Goal: Task Accomplishment & Management: Manage account settings

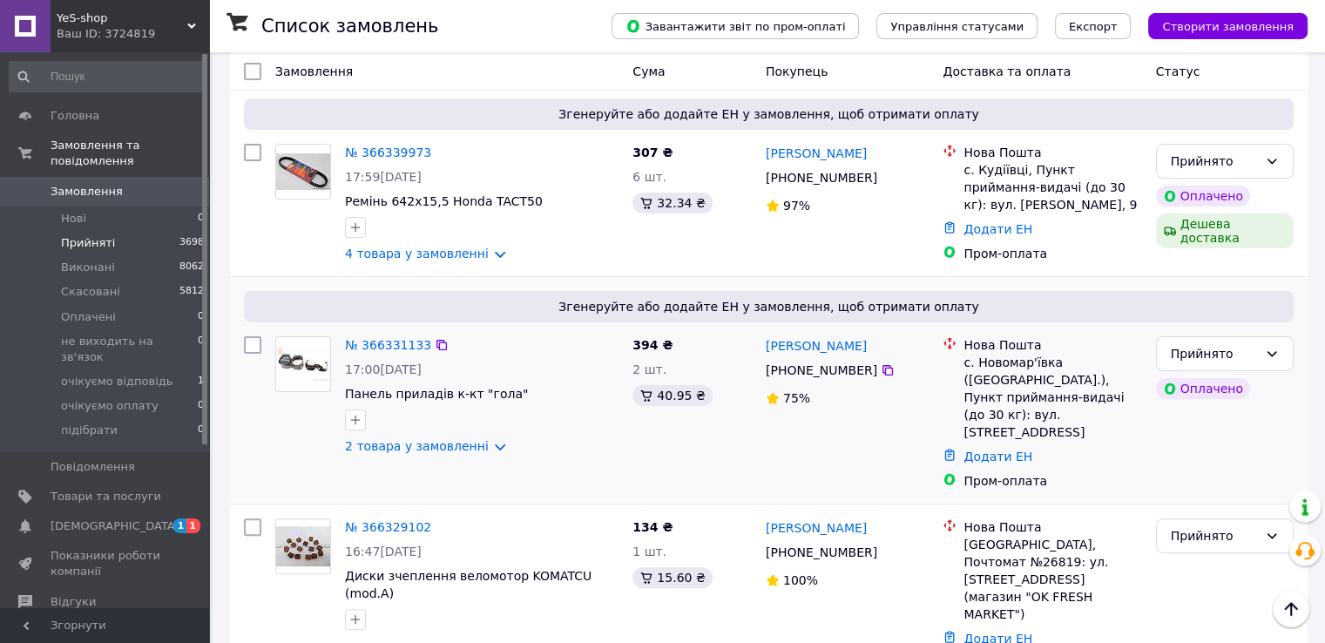
scroll to position [261, 0]
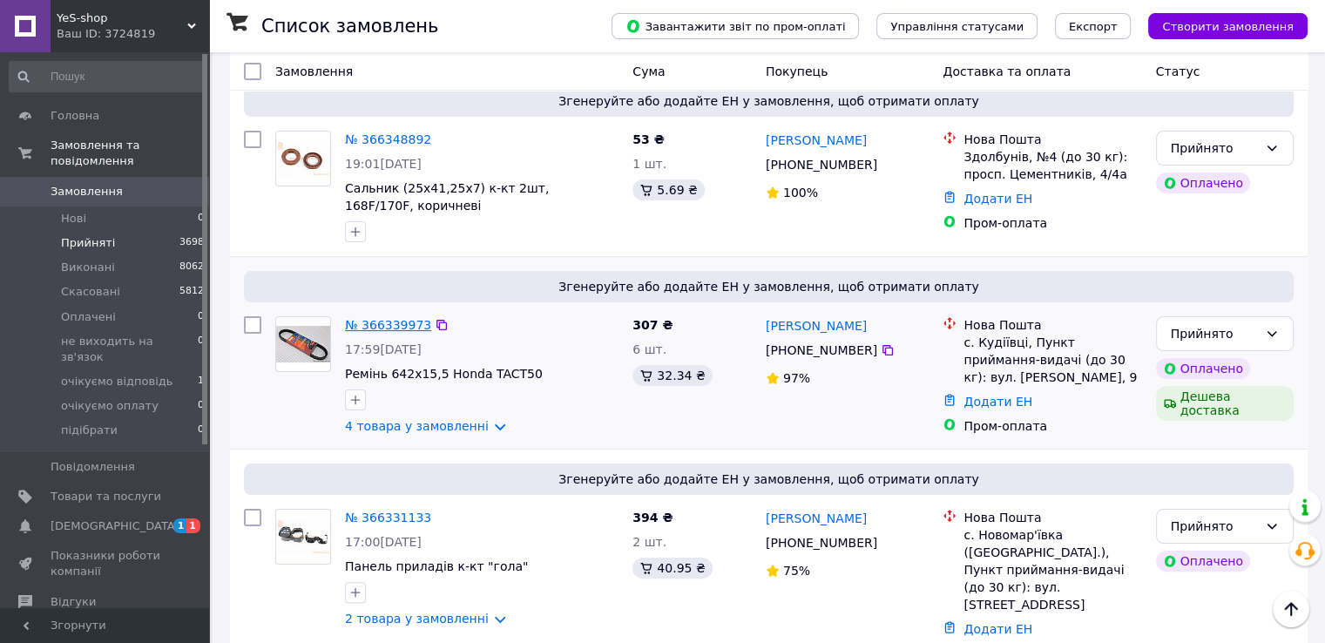
click at [383, 318] on link "№ 366339973" at bounding box center [388, 325] width 86 height 14
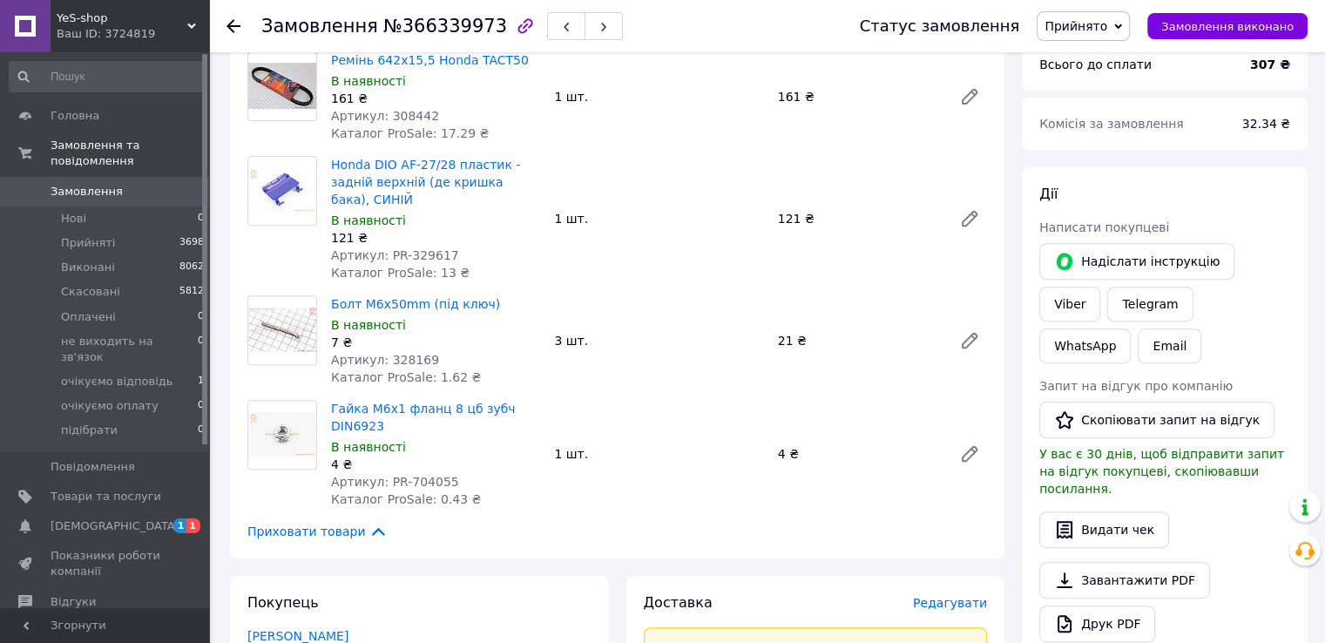
scroll to position [523, 0]
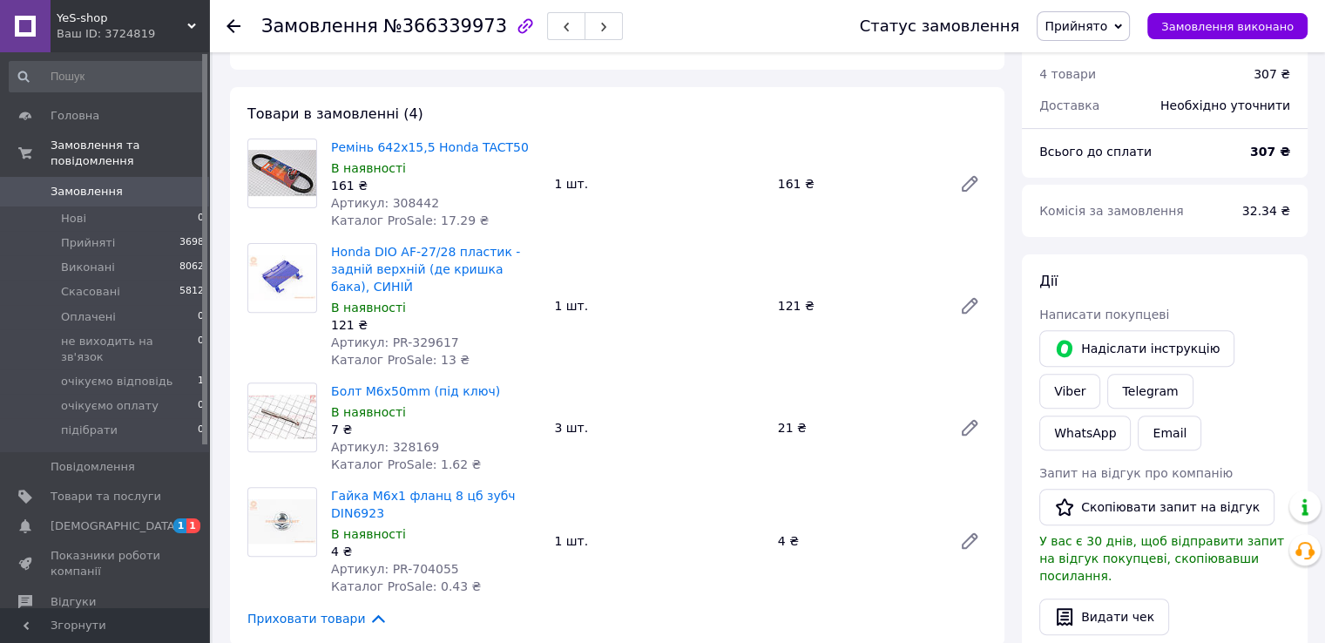
click at [411, 440] on span "Артикул: 328169" at bounding box center [385, 447] width 108 height 14
copy span "328169"
click at [423, 562] on span "Артикул: PR-704055" at bounding box center [395, 569] width 128 height 14
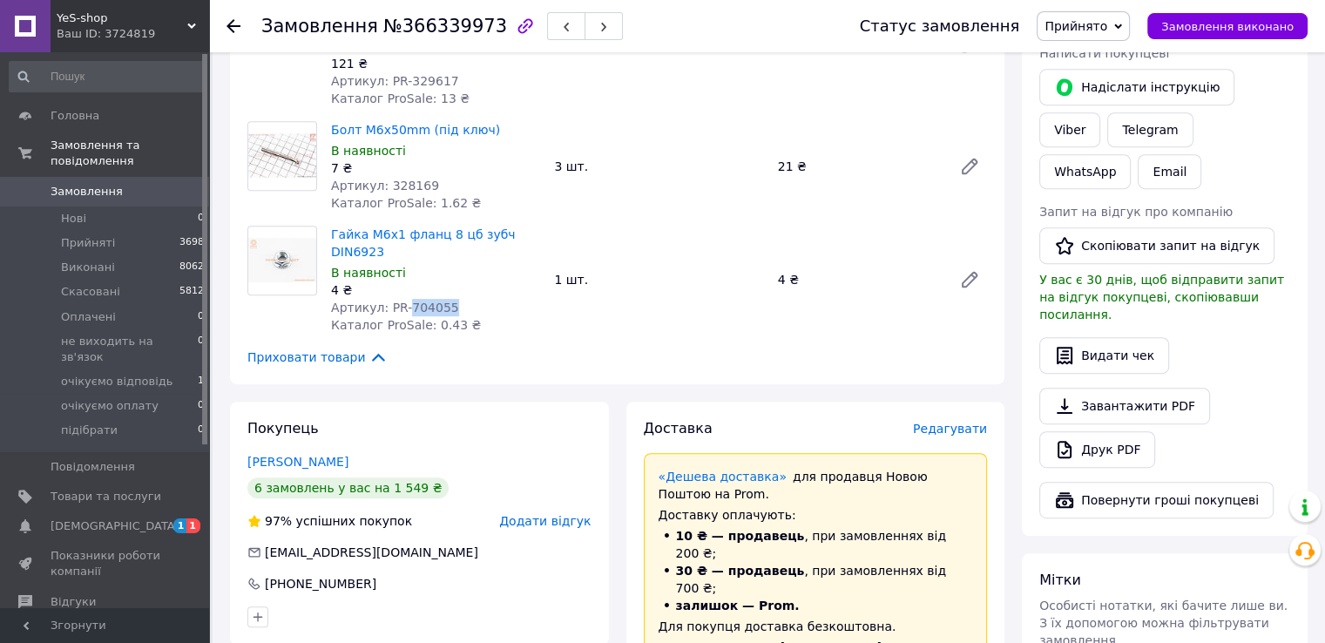
scroll to position [610, 0]
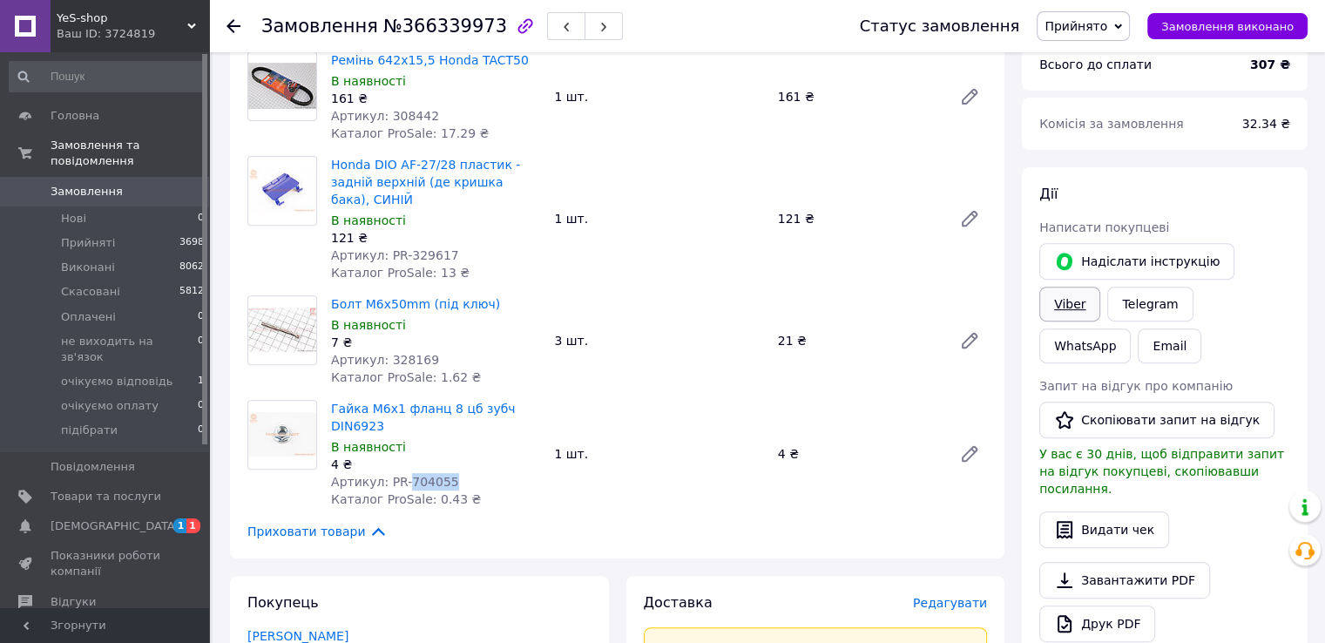
click at [1100, 287] on link "Viber" at bounding box center [1069, 304] width 61 height 35
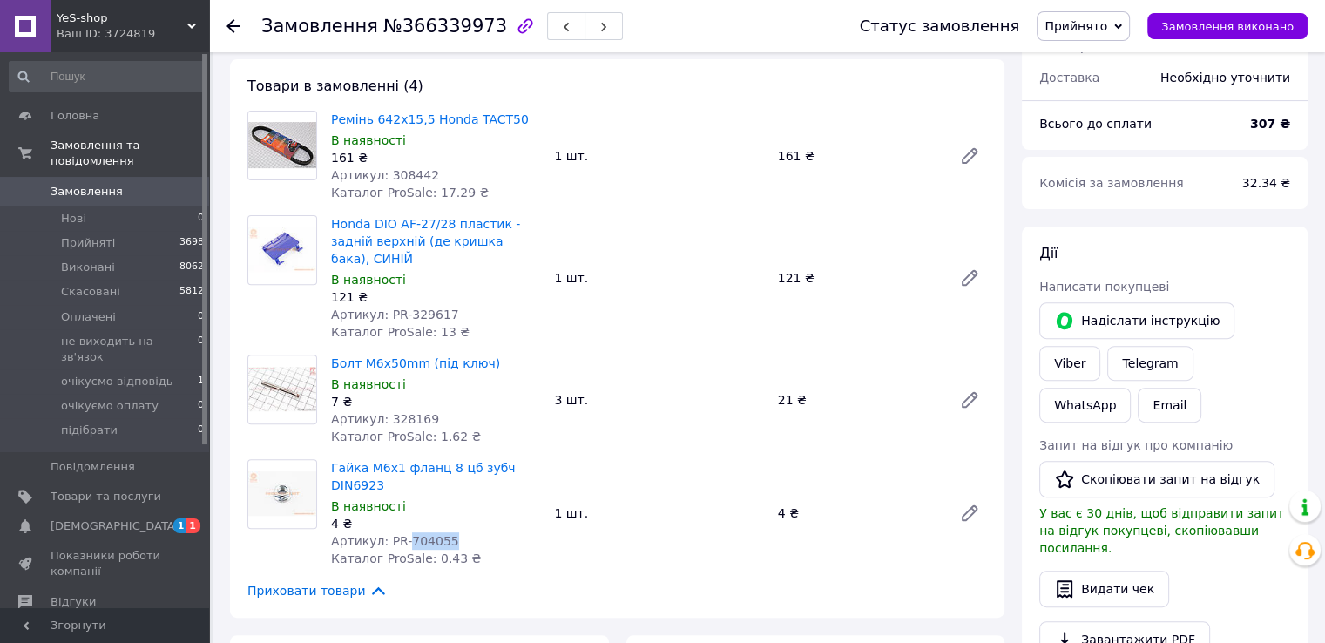
scroll to position [523, 0]
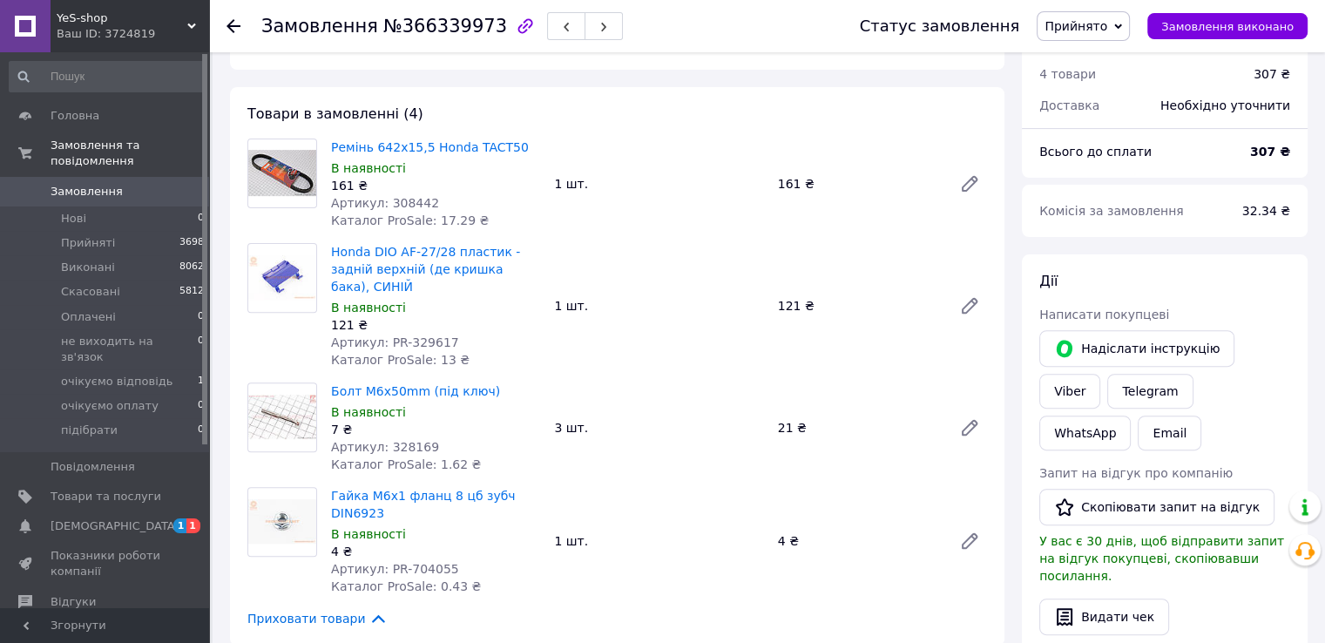
click at [398, 202] on span "Артикул: 308442" at bounding box center [385, 203] width 108 height 14
copy span "308442"
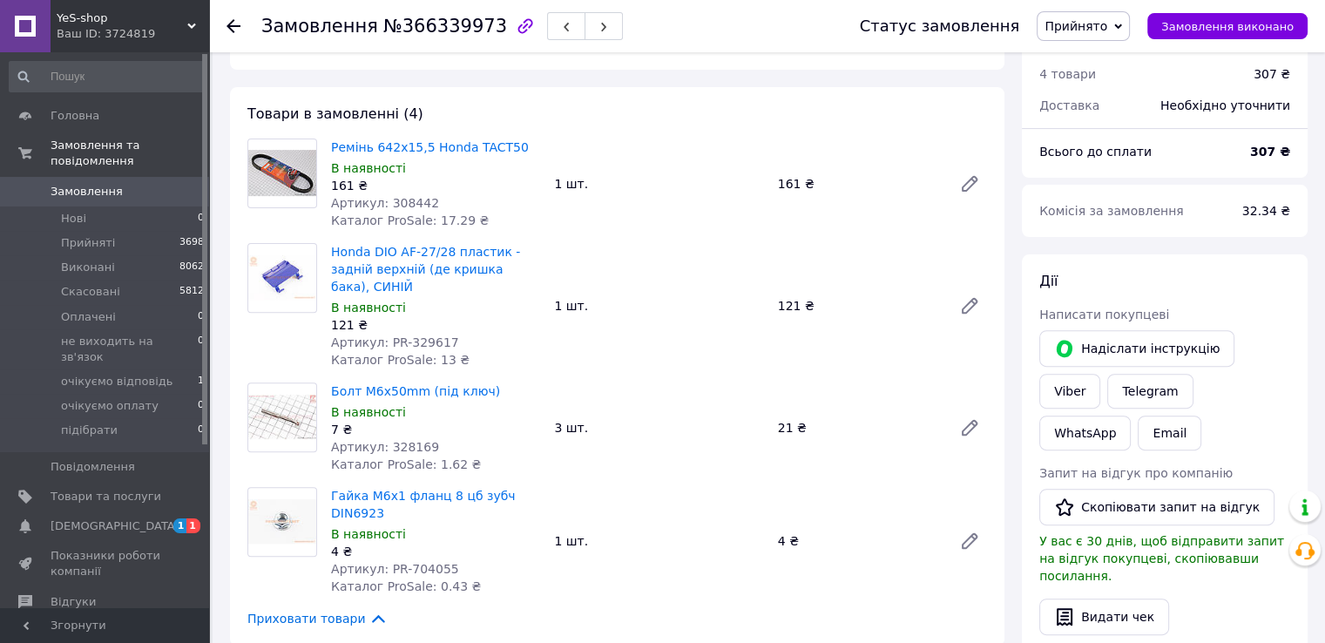
click at [406, 197] on span "Артикул: 308442" at bounding box center [385, 203] width 108 height 14
copy span "308442"
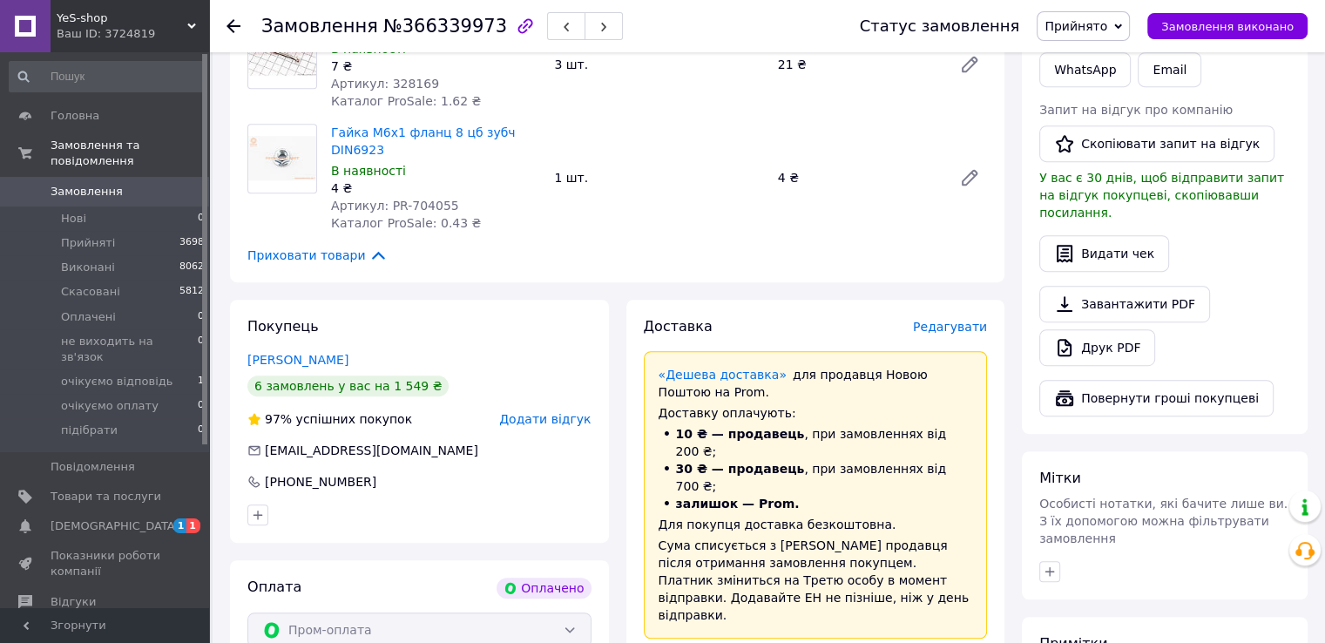
scroll to position [1132, 0]
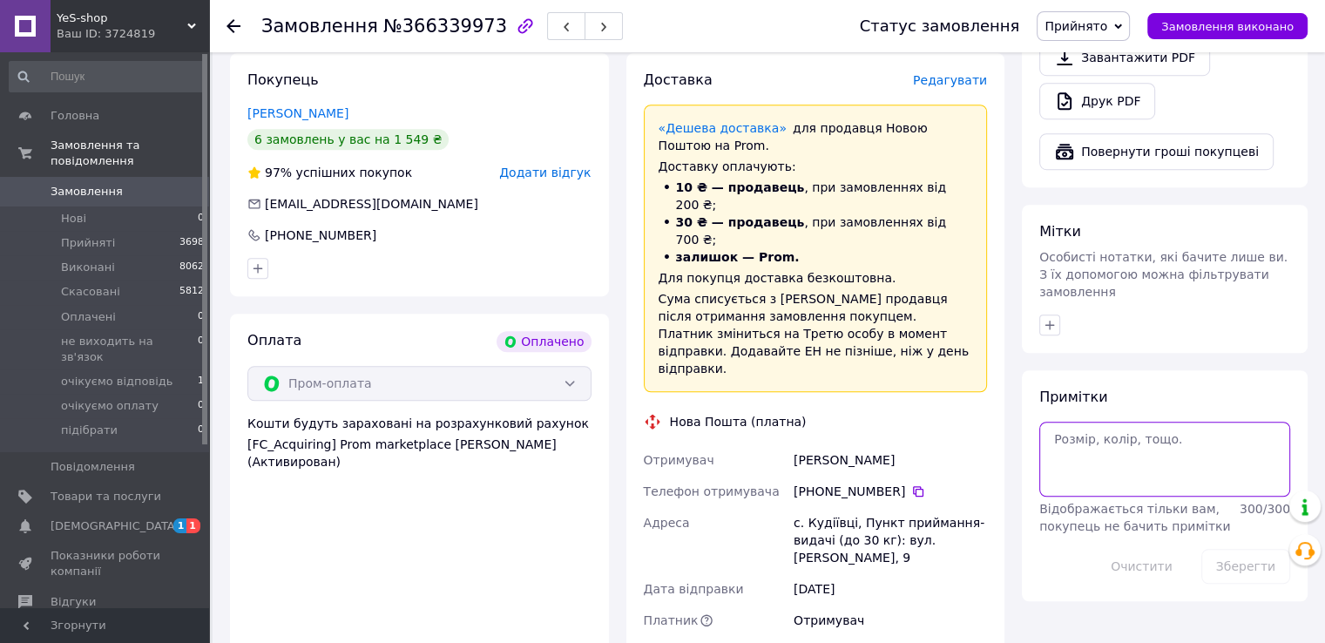
click at [1111, 422] on textarea at bounding box center [1164, 459] width 251 height 75
paste textarea "308442"
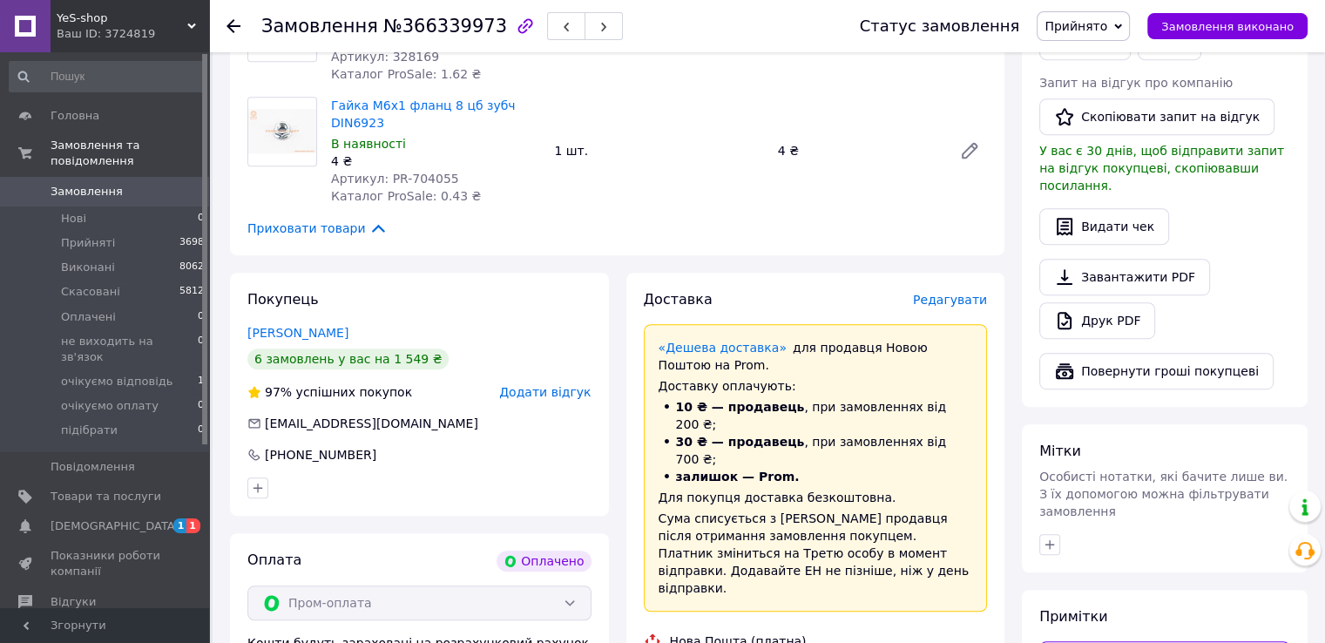
scroll to position [697, 0]
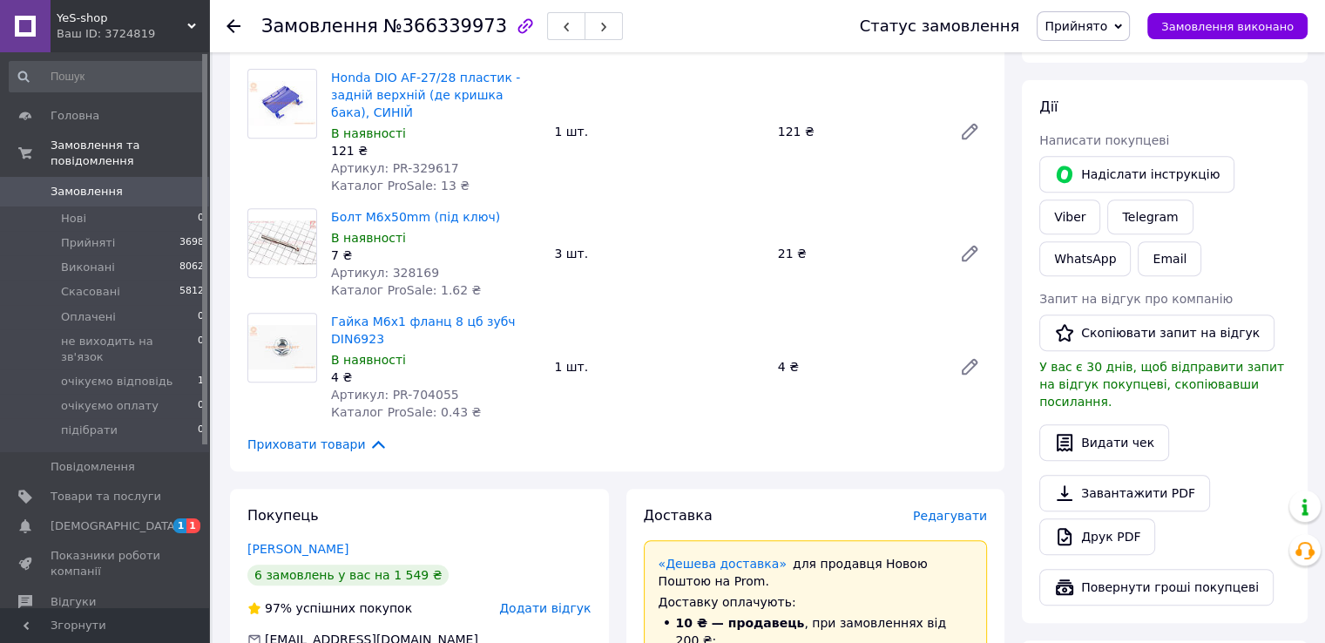
click at [414, 161] on span "Артикул: PR-329617" at bounding box center [395, 168] width 128 height 14
copy span "329617"
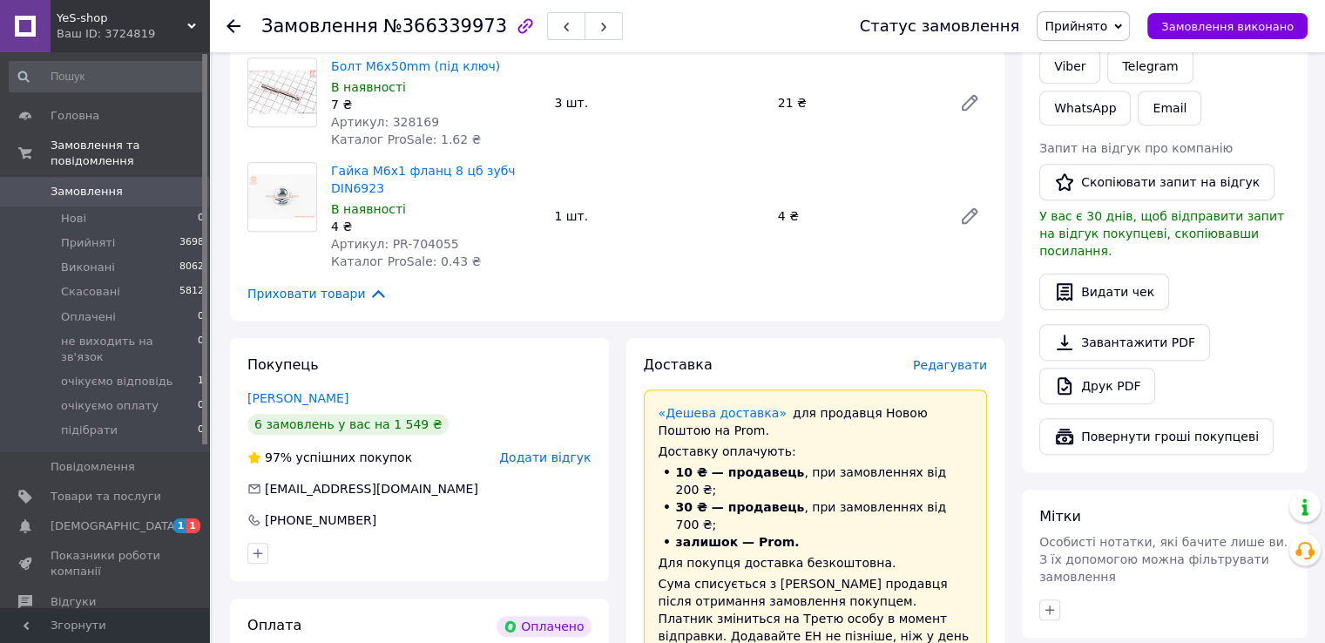
scroll to position [1132, 0]
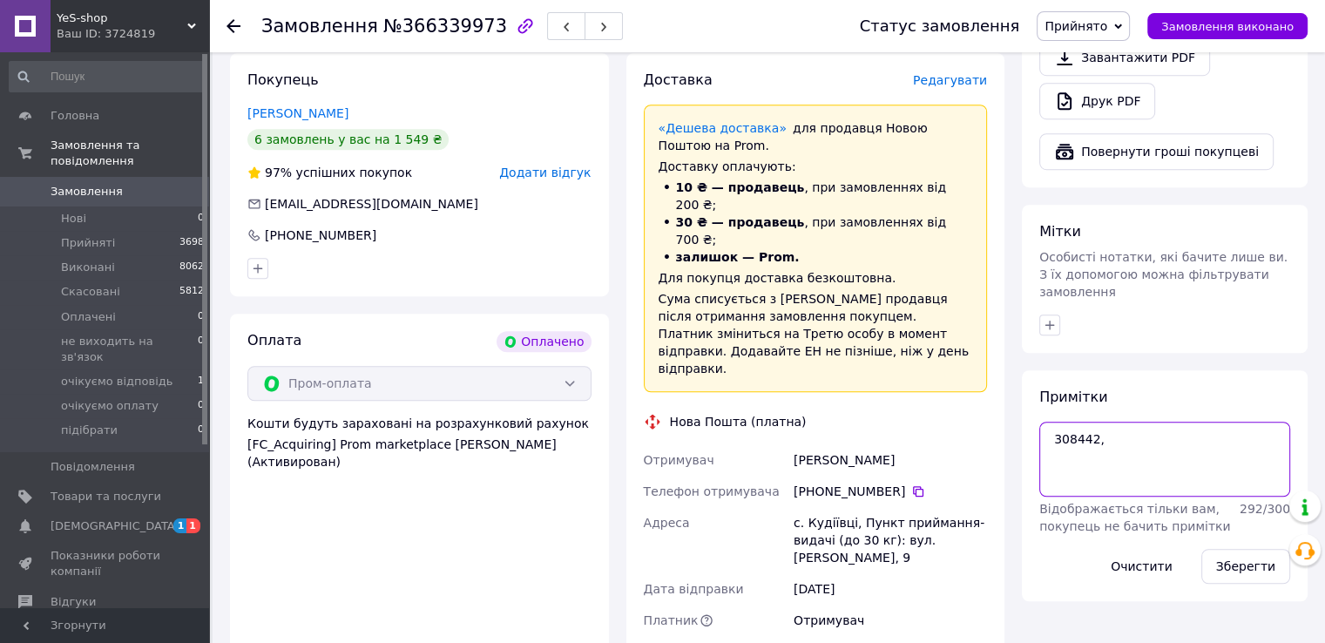
click at [1111, 422] on textarea "308442," at bounding box center [1164, 459] width 251 height 75
paste textarea "329617"
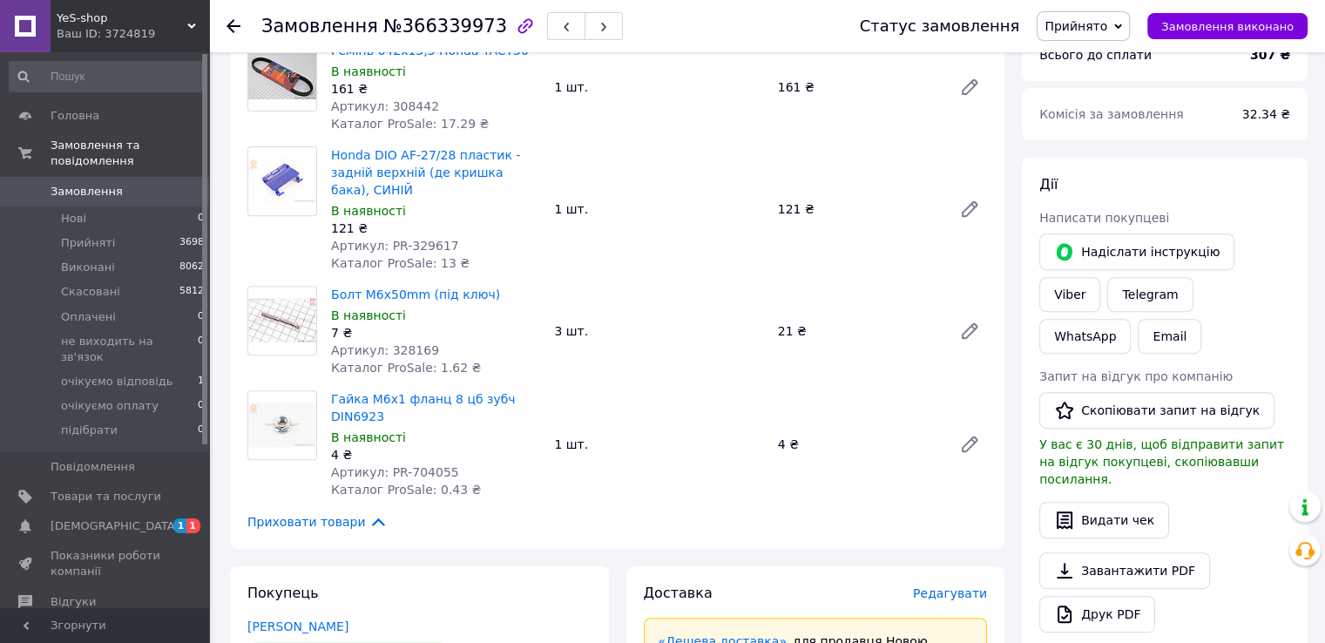
scroll to position [610, 0]
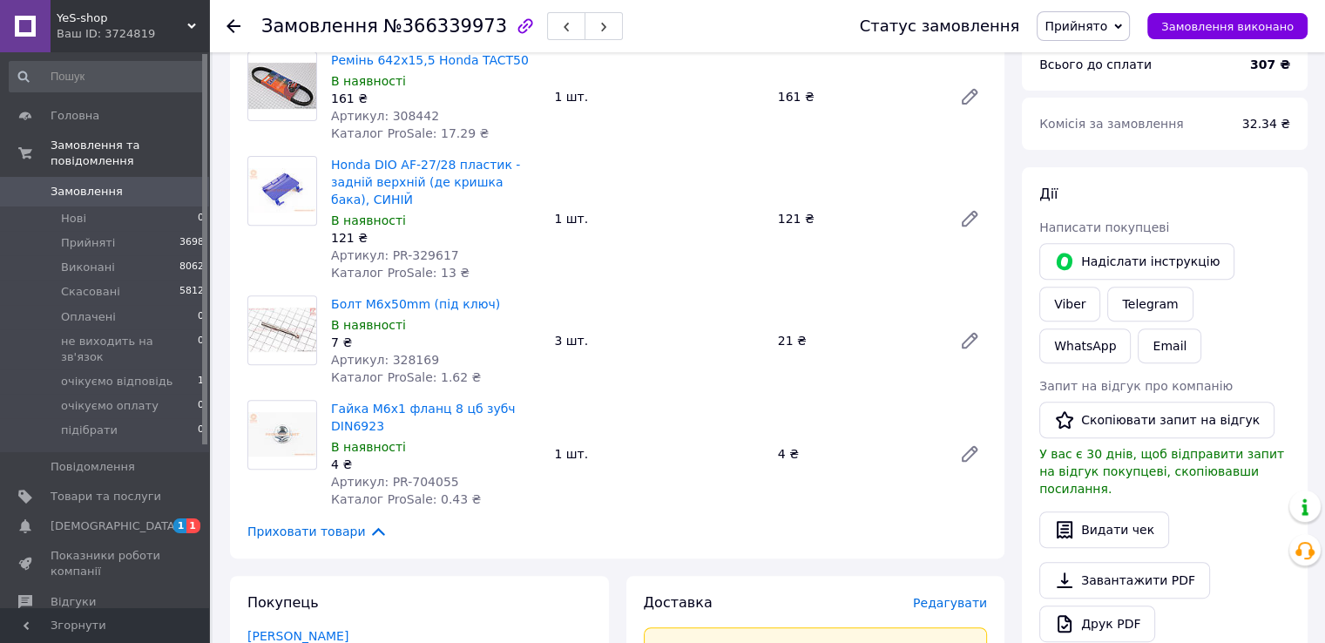
click at [395, 353] on span "Артикул: 328169" at bounding box center [385, 360] width 108 height 14
copy span "328169"
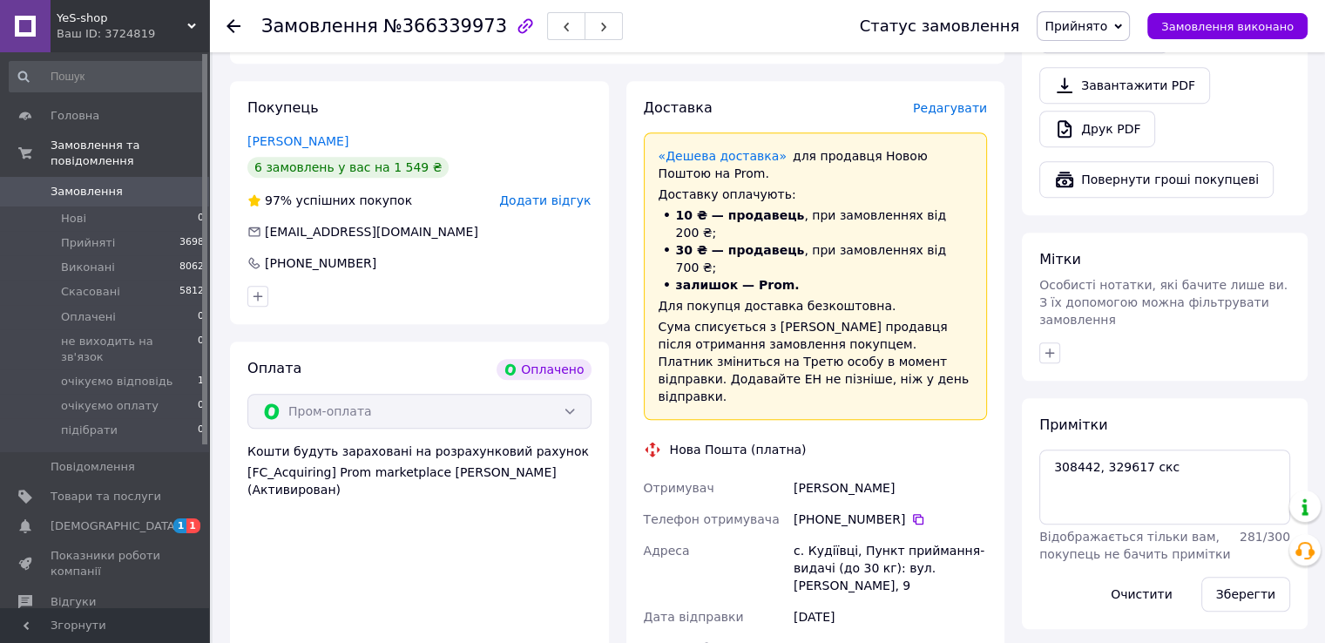
scroll to position [1307, 0]
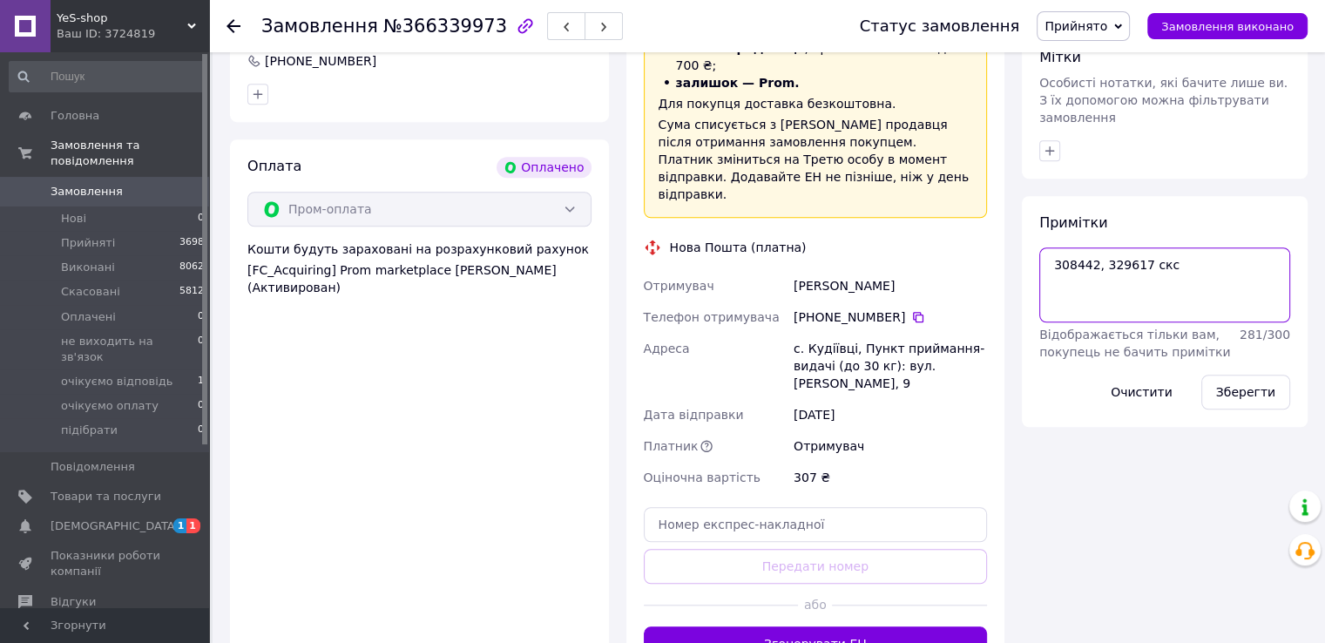
click at [1066, 247] on textarea "308442, 329617 скс" at bounding box center [1164, 284] width 251 height 75
paste textarea "328169"
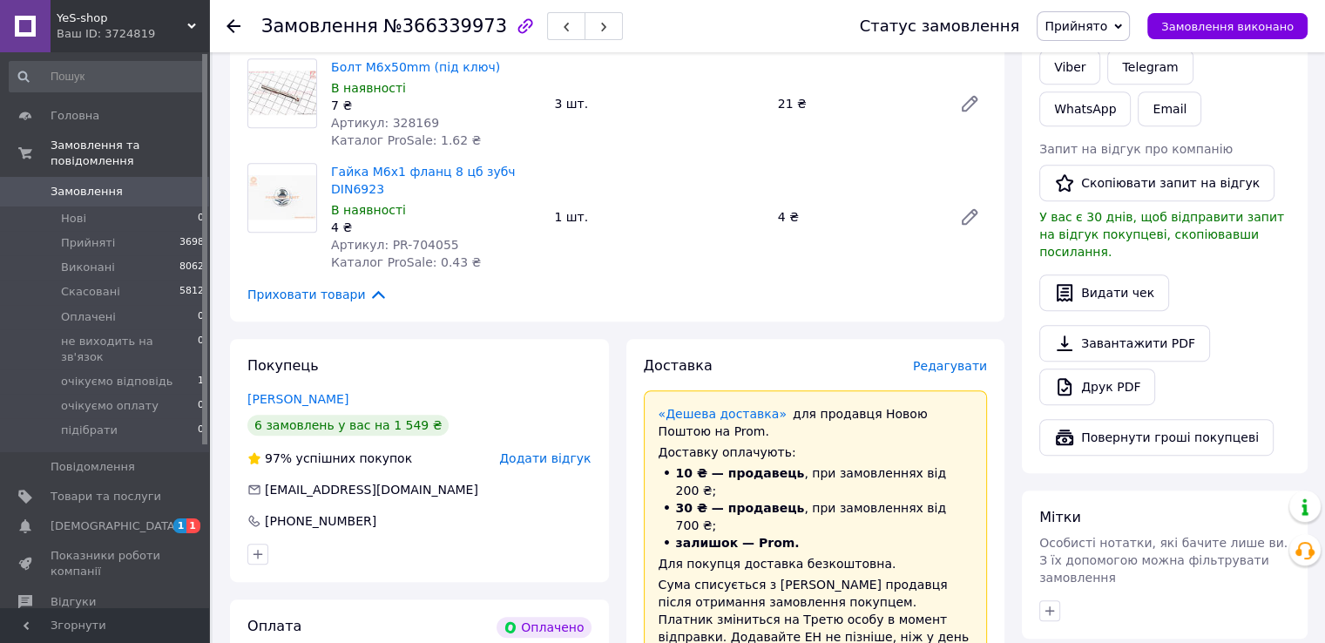
scroll to position [784, 0]
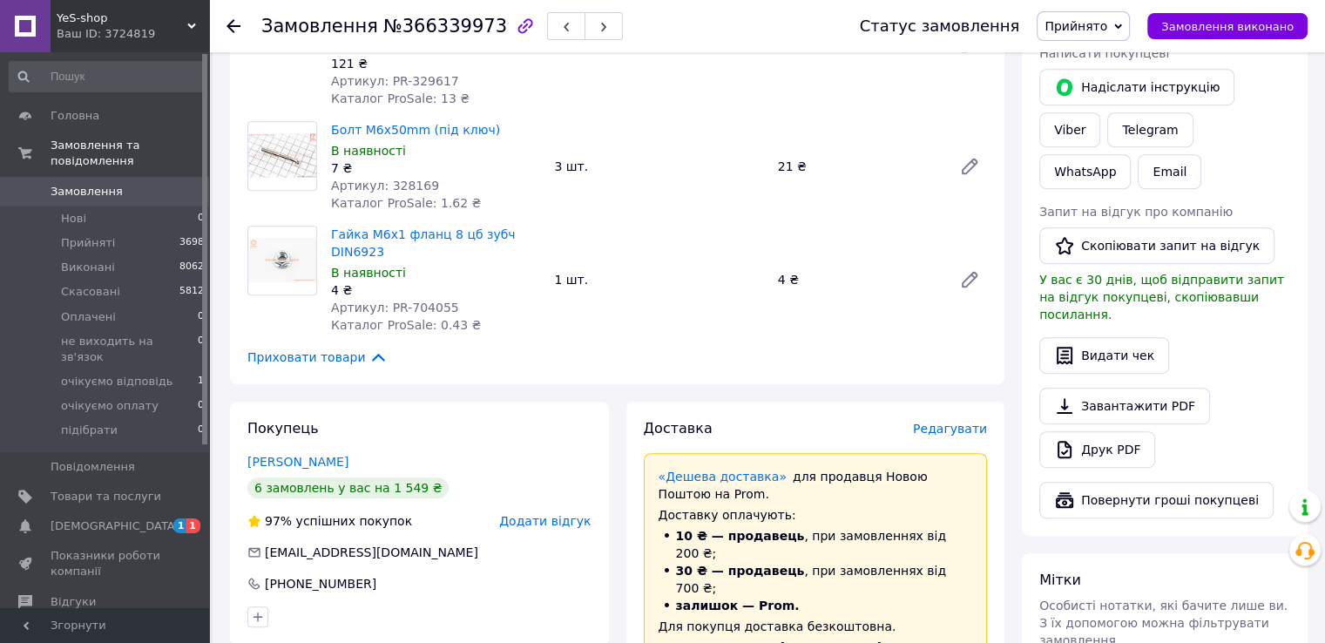
click at [427, 300] on span "Артикул: PR-704055" at bounding box center [395, 307] width 128 height 14
copy span "704055"
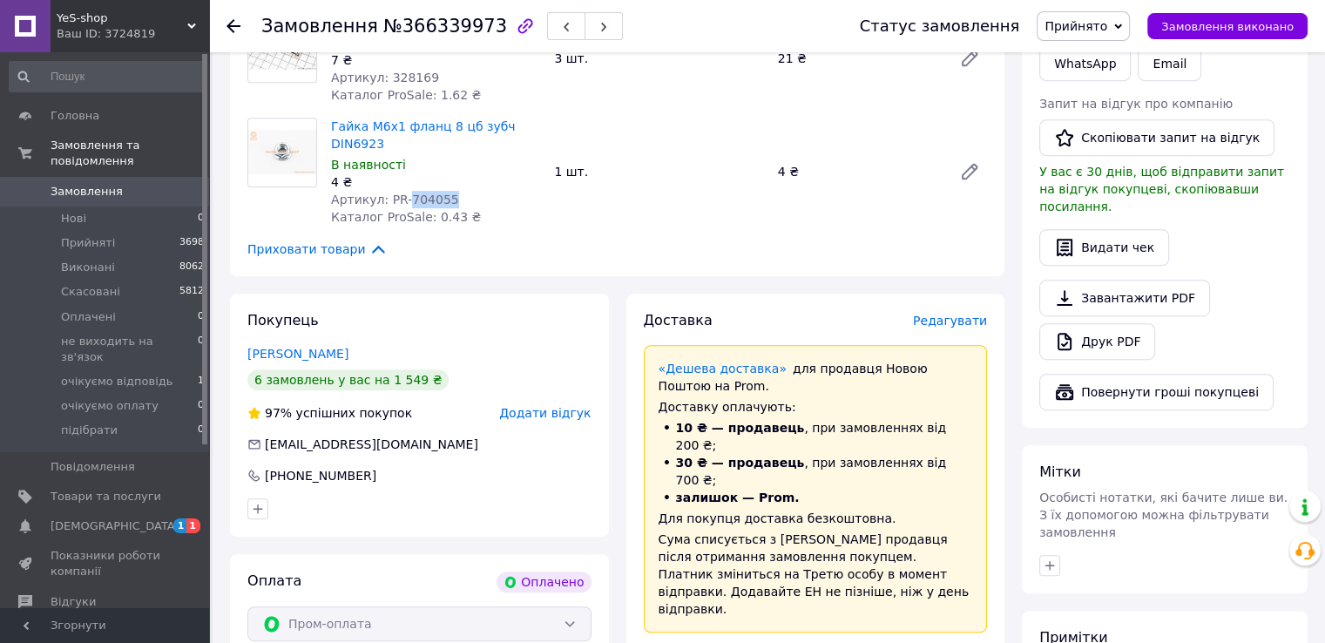
scroll to position [1132, 0]
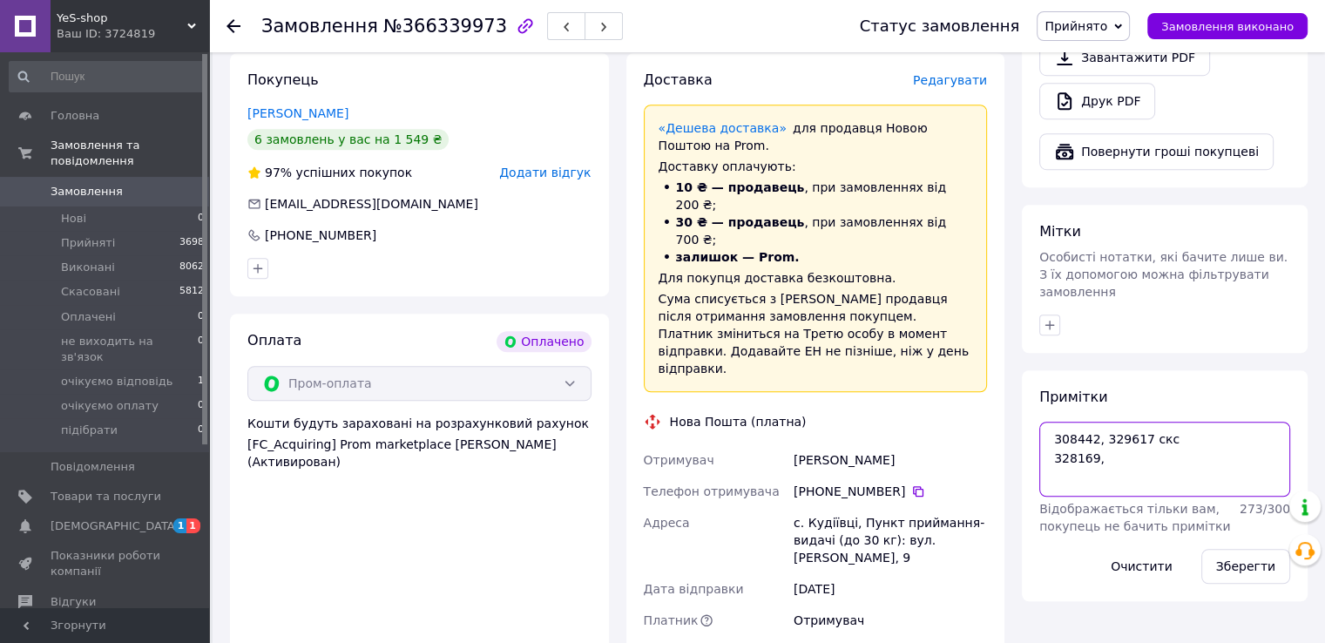
click at [1111, 422] on textarea "308442, 329617 скс 328169," at bounding box center [1164, 459] width 251 height 75
paste textarea "704055"
type textarea "308442, 329617 скс 328169, 704055 прай"
click at [1224, 549] on button "Зберегти" at bounding box center [1245, 566] width 89 height 35
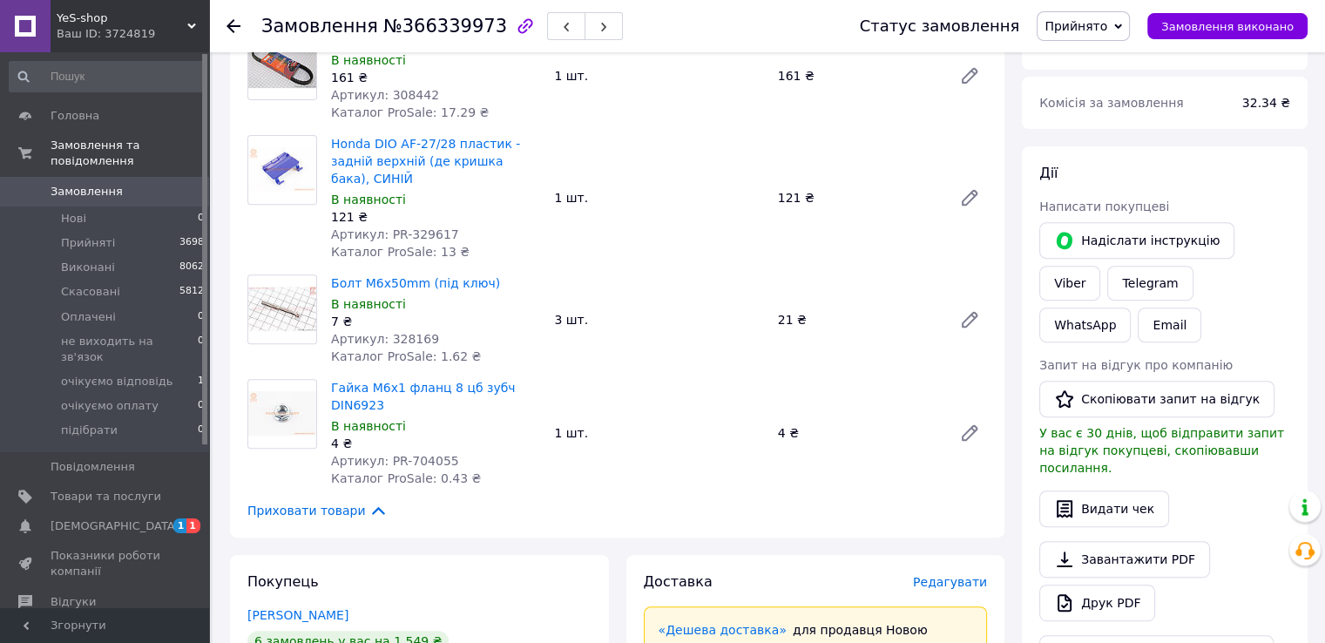
scroll to position [523, 0]
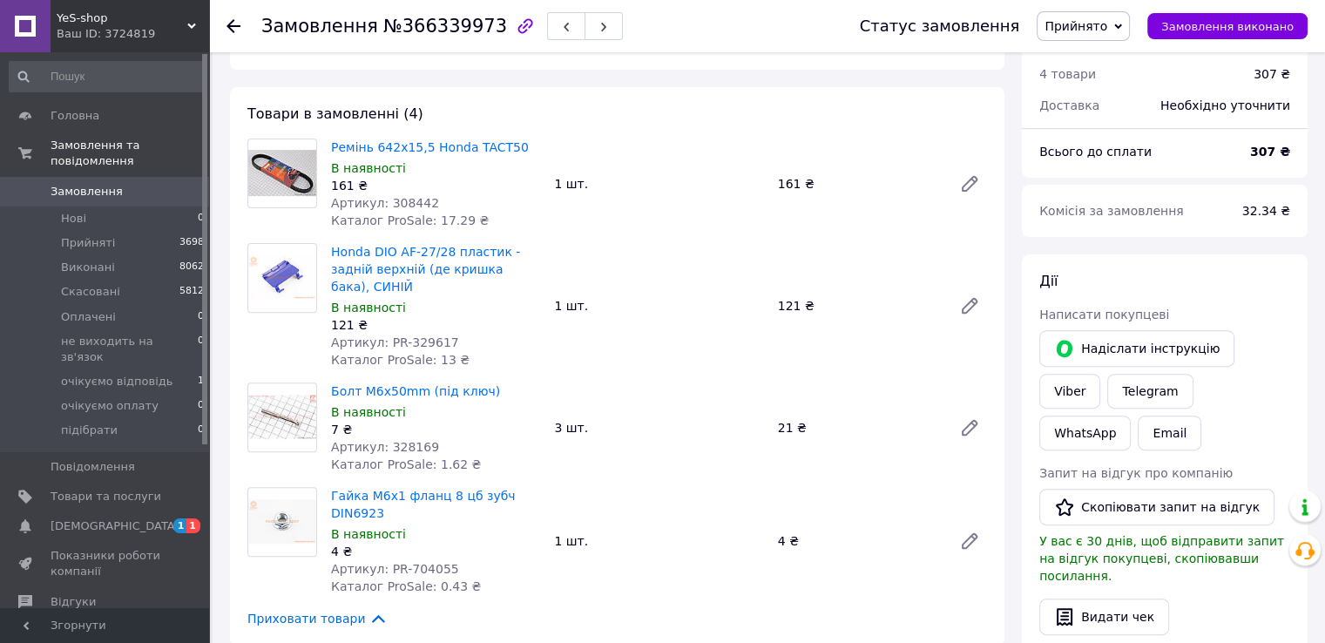
click at [411, 199] on span "Артикул: 308442" at bounding box center [385, 203] width 108 height 14
copy span "308442"
click at [622, 112] on div "Товари в замовленні (4) Ремінь 642х15,5 Honda TACT50 В наявності 161 ₴ Артикул:…" at bounding box center [617, 366] width 774 height 558
click at [676, 98] on div "Товари в замовленні (4) Ремінь 642х15,5 Honda TACT50 В наявності 161 ₴ Артикул:…" at bounding box center [617, 366] width 774 height 558
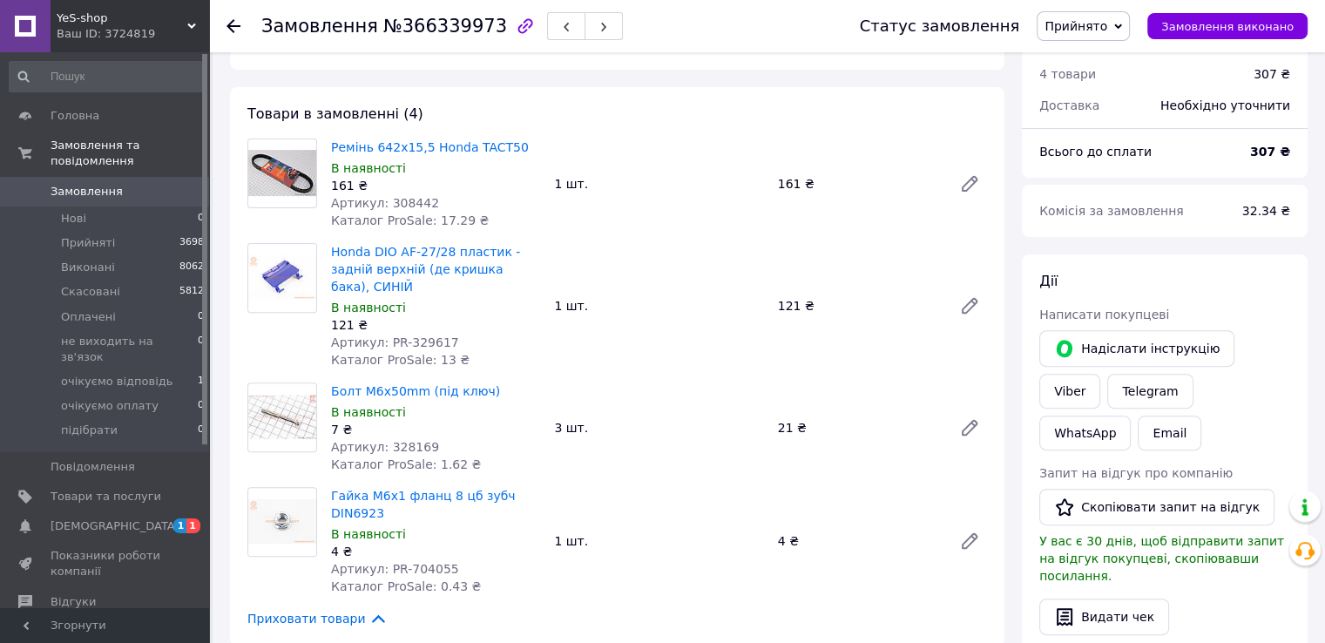
click at [430, 335] on span "Артикул: PR-329617" at bounding box center [395, 342] width 128 height 14
copy span "329617"
click at [692, 121] on div "Товари в замовленні (4) Ремінь 642х15,5 Honda TACT50 В наявності 161 ₴ Артикул:…" at bounding box center [617, 366] width 774 height 558
click at [400, 440] on span "Артикул: 328169" at bounding box center [385, 447] width 108 height 14
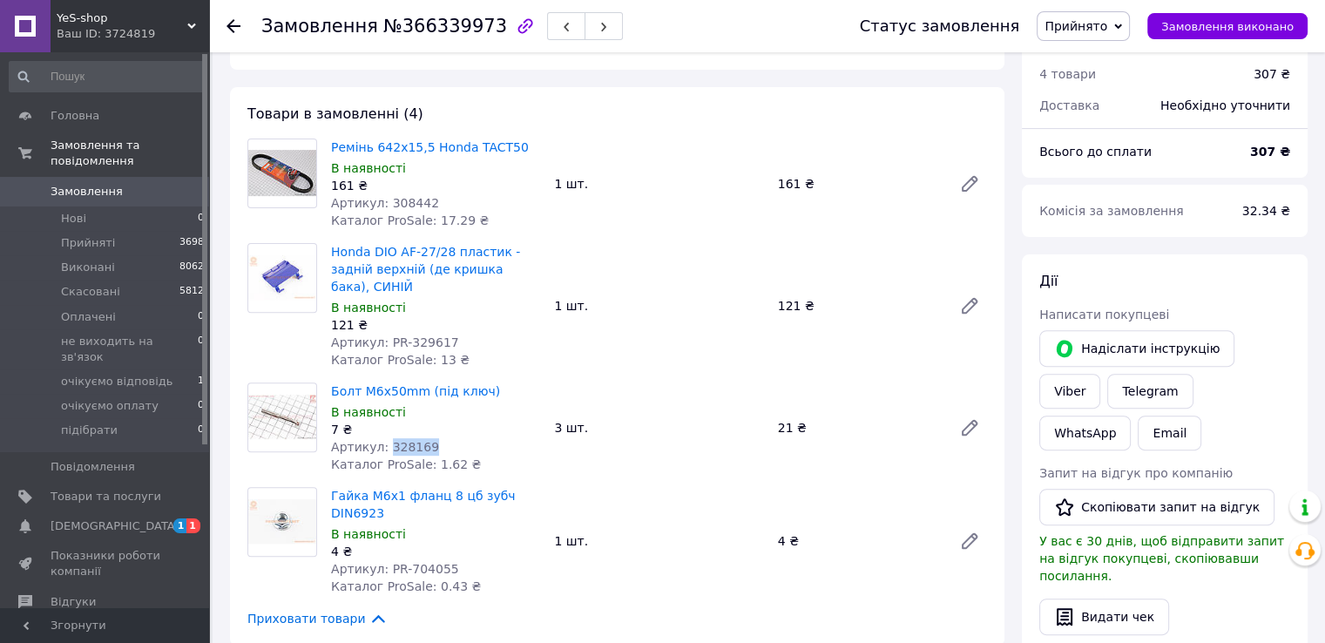
click at [400, 440] on span "Артикул: 328169" at bounding box center [385, 447] width 108 height 14
copy span "328169"
click at [675, 103] on div "Товари в замовленні (4) Ремінь 642х15,5 Honda TACT50 В наявності 161 ₴ Артикул:…" at bounding box center [617, 366] width 774 height 558
click at [420, 562] on span "Артикул: PR-704055" at bounding box center [395, 569] width 128 height 14
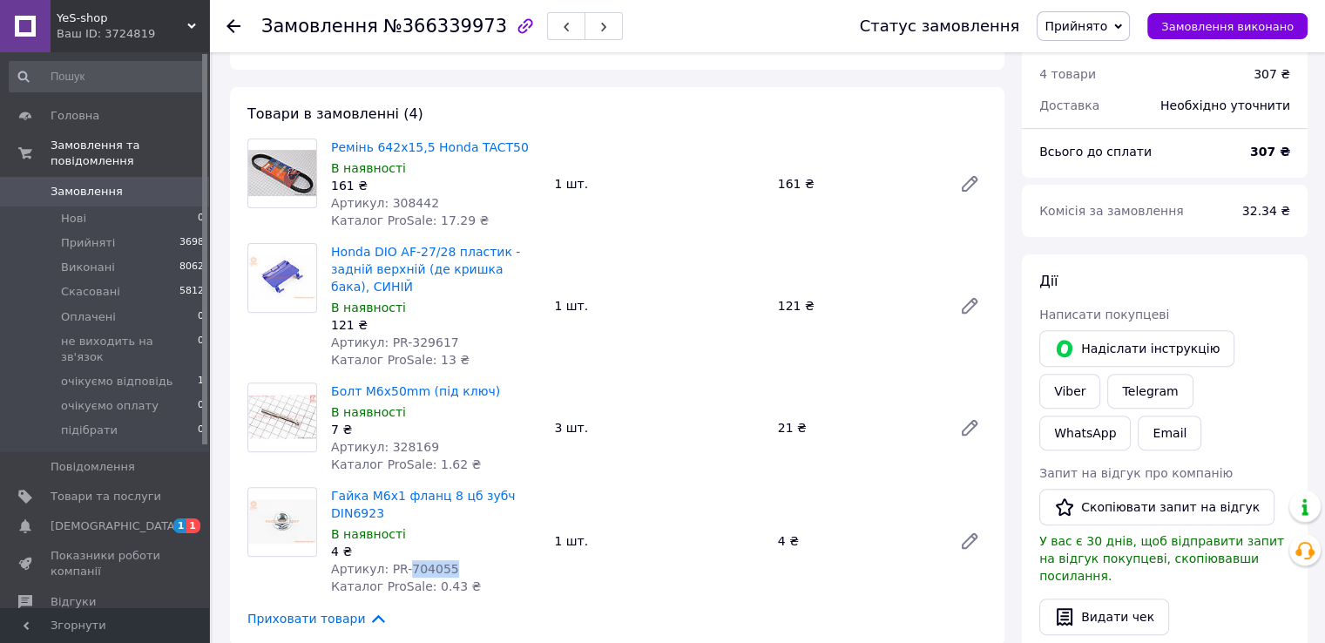
copy span "704055"
click at [411, 440] on span "Артикул: 328169" at bounding box center [385, 447] width 108 height 14
click at [424, 562] on span "Артикул: PR-704055" at bounding box center [395, 569] width 128 height 14
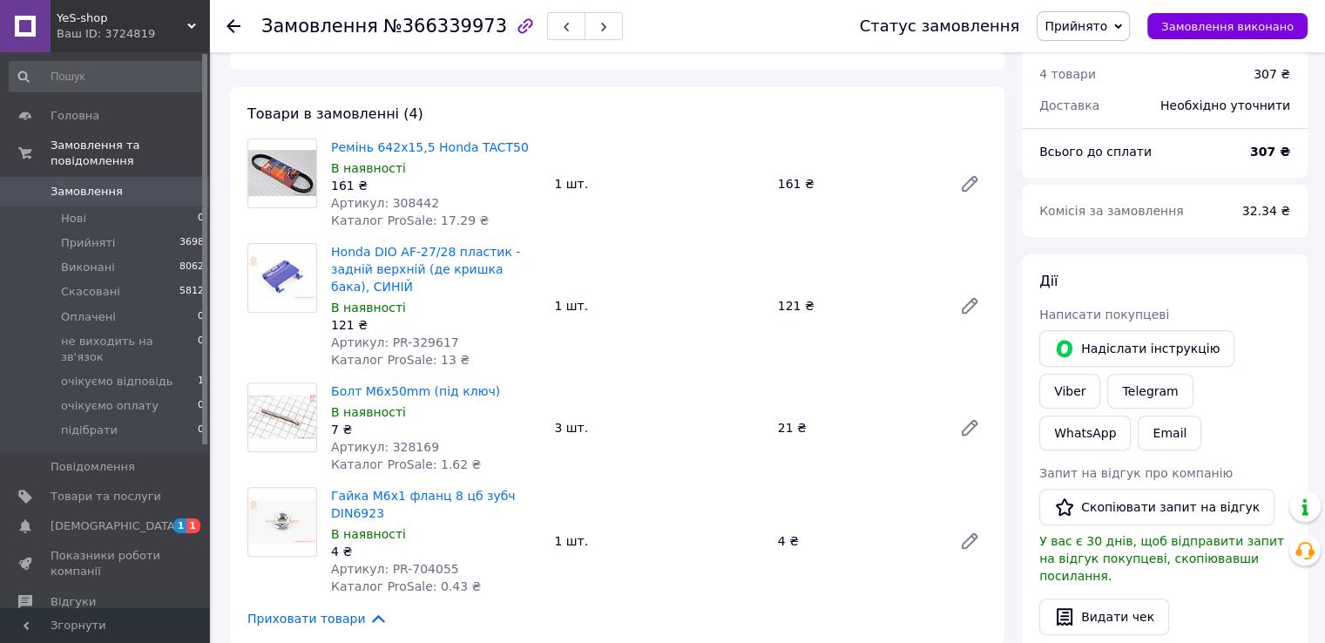
click at [698, 93] on div "Товари в замовленні (4) Ремінь 642х15,5 Honda TACT50 В наявності 161 ₴ Артикул:…" at bounding box center [617, 366] width 774 height 558
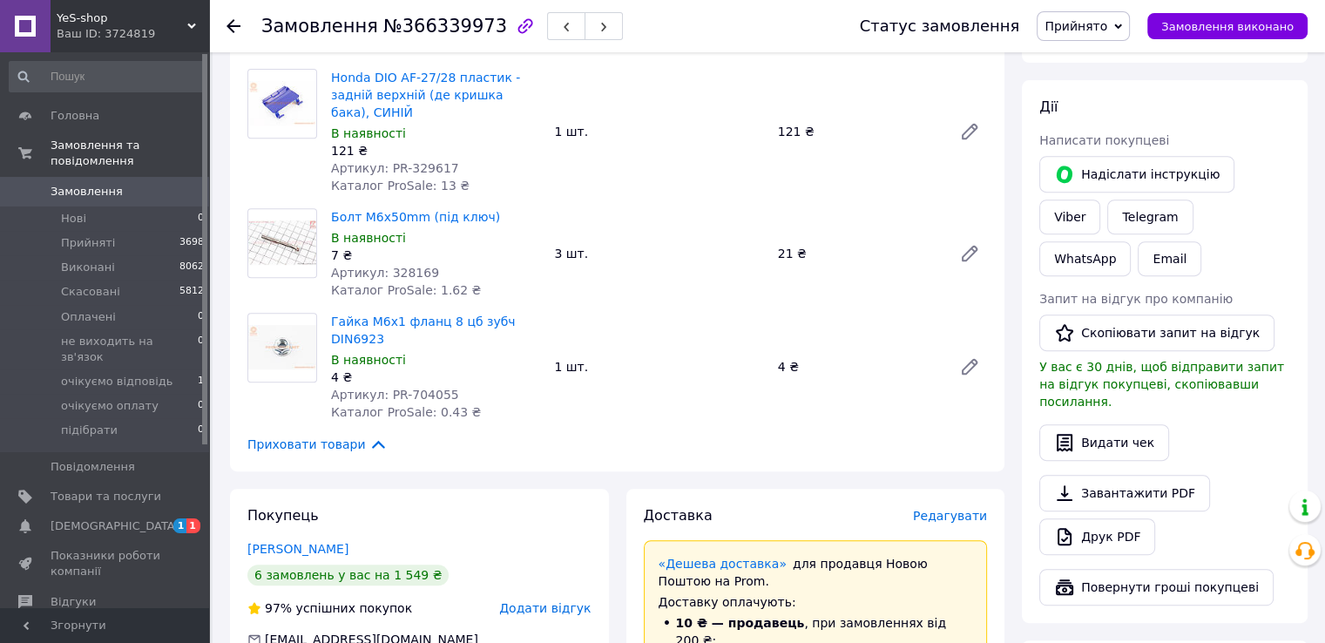
click at [230, 26] on icon at bounding box center [233, 26] width 14 height 14
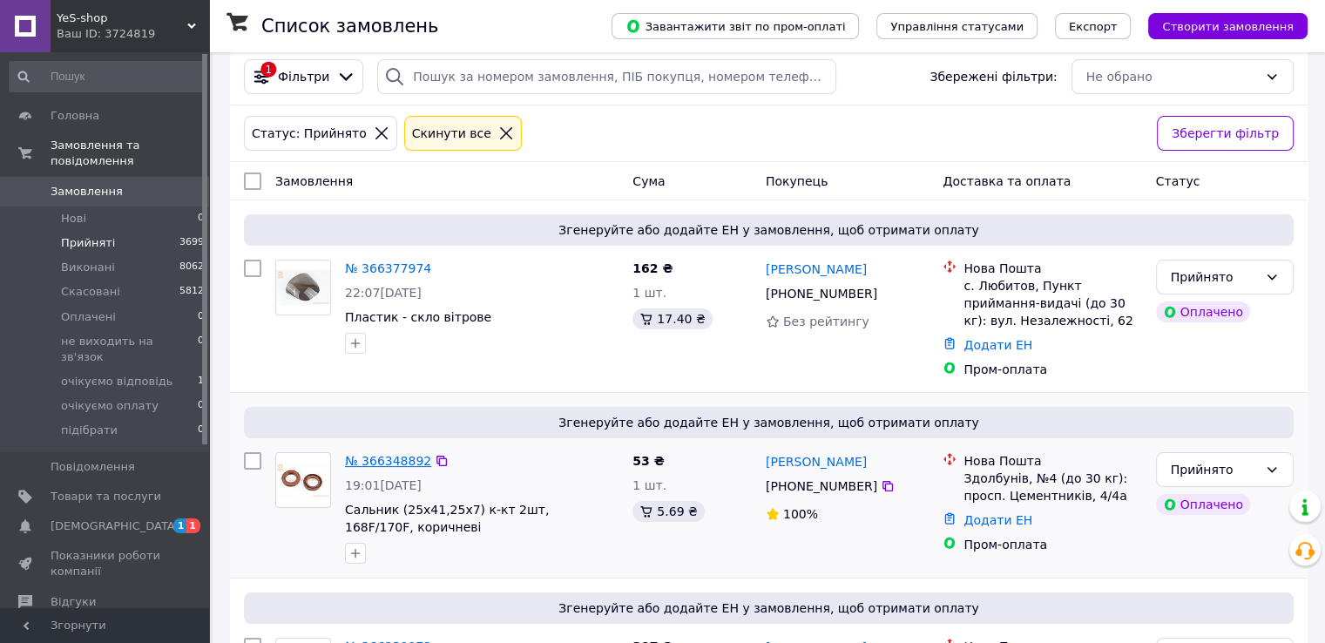
scroll to position [348, 0]
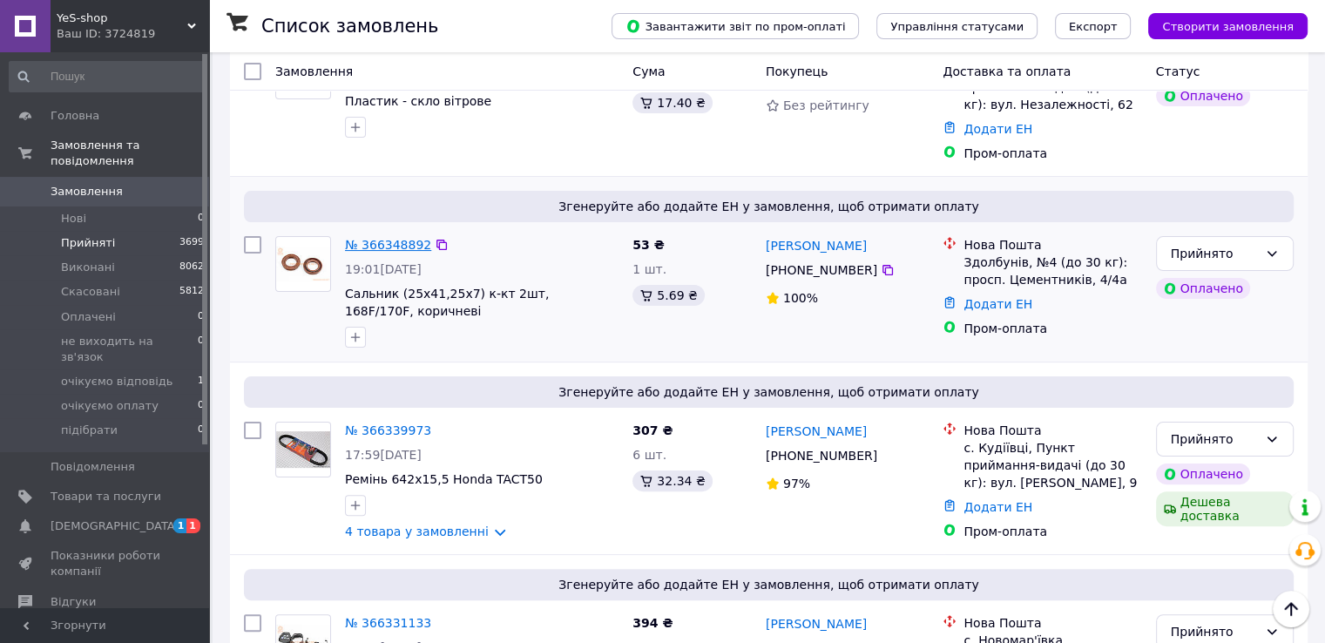
click at [383, 238] on link "№ 366348892" at bounding box center [388, 245] width 86 height 14
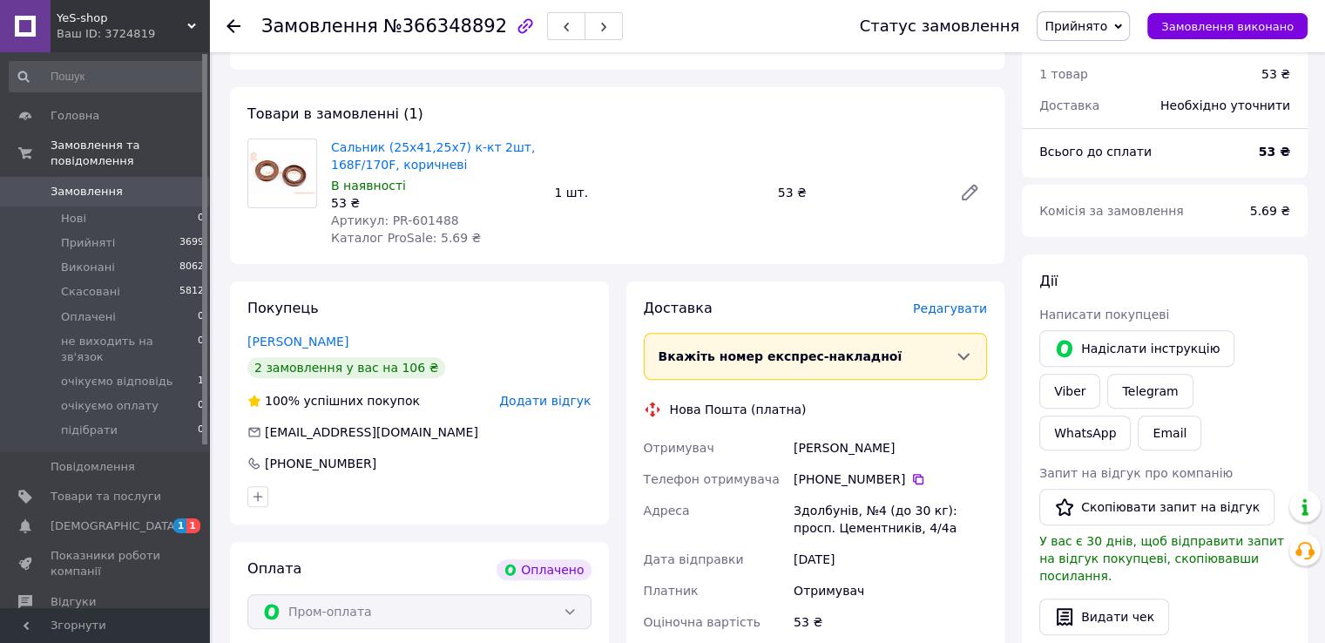
scroll to position [436, 0]
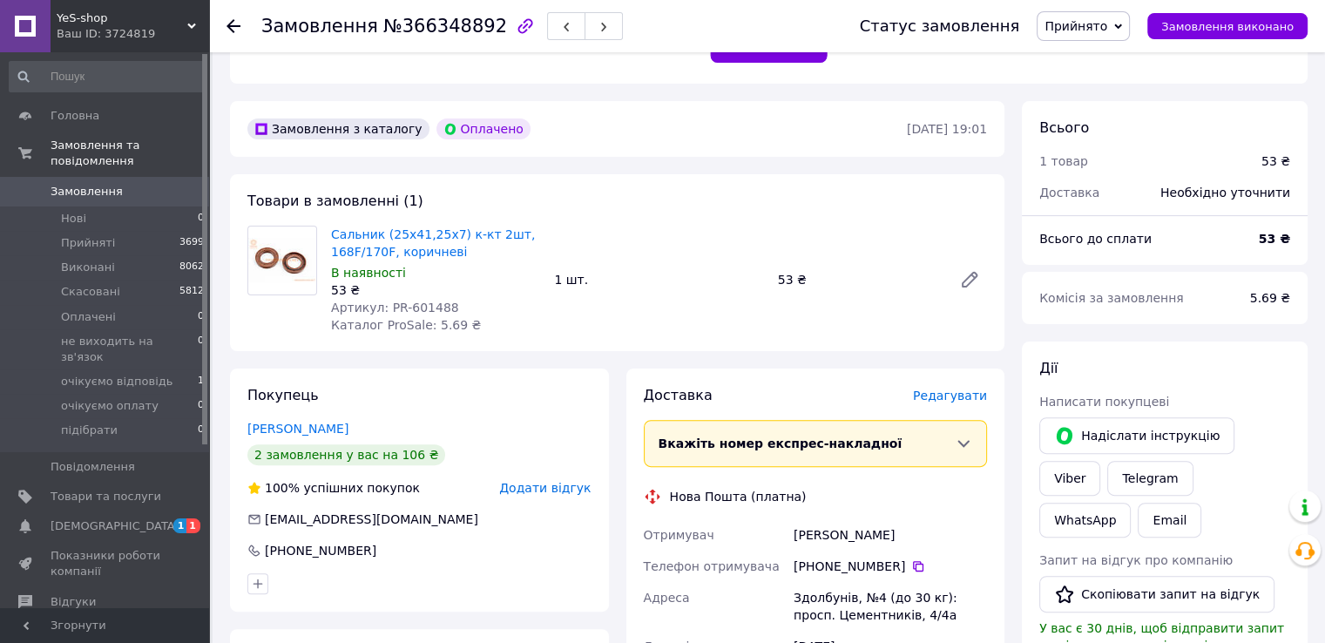
click at [422, 307] on span "Артикул: PR-601488" at bounding box center [395, 307] width 128 height 14
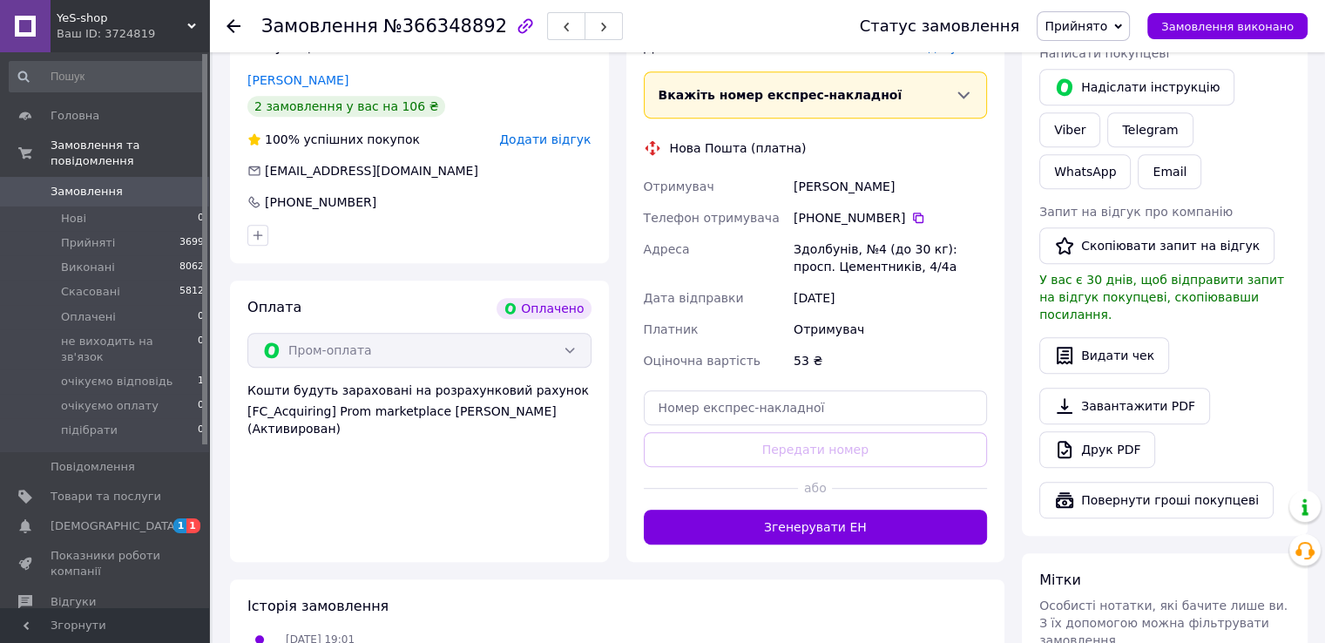
scroll to position [958, 0]
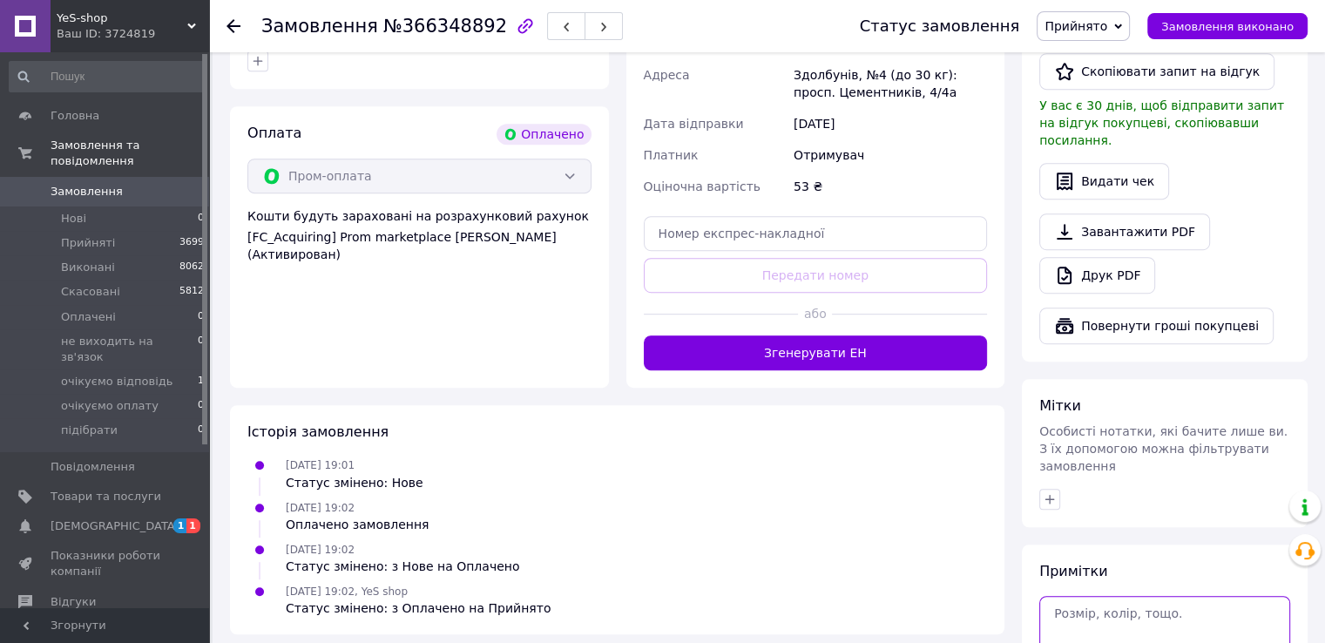
click at [1103, 596] on textarea at bounding box center [1164, 633] width 251 height 75
paste textarea "207531"
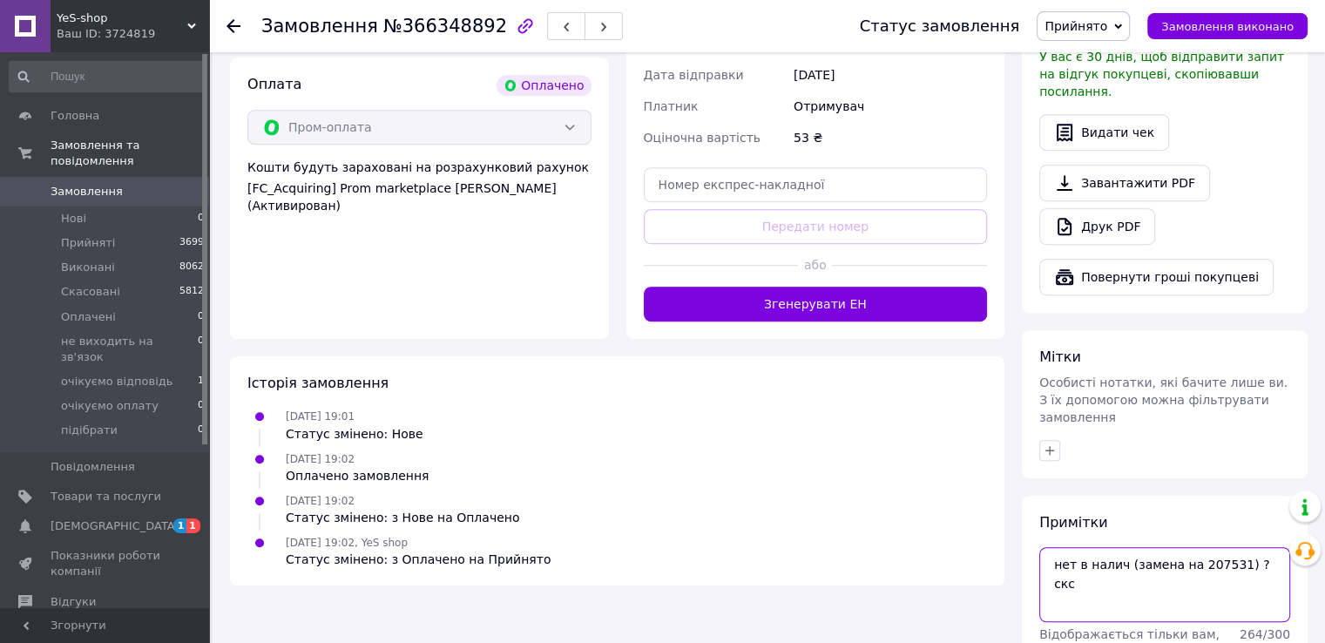
scroll to position [1029, 0]
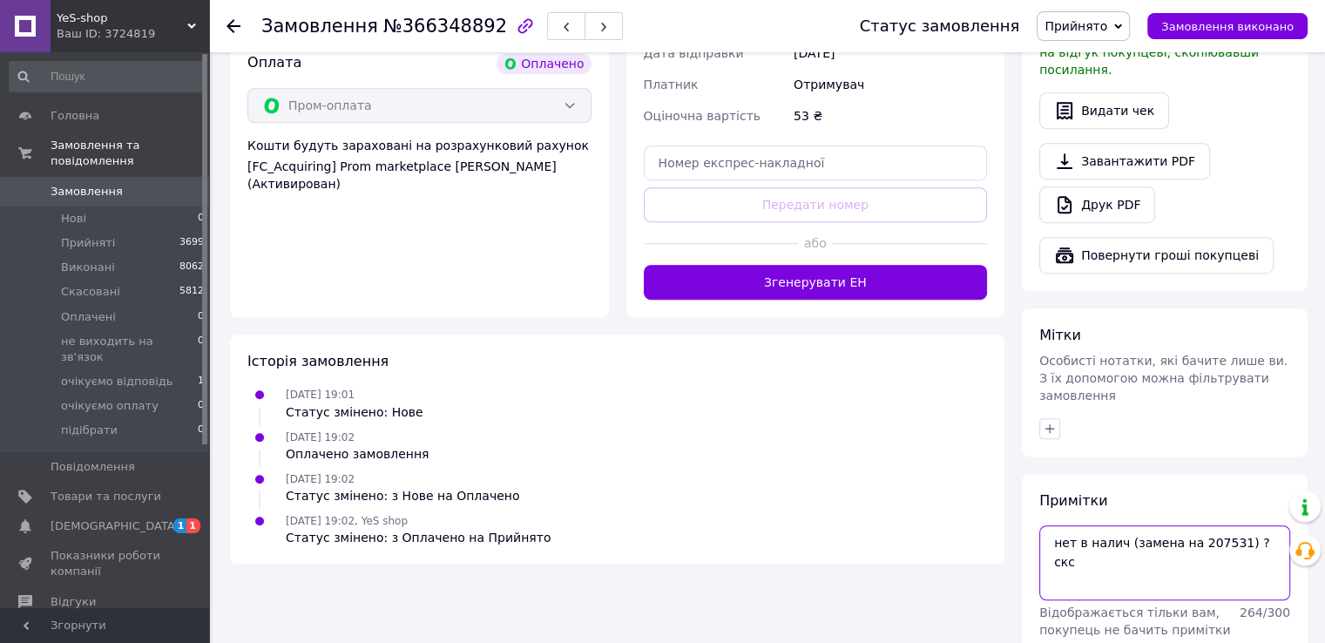
type textarea "нет в налич (замена на 207531) ? скс"
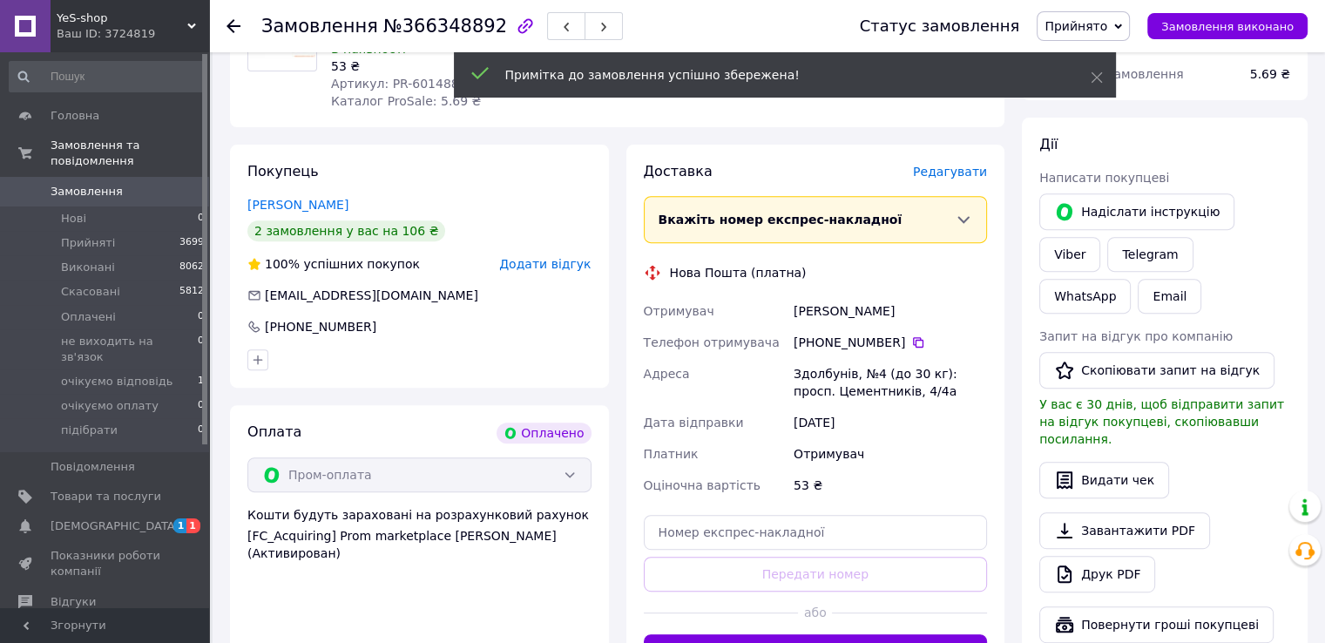
scroll to position [485, 0]
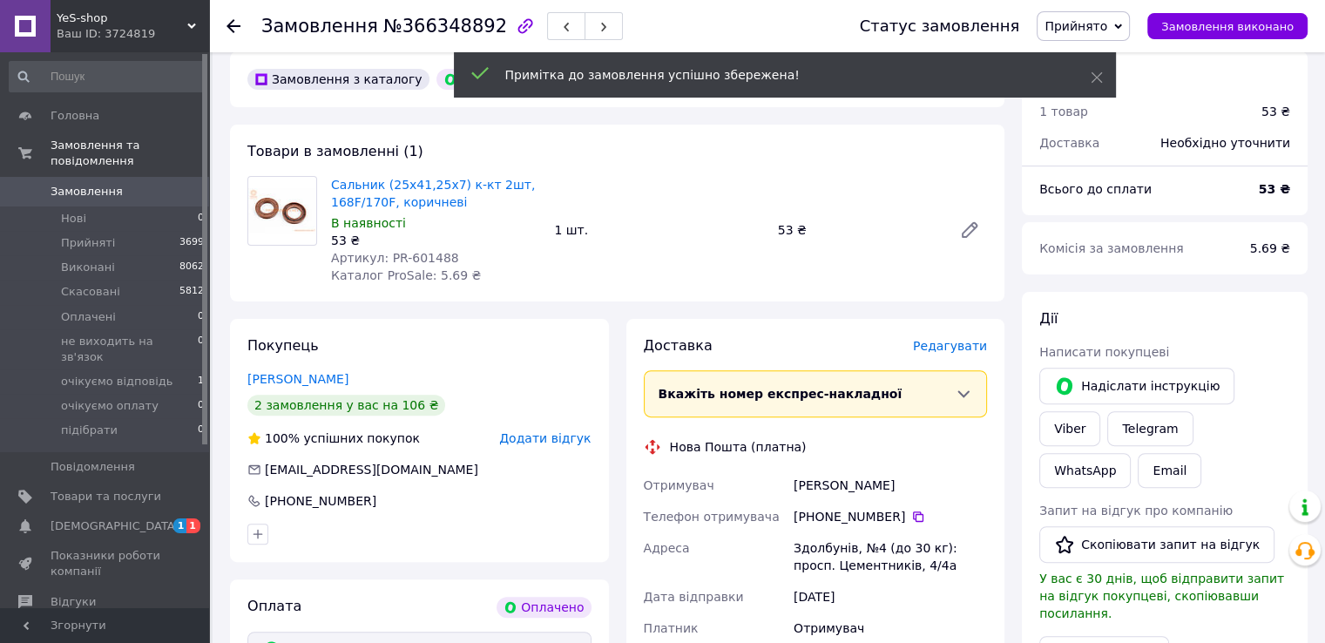
click at [429, 254] on span "Артикул: PR-601488" at bounding box center [395, 258] width 128 height 14
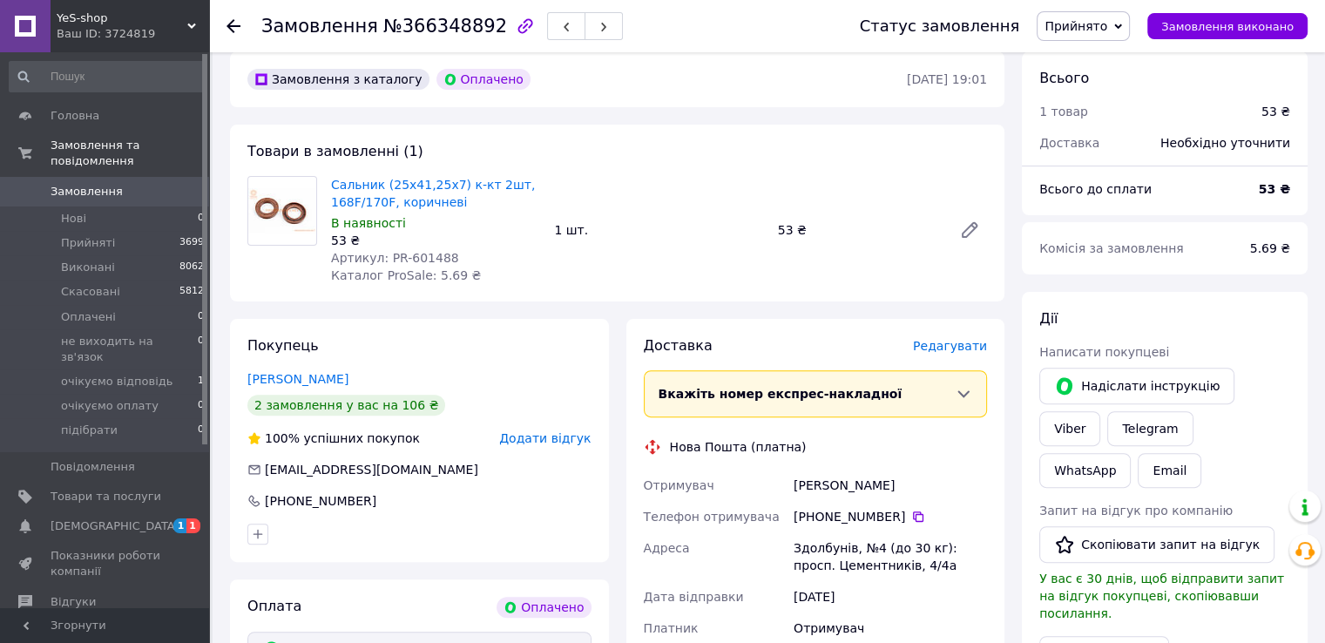
click at [233, 24] on icon at bounding box center [233, 26] width 14 height 14
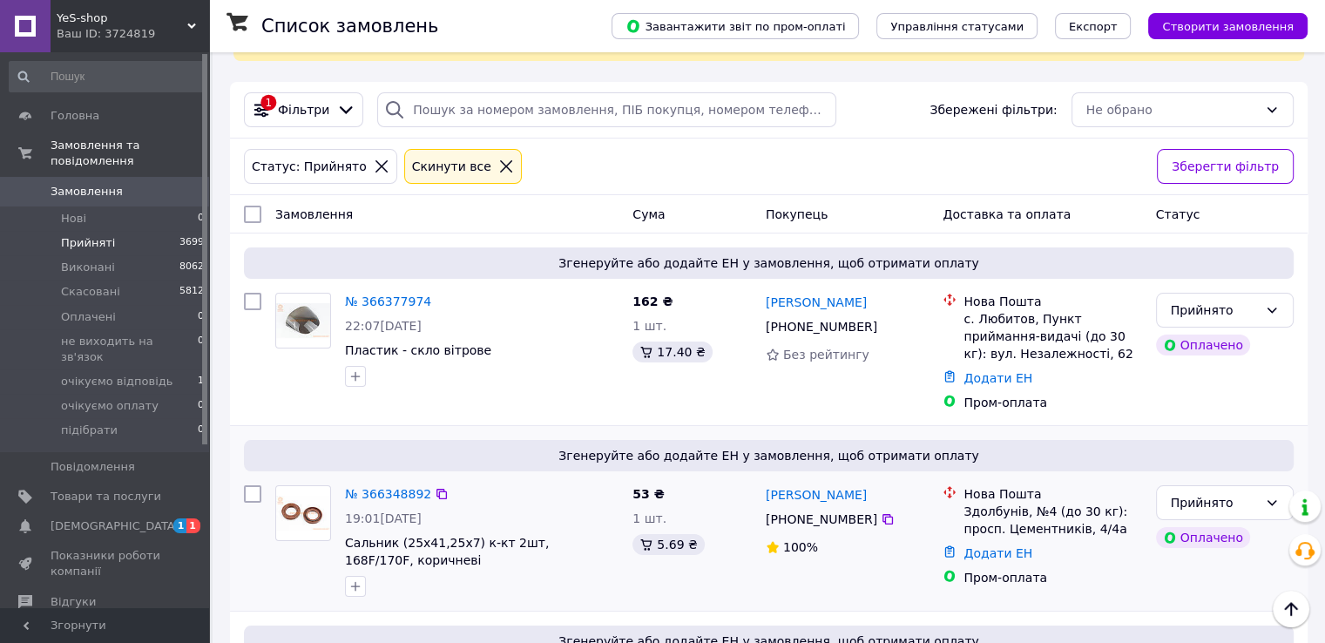
scroll to position [87, 0]
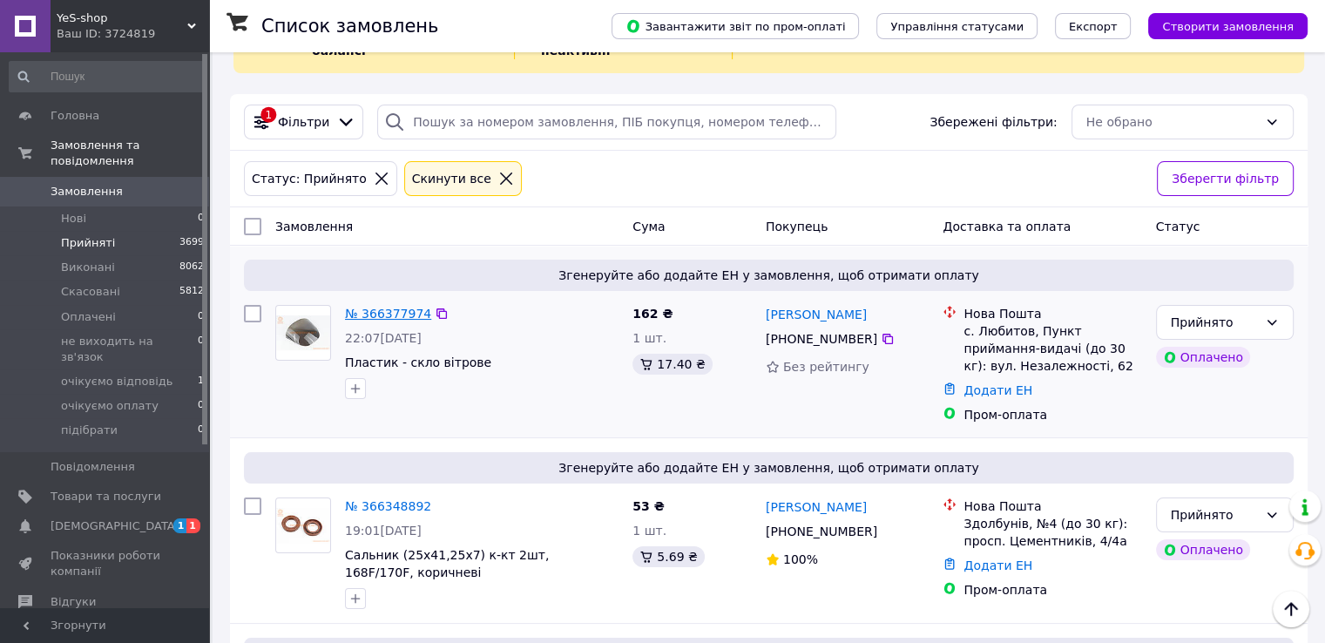
click at [379, 307] on link "№ 366377974" at bounding box center [388, 314] width 86 height 14
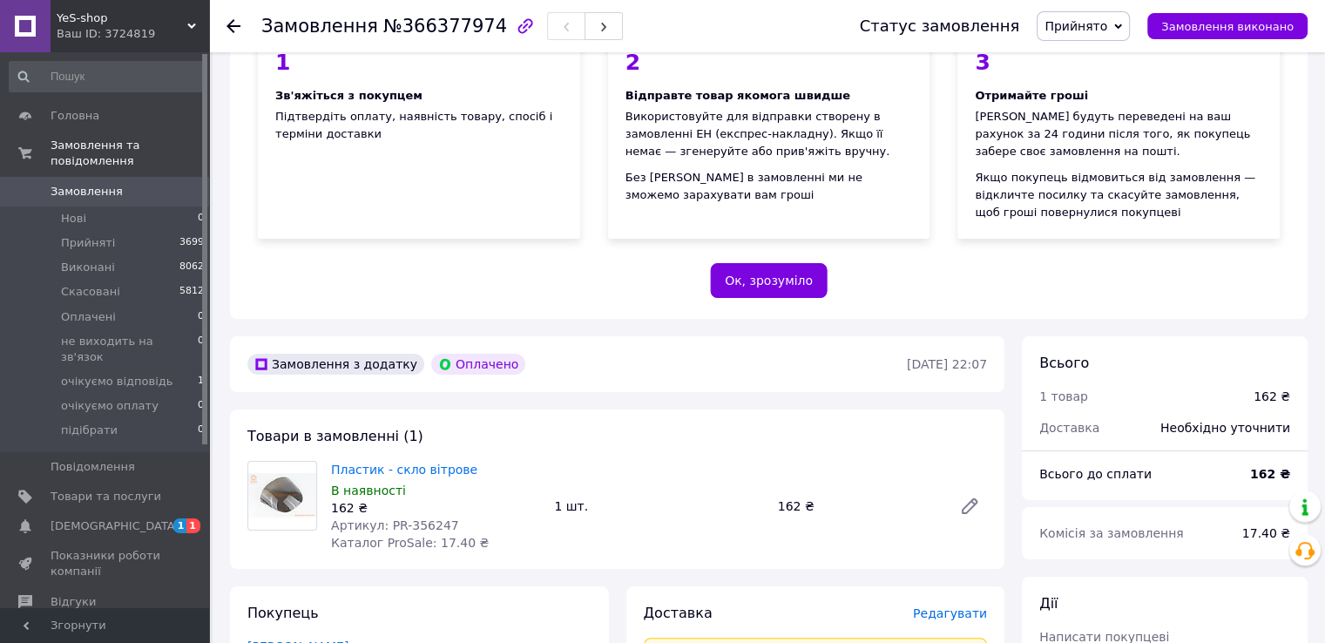
scroll to position [436, 0]
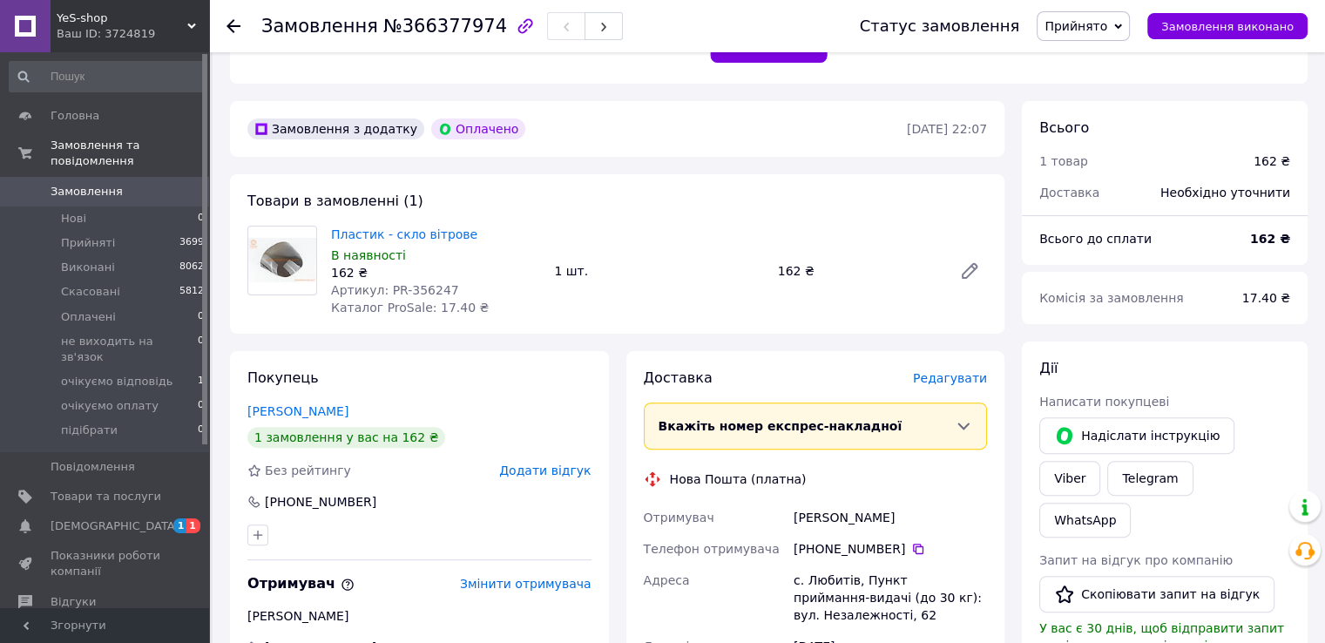
click at [425, 287] on span "Артикул: PR-356247" at bounding box center [395, 290] width 128 height 14
click at [631, 181] on div "Товари в замовленні (1) Пластик - скло вітрове В наявності 162 ₴ Артикул: PR-35…" at bounding box center [617, 253] width 774 height 159
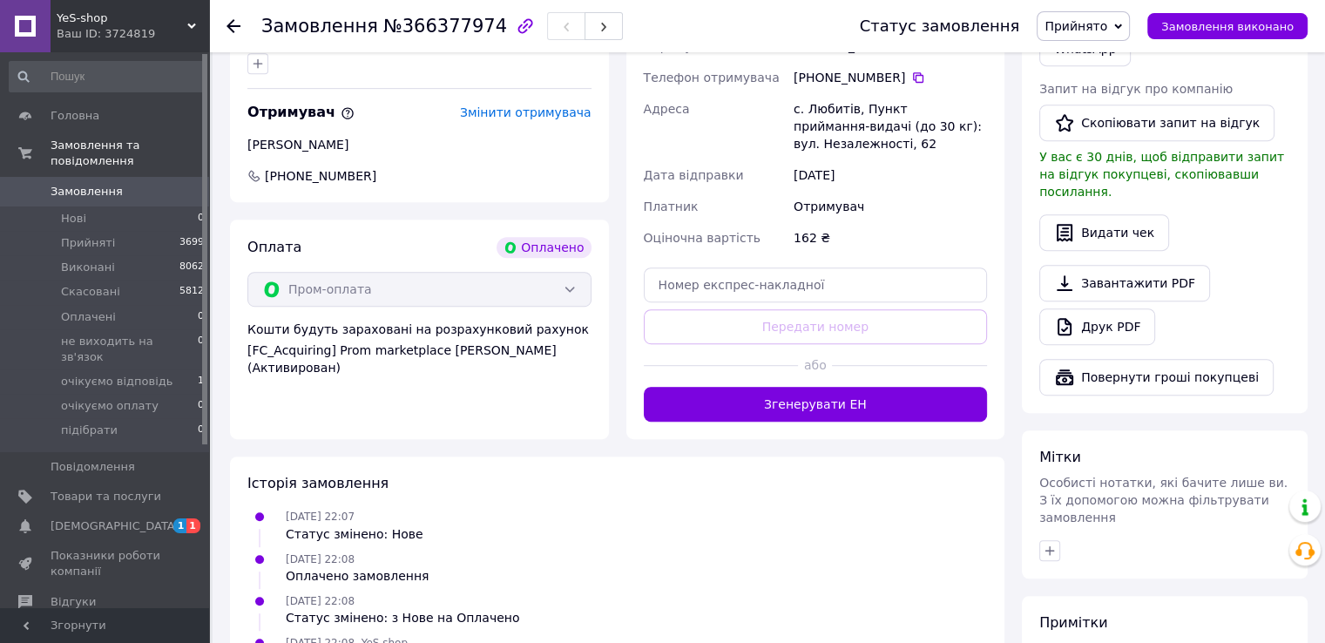
scroll to position [1029, 0]
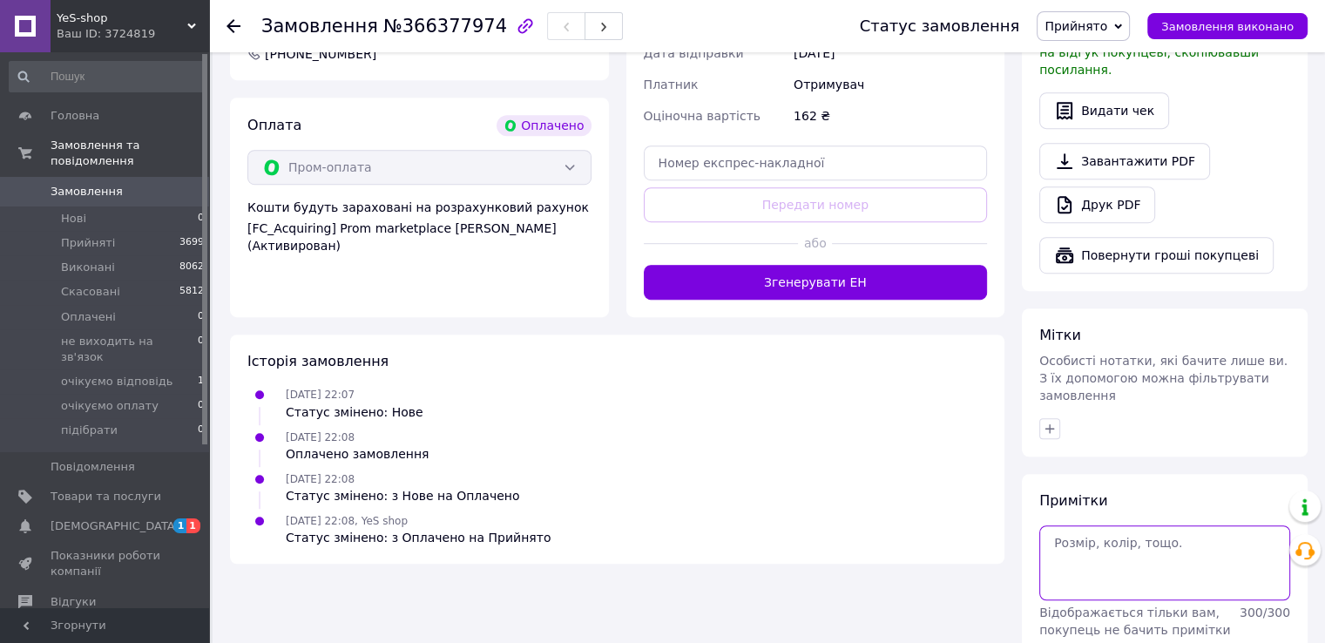
click at [1080, 525] on textarea at bounding box center [1164, 562] width 251 height 75
type textarea "напис вайб прай"
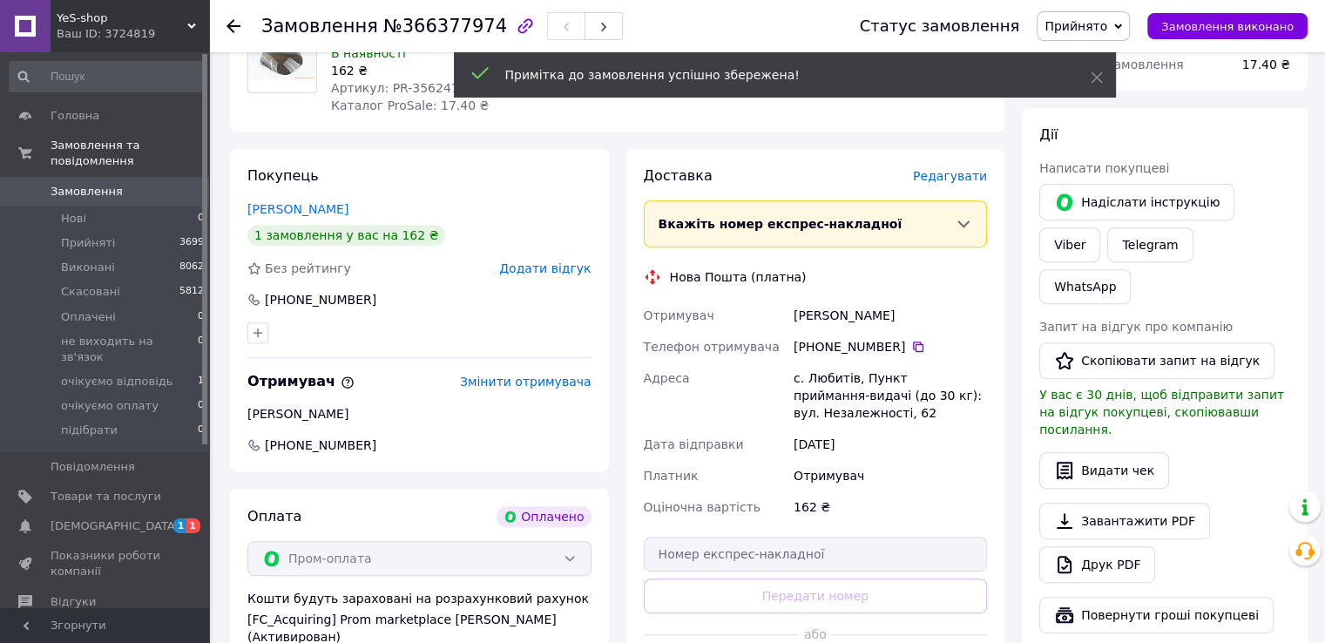
scroll to position [506, 0]
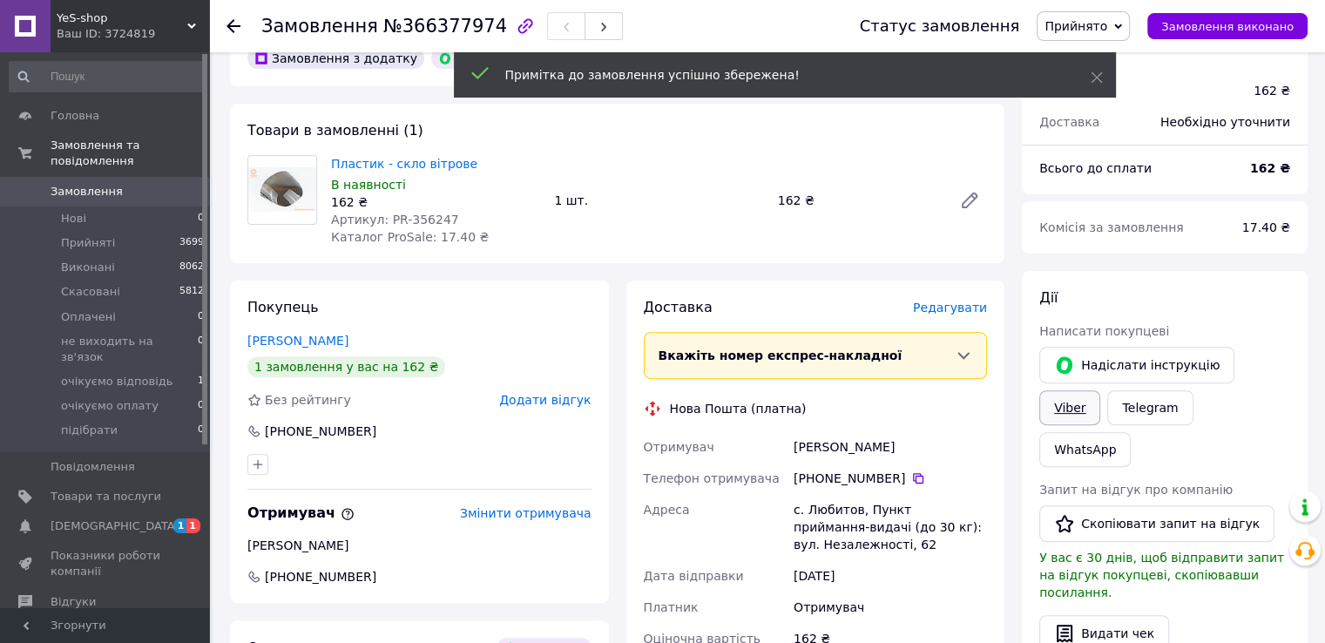
click at [1100, 390] on link "Viber" at bounding box center [1069, 407] width 61 height 35
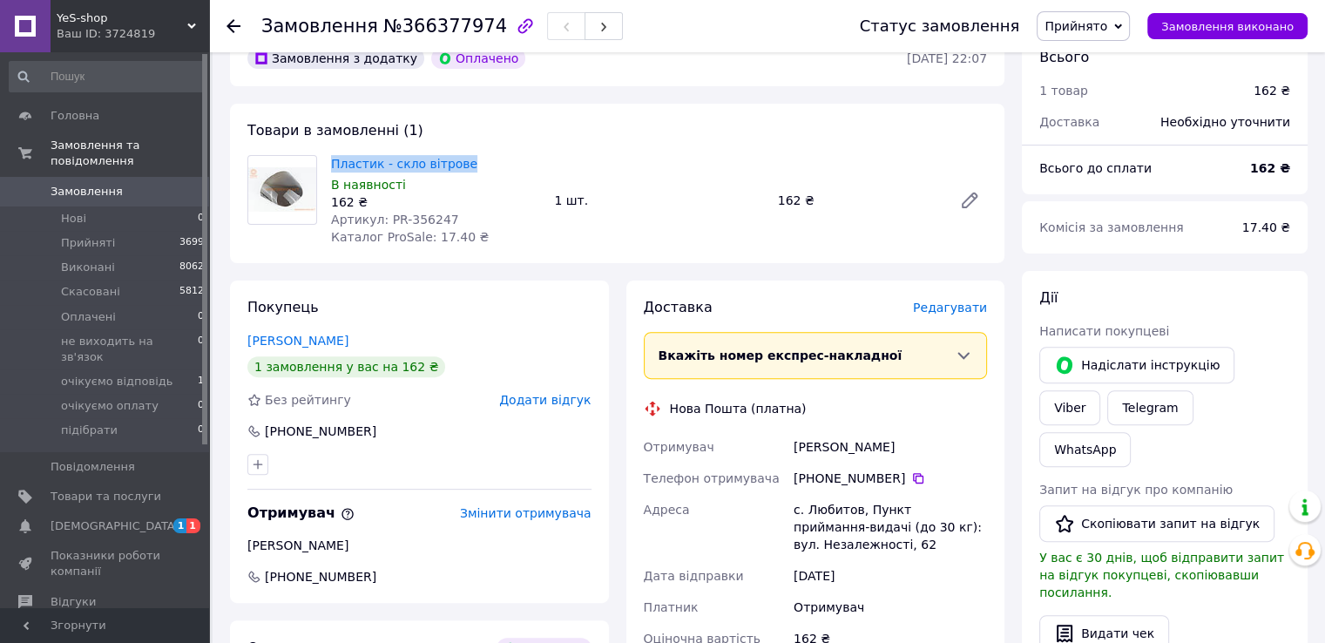
drag, startPoint x: 463, startPoint y: 161, endPoint x: 328, endPoint y: 155, distance: 135.1
click at [328, 155] on div "Пластик - скло вітрове В наявності 162 ₴ Артикул: PR-356247 Каталог ProSale: 17…" at bounding box center [435, 201] width 223 height 98
click at [494, 98] on div "Замовлення з додатку Оплачено 12.10.2025 • 22:07 Товари в замовленні (1) Пласти…" at bounding box center [617, 629] width 792 height 1198
click at [236, 27] on icon at bounding box center [233, 26] width 14 height 14
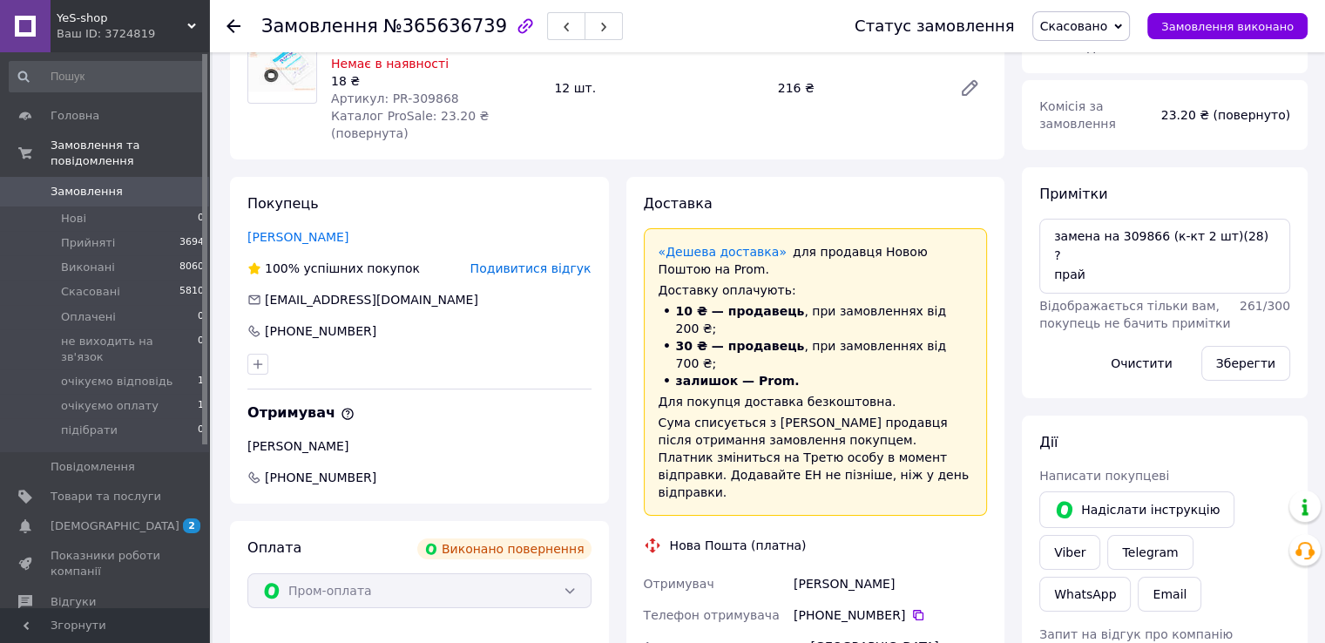
scroll to position [261, 0]
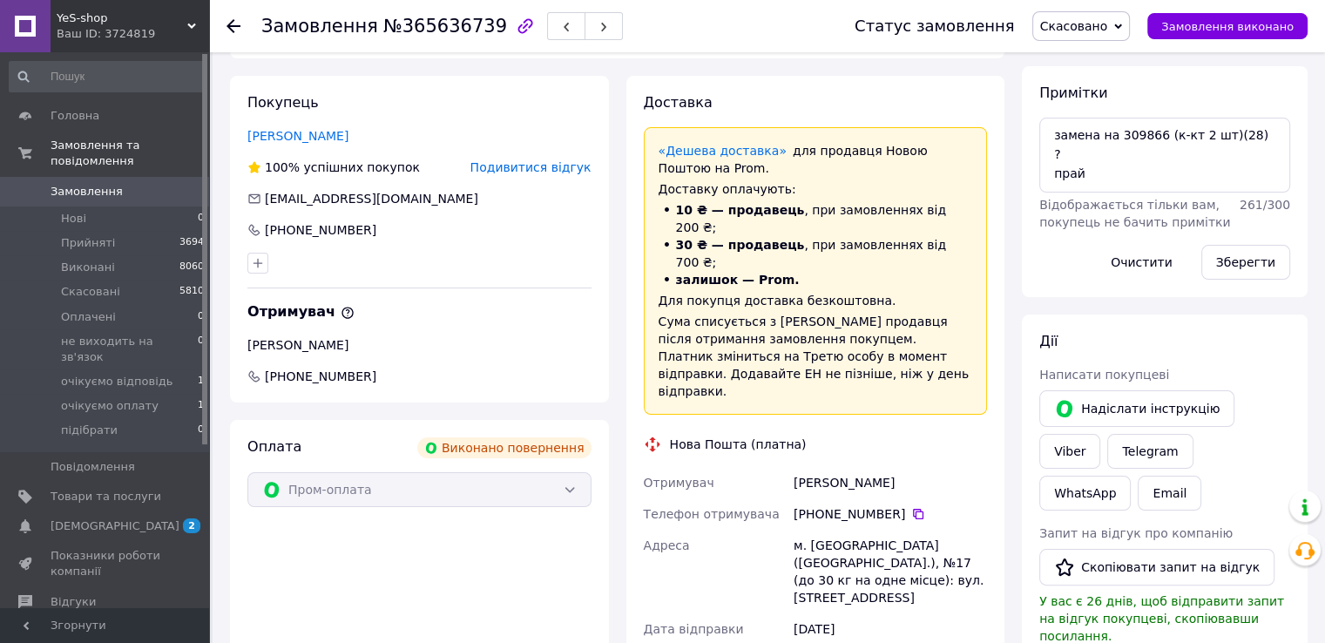
drag, startPoint x: 907, startPoint y: 443, endPoint x: 895, endPoint y: 446, distance: 11.6
click at [911, 507] on icon at bounding box center [918, 514] width 14 height 14
click at [815, 467] on div "Беляева Елена" at bounding box center [890, 482] width 200 height 31
copy div "Беляева"
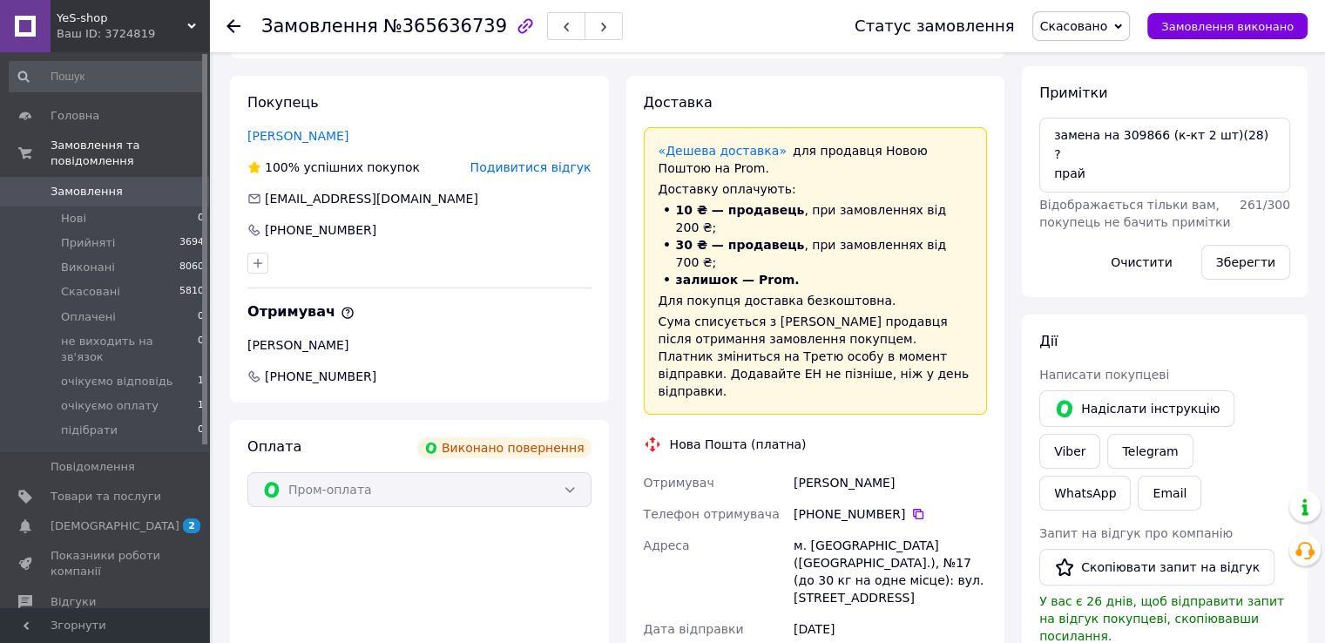
click at [863, 467] on div "Беляева Елена" at bounding box center [890, 482] width 200 height 31
click at [863, 467] on div "[PERSON_NAME]" at bounding box center [890, 482] width 200 height 31
copy div "Елена"
click at [911, 507] on icon at bounding box center [918, 514] width 14 height 14
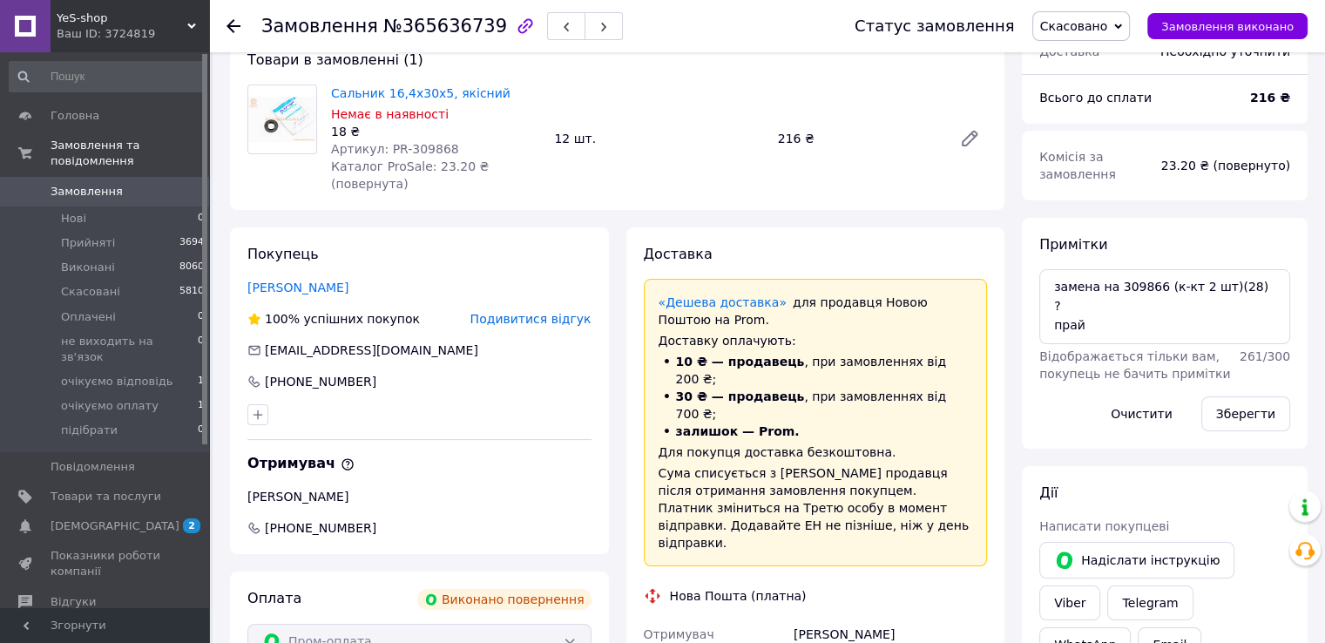
scroll to position [0, 0]
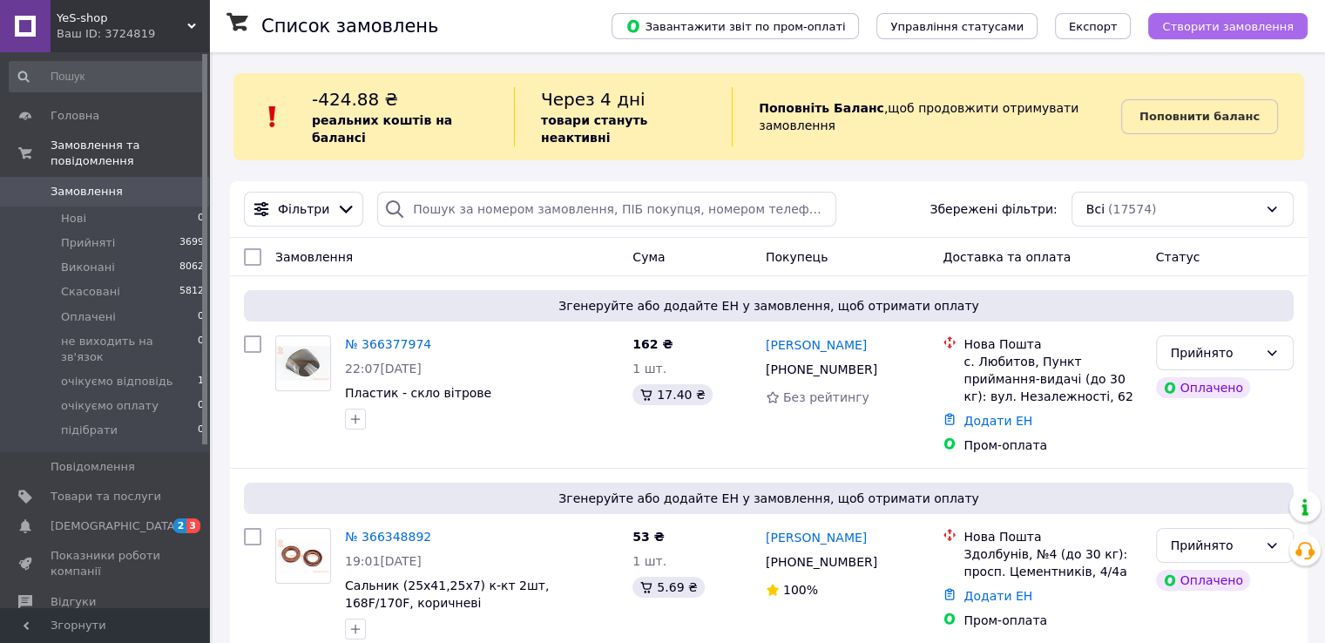
click at [1195, 28] on span "Створити замовлення" at bounding box center [1228, 26] width 132 height 13
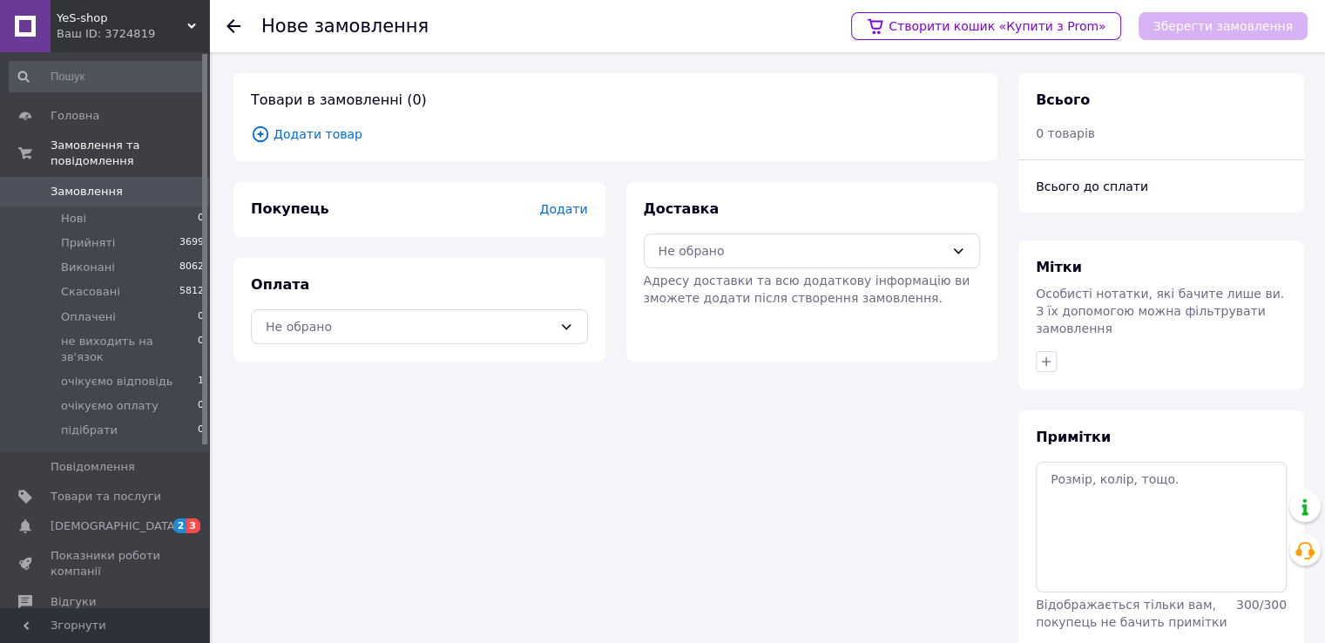
click at [318, 136] on span "Додати товар" at bounding box center [615, 134] width 729 height 19
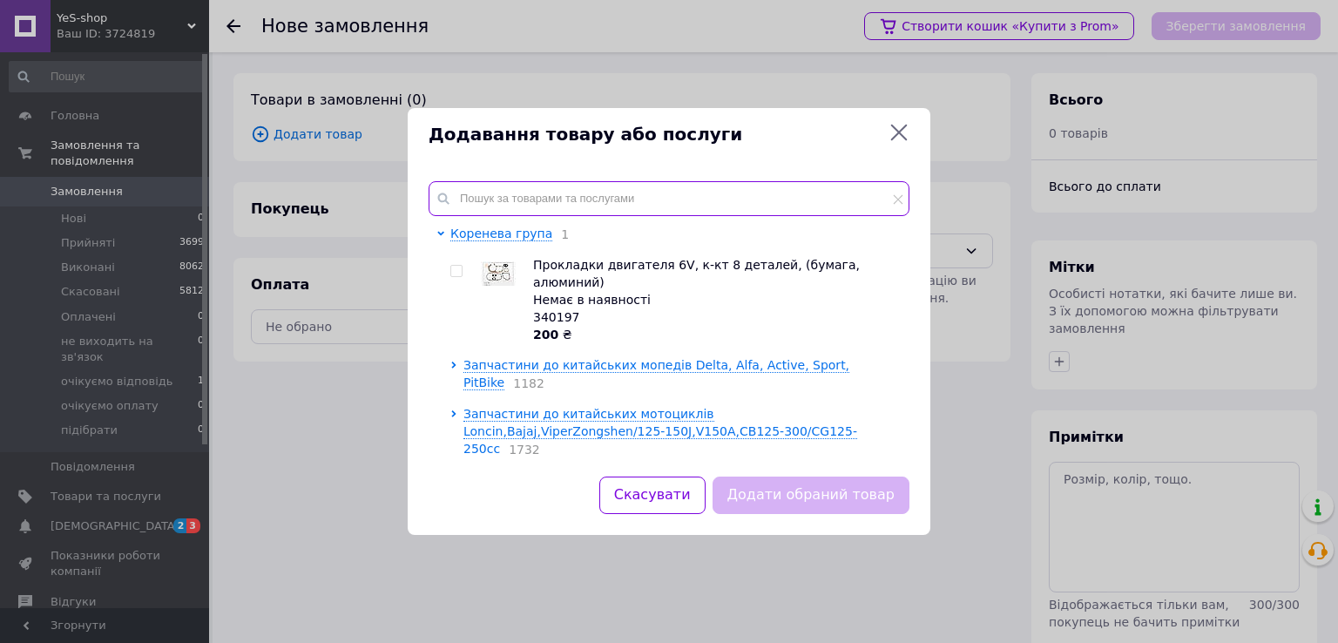
paste input "309866"
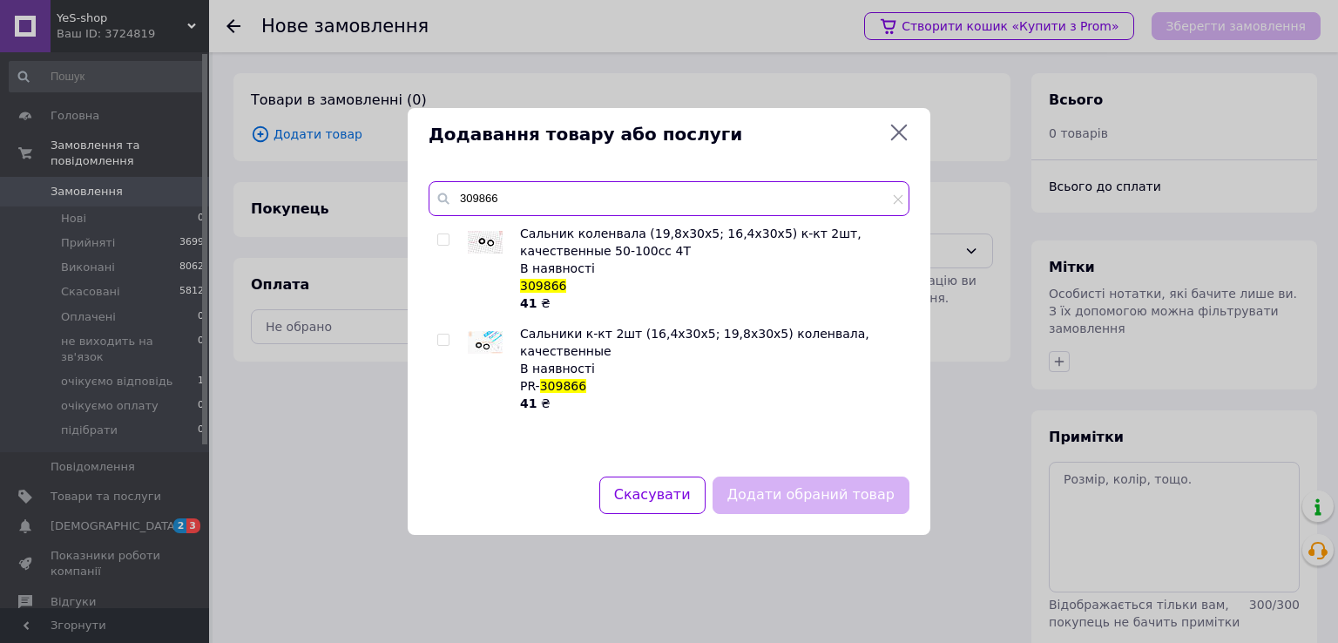
type input "309866"
click at [905, 133] on icon at bounding box center [898, 132] width 21 height 21
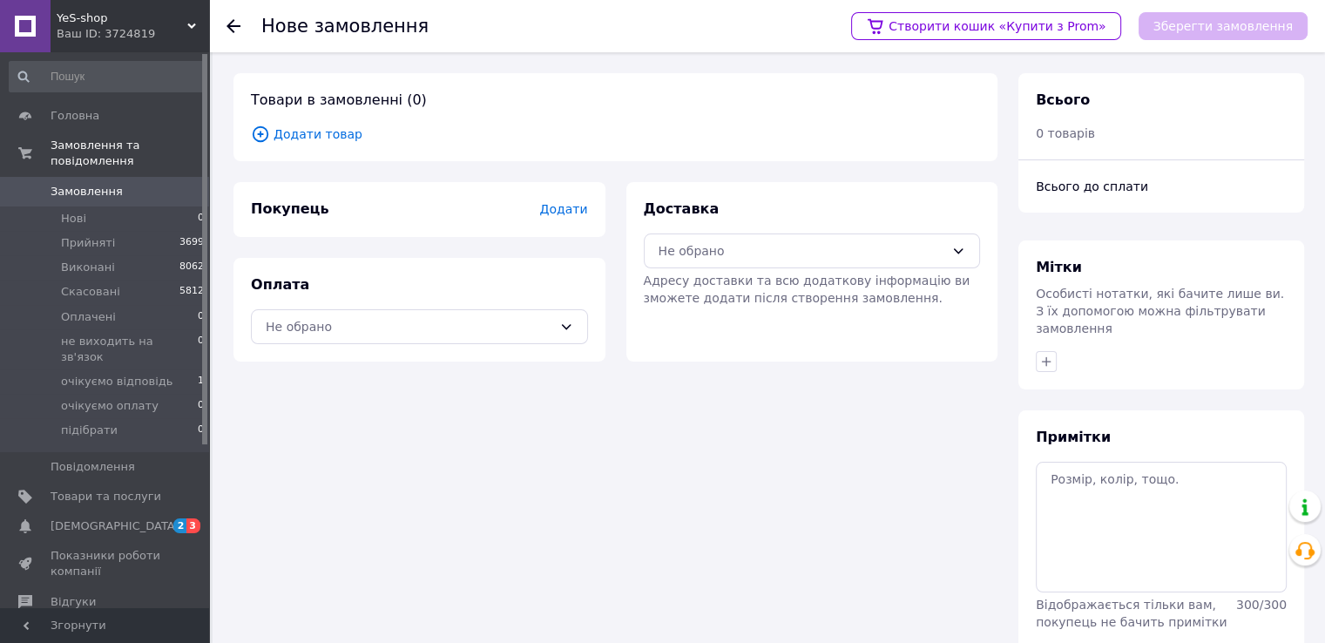
click at [317, 136] on span "Додати товар" at bounding box center [615, 134] width 729 height 19
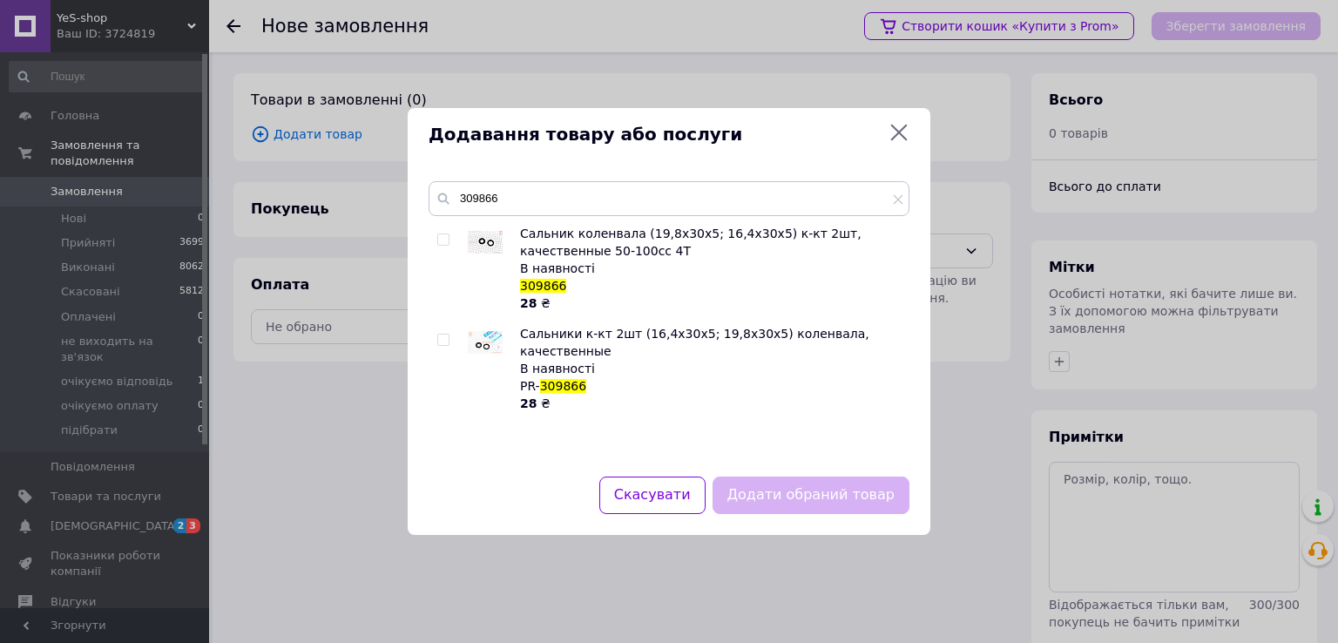
click at [445, 341] on input "checkbox" at bounding box center [442, 339] width 11 height 11
checkbox input "true"
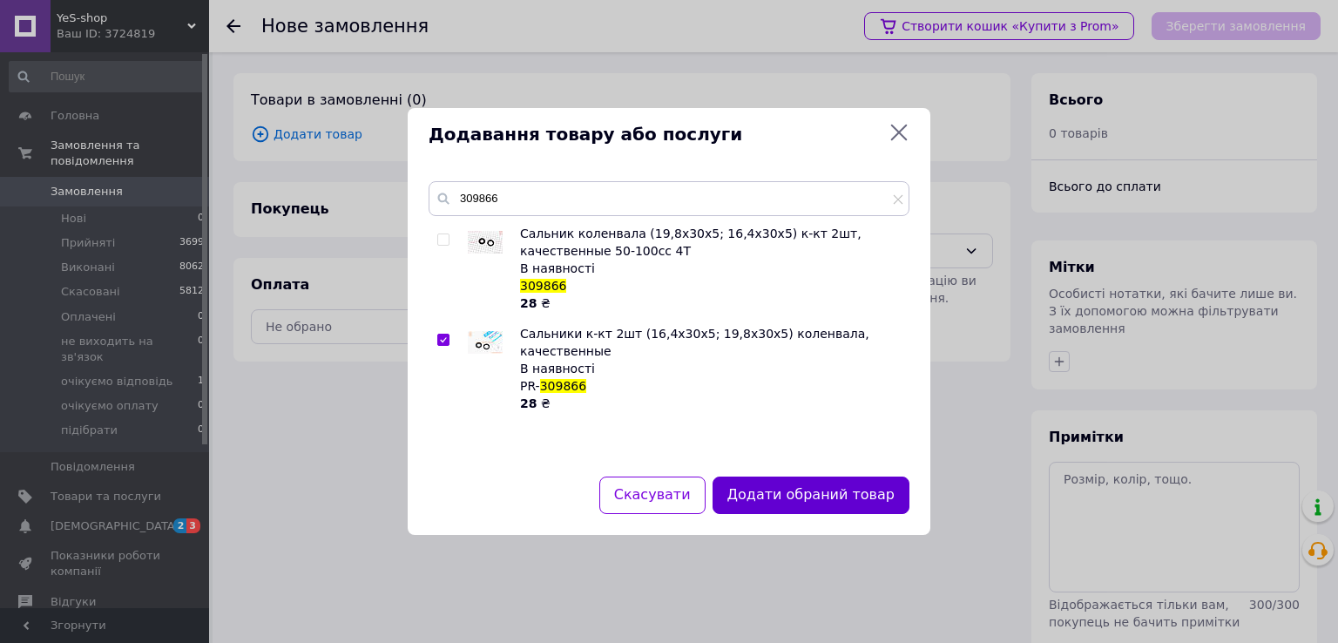
click at [803, 496] on button "Додати обраний товар" at bounding box center [810, 494] width 197 height 37
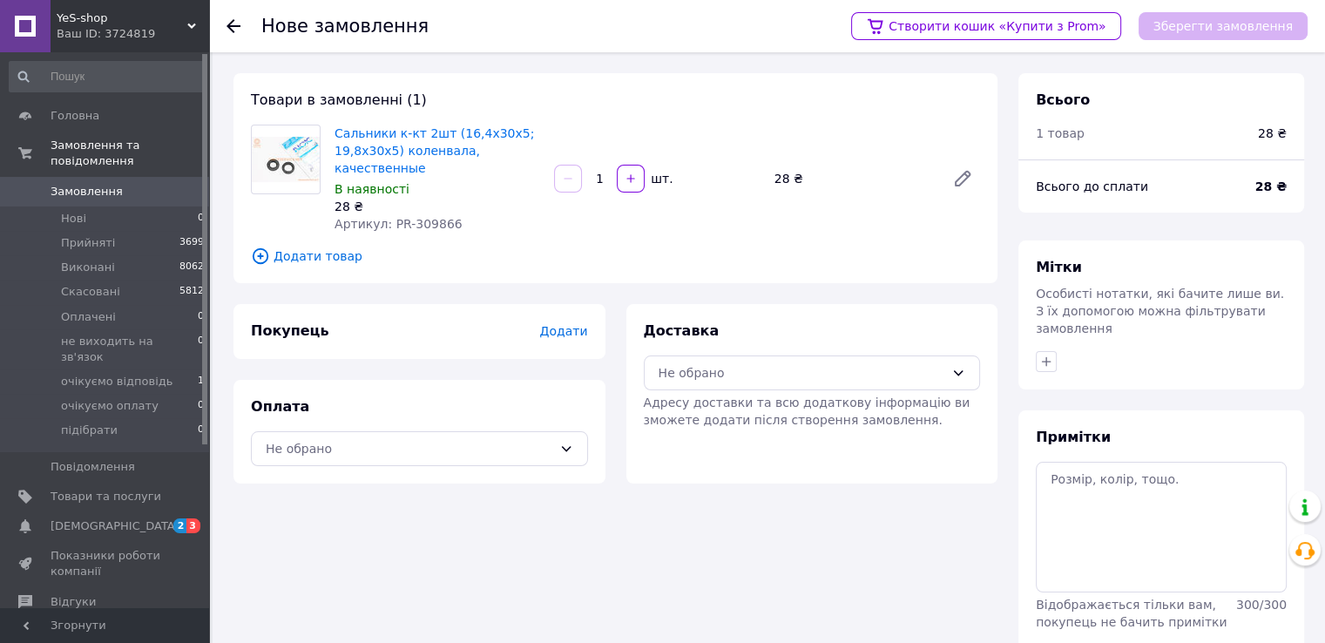
click at [571, 324] on span "Додати" at bounding box center [563, 331] width 48 height 14
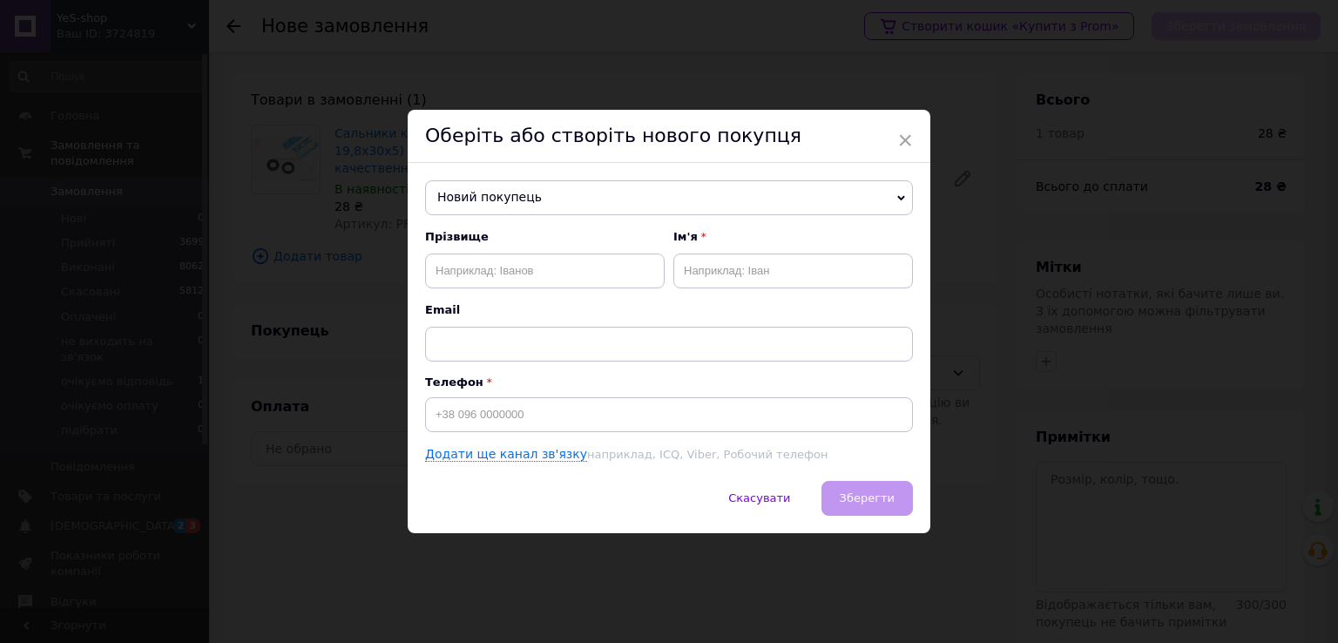
click at [512, 190] on span "Новий покупець" at bounding box center [669, 197] width 488 height 35
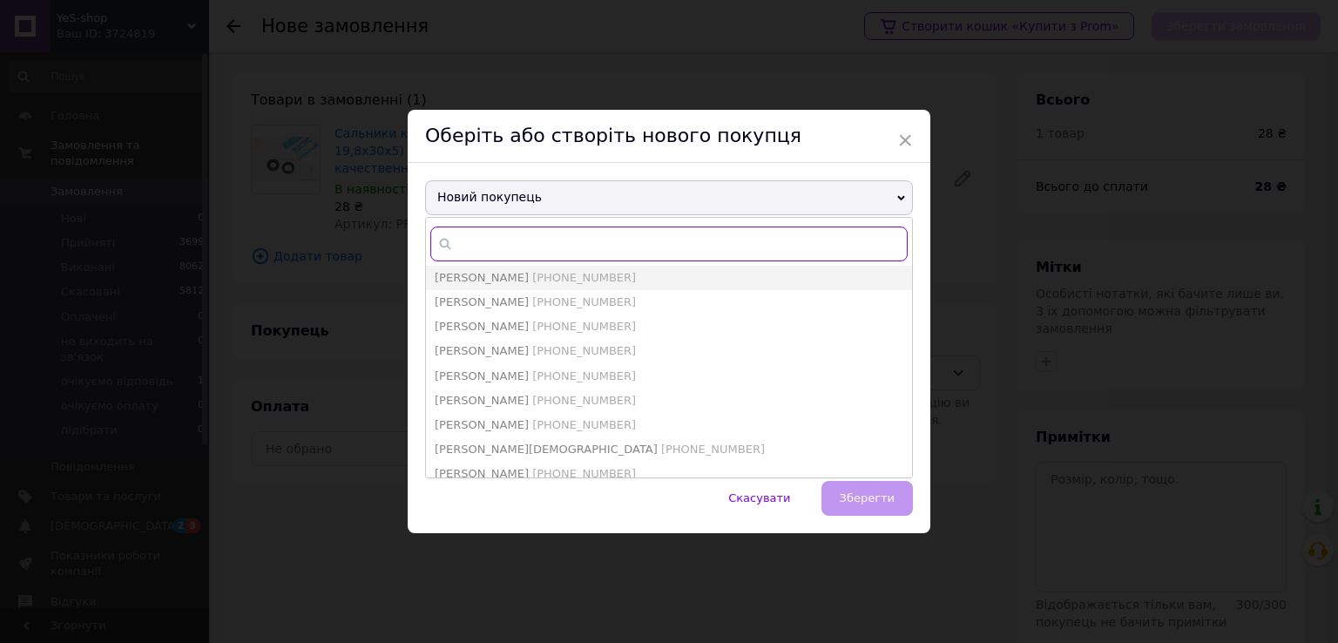
paste input "+380999675440"
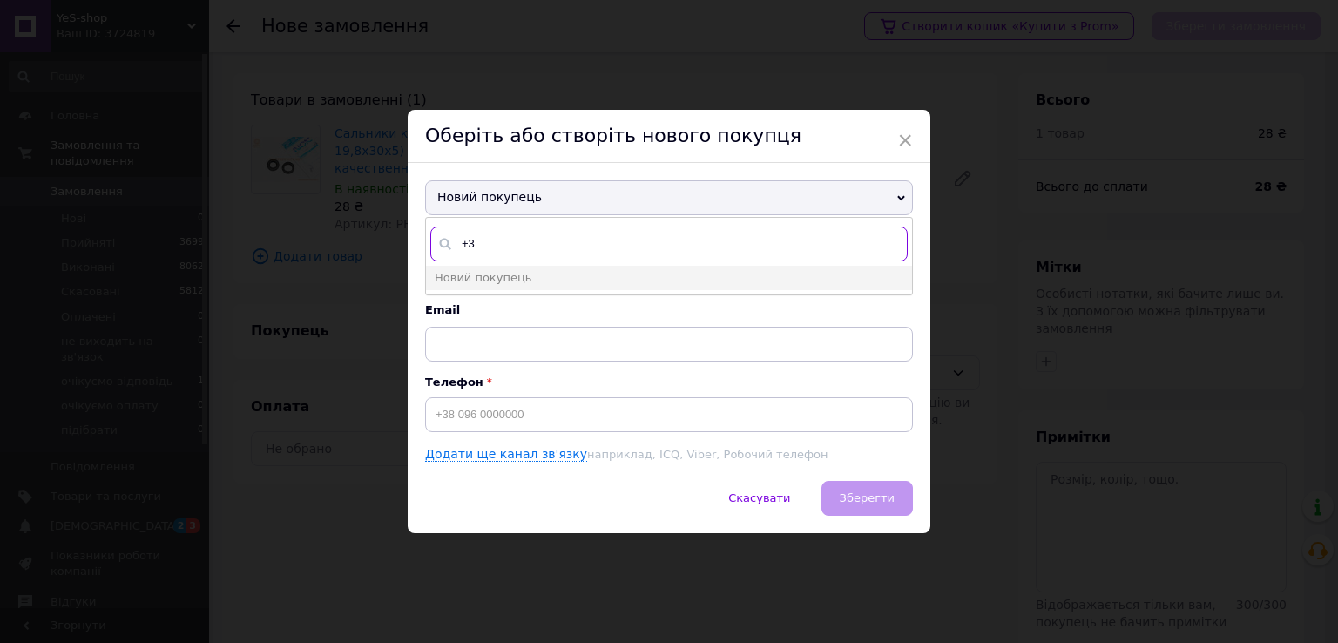
type input "+"
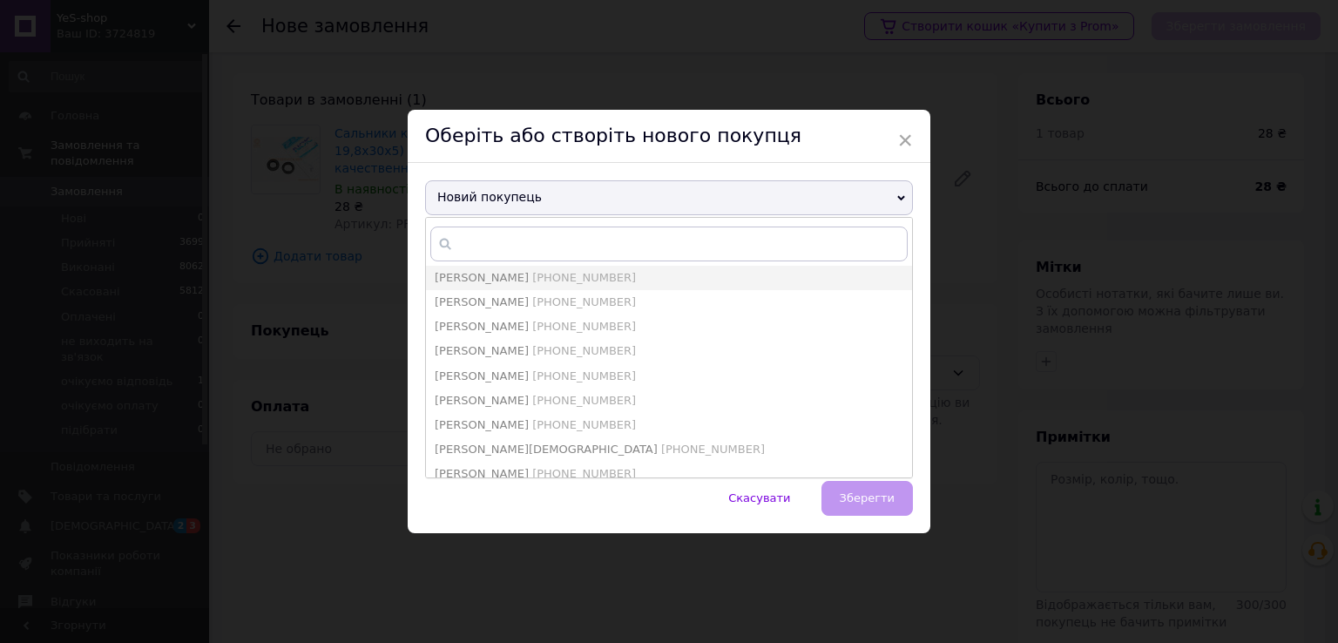
click at [525, 192] on span "Новий покупець" at bounding box center [669, 197] width 488 height 35
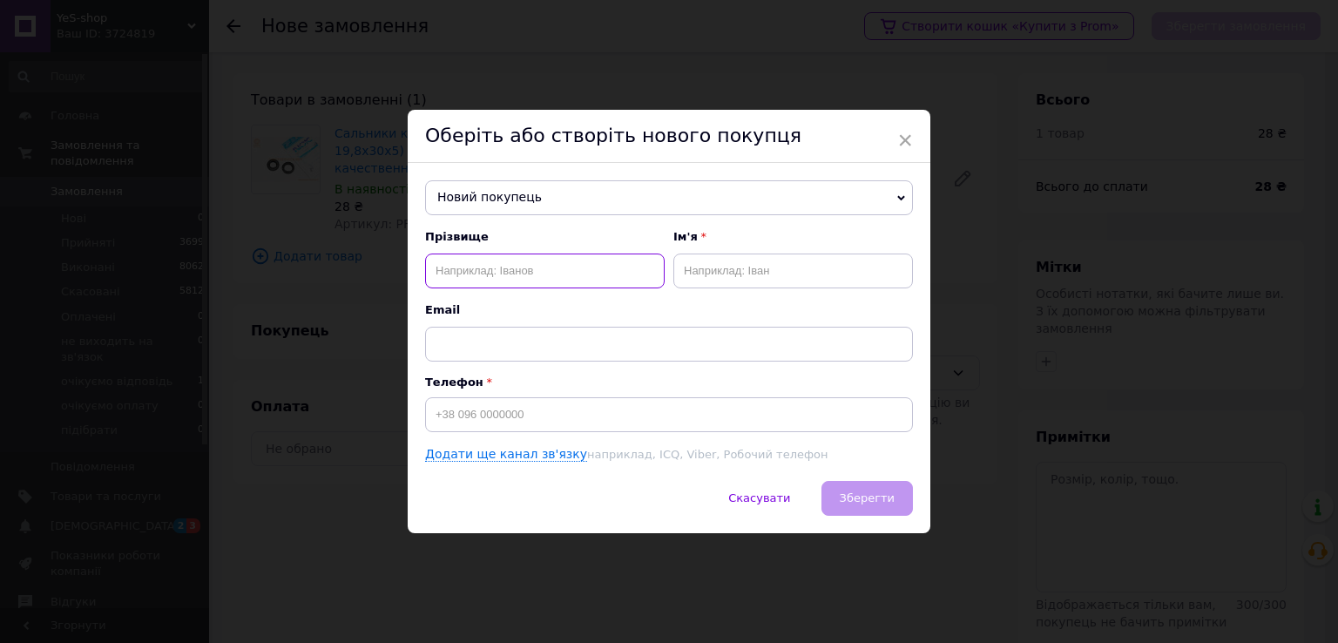
paste input "Беляева"
type input "Беляева"
paste input "Елена"
type input "Елена"
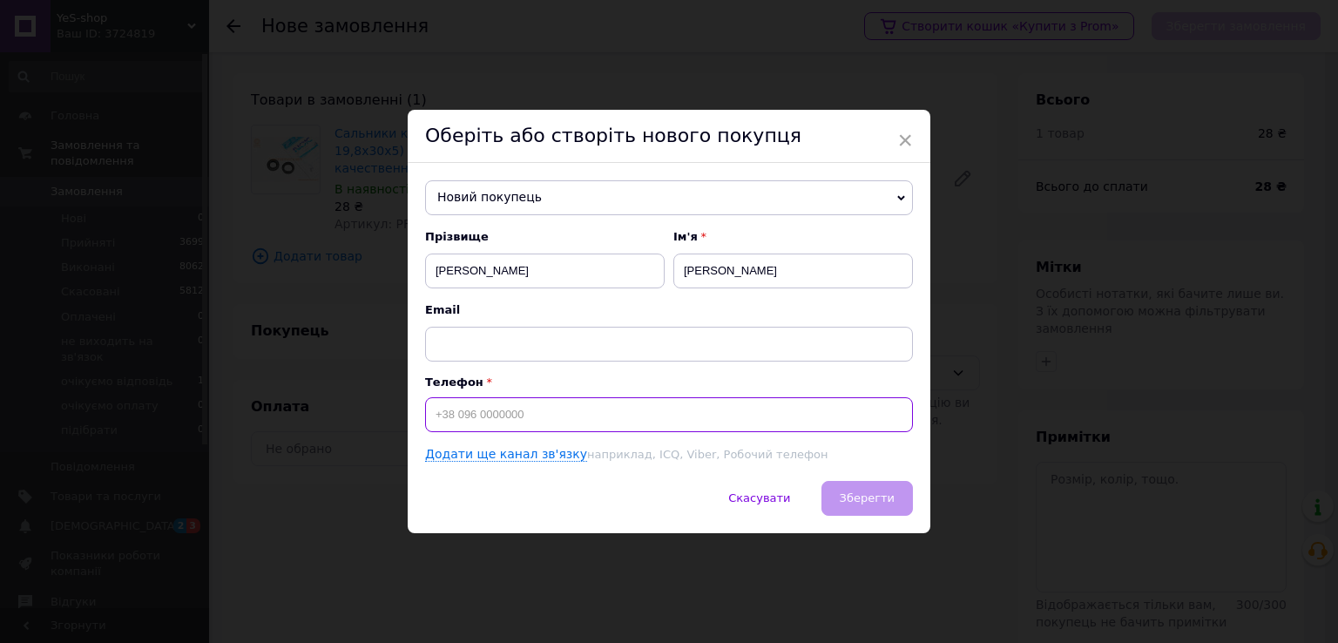
click at [470, 409] on input at bounding box center [669, 414] width 488 height 35
paste input "+380999675440"
type input "+380999675440"
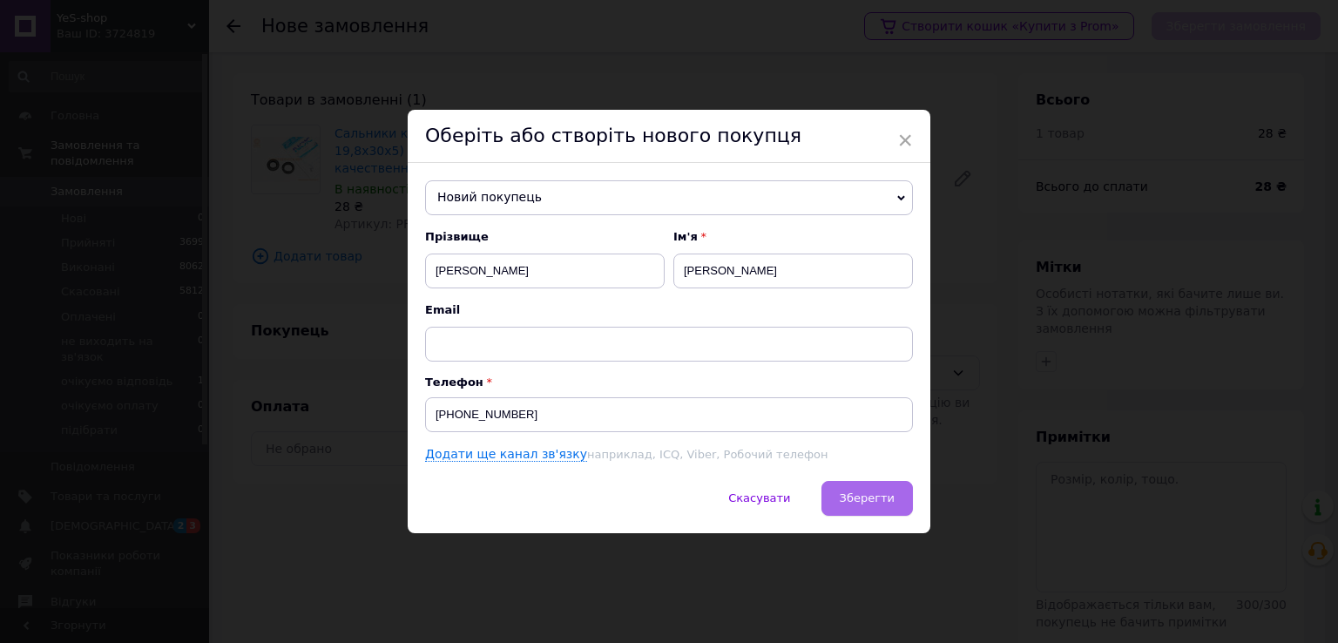
click at [855, 496] on span "Зберегти" at bounding box center [867, 497] width 55 height 13
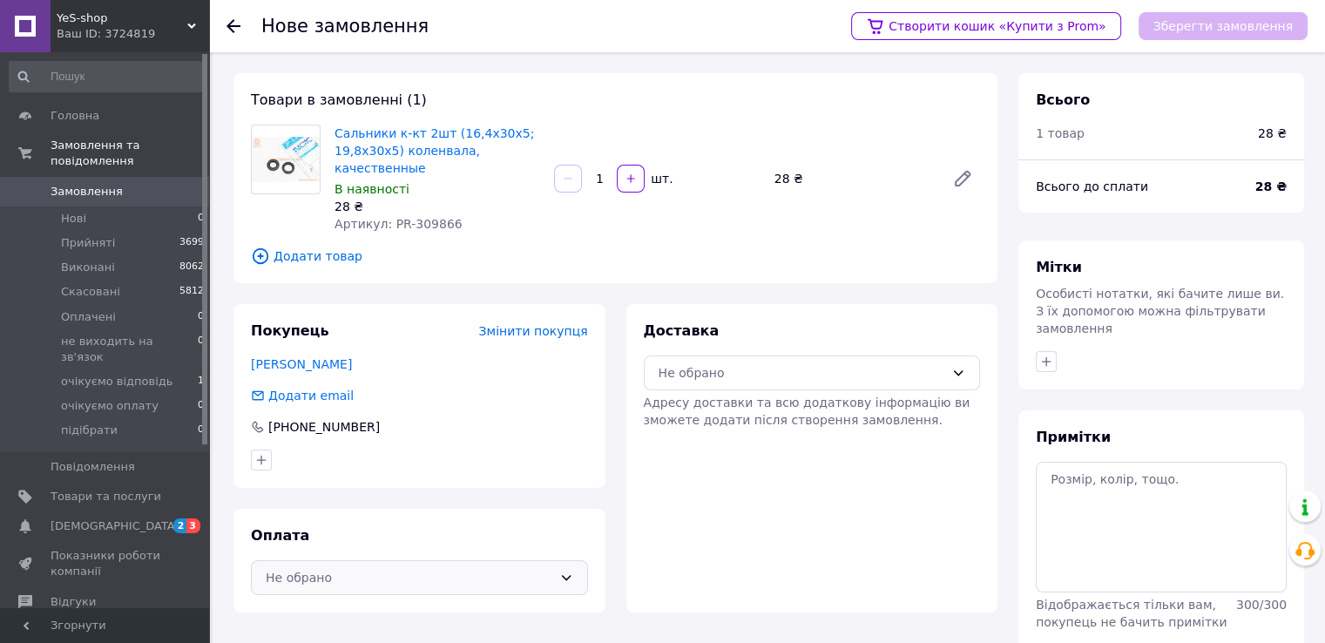
click at [522, 568] on div "Не обрано" at bounding box center [409, 577] width 287 height 19
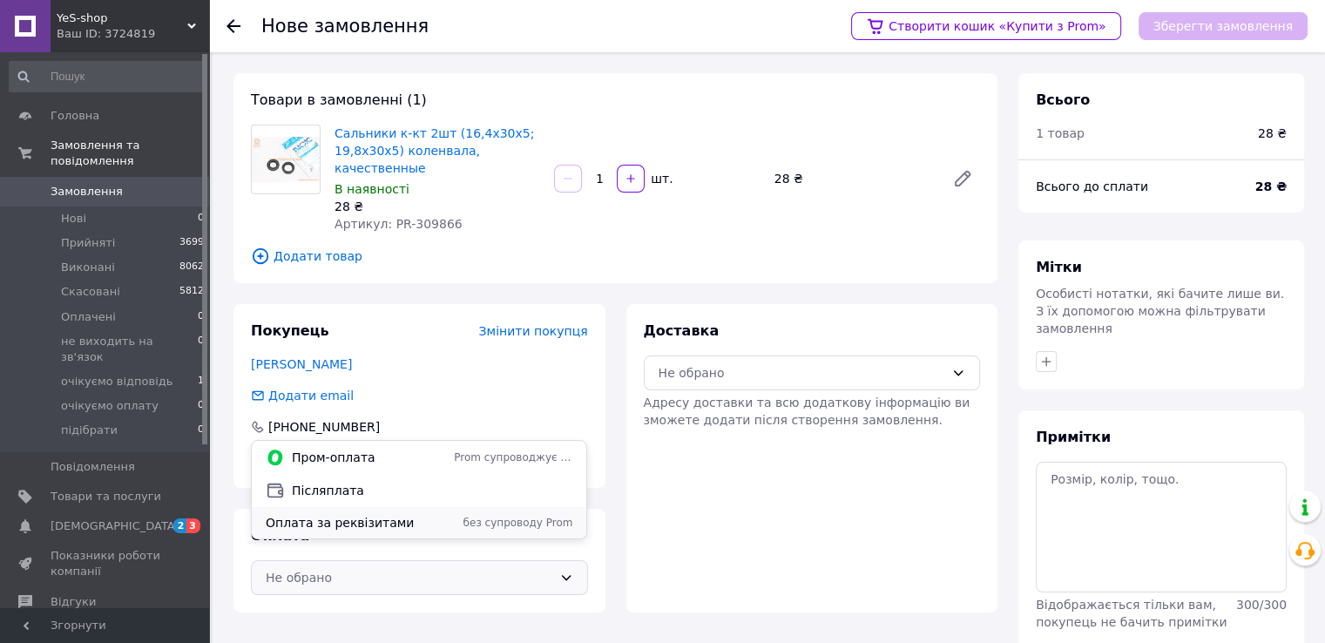
click at [442, 517] on span "Оплата за реквізитами" at bounding box center [356, 522] width 181 height 17
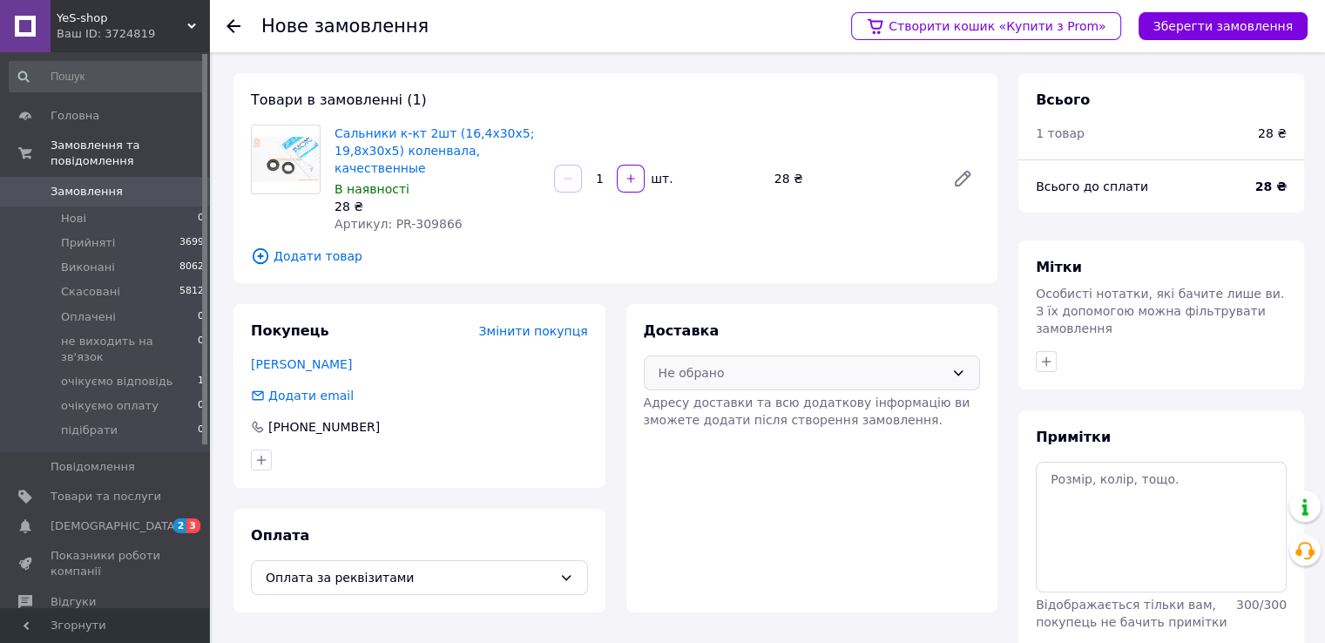
click at [812, 363] on div "Не обрано" at bounding box center [801, 372] width 287 height 19
click at [784, 388] on span "Нова Пошта (платна)" at bounding box center [824, 392] width 280 height 17
click at [1202, 22] on button "Зберегти замовлення" at bounding box center [1222, 26] width 169 height 28
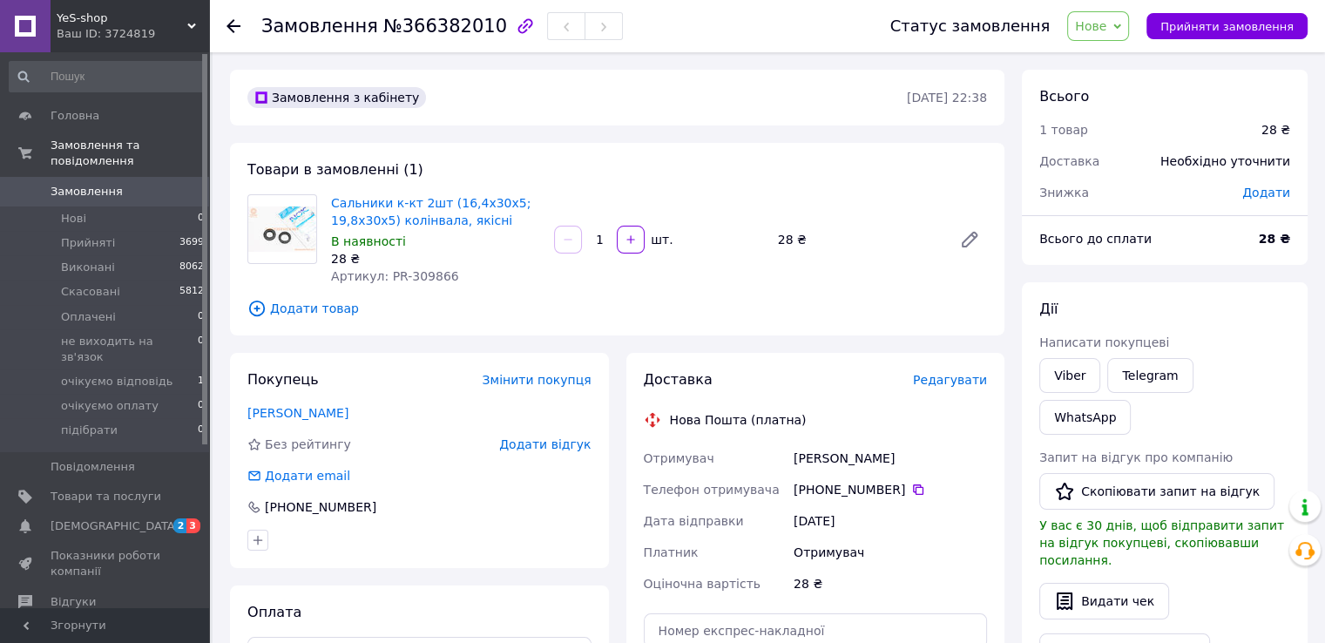
click at [968, 382] on span "Редагувати" at bounding box center [950, 380] width 74 height 14
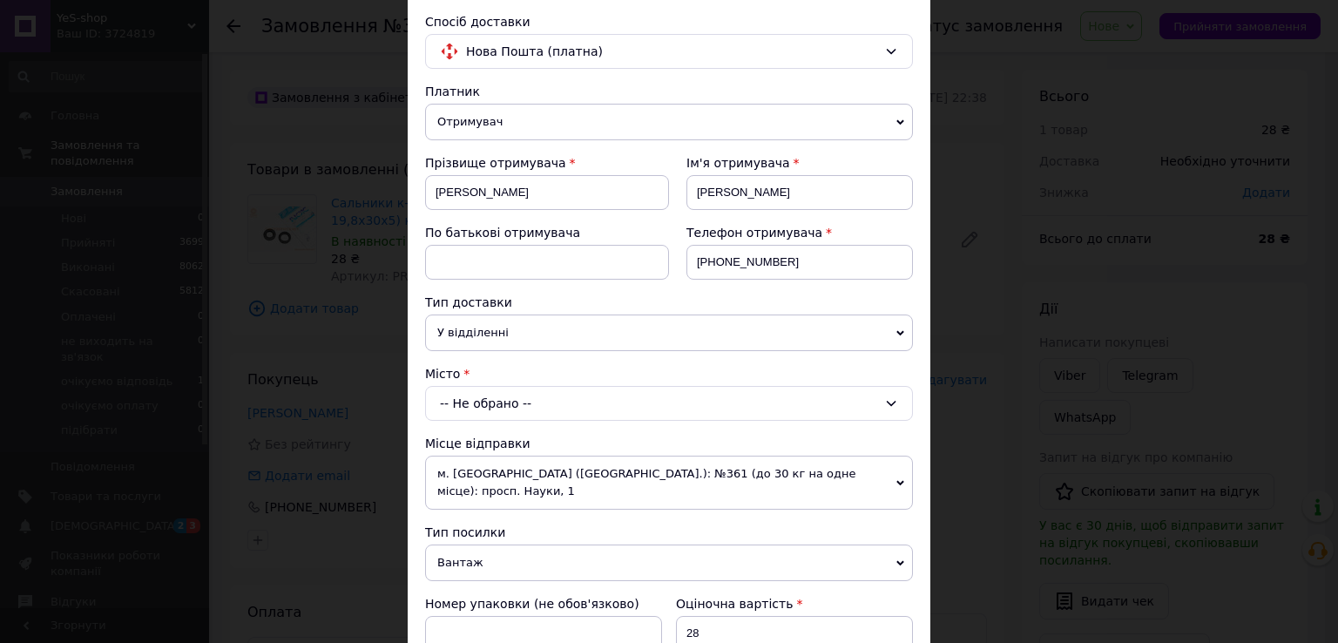
scroll to position [261, 0]
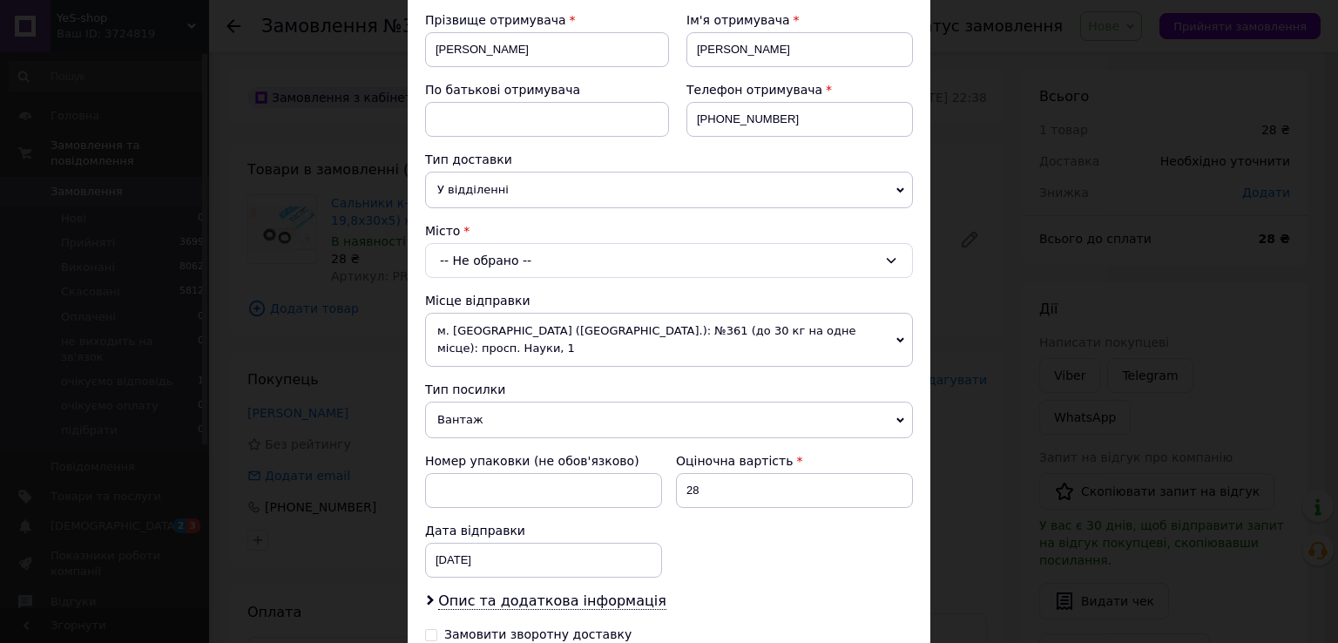
click at [512, 259] on div "-- Не обрано --" at bounding box center [669, 260] width 488 height 35
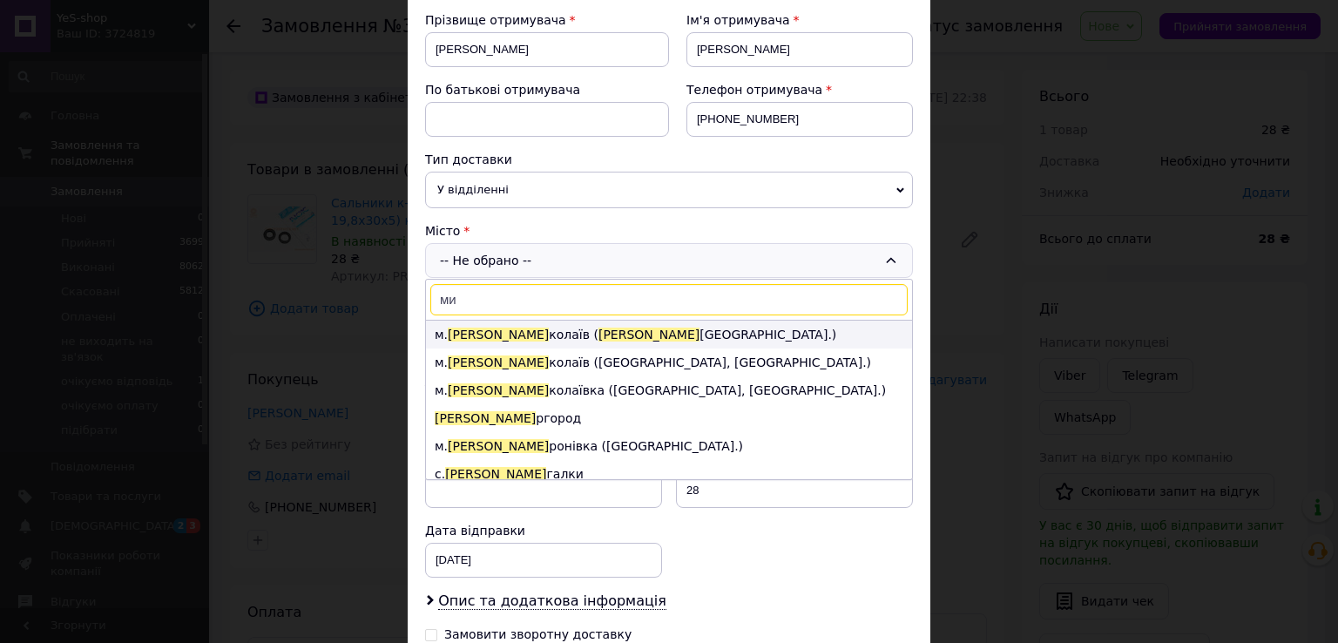
type input "ми"
click at [598, 333] on span "Ми" at bounding box center [648, 335] width 101 height 14
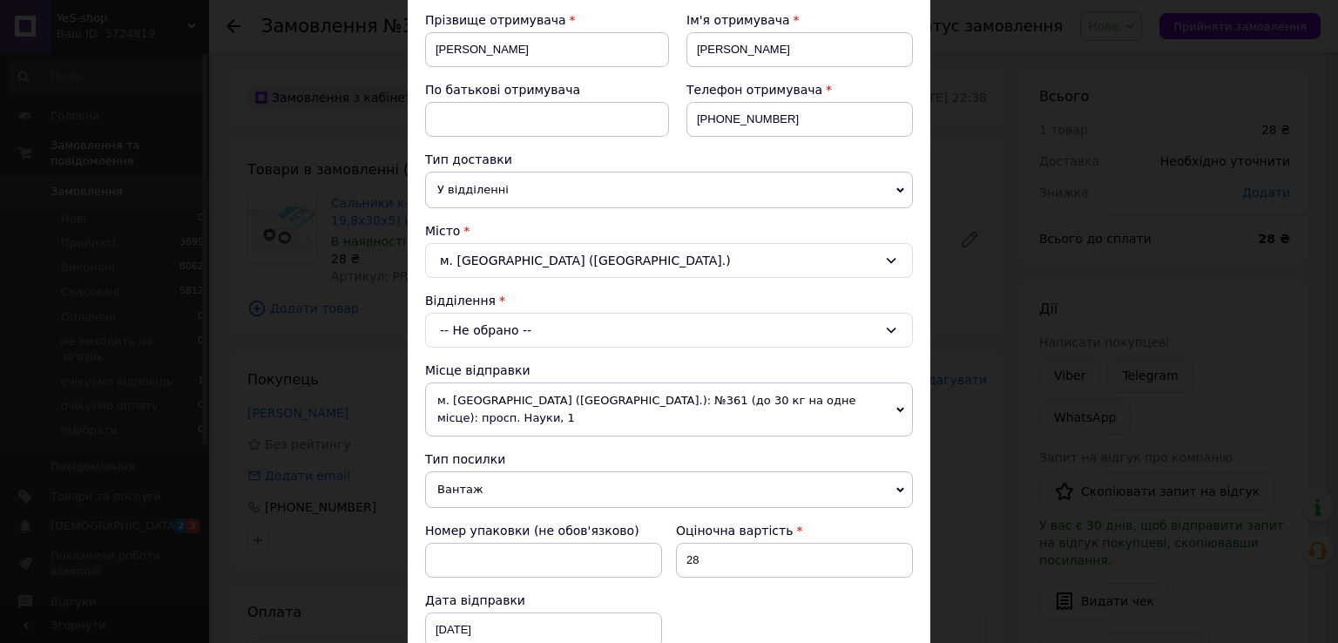
click at [538, 325] on div "-- Не обрано --" at bounding box center [669, 330] width 488 height 35
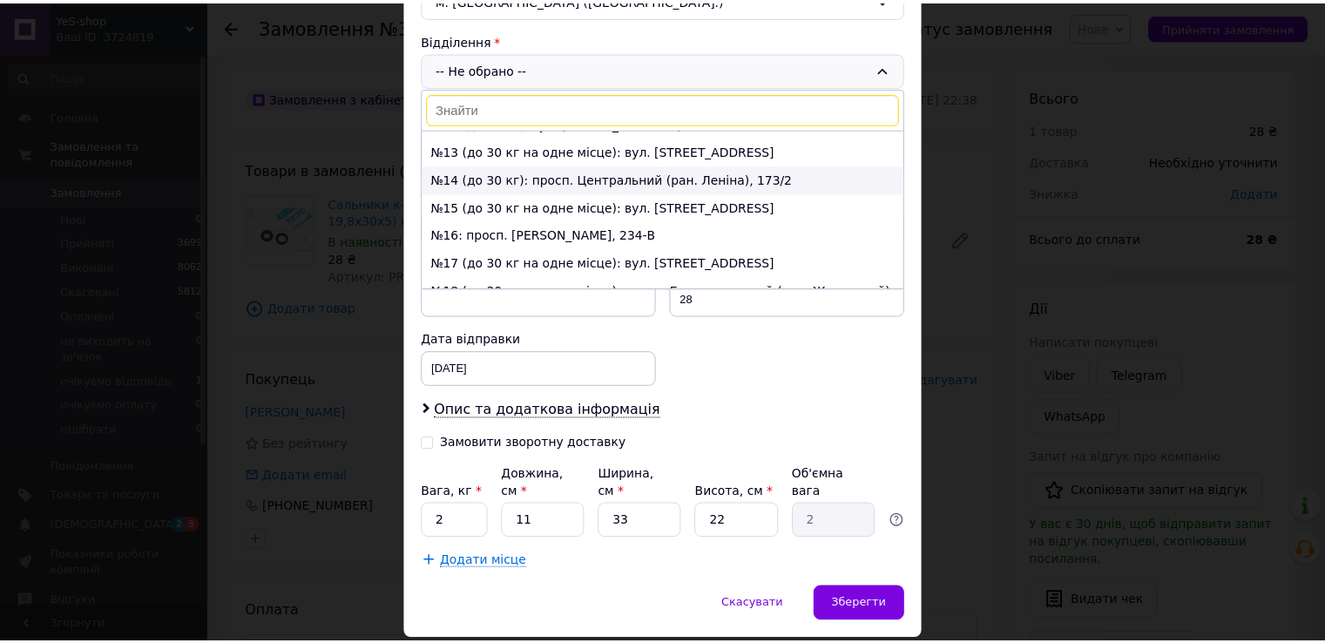
scroll to position [348, 0]
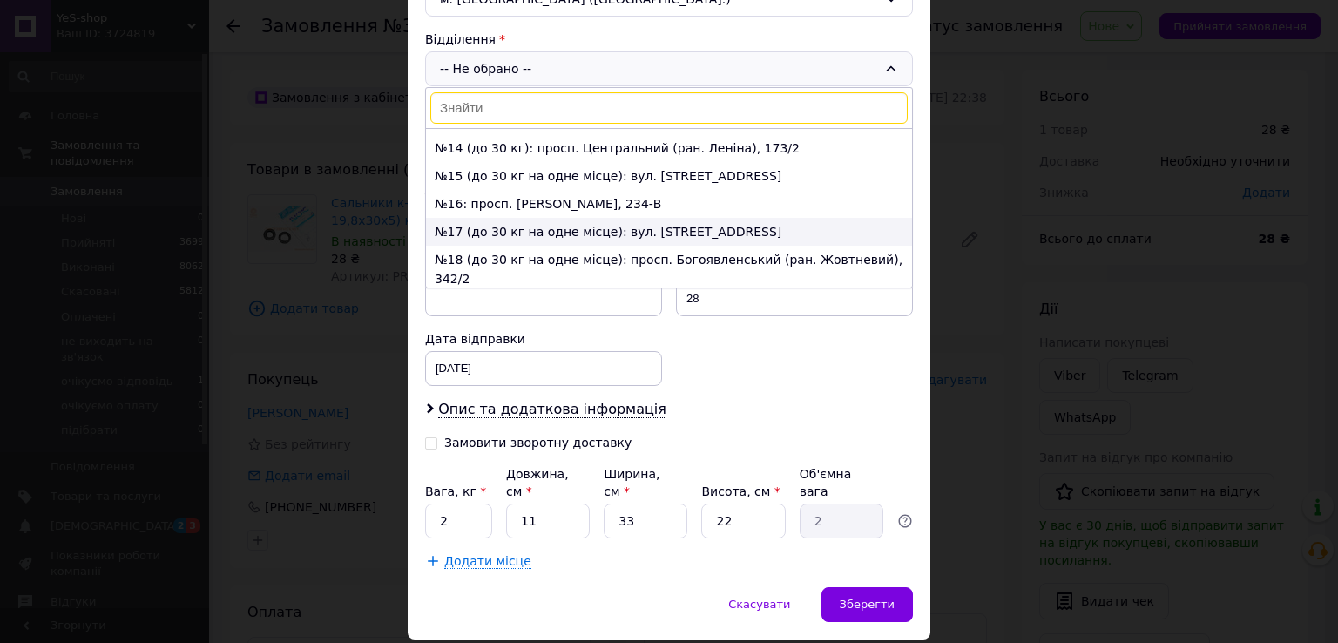
click at [531, 218] on li "№17 (до 30 кг на одне місце): вул. Космонавтів, 93" at bounding box center [669, 232] width 486 height 28
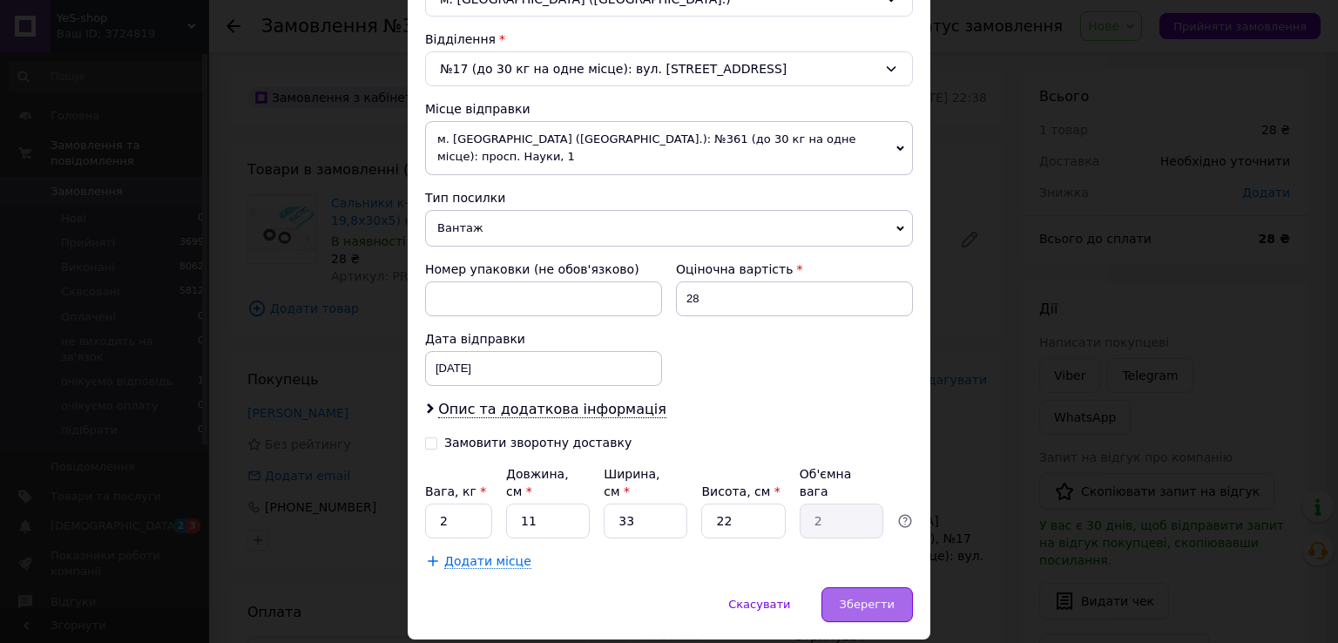
click at [860, 598] on span "Зберегти" at bounding box center [867, 604] width 55 height 13
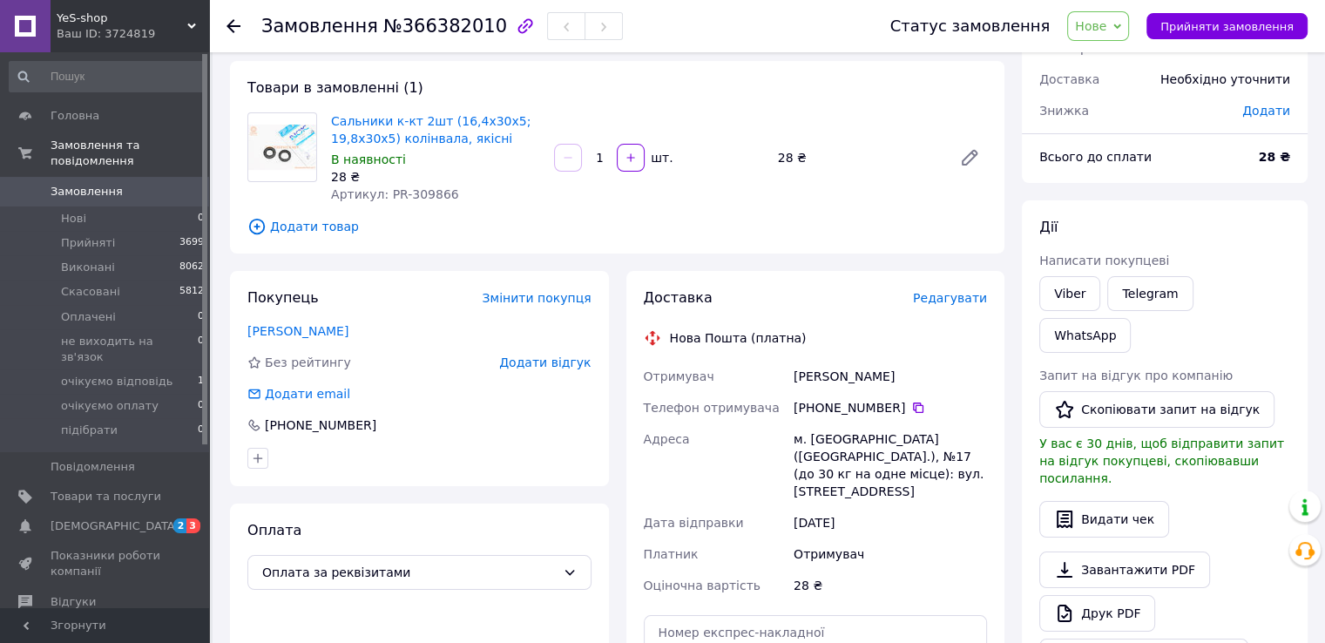
scroll to position [0, 0]
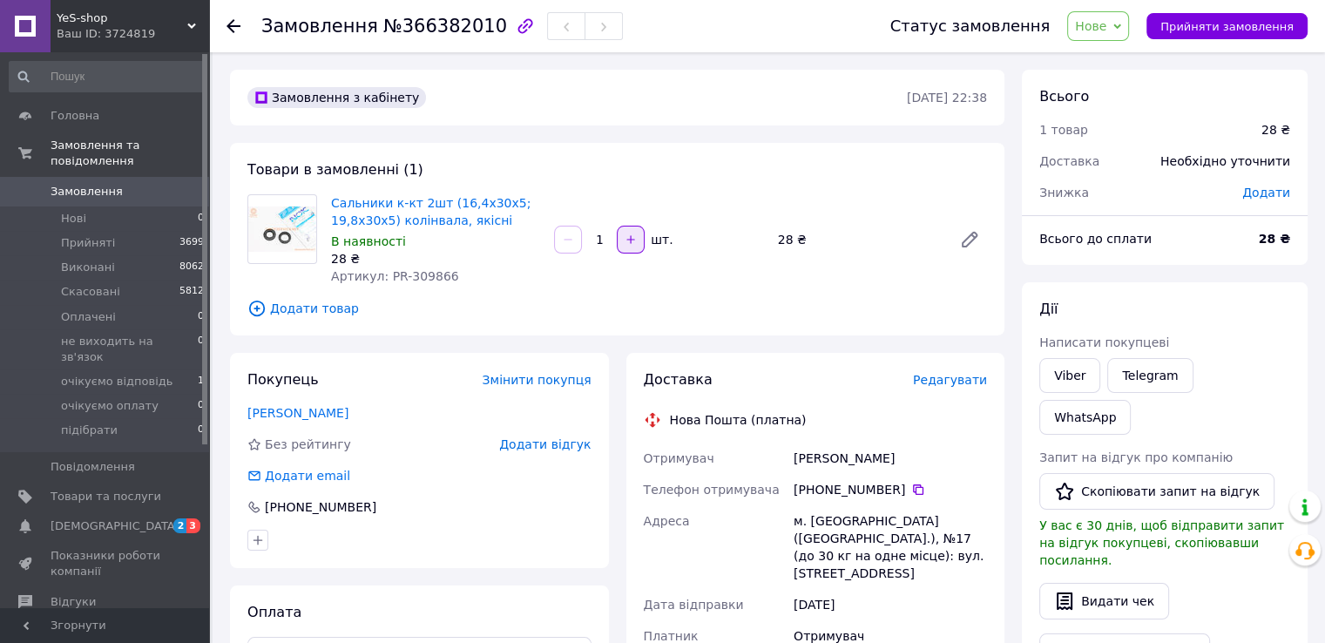
click at [632, 249] on button "button" at bounding box center [631, 240] width 28 height 28
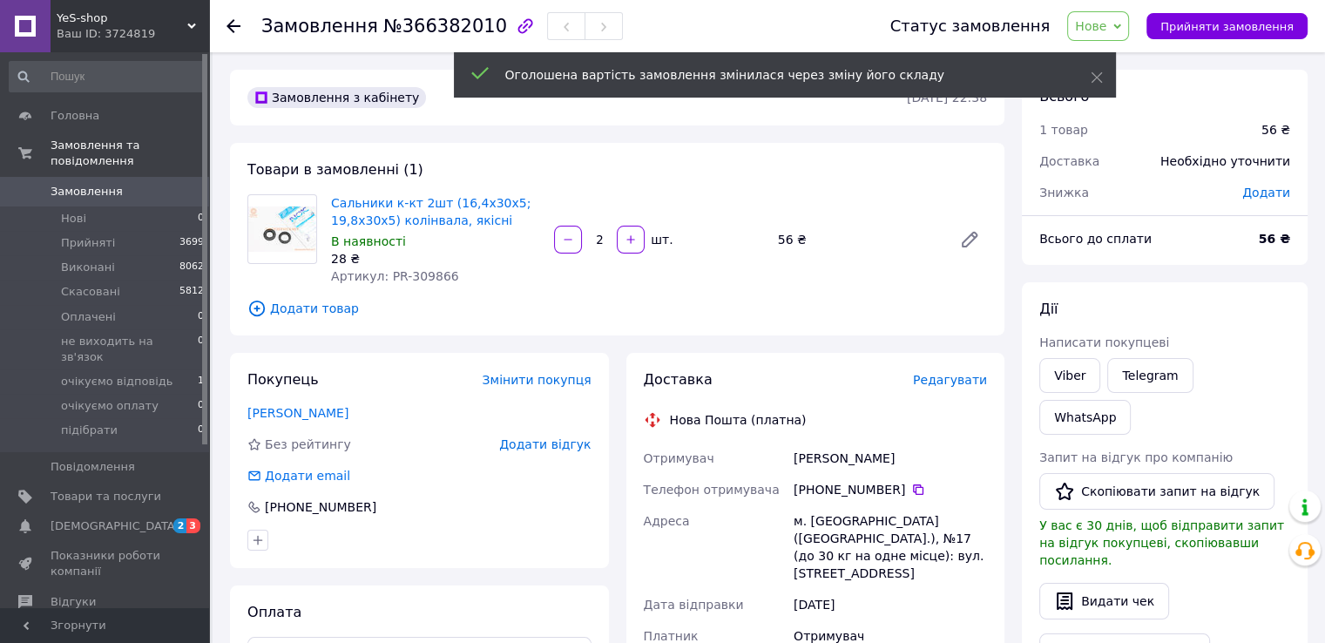
click at [631, 241] on icon "button" at bounding box center [631, 239] width 12 height 12
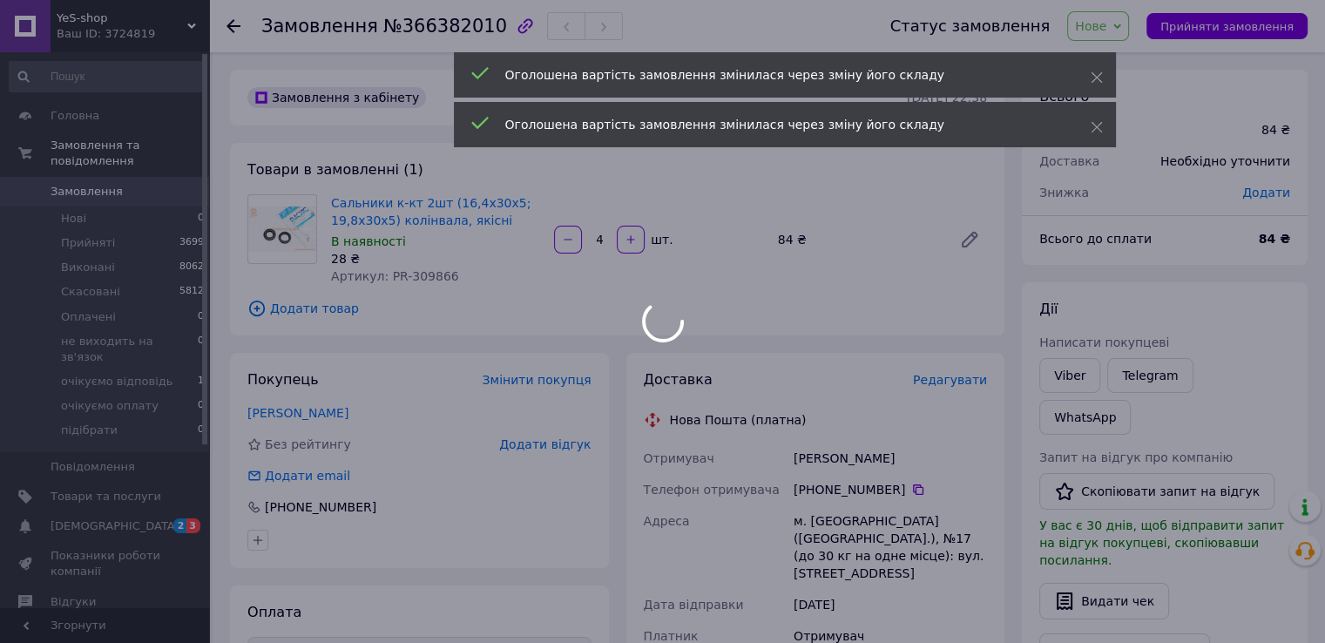
click at [631, 241] on body "YeS-shop Ваш ID: 3724819 Сайт YeS-shop Кабінет покупця Перевірити стан системи …" at bounding box center [662, 630] width 1325 height 1261
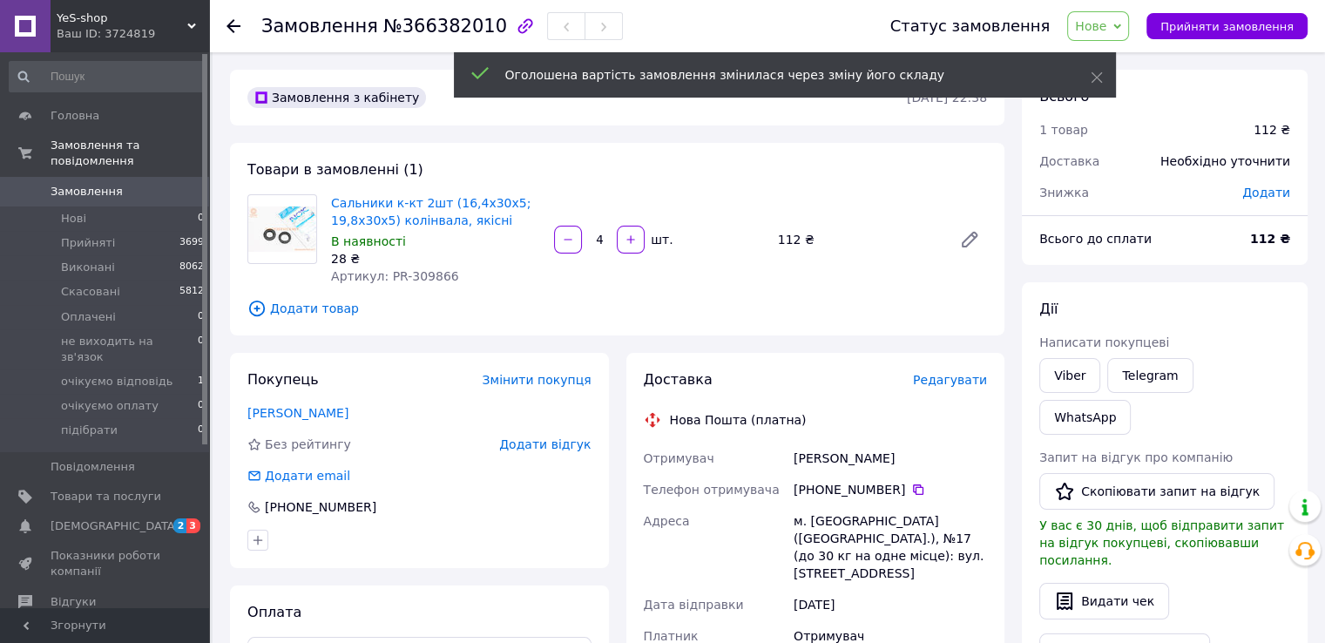
click at [631, 241] on icon "button" at bounding box center [631, 239] width 12 height 12
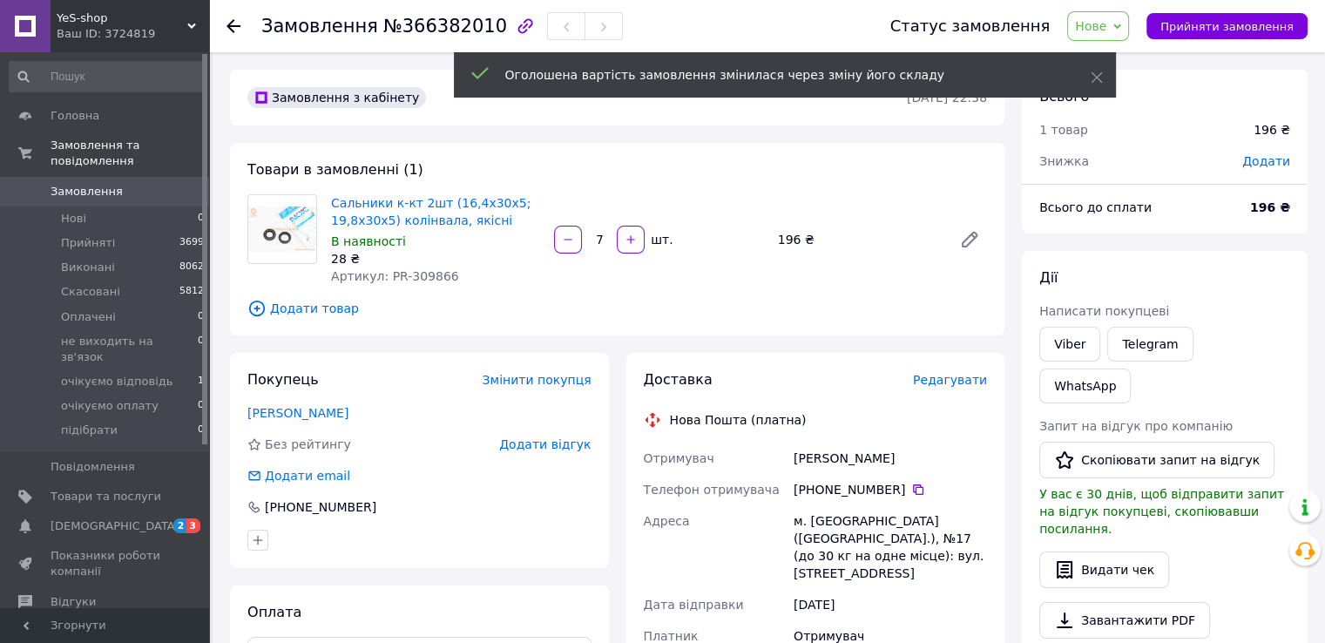
click at [631, 241] on icon "button" at bounding box center [631, 239] width 12 height 12
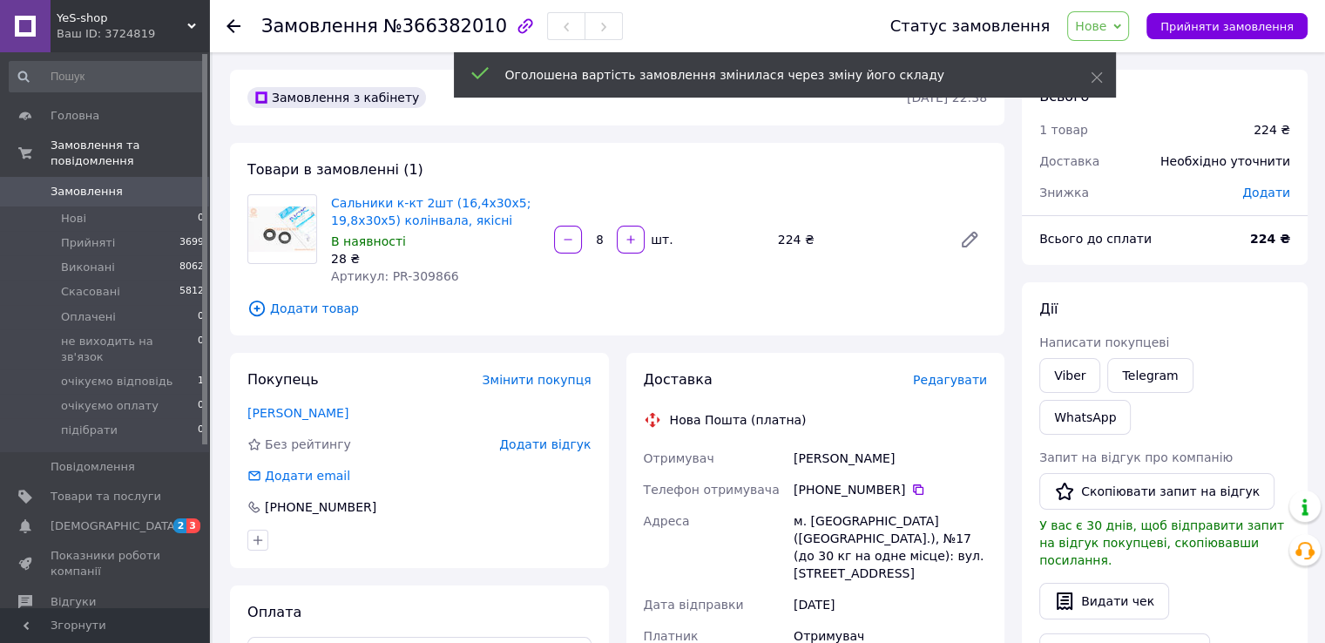
click at [631, 241] on icon "button" at bounding box center [631, 239] width 12 height 12
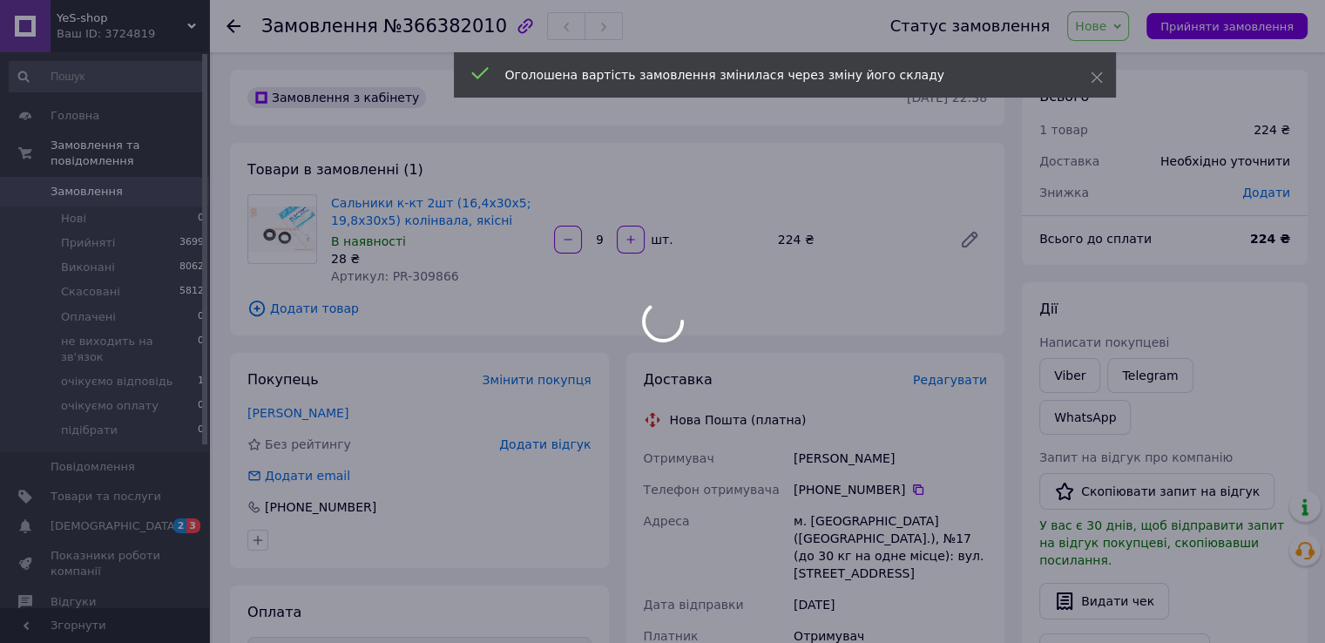
scroll to position [21, 0]
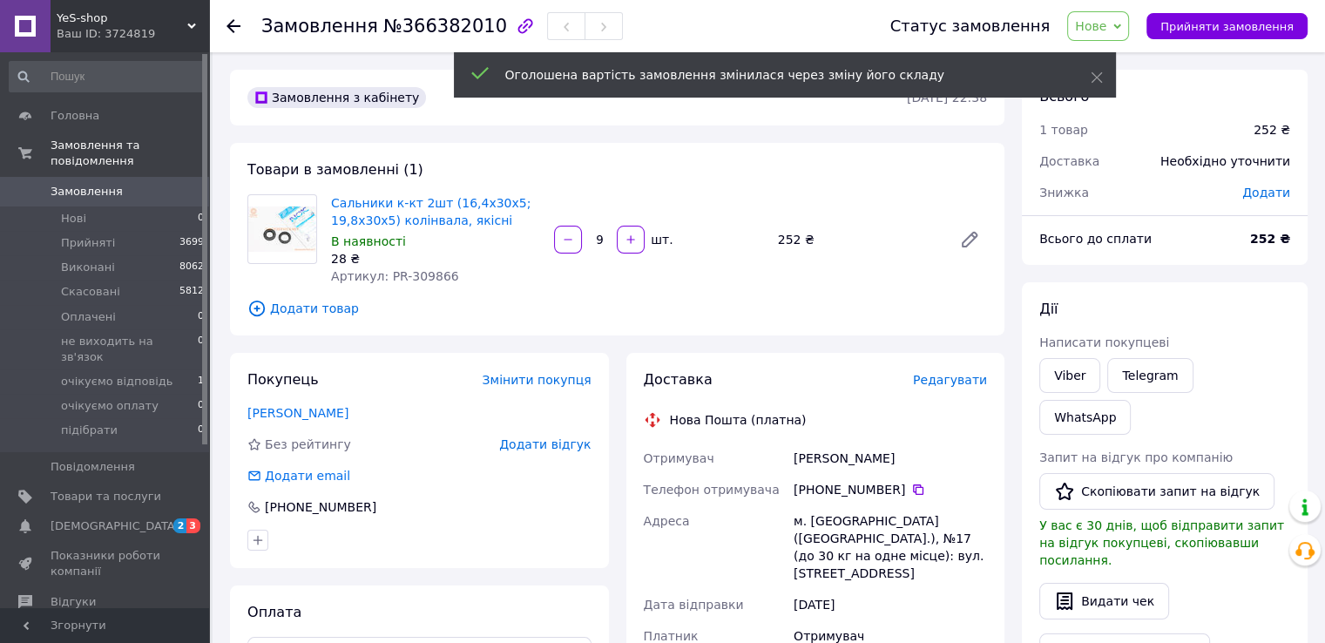
click at [631, 241] on icon "button" at bounding box center [631, 239] width 12 height 12
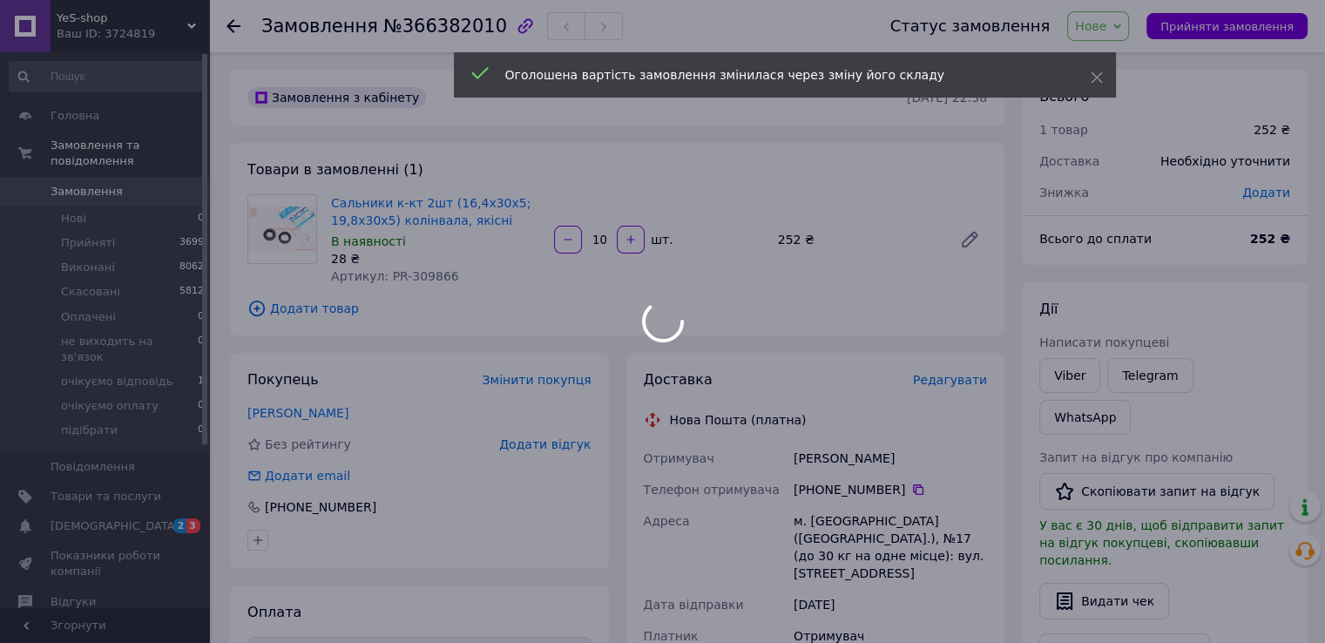
scroll to position [63, 0]
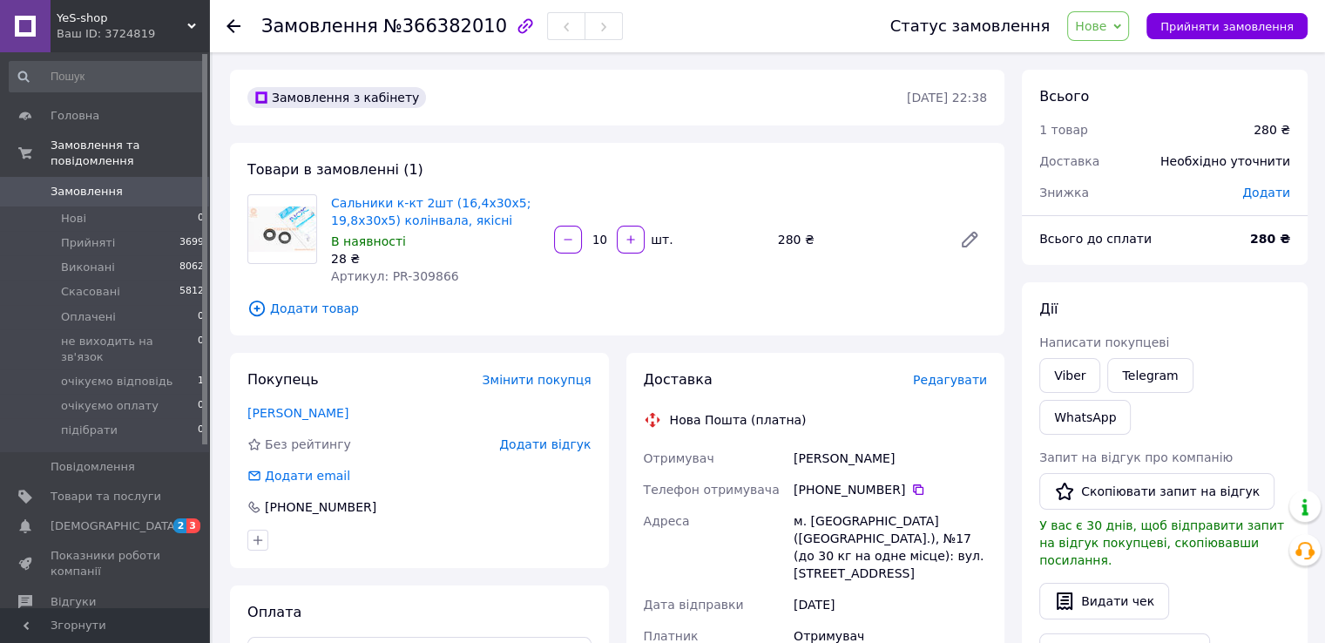
click at [1129, 30] on span "Нове" at bounding box center [1098, 26] width 62 height 30
click at [1111, 66] on li "Прийнято" at bounding box center [1145, 61] width 155 height 26
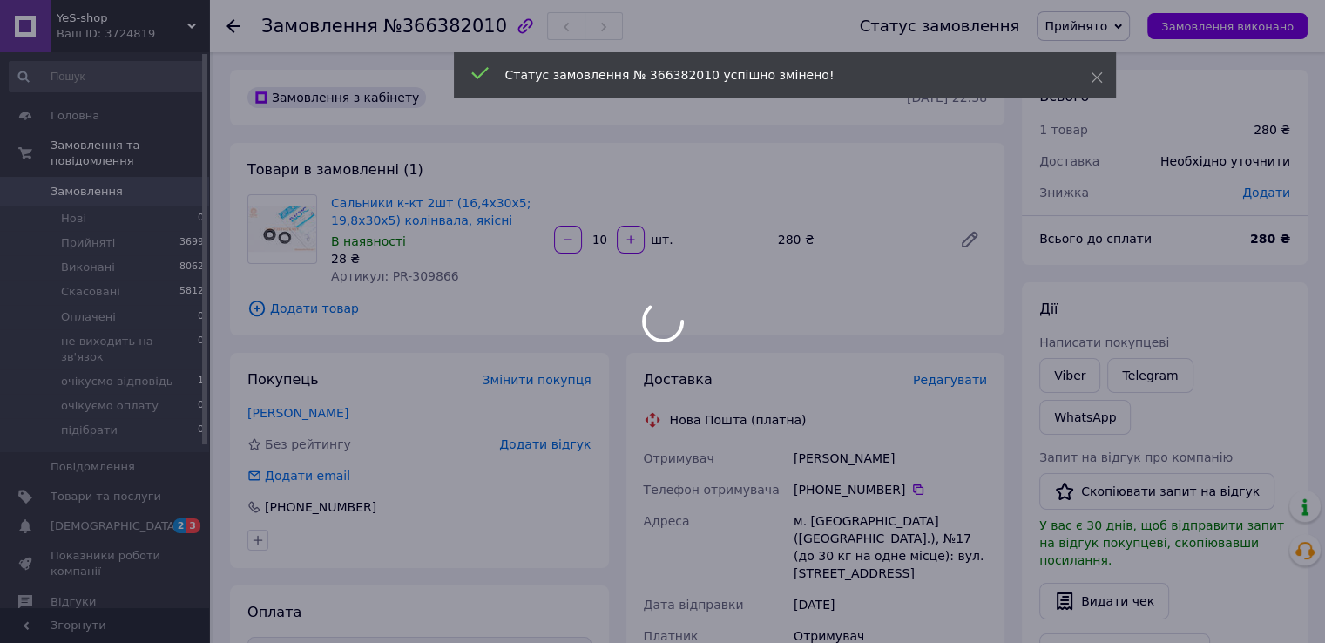
scroll to position [105, 0]
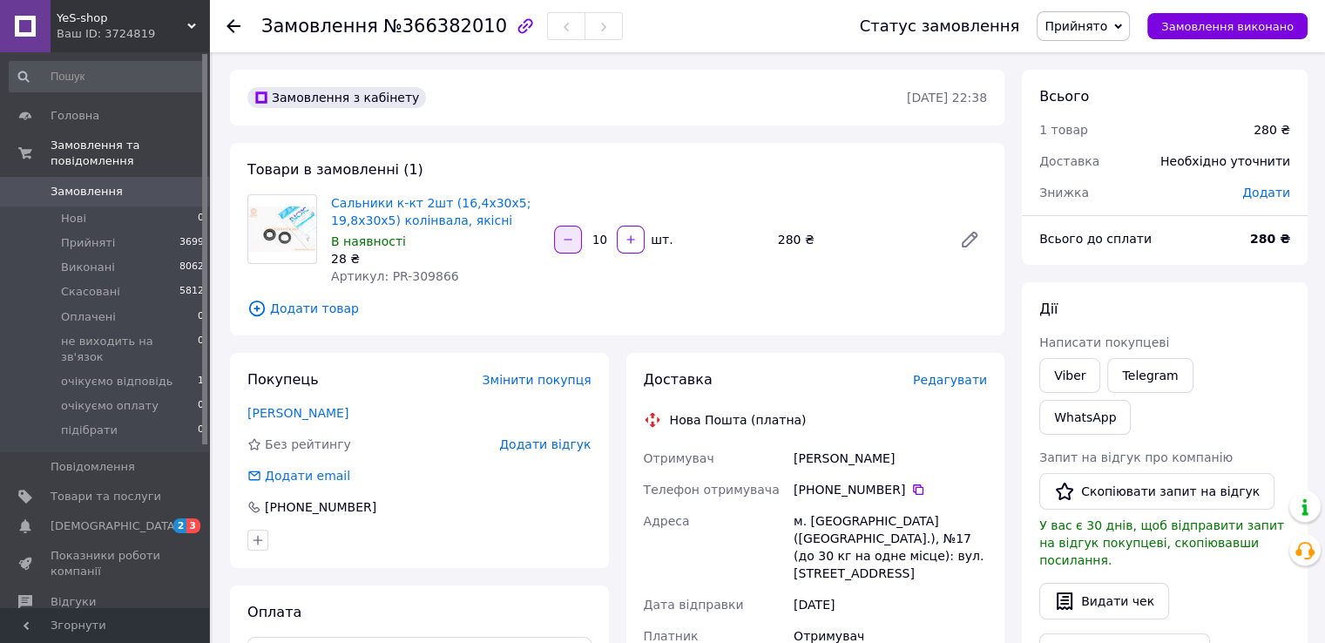
click at [575, 236] on button "button" at bounding box center [568, 240] width 28 height 28
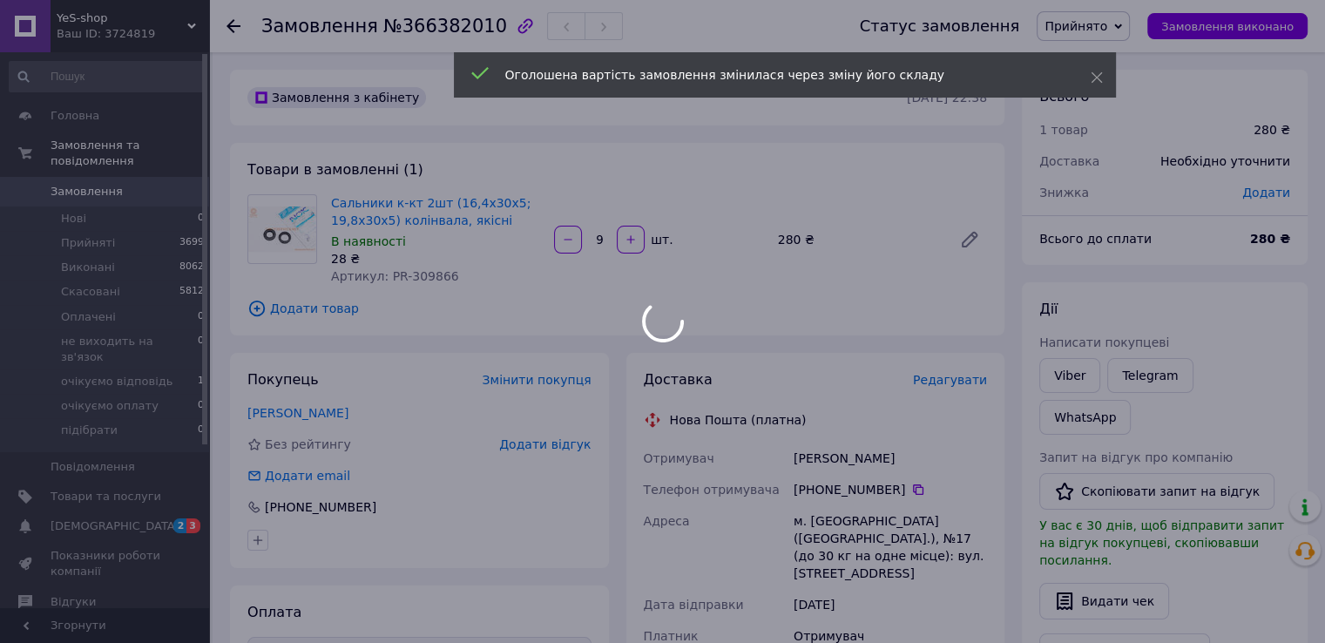
scroll to position [146, 0]
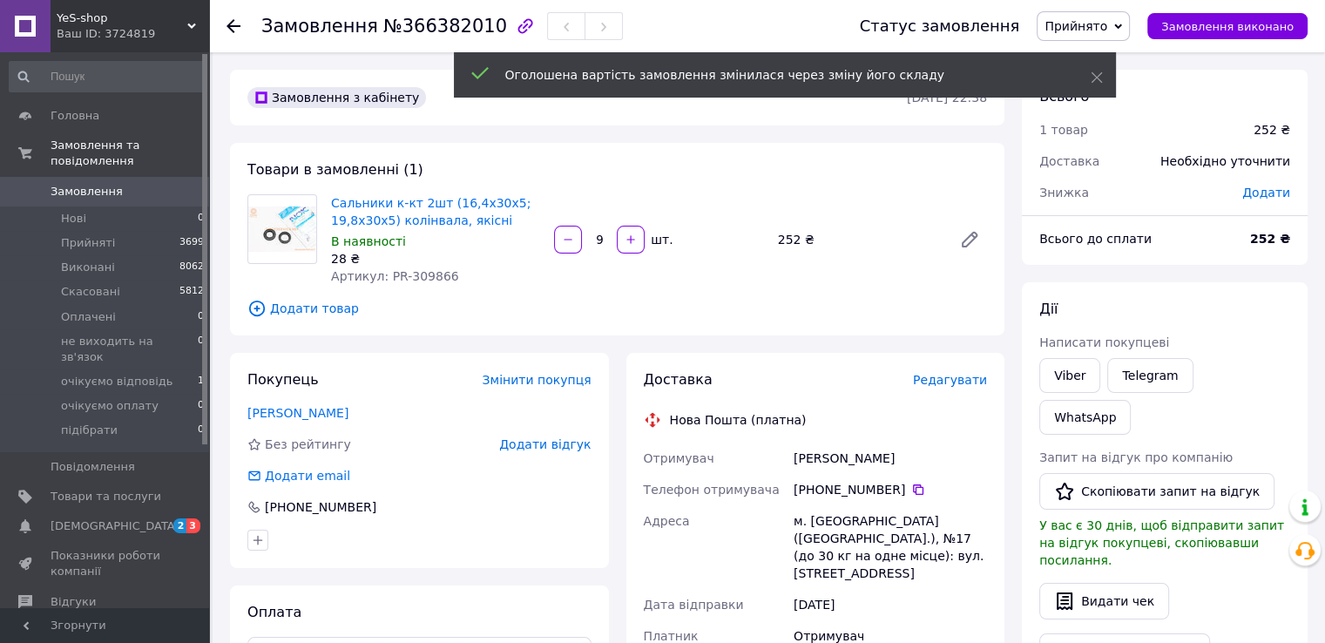
click at [570, 240] on icon "button" at bounding box center [568, 239] width 12 height 12
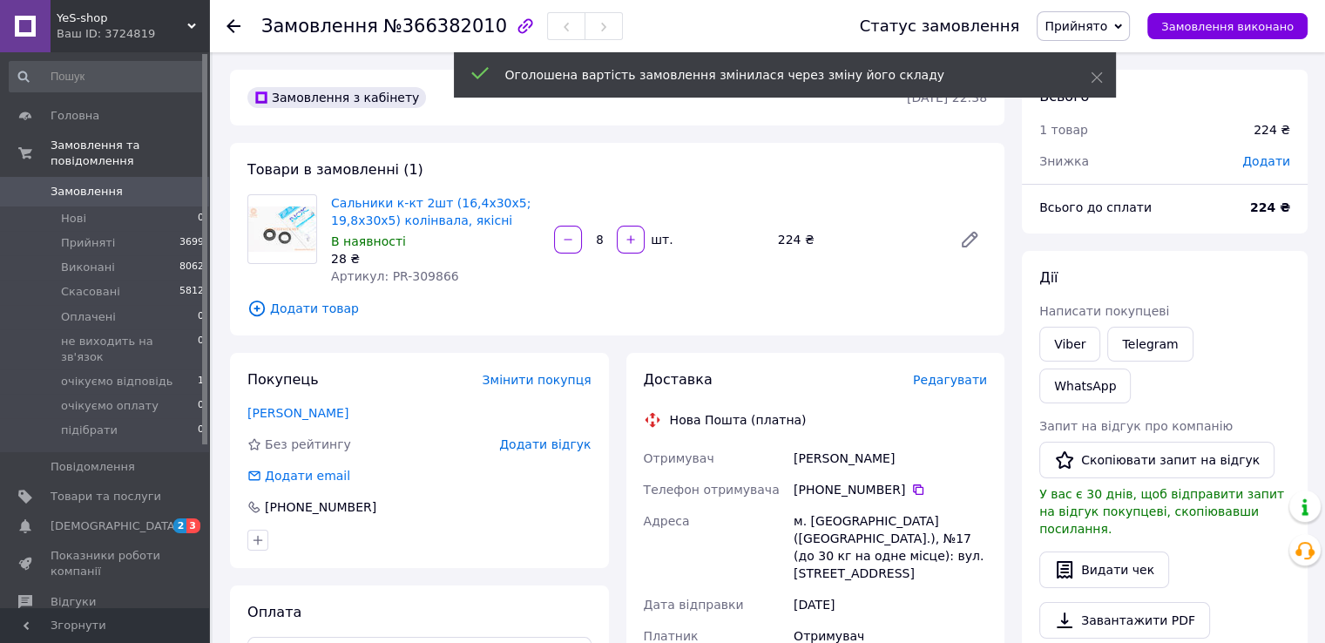
scroll to position [189, 0]
click at [570, 240] on icon "button" at bounding box center [568, 239] width 12 height 12
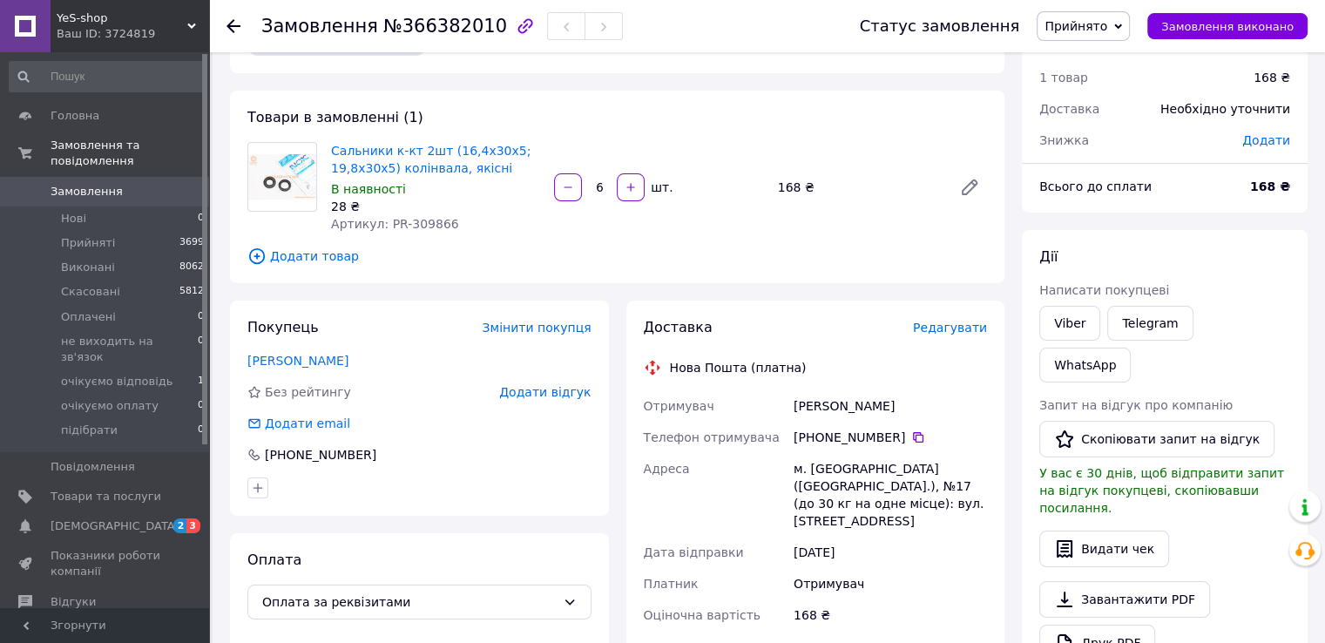
scroll to position [49, 0]
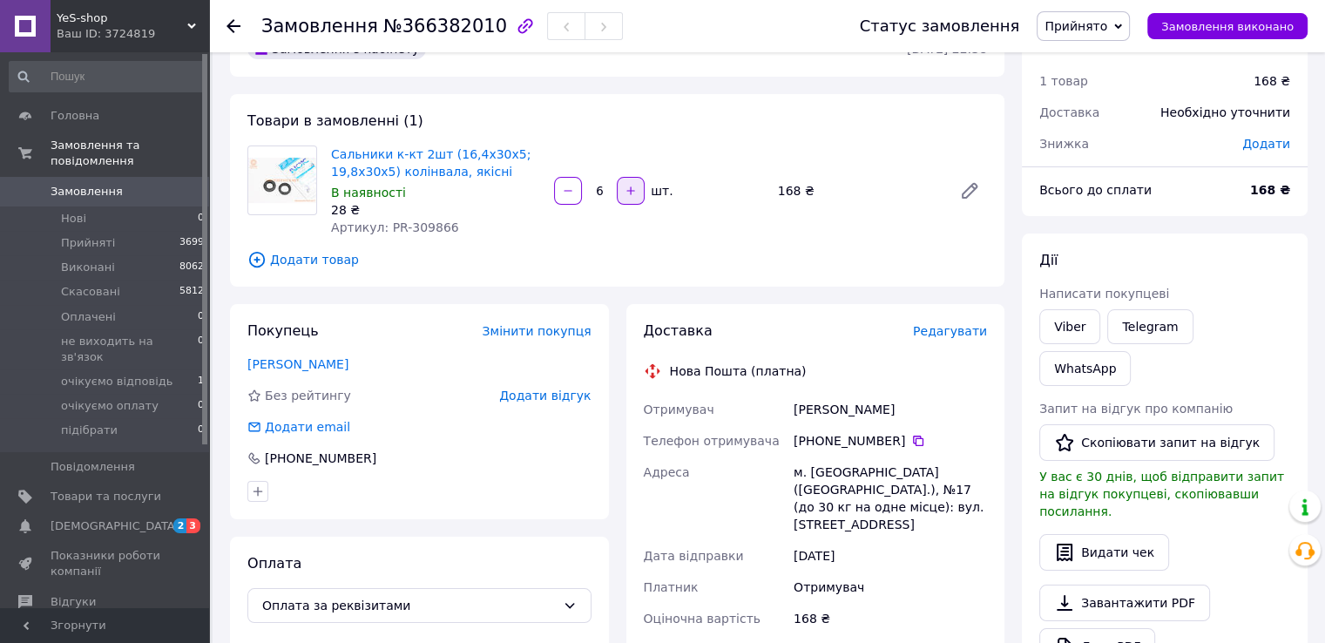
click at [626, 189] on icon "button" at bounding box center [631, 191] width 12 height 12
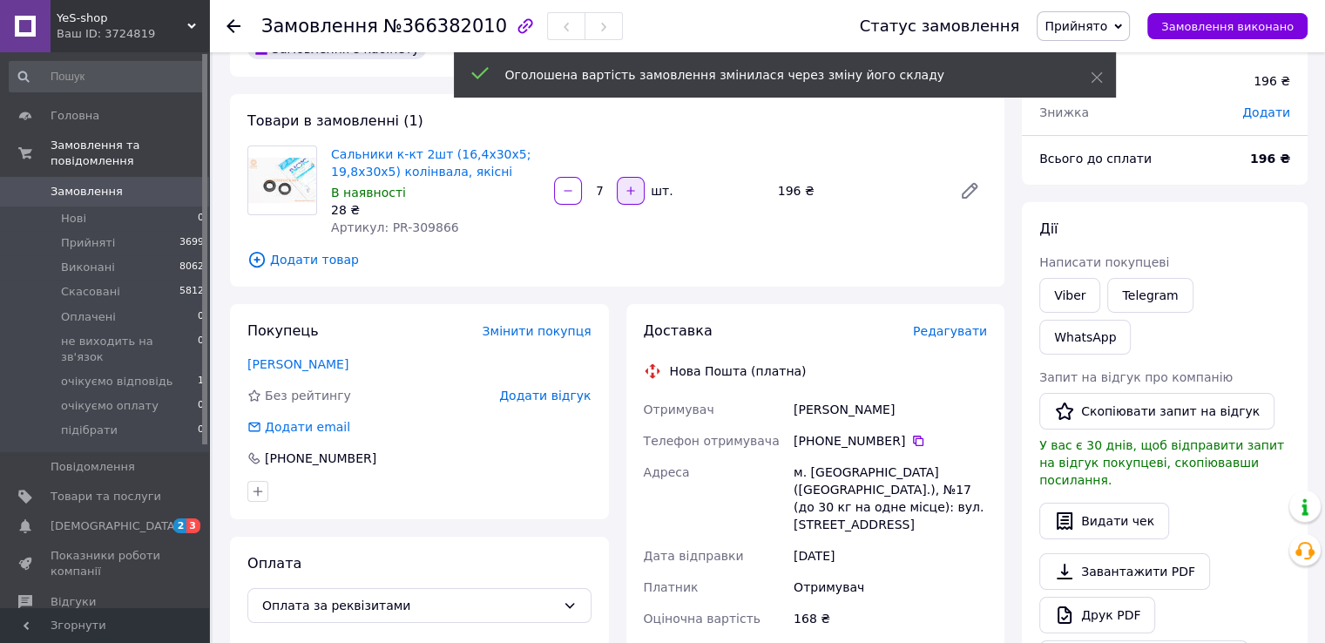
scroll to position [315, 0]
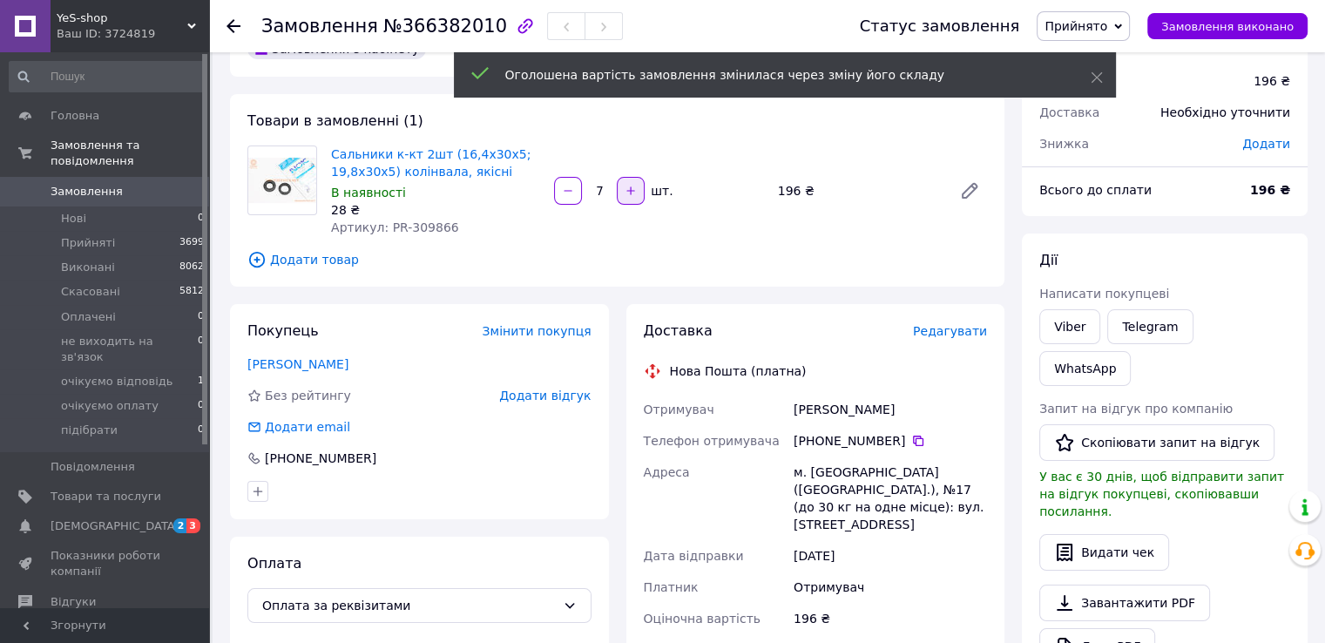
click at [626, 189] on icon "button" at bounding box center [631, 191] width 12 height 12
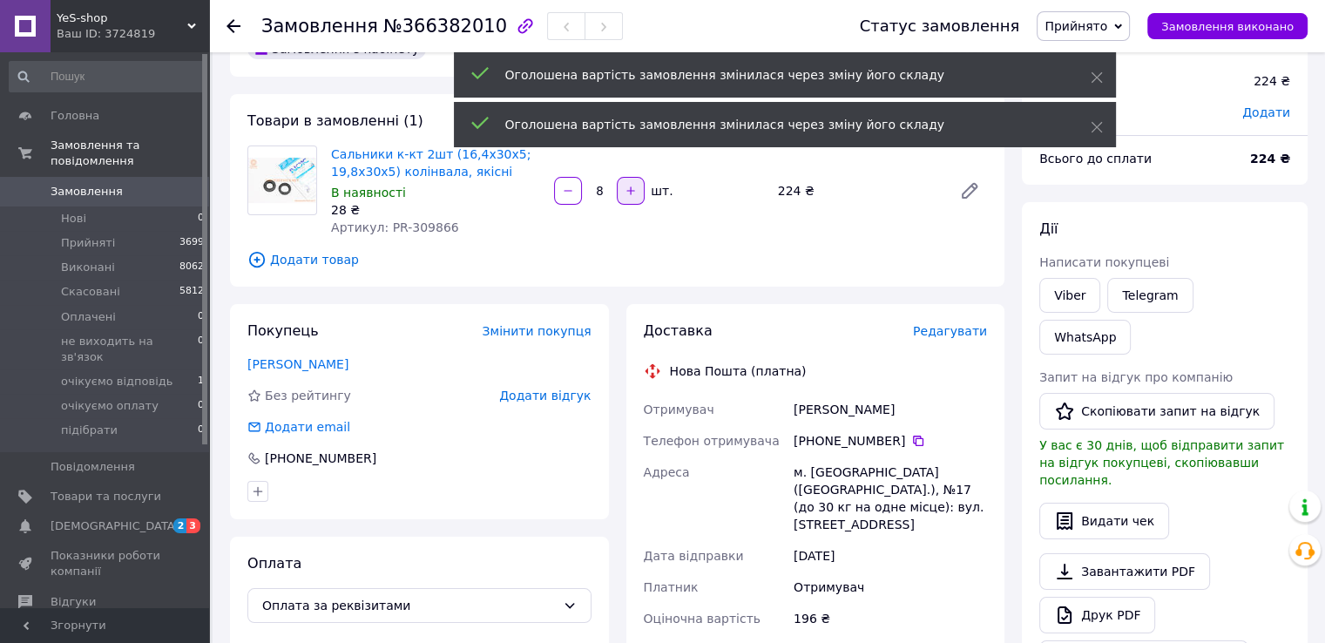
scroll to position [357, 0]
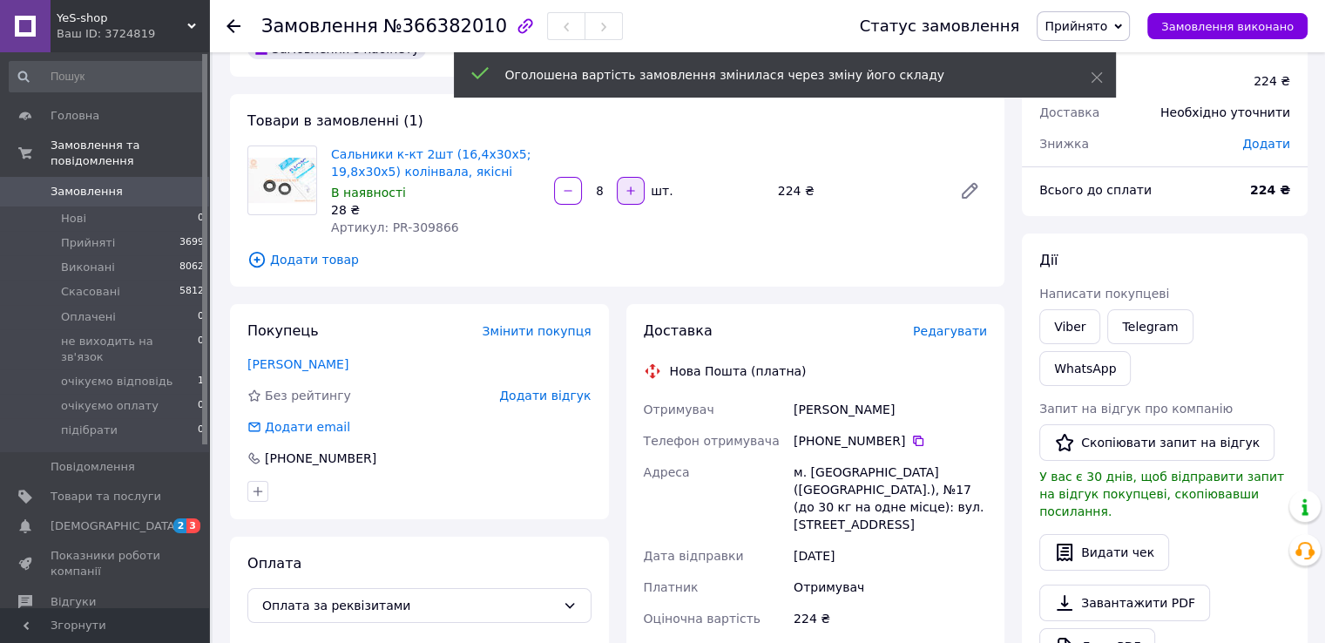
click at [626, 189] on icon "button" at bounding box center [631, 191] width 12 height 12
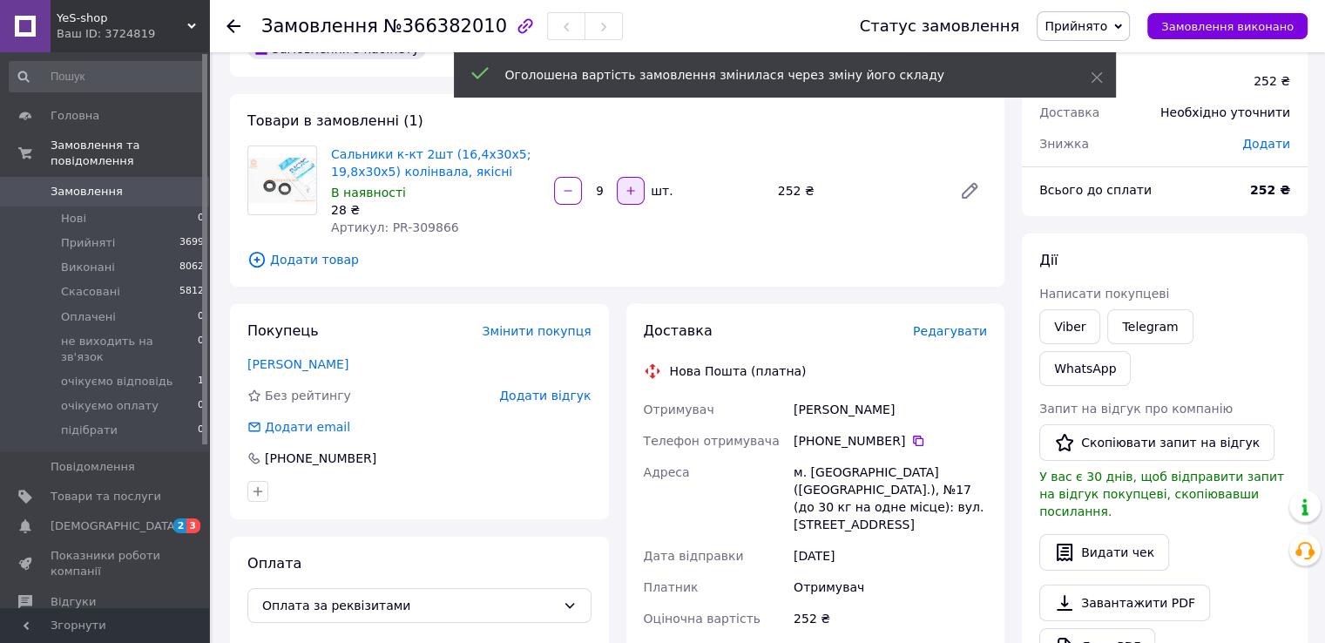
click at [632, 194] on icon "button" at bounding box center [631, 191] width 12 height 12
type input "10"
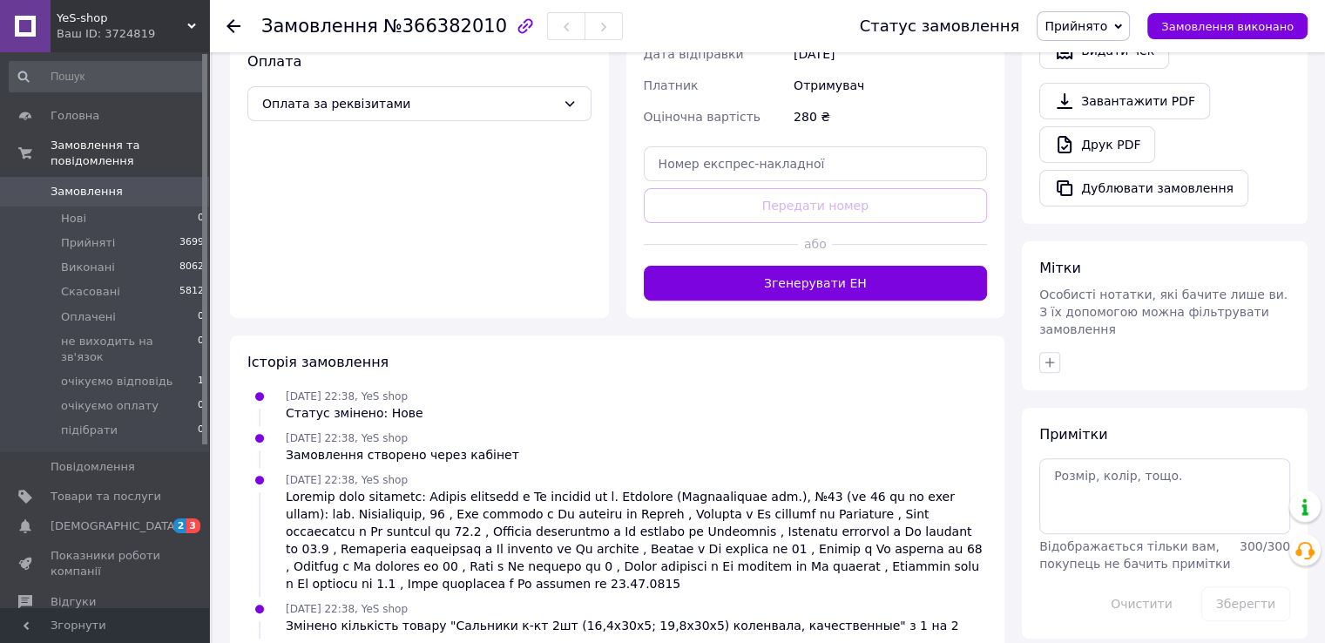
scroll to position [697, 0]
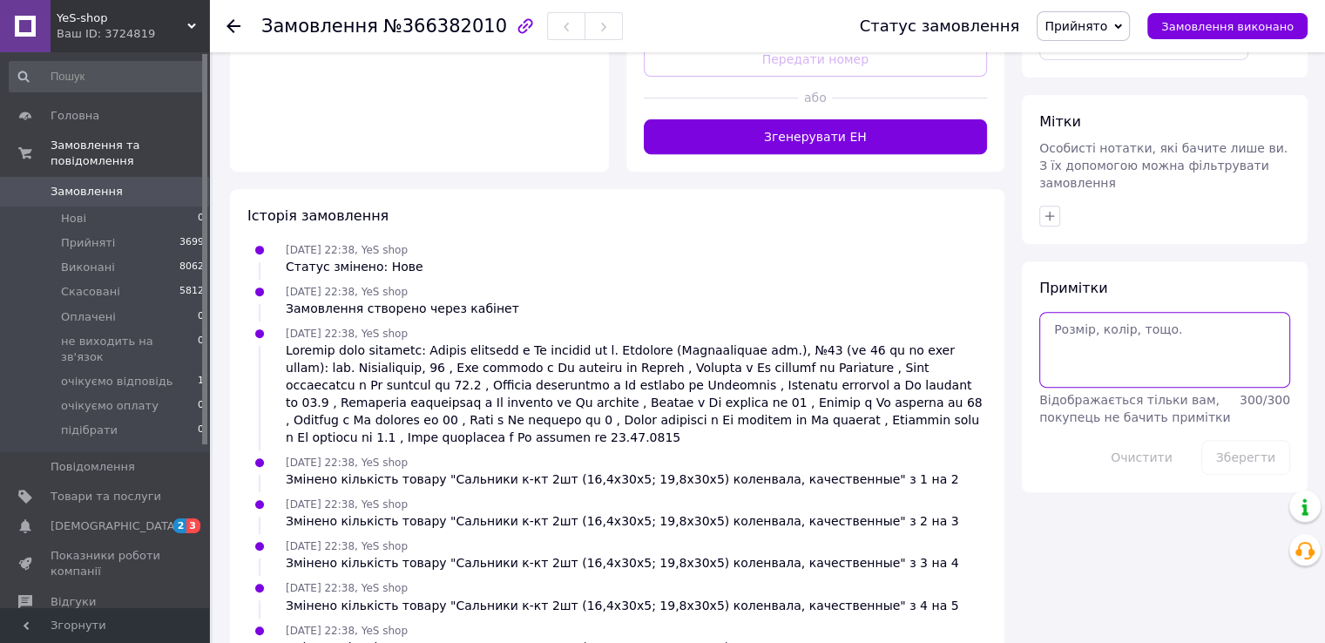
click at [1085, 312] on textarea at bounding box center [1164, 349] width 251 height 75
click at [1226, 440] on button "Зберегти" at bounding box center [1245, 457] width 89 height 35
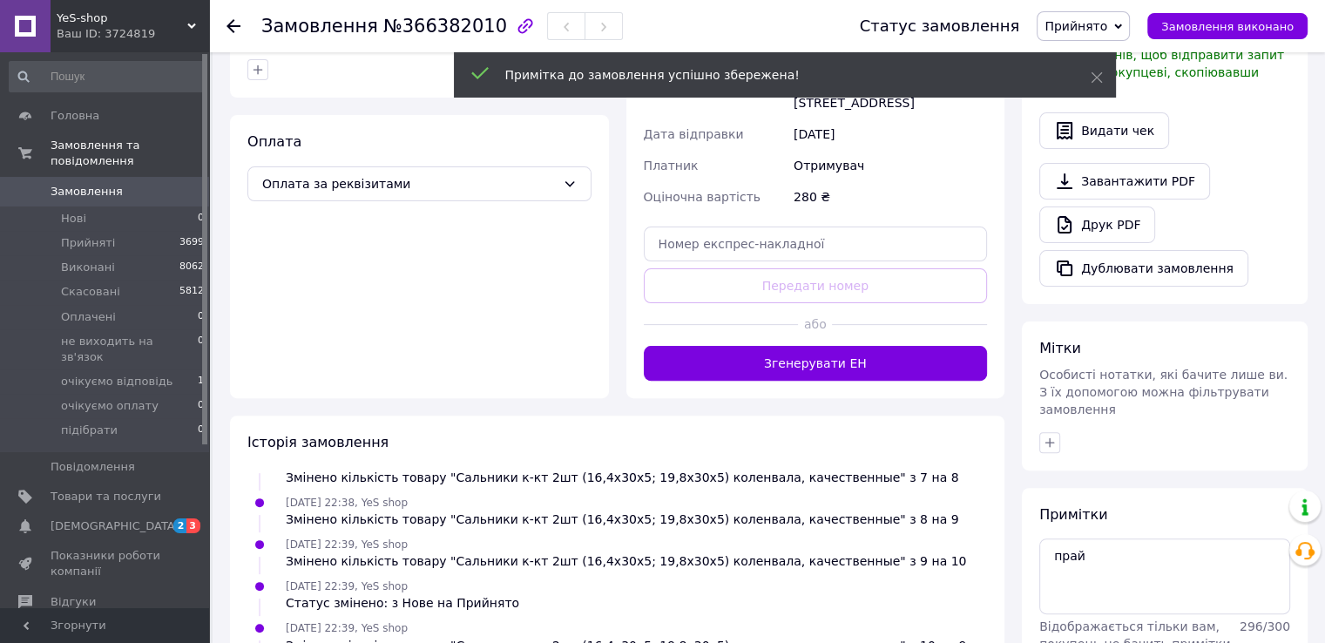
scroll to position [610, 0]
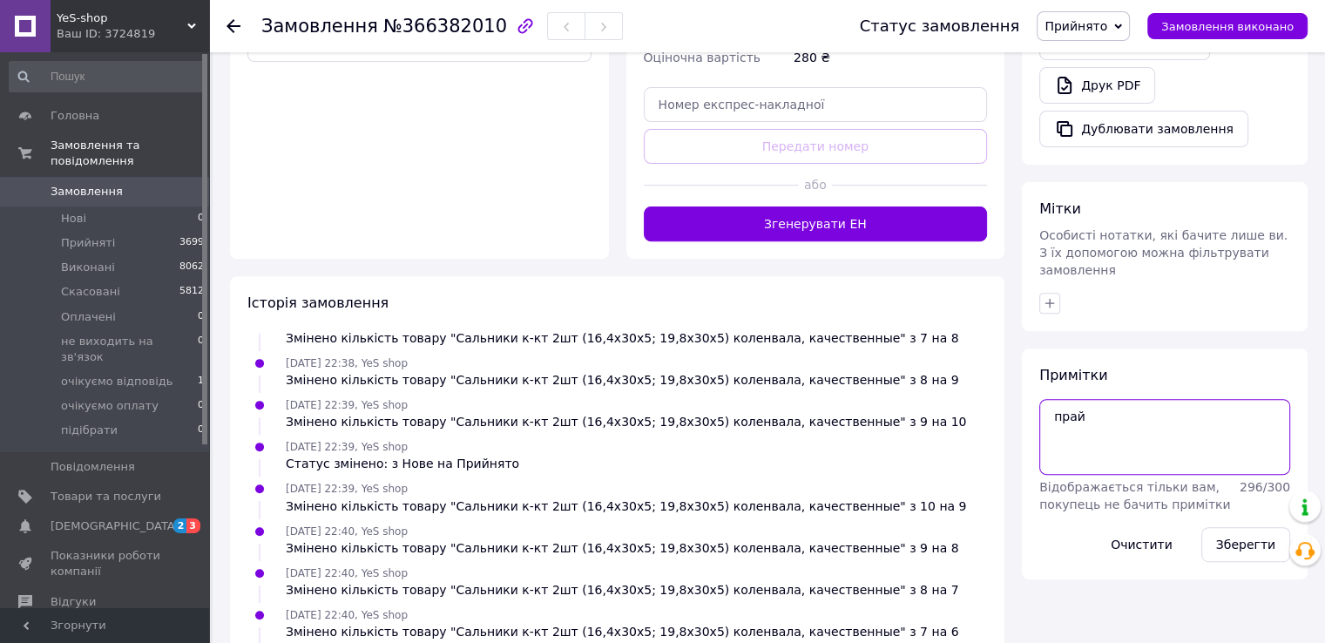
click at [1053, 399] on textarea "прай" at bounding box center [1164, 436] width 251 height 75
click at [1056, 399] on textarea "прай" at bounding box center [1164, 436] width 251 height 75
click at [1239, 527] on button "Зберегти" at bounding box center [1245, 544] width 89 height 35
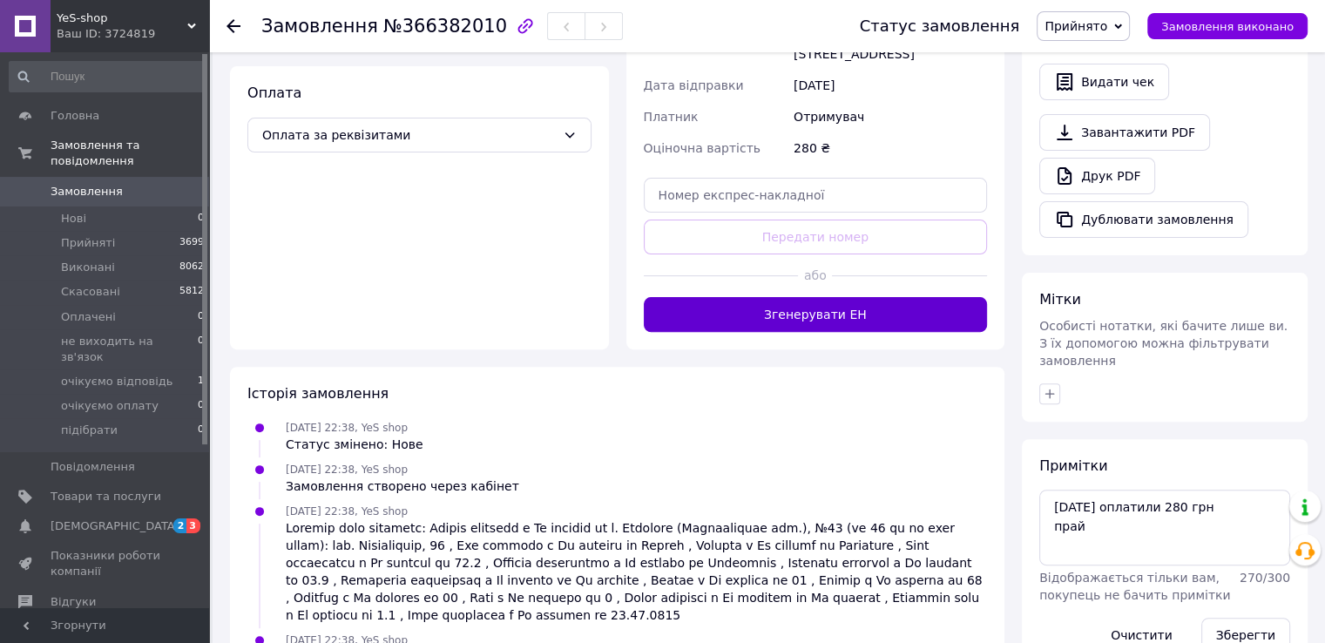
scroll to position [523, 0]
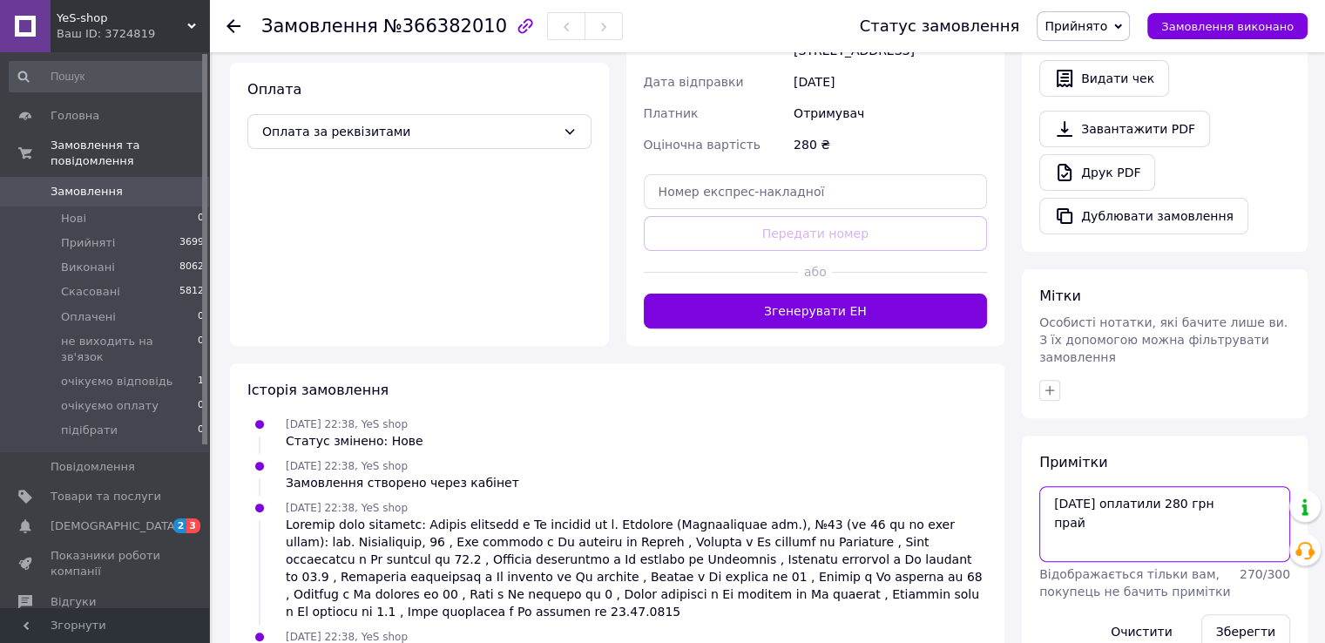
click at [1207, 486] on textarea "12.10.25 оплатили 280 грн прай" at bounding box center [1164, 523] width 251 height 75
type textarea "12.10.25 оплатили 280 грн прай"
click at [1232, 614] on button "Зберегти" at bounding box center [1245, 631] width 89 height 35
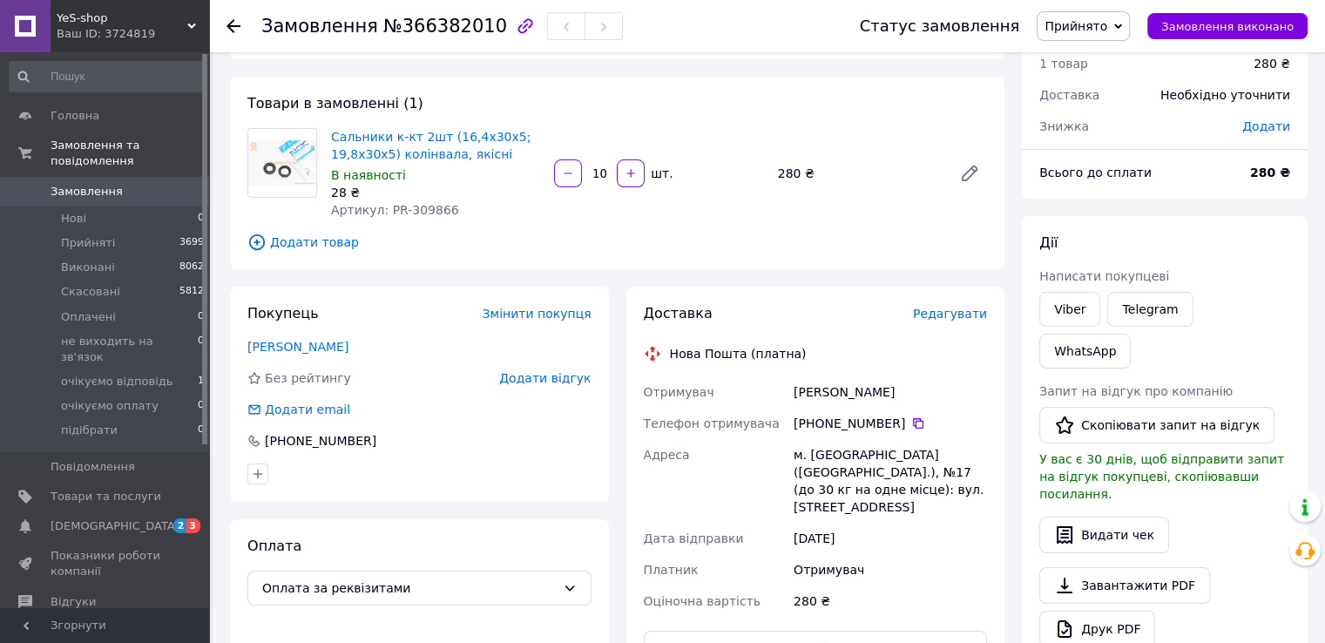
scroll to position [0, 0]
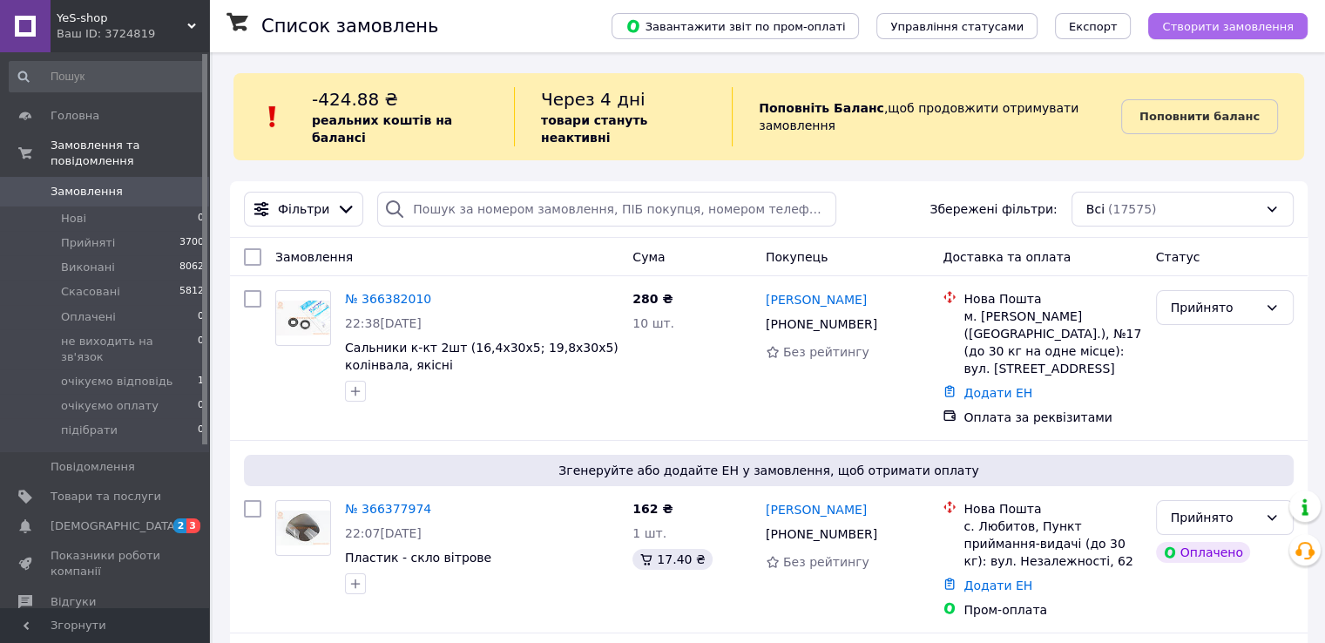
click at [1212, 27] on span "Створити замовлення" at bounding box center [1228, 26] width 132 height 13
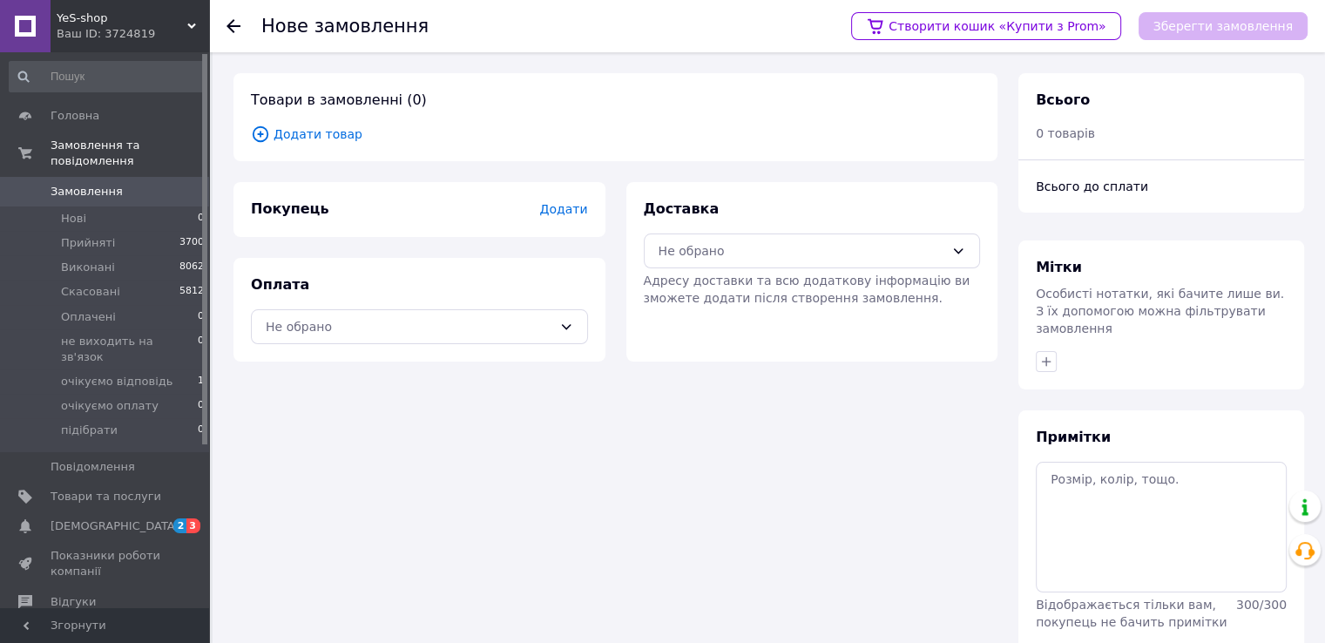
click at [331, 136] on span "Додати товар" at bounding box center [615, 134] width 729 height 19
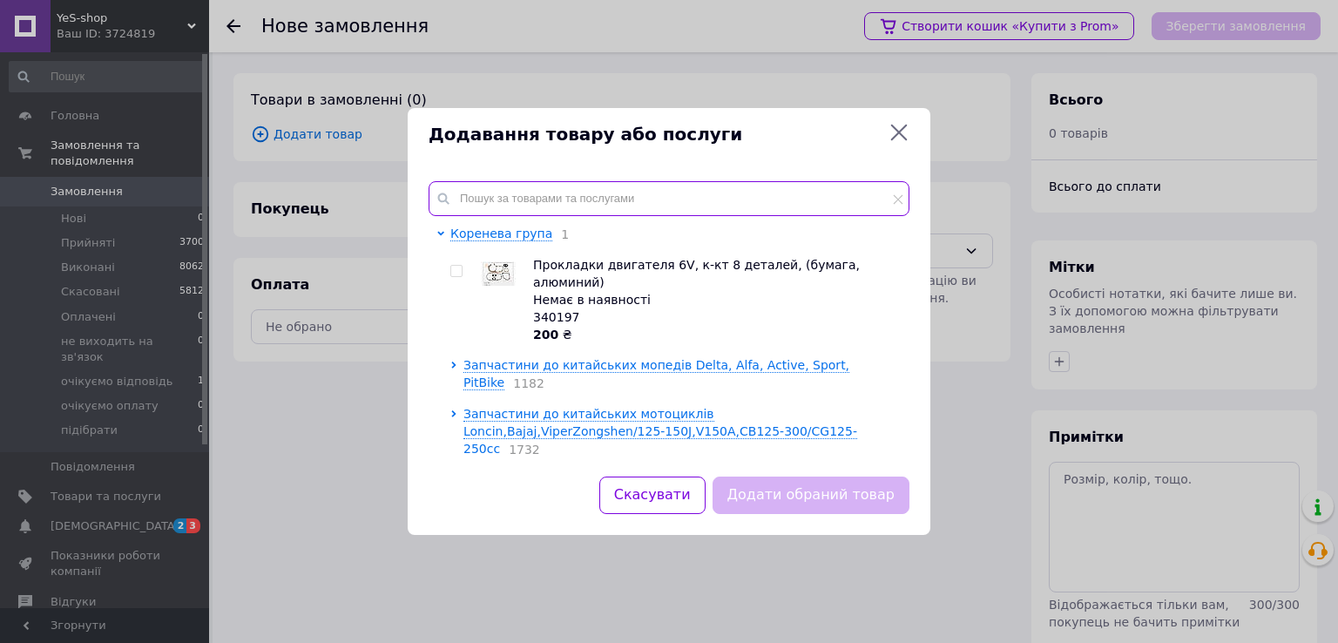
paste input "309394"
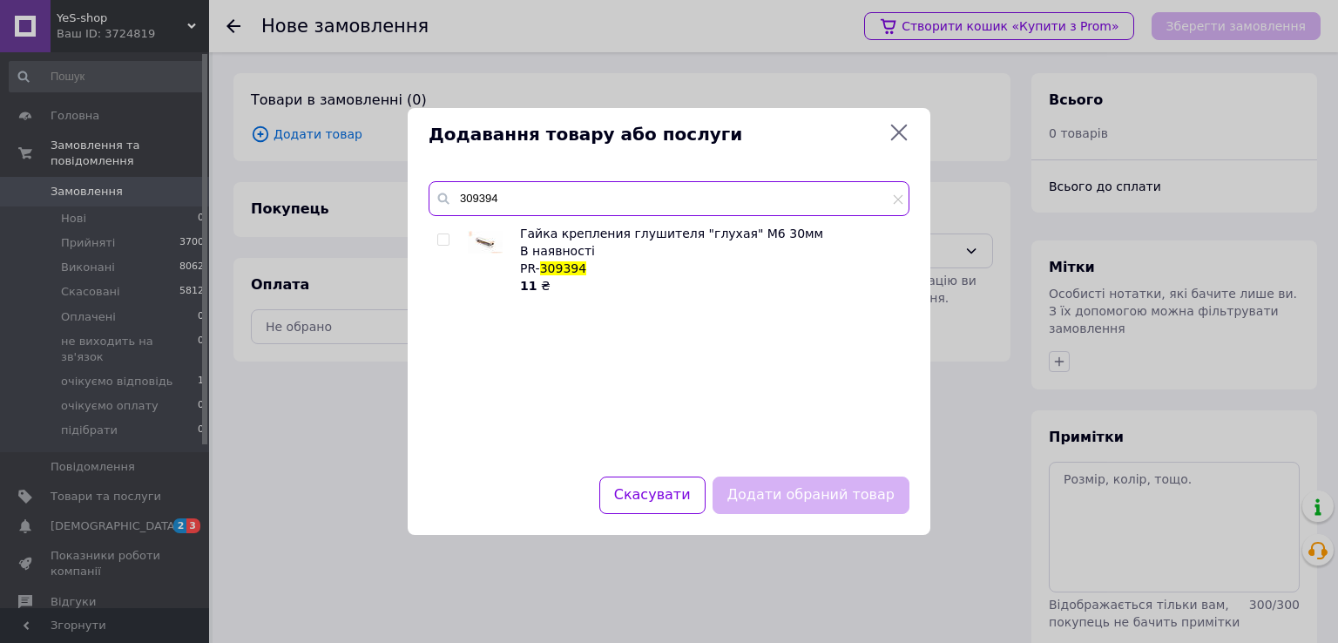
type input "309394"
click at [446, 239] on input "checkbox" at bounding box center [442, 239] width 11 height 11
checkbox input "true"
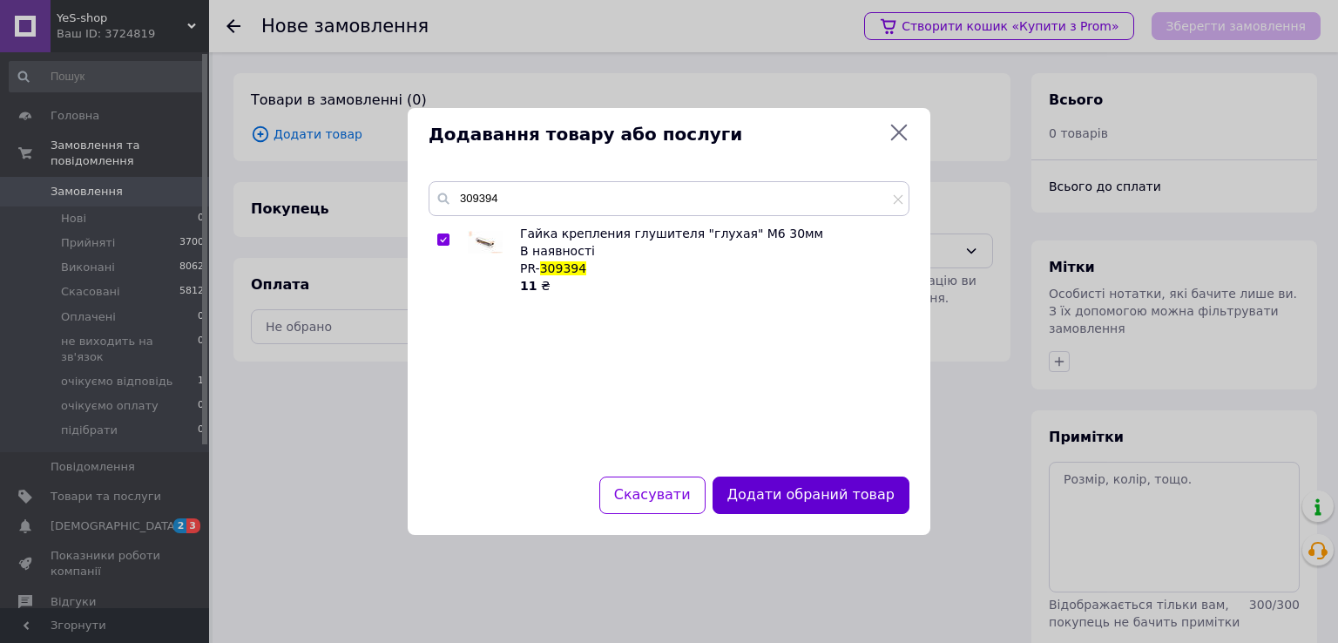
click at [830, 500] on button "Додати обраний товар" at bounding box center [810, 494] width 197 height 37
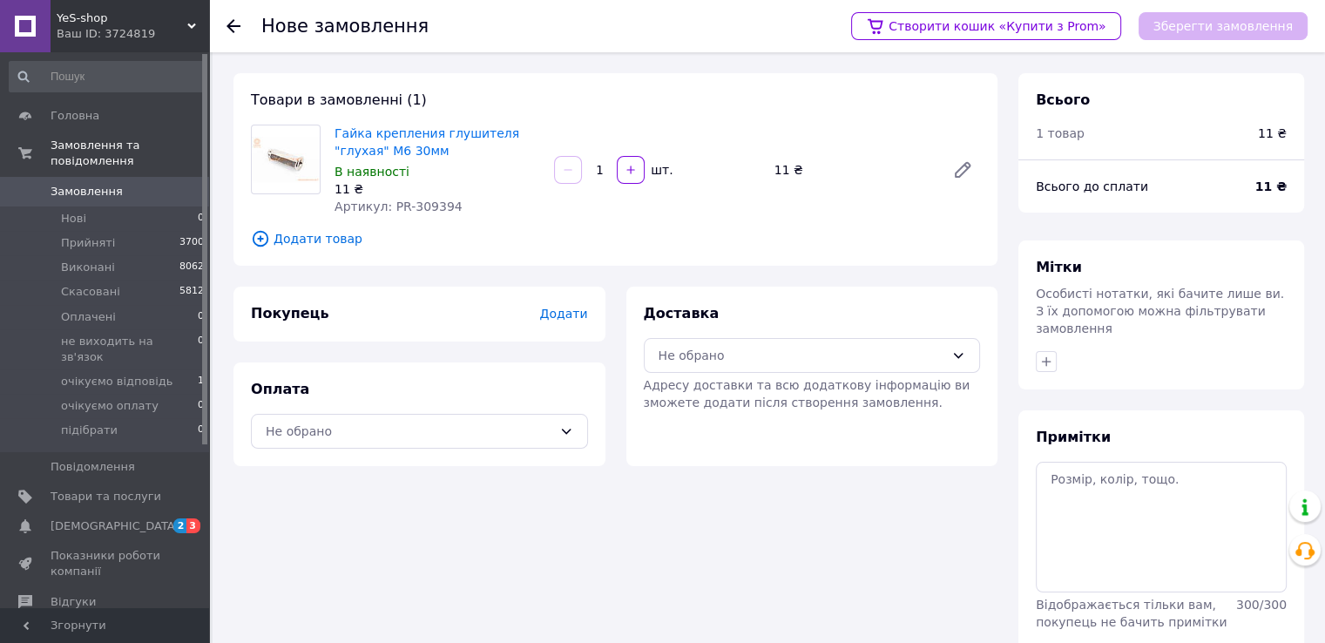
click at [320, 238] on span "Додати товар" at bounding box center [615, 238] width 729 height 19
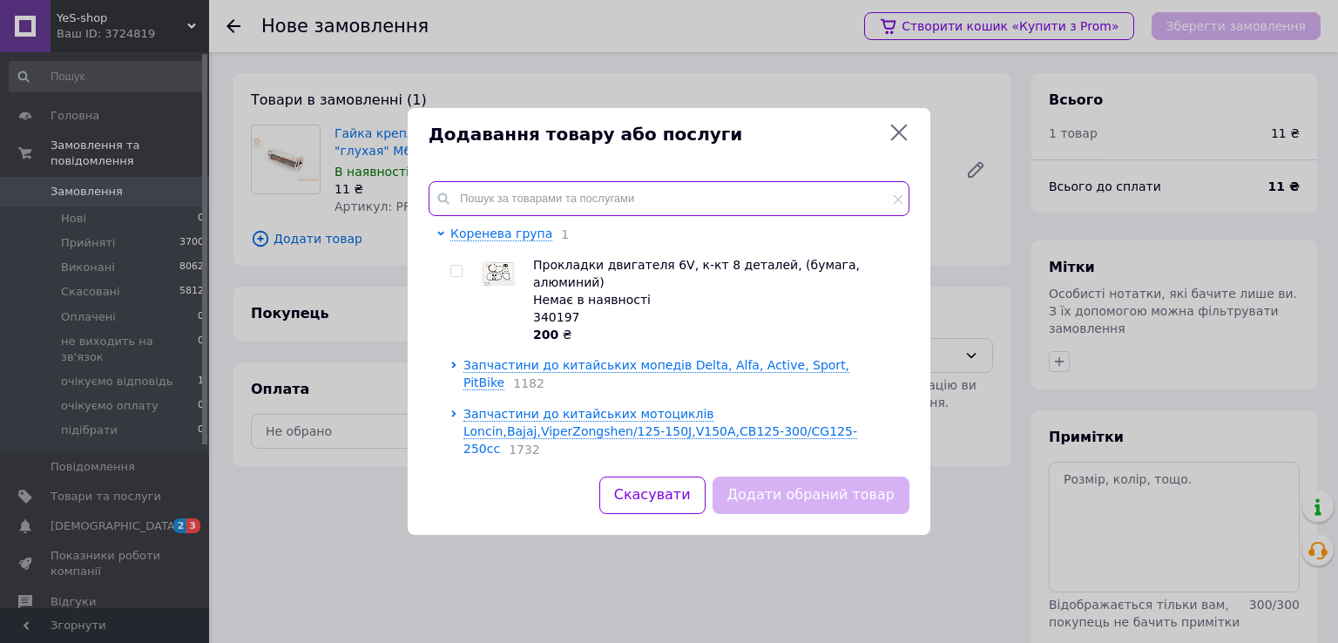
paste input "205433"
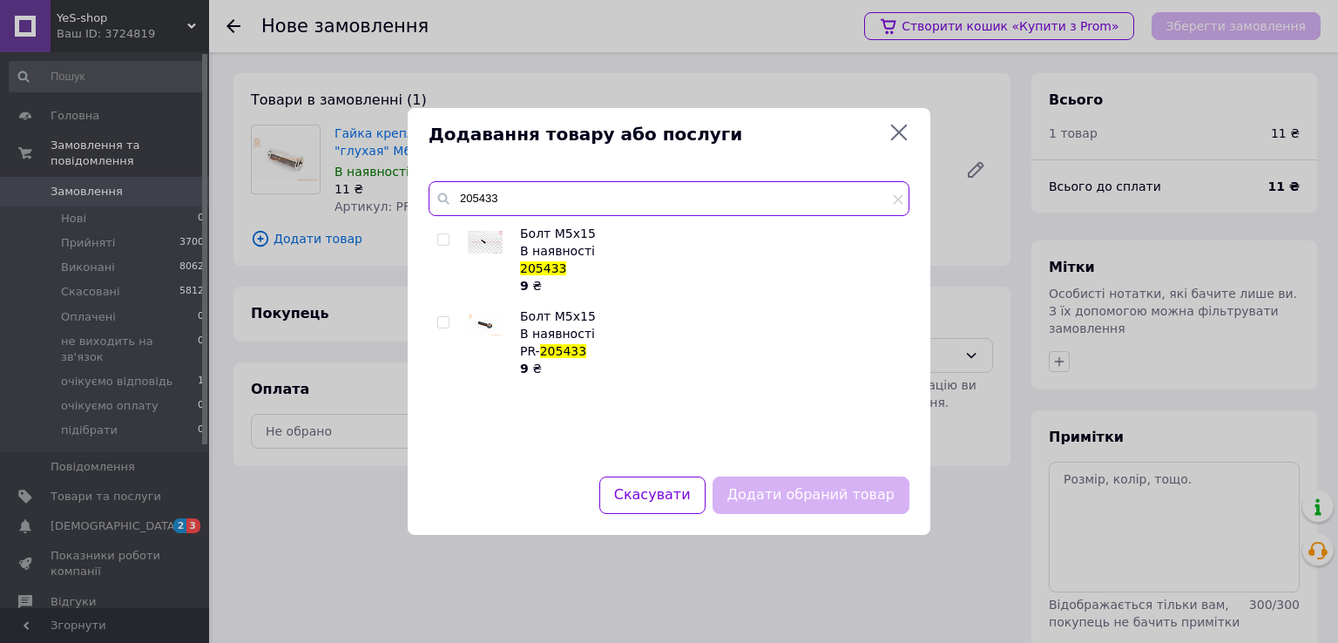
type input "205433"
click at [450, 322] on div at bounding box center [445, 342] width 17 height 70
click at [449, 321] on div at bounding box center [443, 322] width 13 height 12
click at [442, 321] on input "checkbox" at bounding box center [442, 322] width 11 height 11
checkbox input "true"
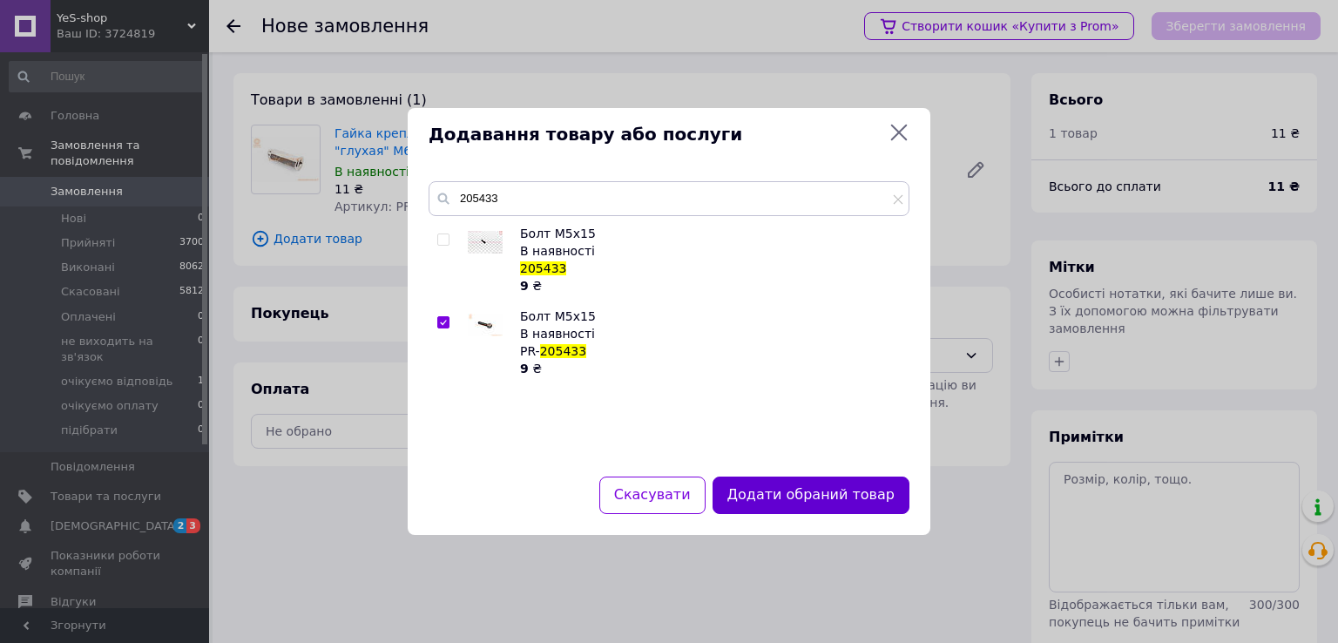
click at [760, 483] on button "Додати обраний товар" at bounding box center [810, 494] width 197 height 37
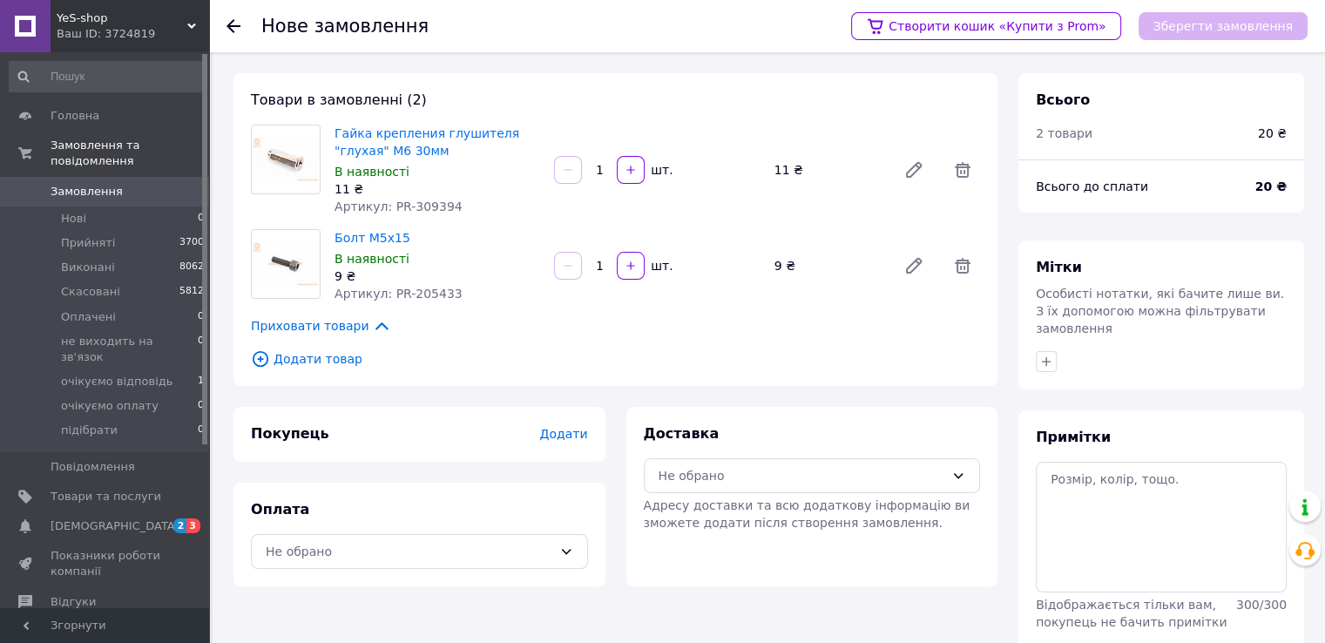
click at [293, 354] on span "Додати товар" at bounding box center [615, 358] width 729 height 19
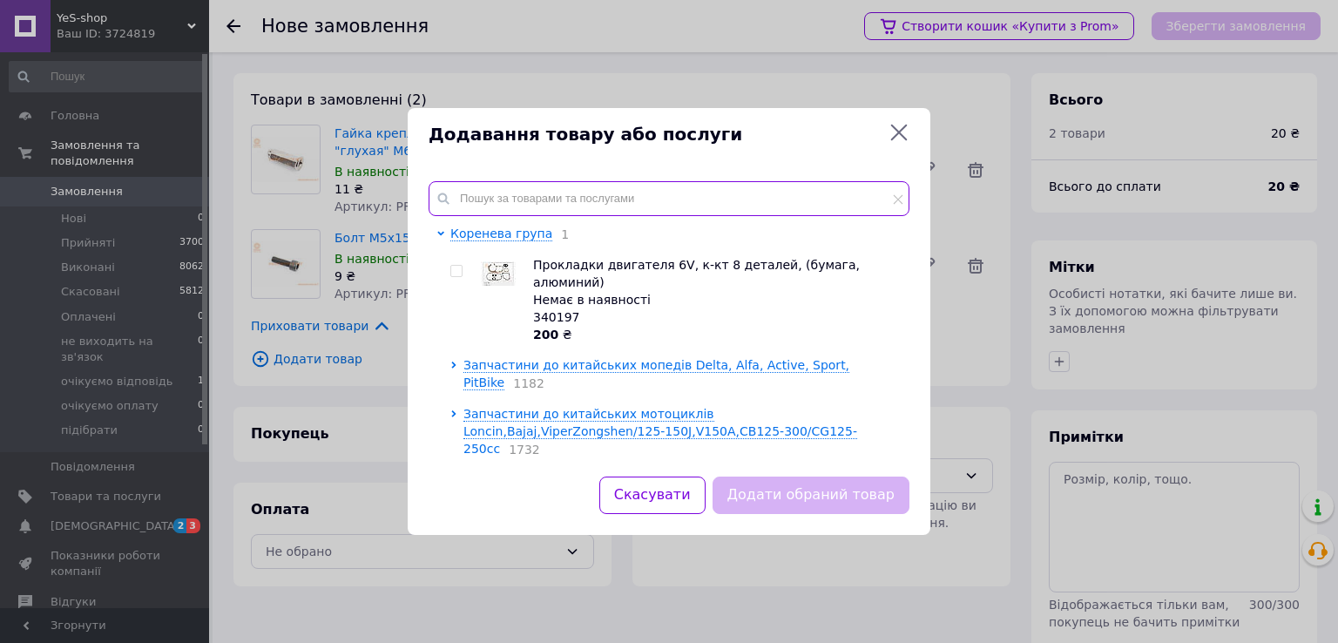
paste input "318256"
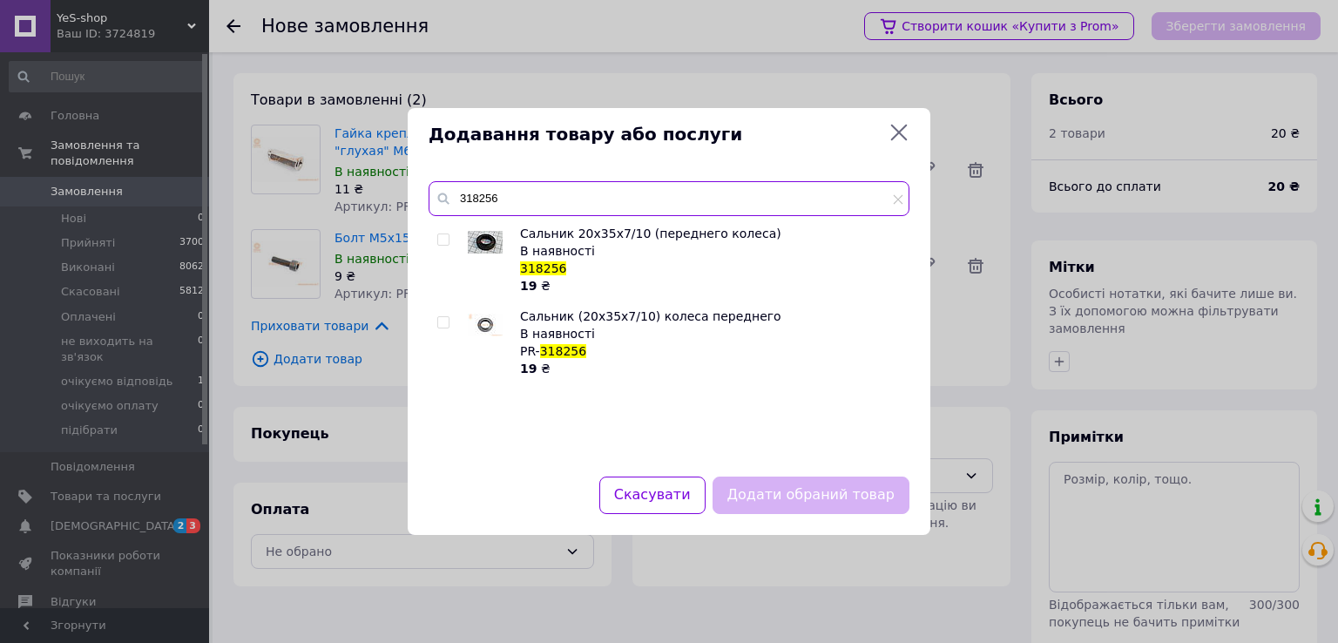
type input "318256"
click at [901, 130] on icon at bounding box center [898, 132] width 21 height 21
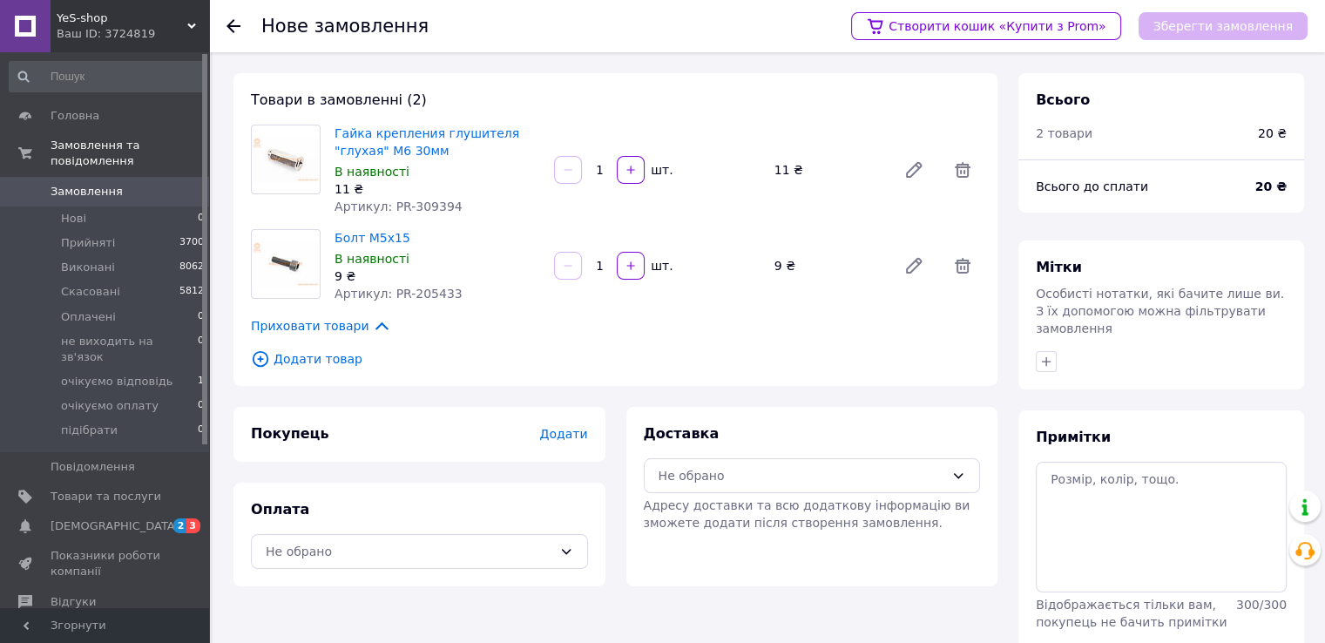
click at [305, 355] on span "Додати товар" at bounding box center [615, 358] width 729 height 19
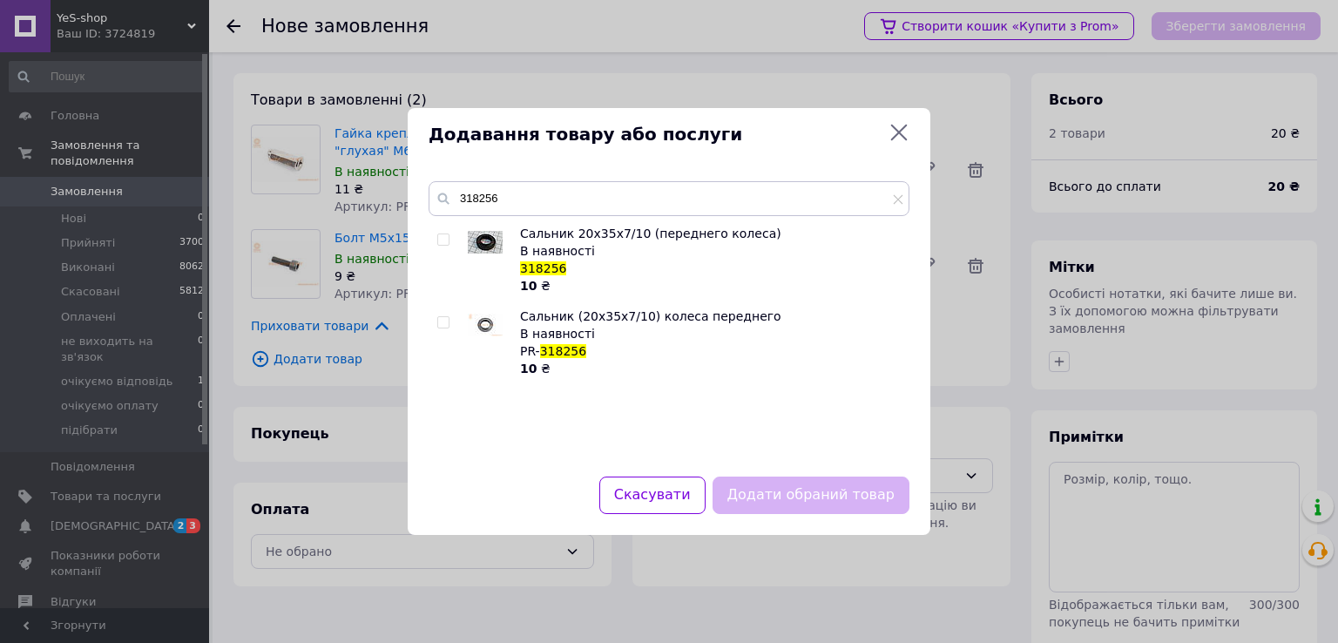
click at [441, 320] on input "checkbox" at bounding box center [442, 322] width 11 height 11
checkbox input "true"
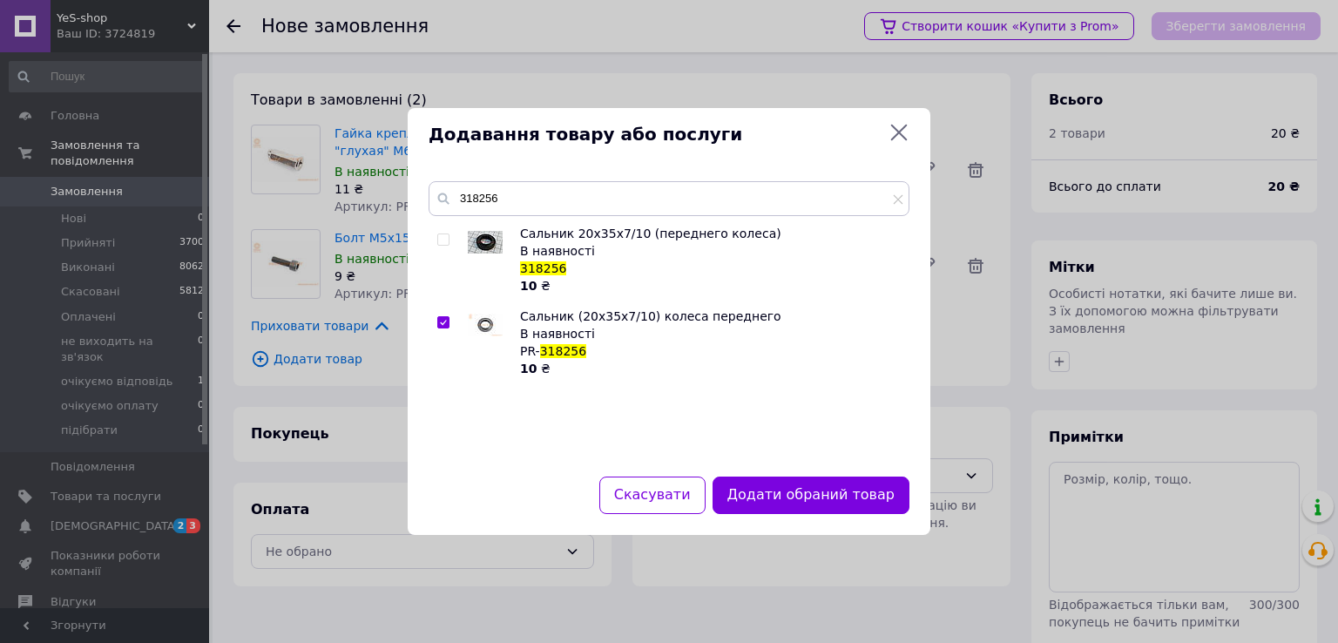
click at [810, 497] on button "Додати обраний товар" at bounding box center [810, 494] width 197 height 37
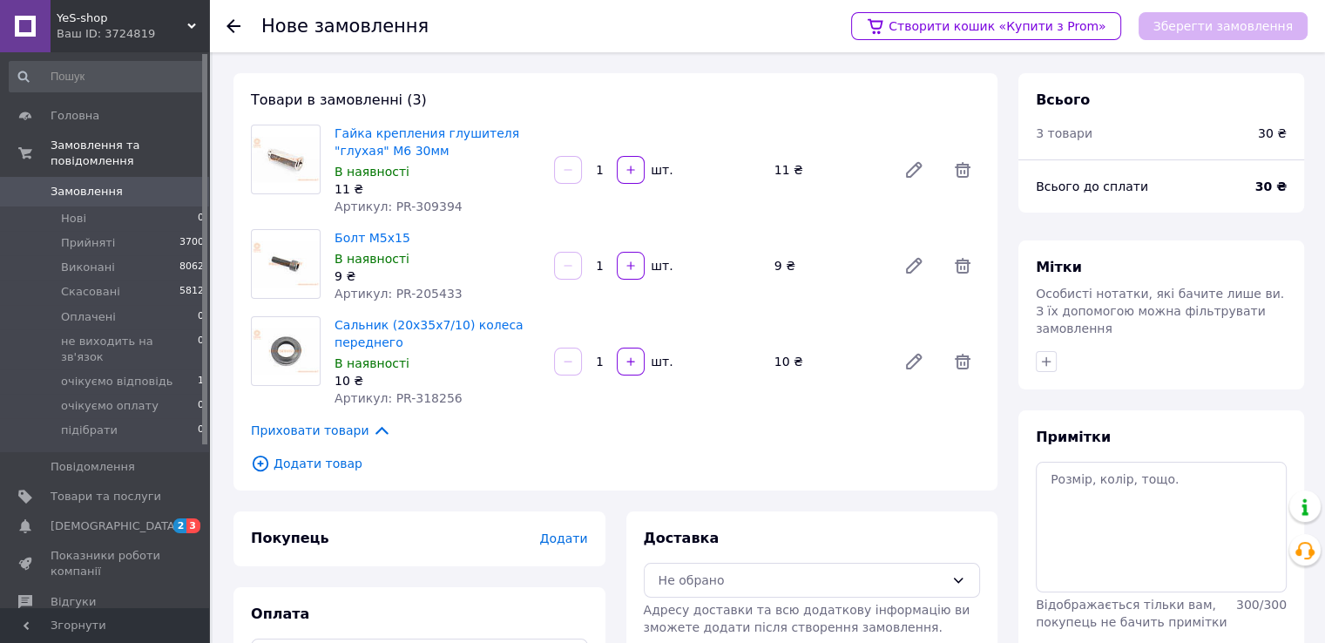
click at [310, 467] on span "Додати товар" at bounding box center [615, 463] width 729 height 19
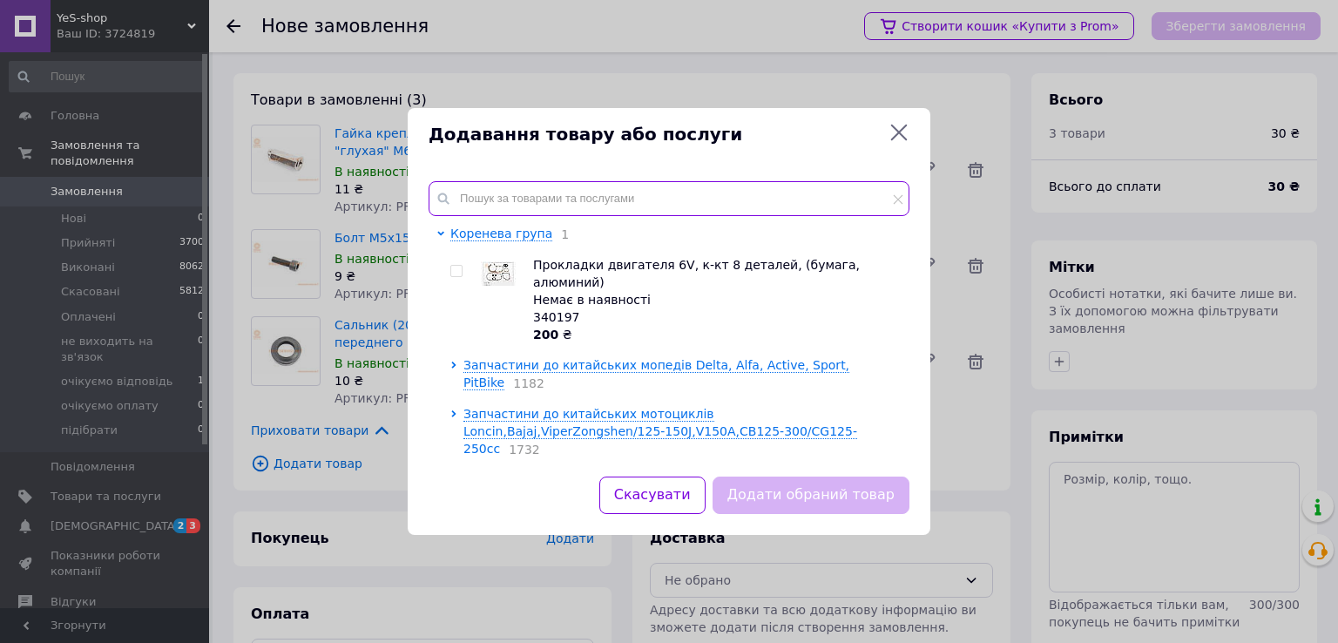
paste input "318220"
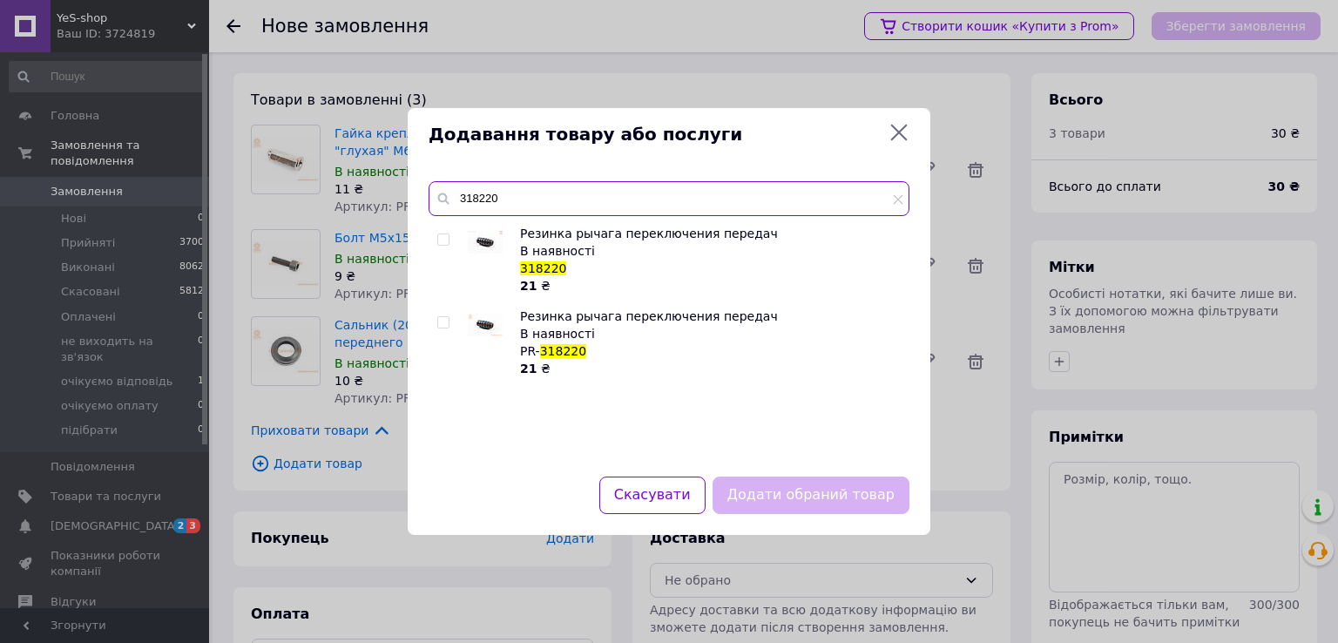
type input "318220"
click at [446, 322] on input "checkbox" at bounding box center [442, 322] width 11 height 11
checkbox input "true"
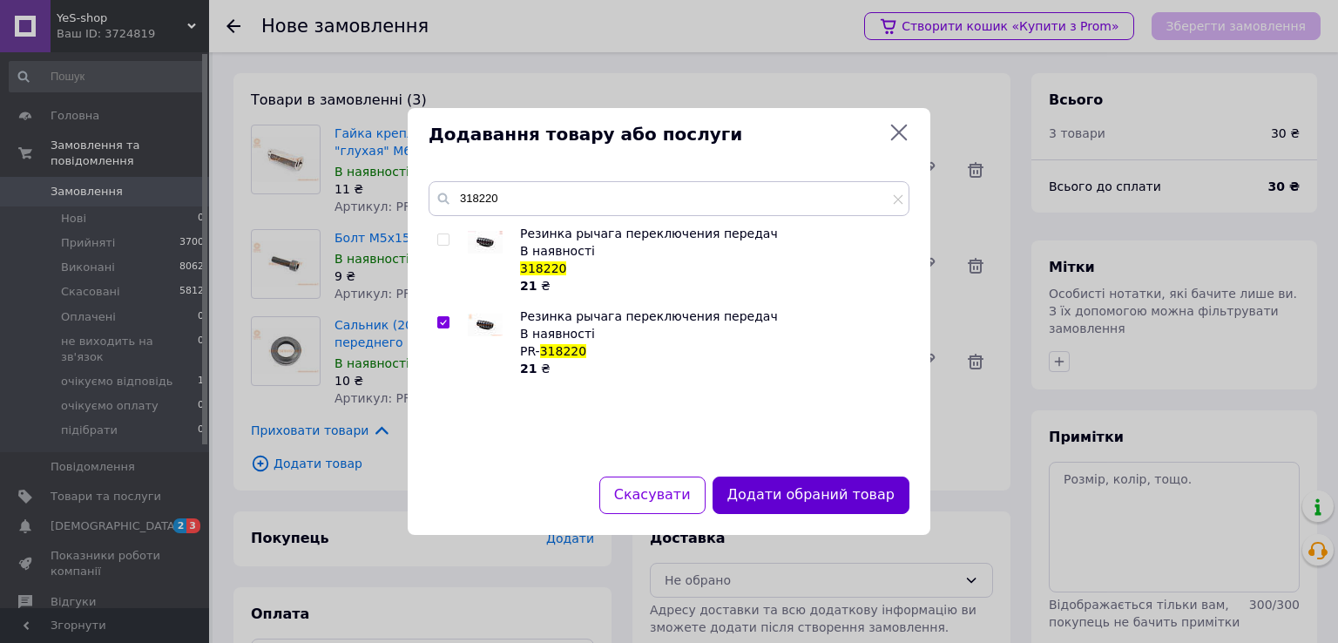
click at [796, 488] on button "Додати обраний товар" at bounding box center [810, 494] width 197 height 37
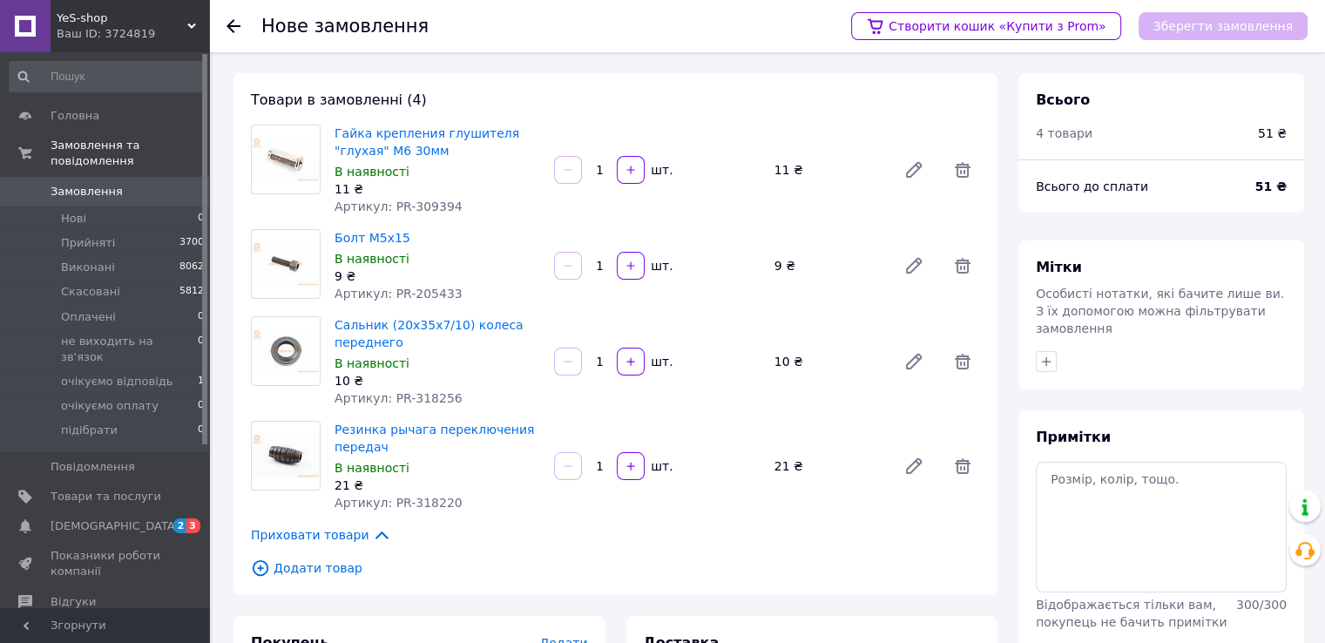
click at [318, 567] on span "Додати товар" at bounding box center [615, 567] width 729 height 19
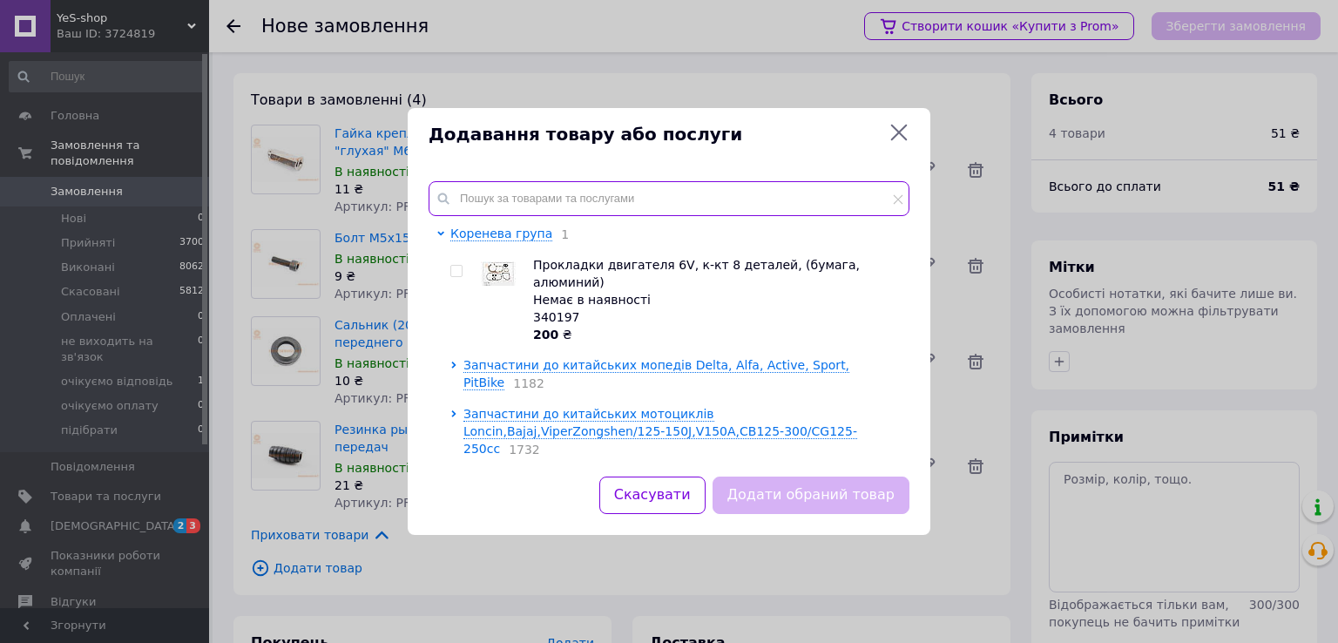
paste input "338580"
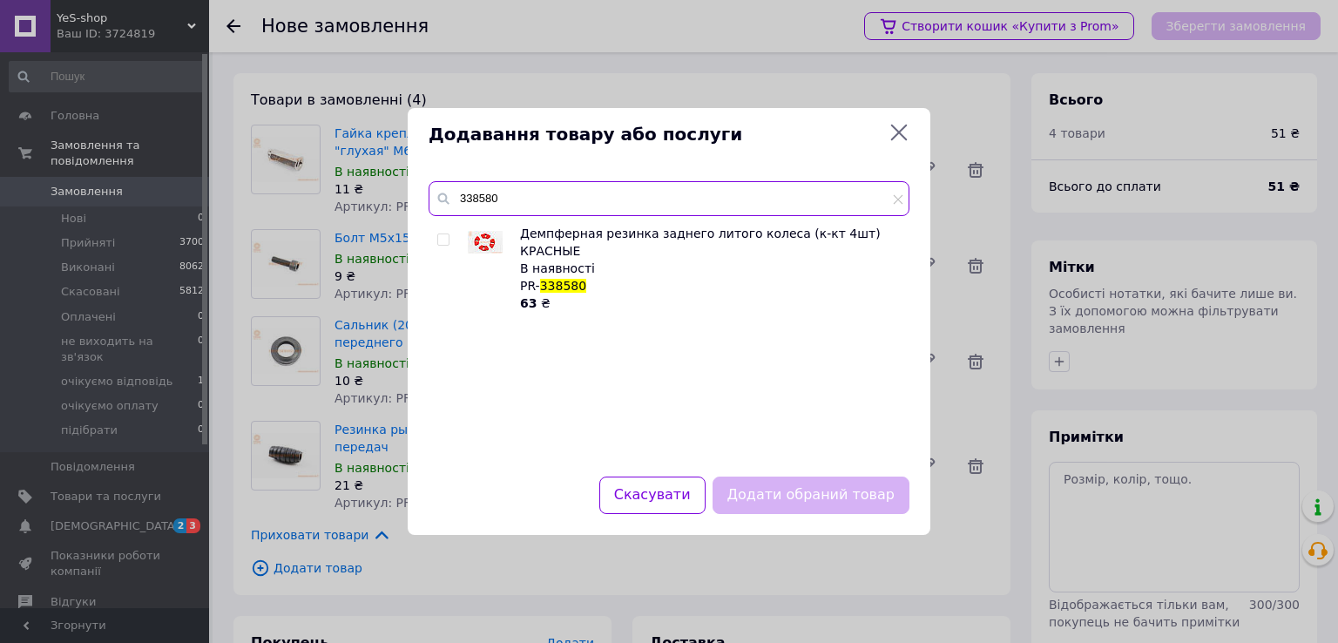
type input "338580"
click at [442, 239] on input "checkbox" at bounding box center [442, 239] width 11 height 11
checkbox input "true"
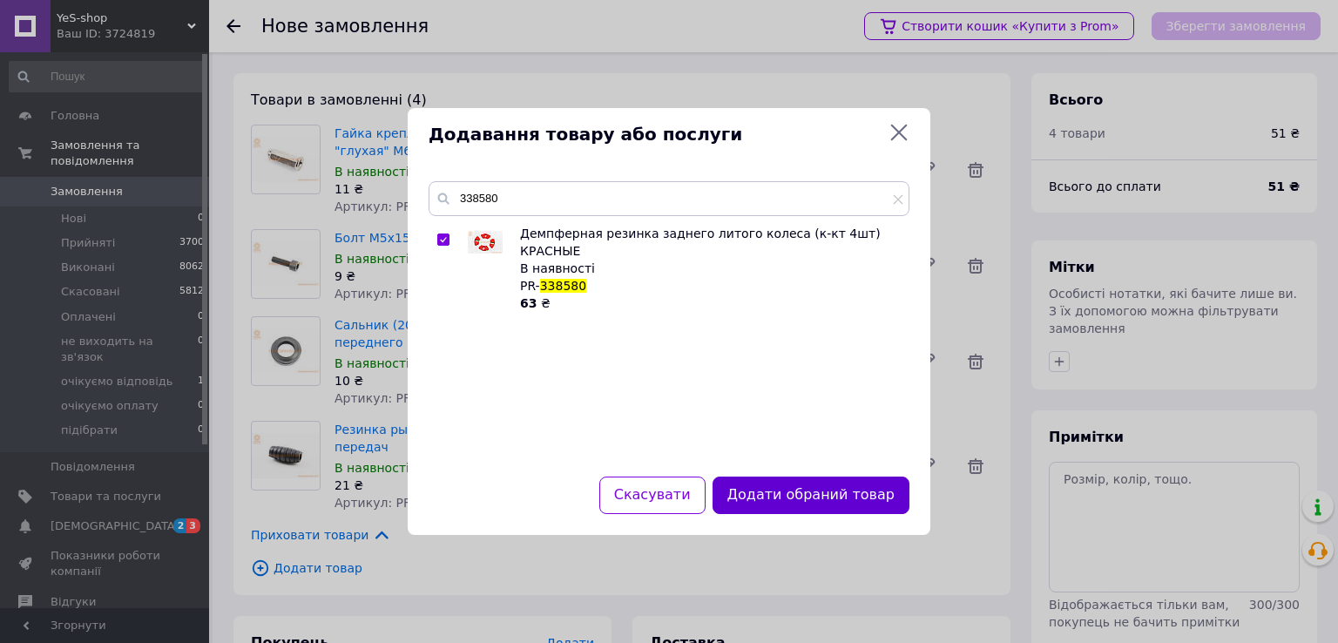
click at [851, 505] on button "Додати обраний товар" at bounding box center [810, 494] width 197 height 37
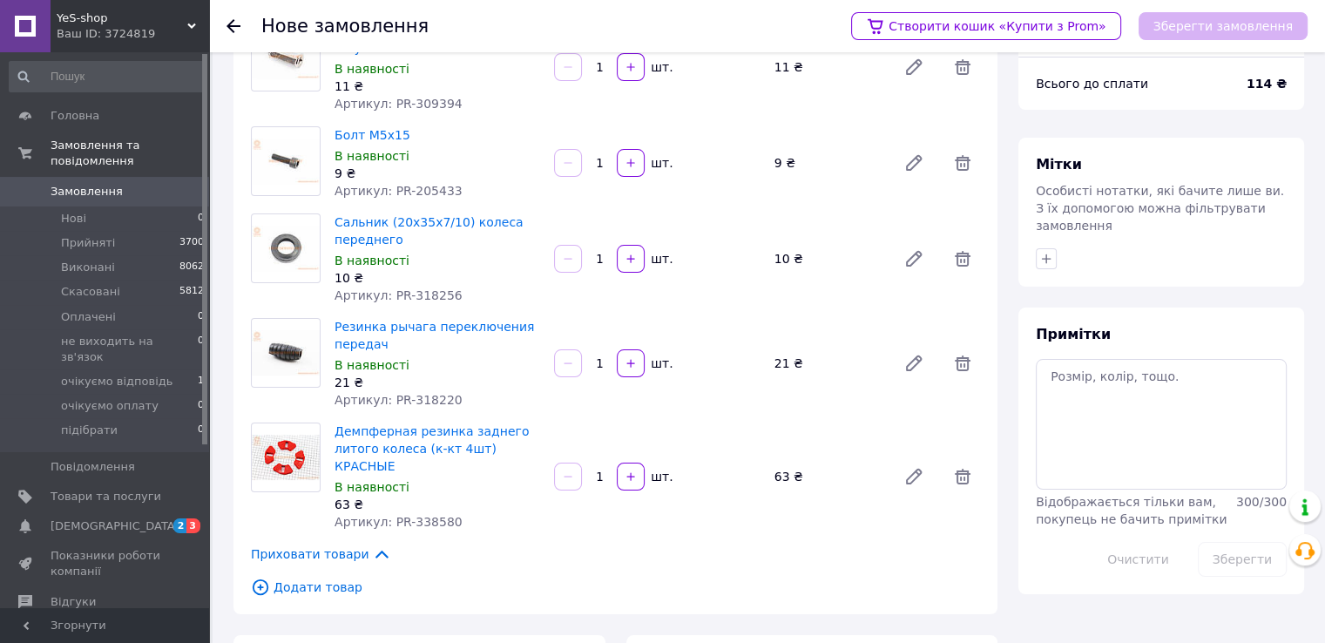
scroll to position [277, 0]
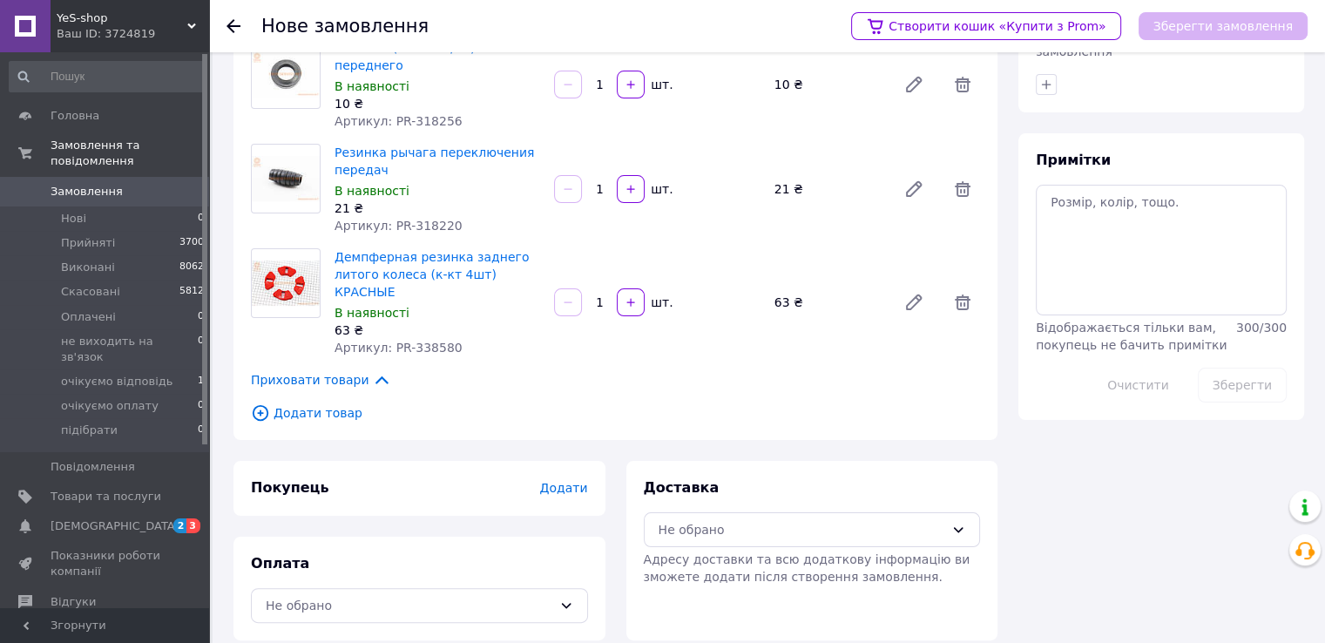
click at [295, 403] on span "Додати товар" at bounding box center [615, 412] width 729 height 19
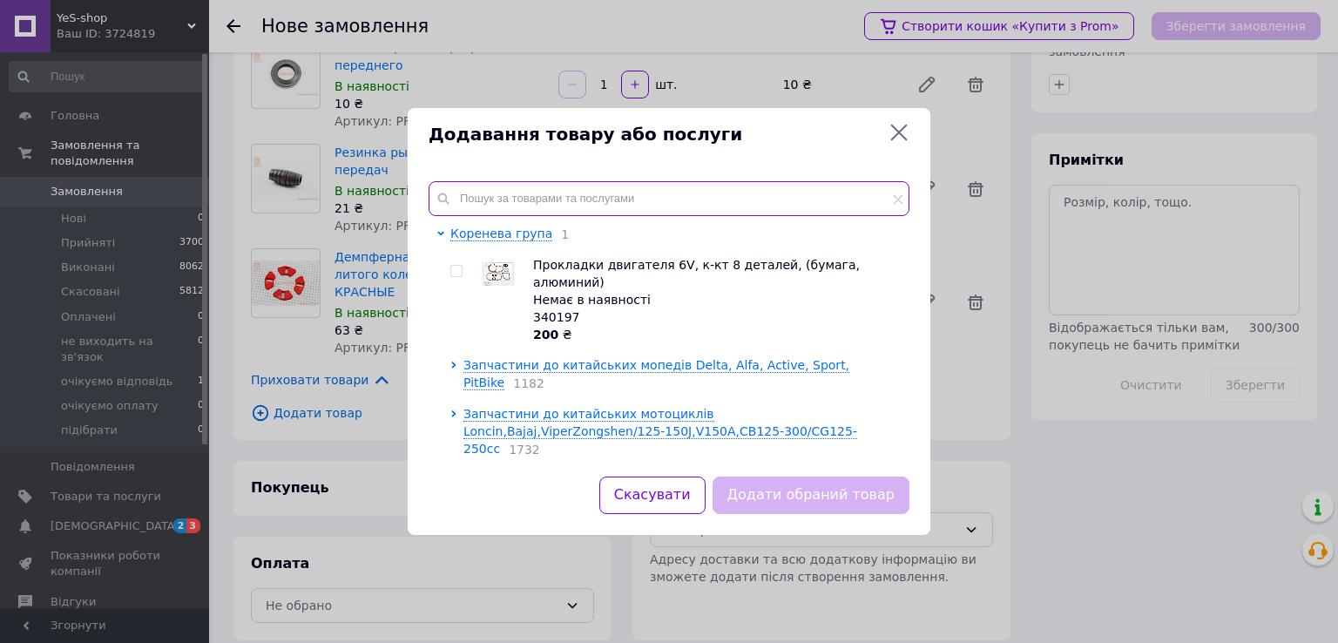
paste input "338692"
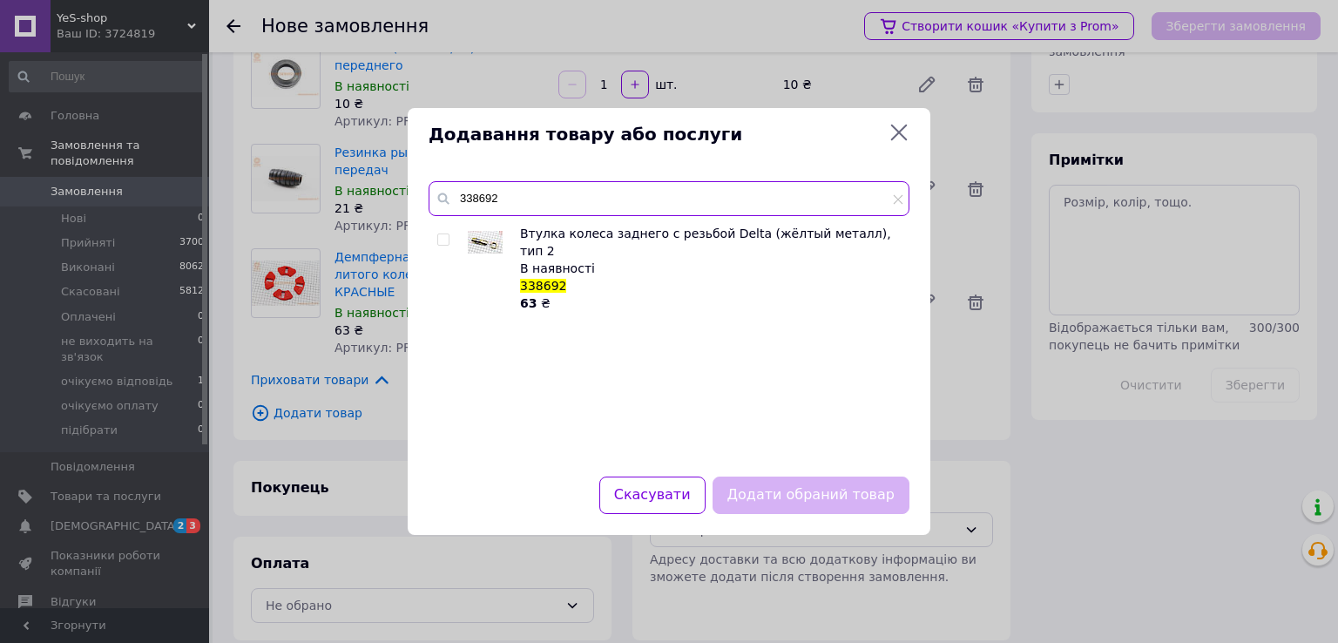
type input "338692"
click at [439, 240] on input "checkbox" at bounding box center [442, 239] width 11 height 11
checkbox input "true"
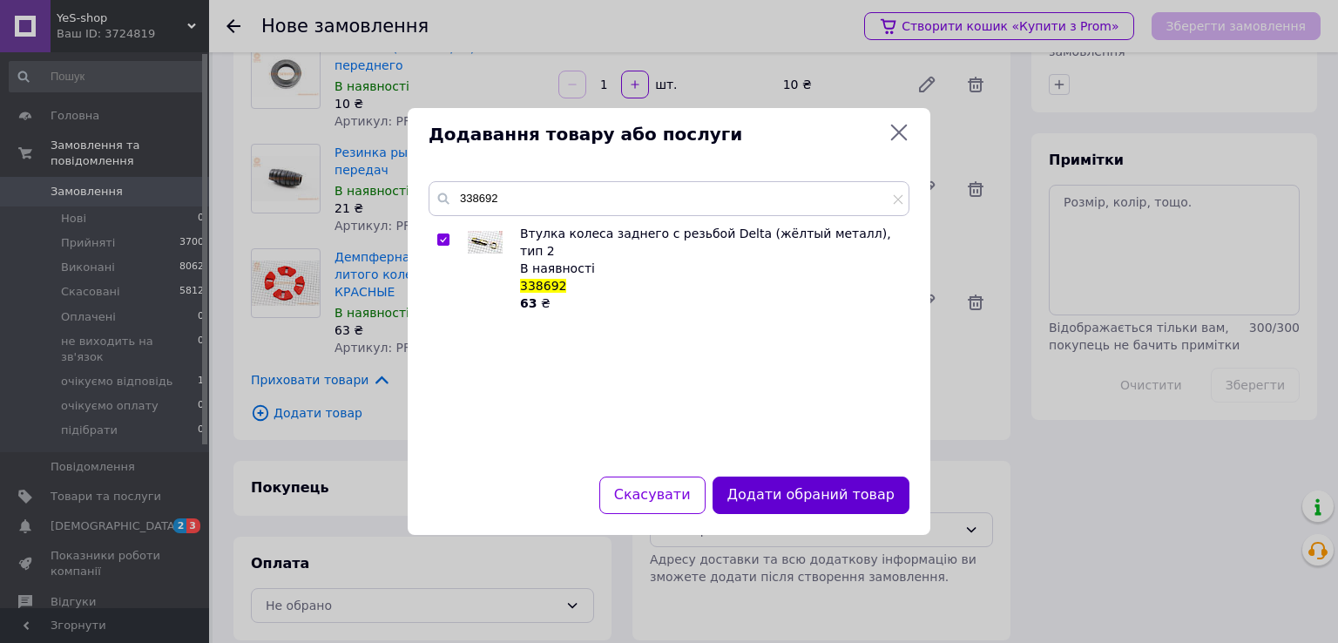
click at [829, 492] on button "Додати обраний товар" at bounding box center [810, 494] width 197 height 37
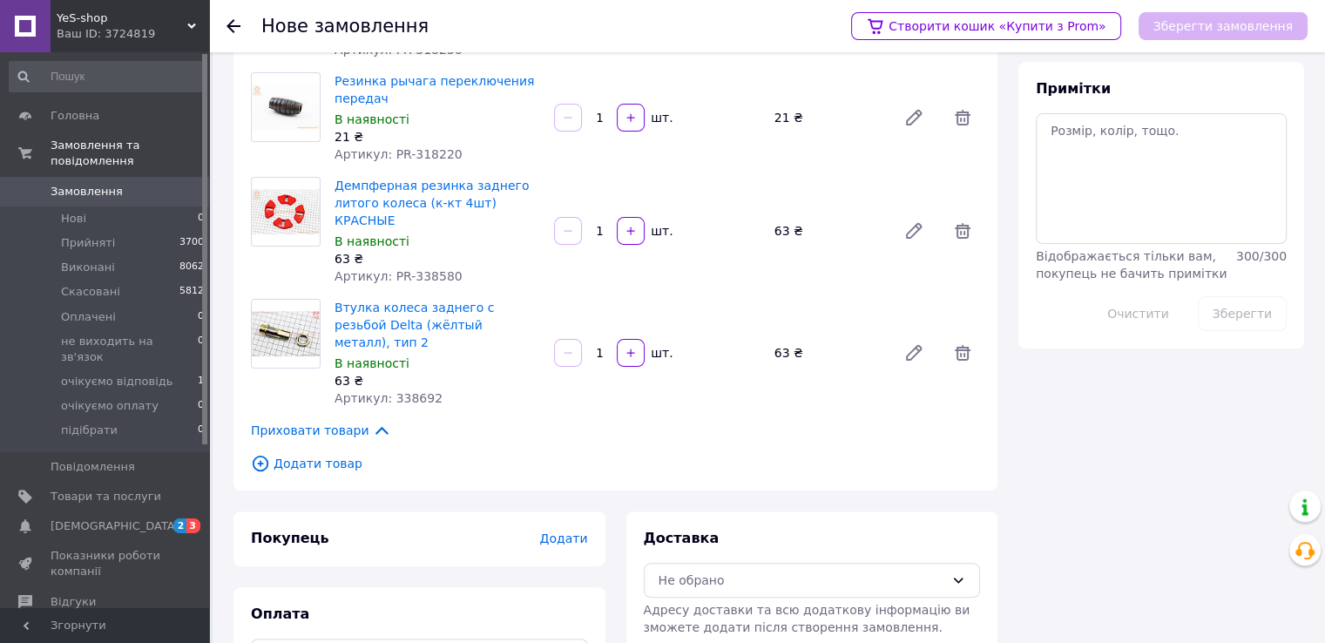
scroll to position [174, 0]
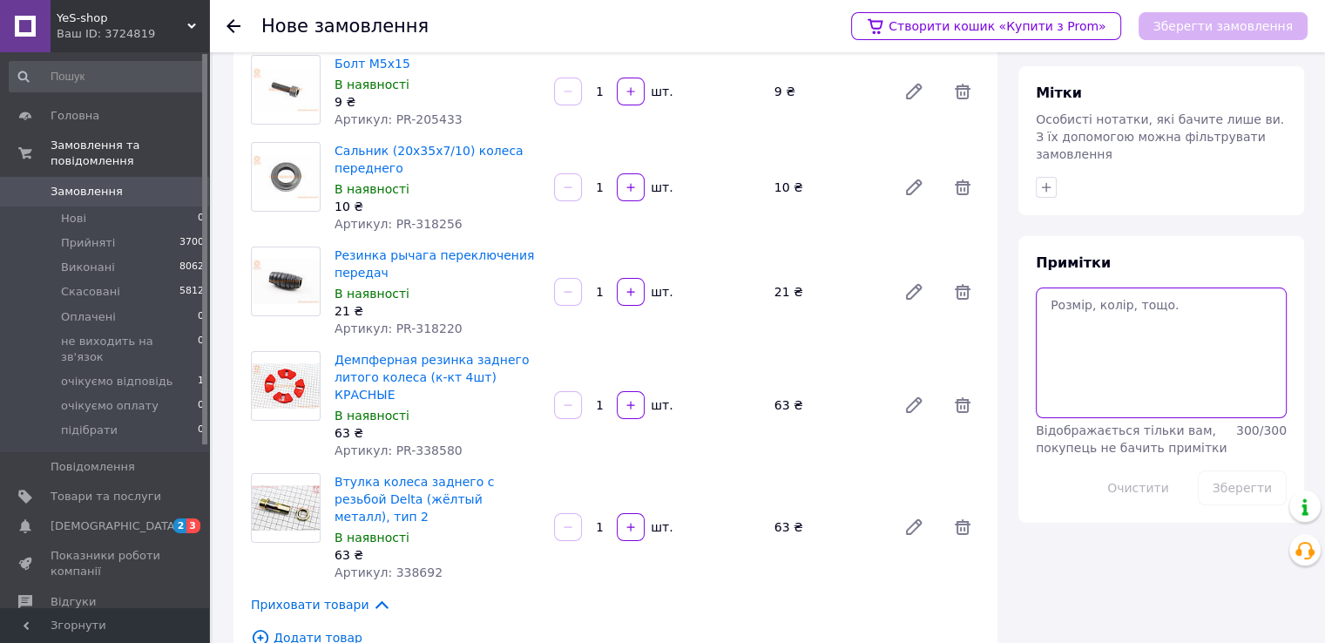
click at [1138, 287] on textarea at bounding box center [1161, 352] width 251 height 131
paste textarea "999715"
type textarea "добавит 999715 (79)(1 шт) скс все остальное прай 12.10.25 оплатили 285 грн"
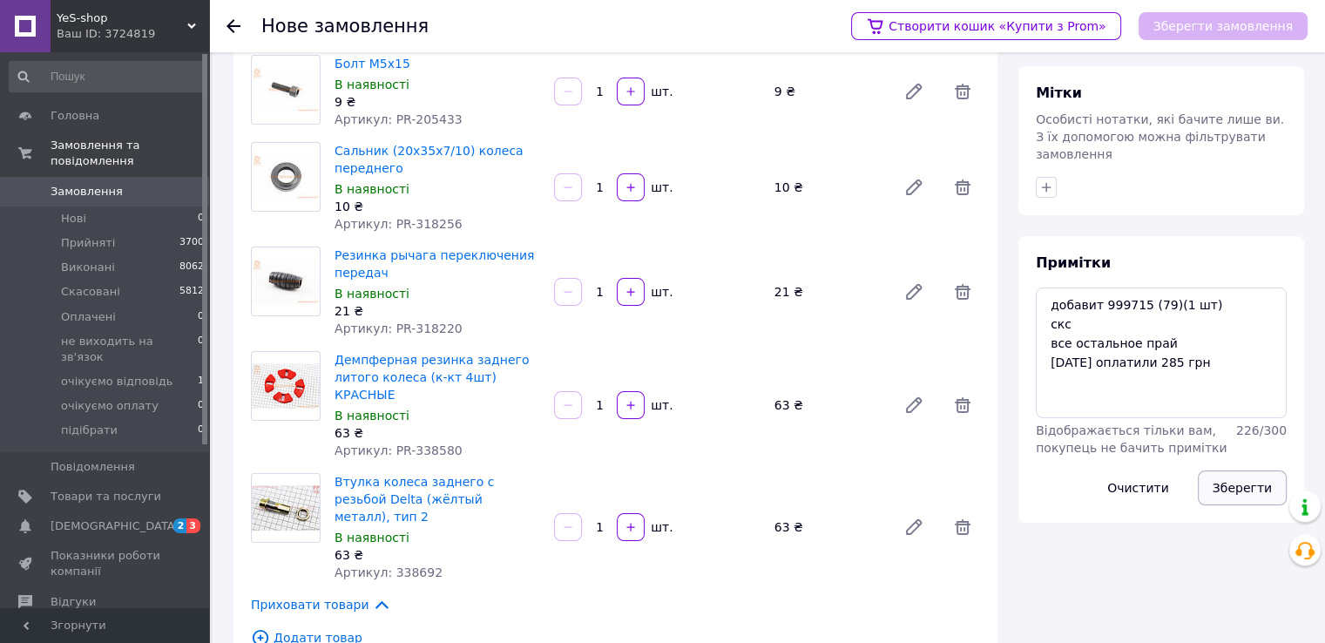
click at [1237, 478] on button "Зберегти" at bounding box center [1242, 487] width 89 height 35
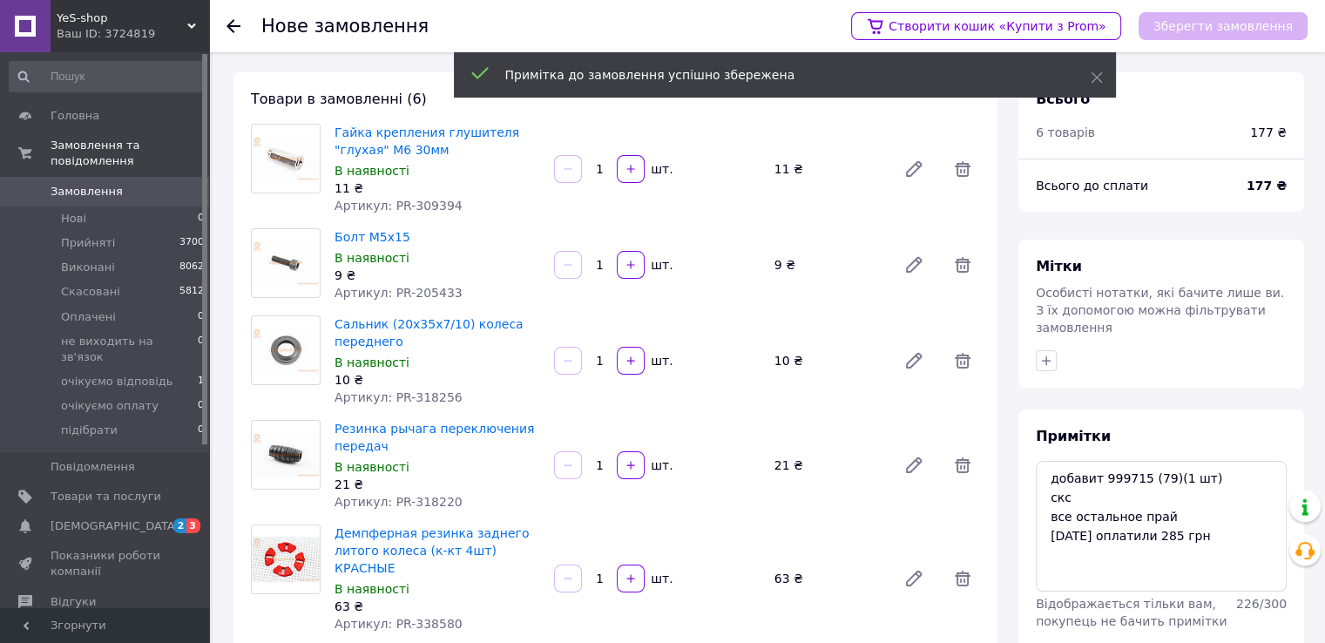
scroll to position [0, 0]
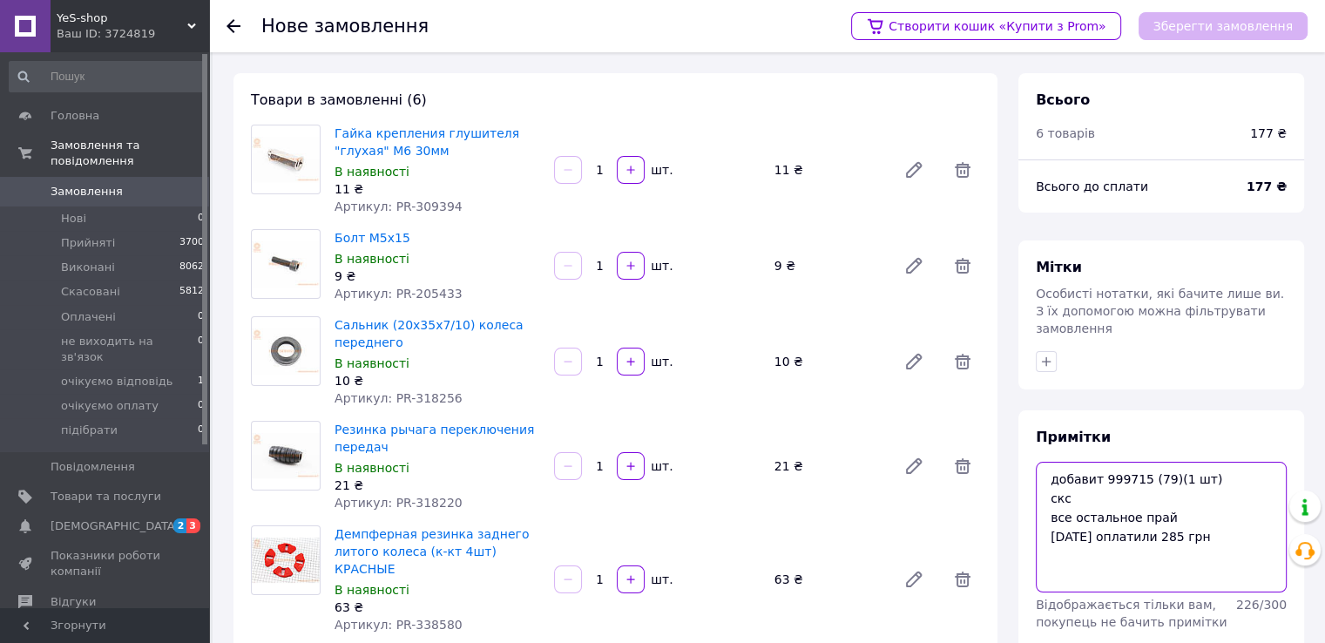
drag, startPoint x: 1204, startPoint y: 522, endPoint x: 1037, endPoint y: 469, distance: 175.5
click at [1037, 469] on textarea "добавит 999715 (79)(1 шт) скс все остальное прай 12.10.25 оплатили 285 грн" at bounding box center [1161, 527] width 251 height 131
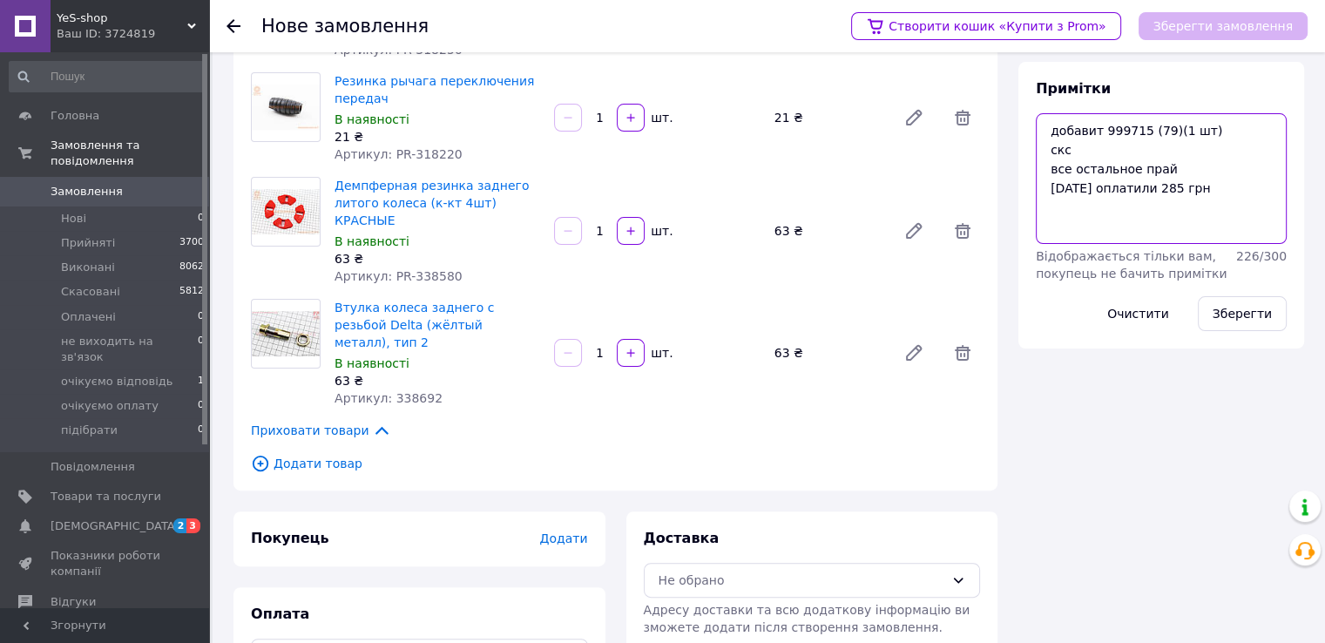
scroll to position [382, 0]
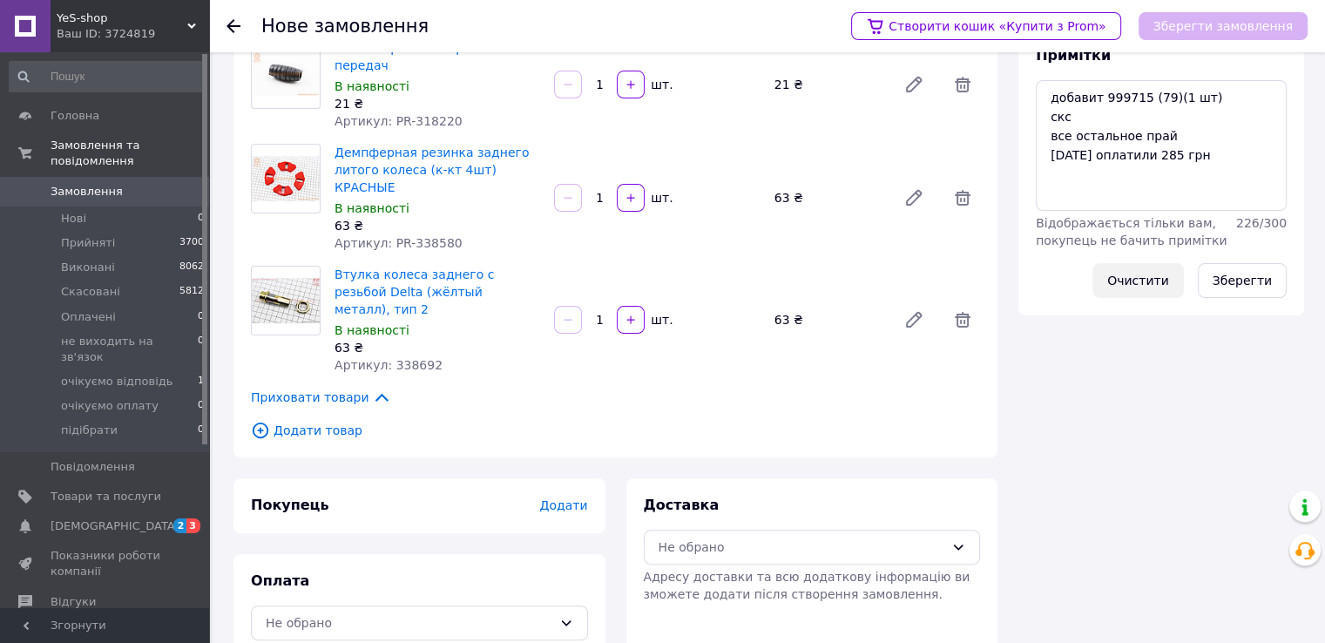
click at [1139, 265] on button "Очистити" at bounding box center [1137, 280] width 91 height 35
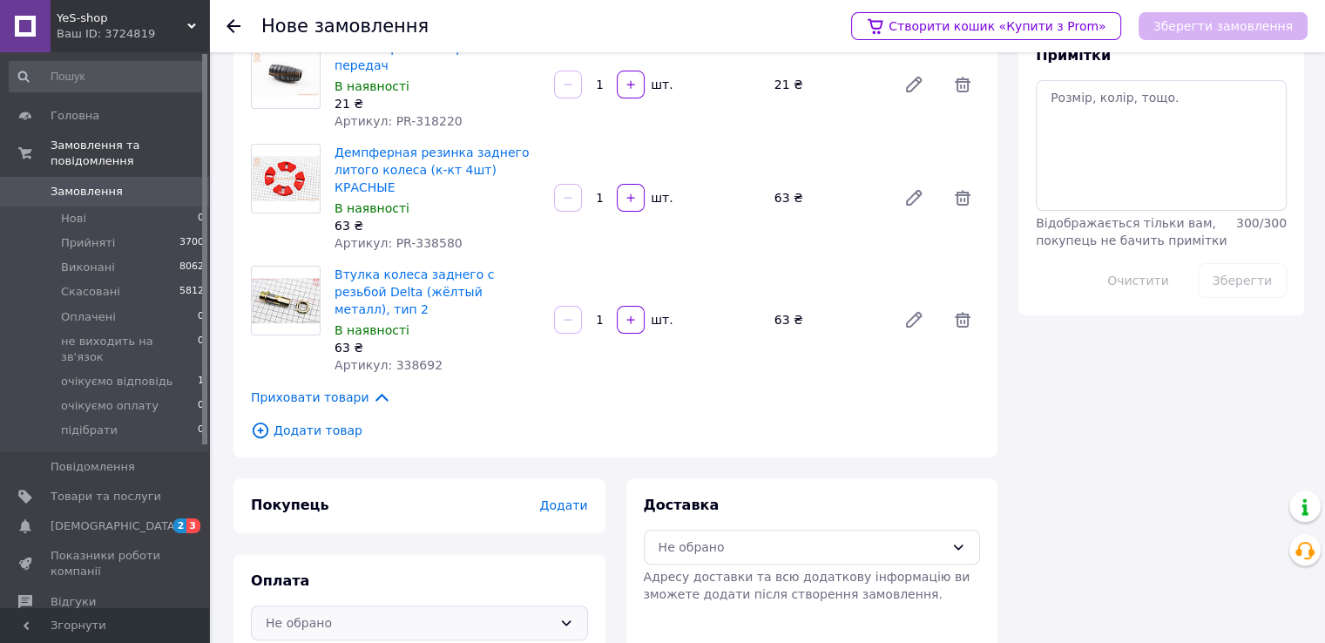
click at [564, 616] on icon at bounding box center [566, 623] width 14 height 14
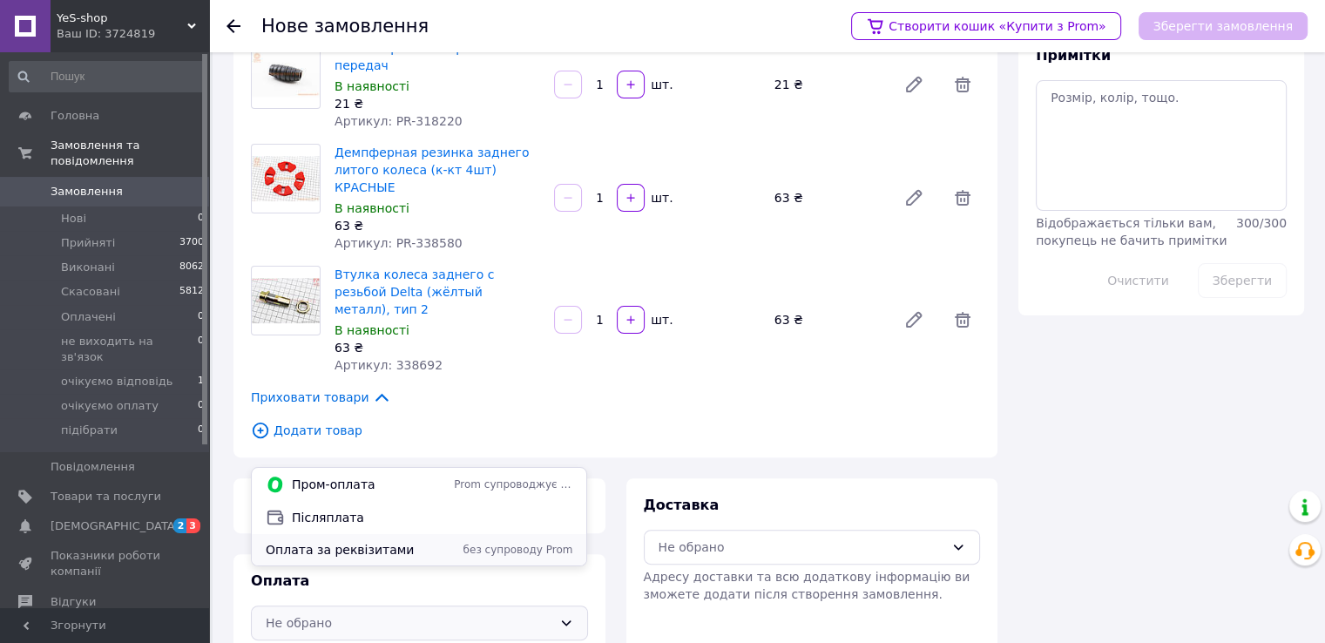
click at [329, 548] on span "Оплата за реквізитами" at bounding box center [356, 549] width 181 height 17
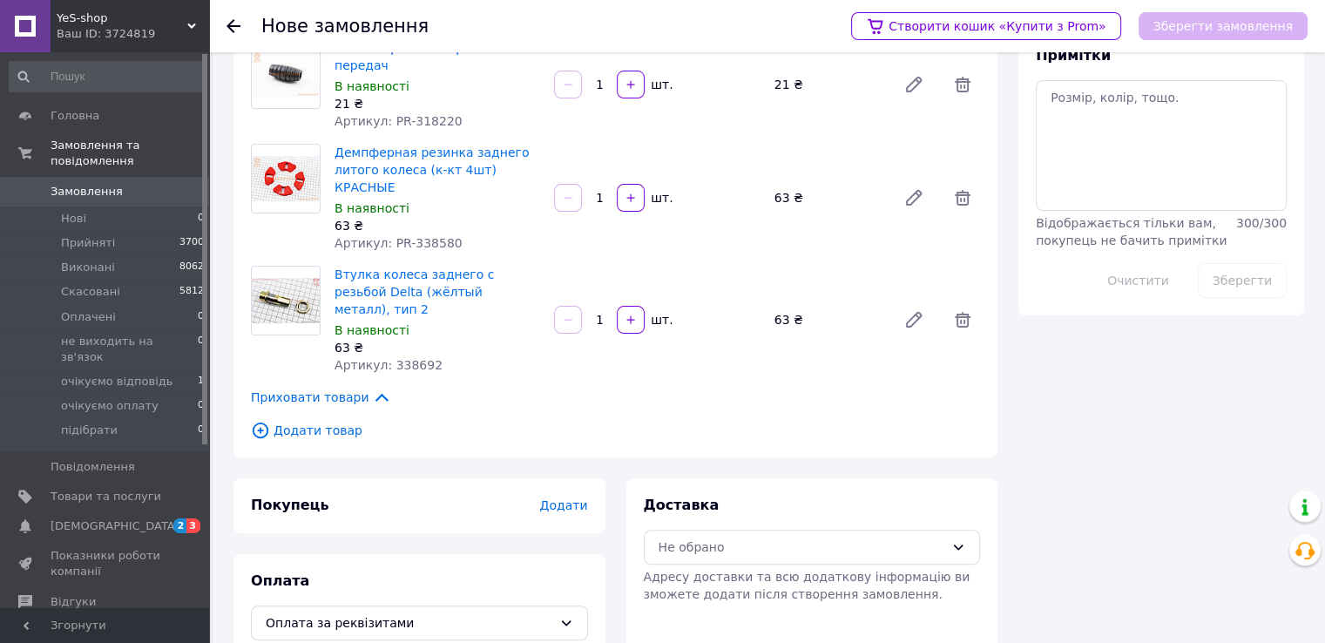
click at [564, 498] on span "Додати" at bounding box center [563, 505] width 48 height 14
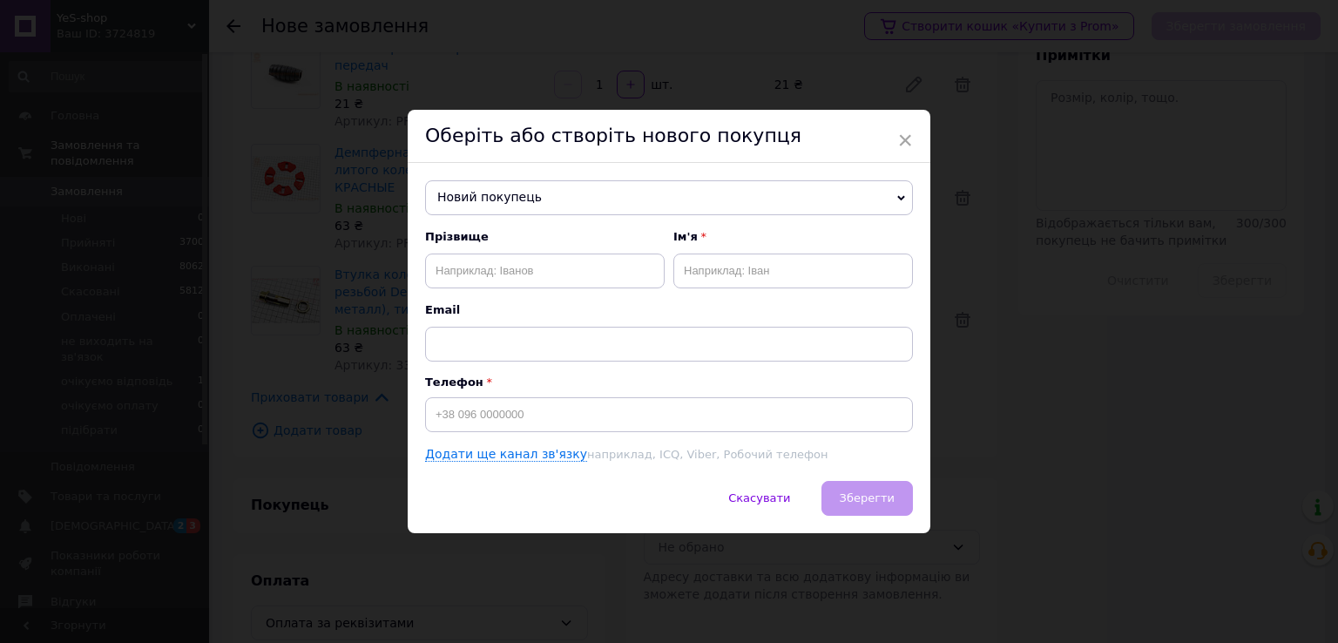
click at [512, 200] on span "Новий покупець" at bounding box center [669, 197] width 488 height 35
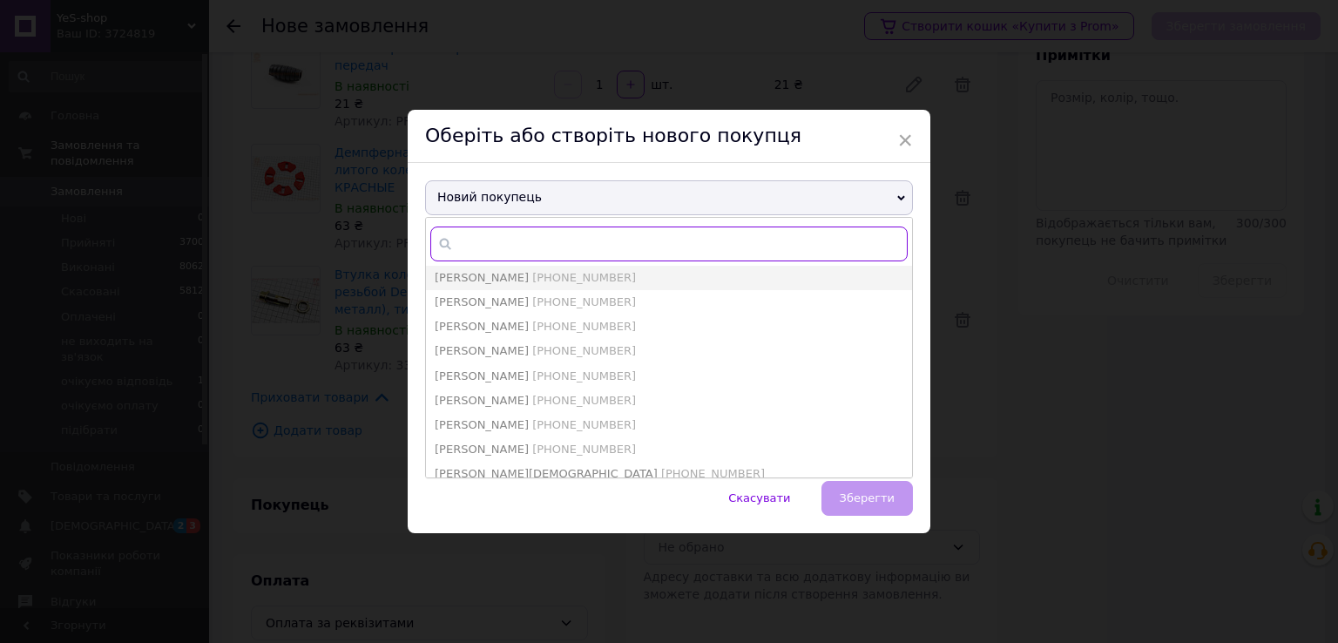
paste input "+380963799567"
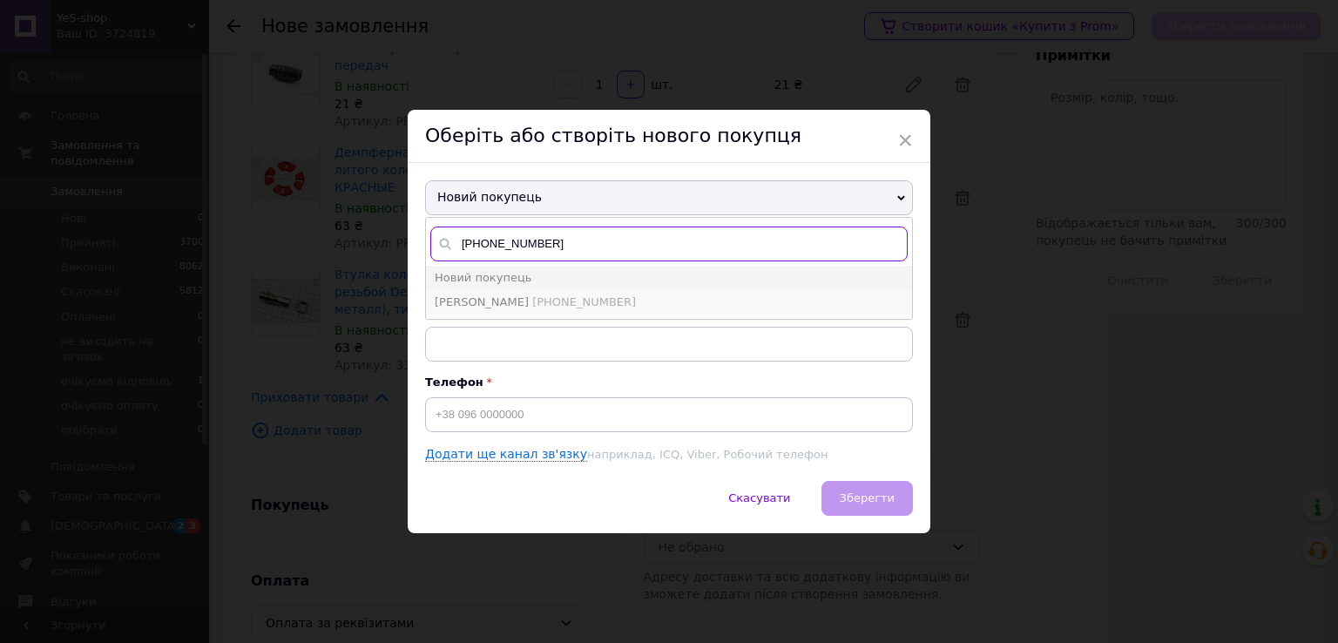
type input "+380963799567"
click at [603, 292] on li "Волошин Михайло +380963799567" at bounding box center [669, 302] width 486 height 24
type input "Волошин Михайло"
type input "+380963799567"
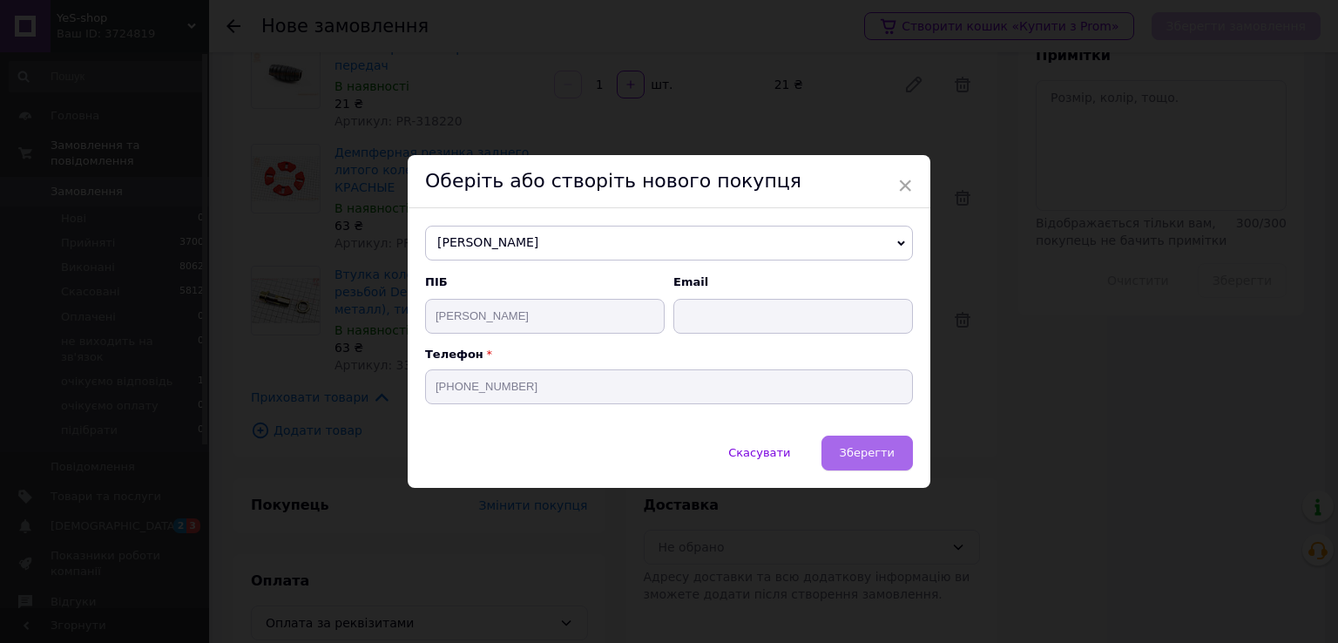
click at [884, 461] on button "Зберегти" at bounding box center [866, 453] width 91 height 35
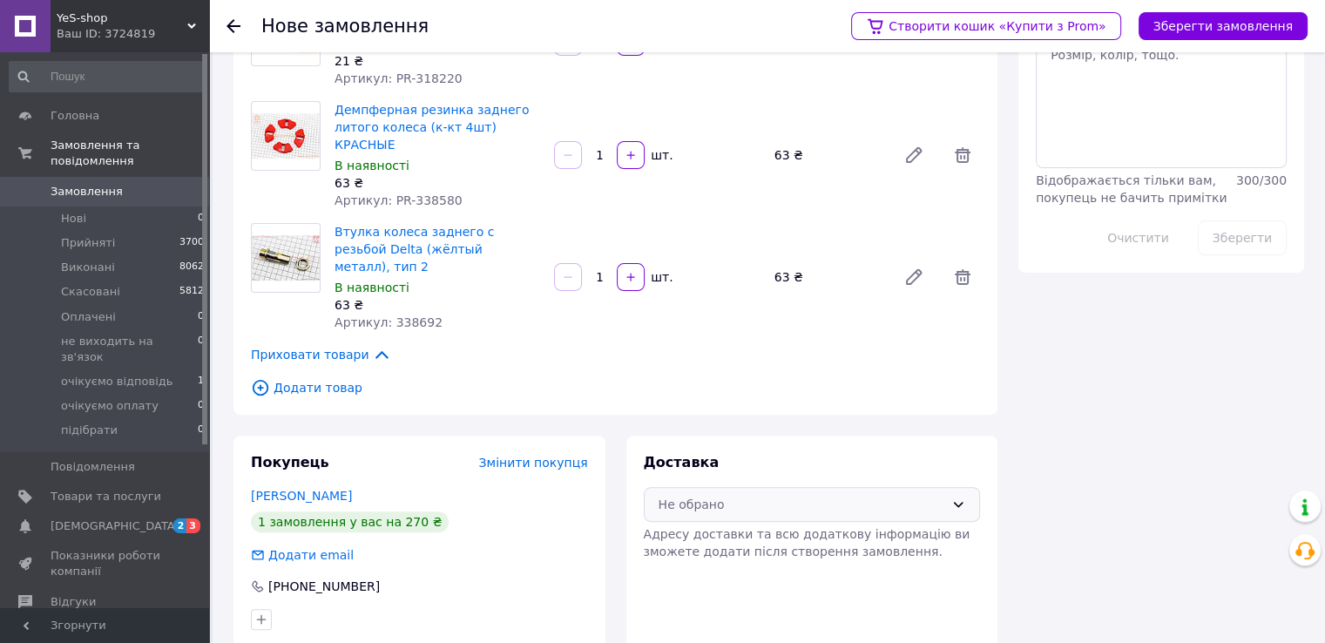
scroll to position [452, 0]
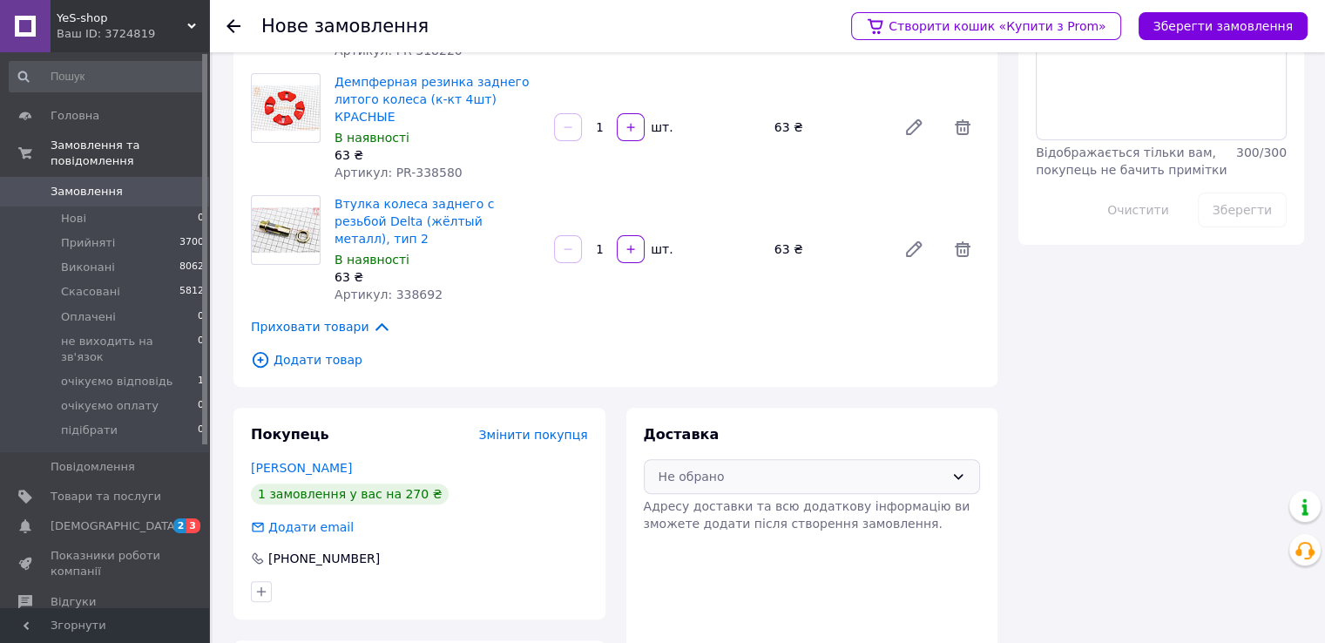
click at [730, 467] on div "Не обрано" at bounding box center [801, 476] width 287 height 19
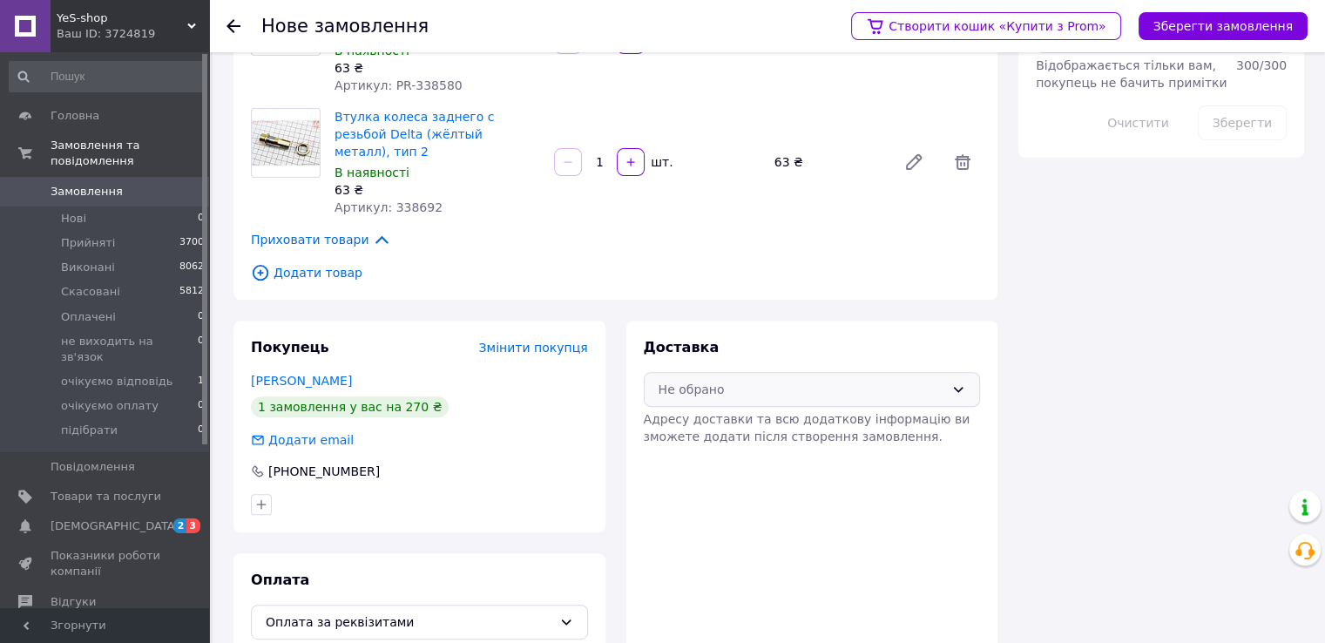
click at [741, 380] on div "Не обрано" at bounding box center [801, 389] width 287 height 19
click at [733, 384] on span "Нова Пошта (платна)" at bounding box center [824, 391] width 280 height 17
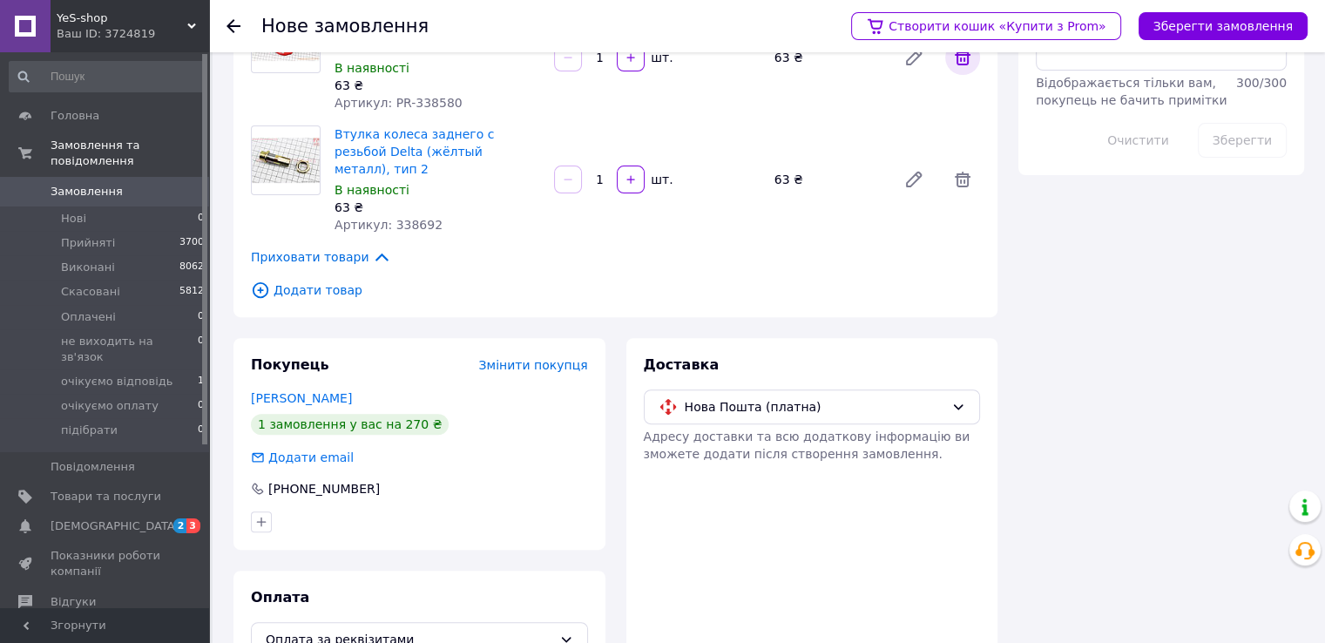
scroll to position [278, 0]
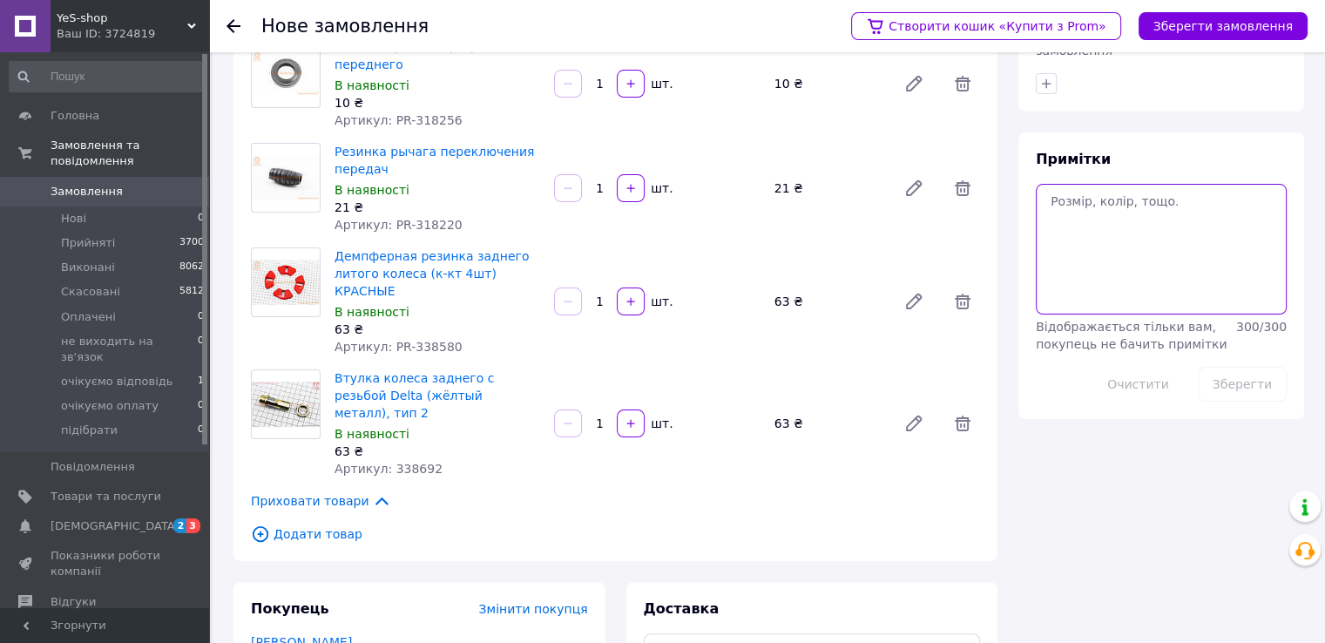
click at [1083, 199] on textarea at bounding box center [1161, 249] width 251 height 131
paste textarea "добавит 999715 (79)(1 шт) скс все остальное прай 12.10.25 оплатили 285 грн"
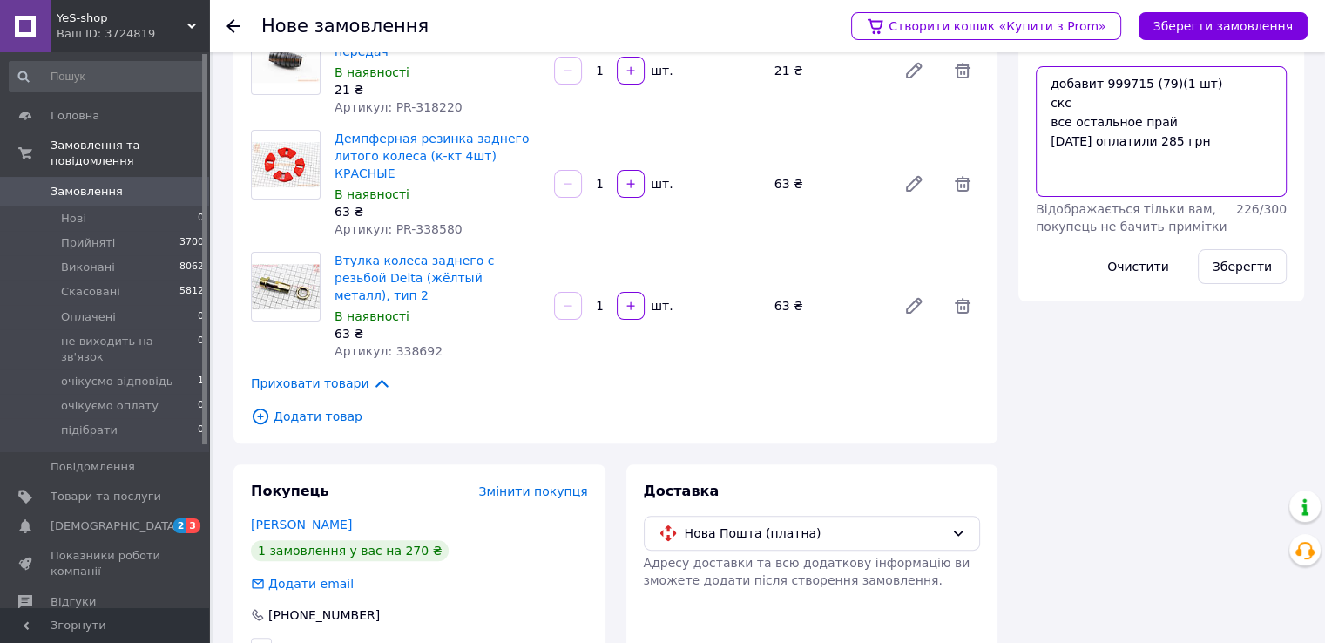
scroll to position [539, 0]
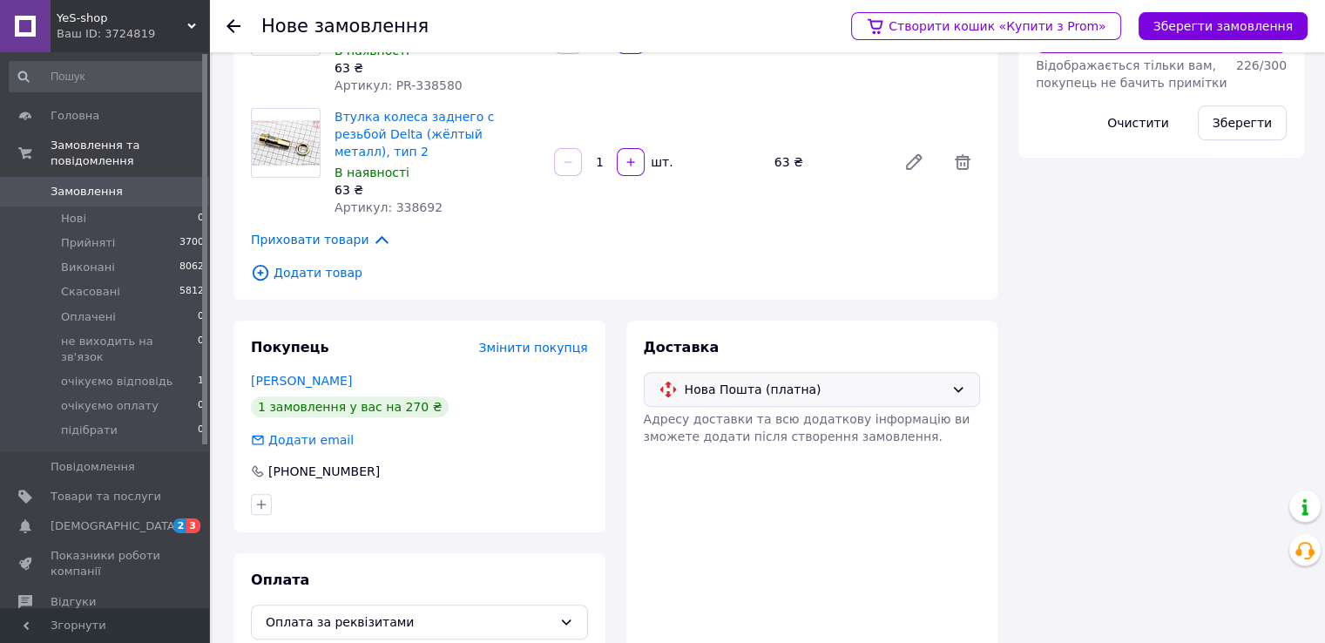
type textarea "добавит 999715 (79)(1 шт) скс все остальное прай 12.10.25 оплатили 285 грн"
click at [793, 380] on span "Нова Пошта (платна)" at bounding box center [815, 389] width 260 height 19
click at [784, 377] on div "Нова Пошта (платна)" at bounding box center [811, 391] width 334 height 33
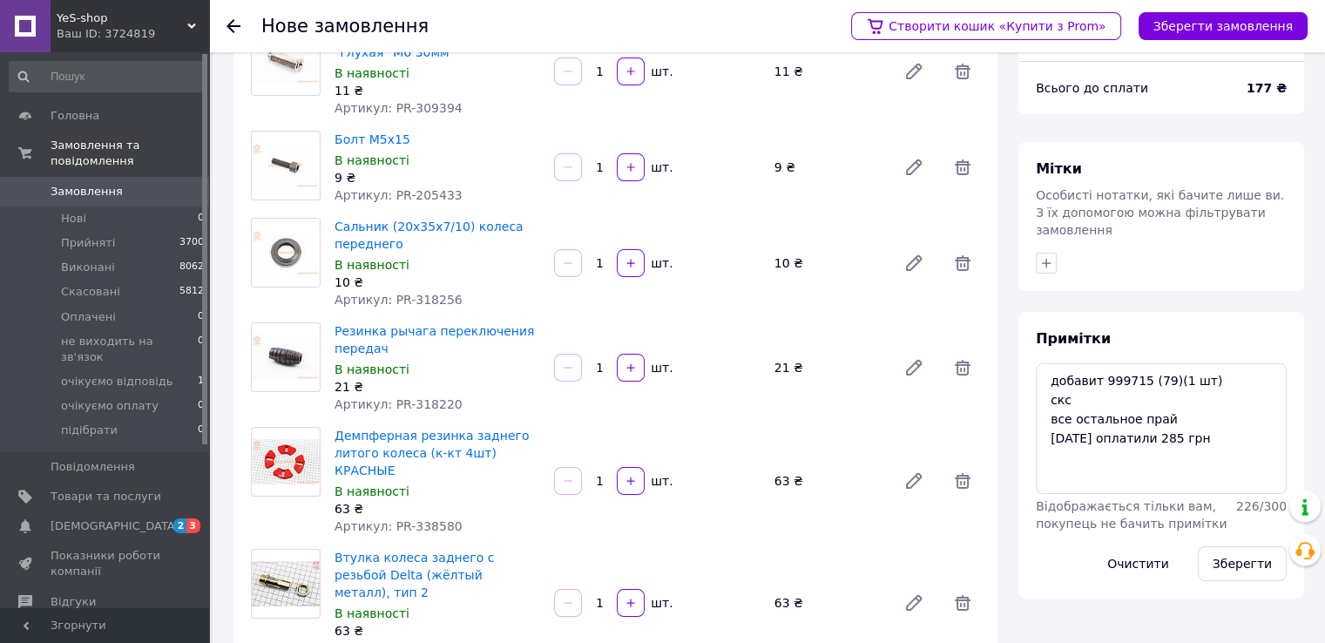
scroll to position [0, 0]
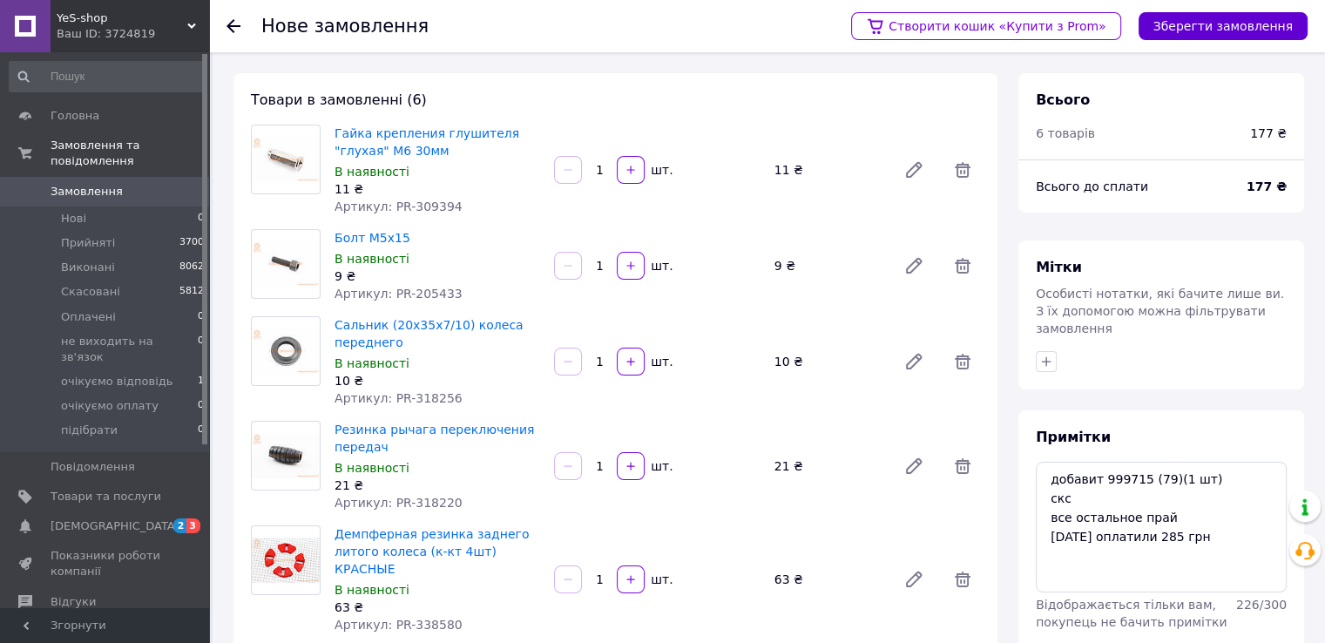
click at [1244, 25] on button "Зберегти замовлення" at bounding box center [1222, 26] width 169 height 28
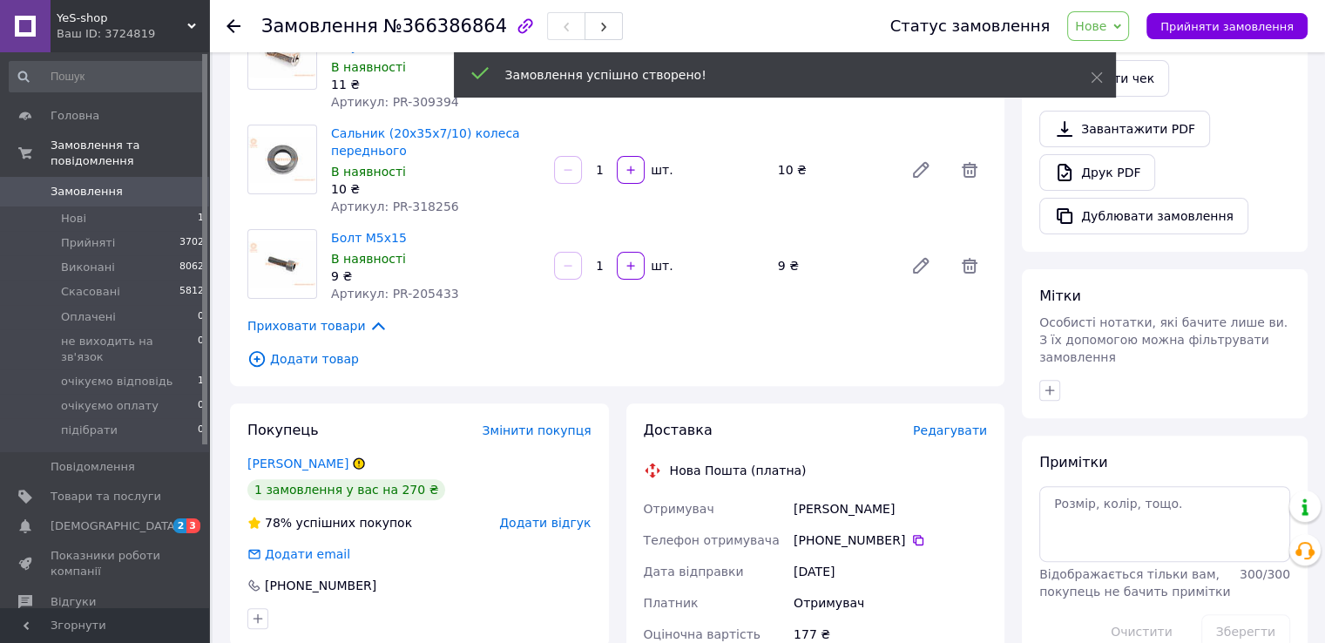
scroll to position [697, 0]
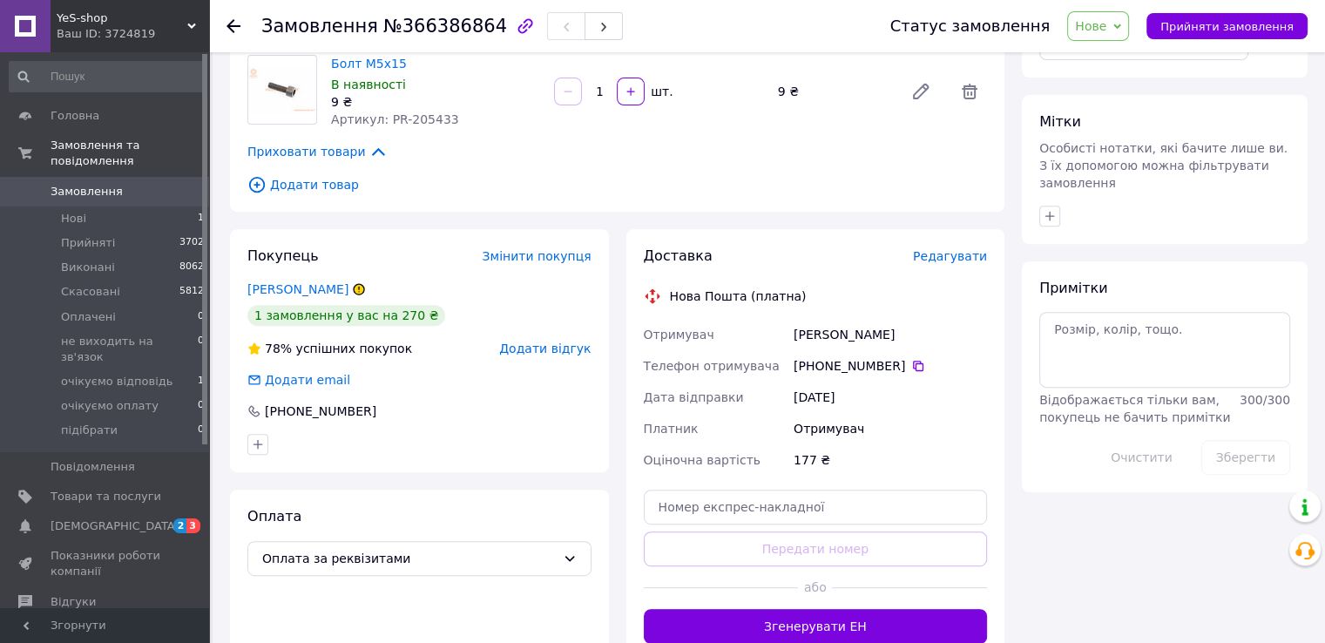
click at [1128, 30] on span "Нове" at bounding box center [1098, 26] width 62 height 30
click at [1116, 64] on li "Прийнято" at bounding box center [1145, 61] width 155 height 26
paste textarea "добавит 999715 (79)(1 шт) скс все остальное прай 12.10.25 оплатили 285 грн"
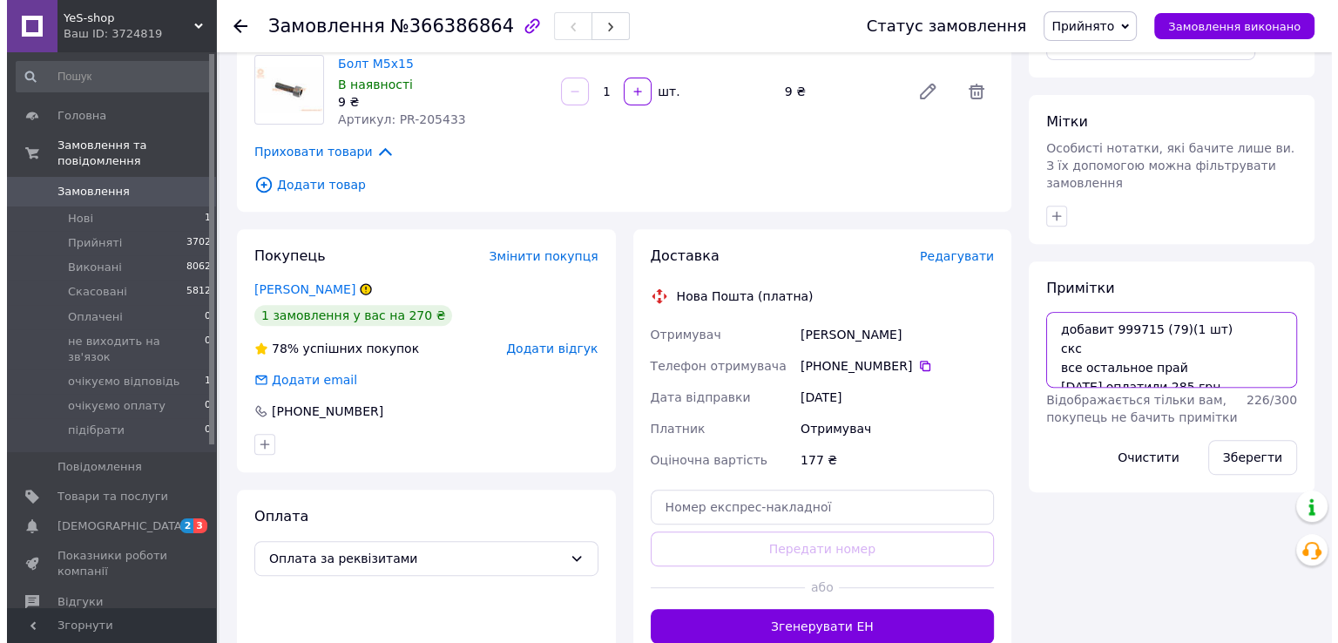
scroll to position [7, 0]
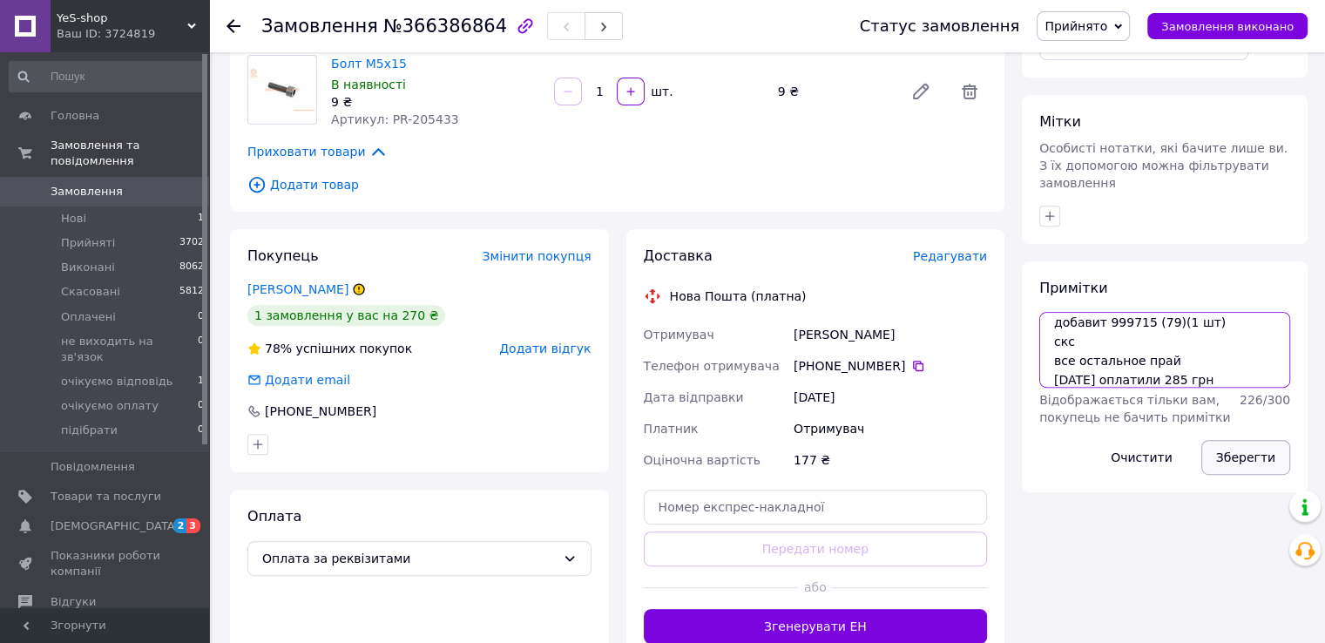
type textarea "добавит 999715 (79)(1 шт) скс все остальное прай 12.10.25 оплатили 285 грн"
drag, startPoint x: 1238, startPoint y: 376, endPoint x: 1124, endPoint y: 379, distance: 113.3
click at [1237, 440] on button "Зберегти" at bounding box center [1245, 457] width 89 height 35
click at [957, 249] on span "Редагувати" at bounding box center [950, 256] width 74 height 14
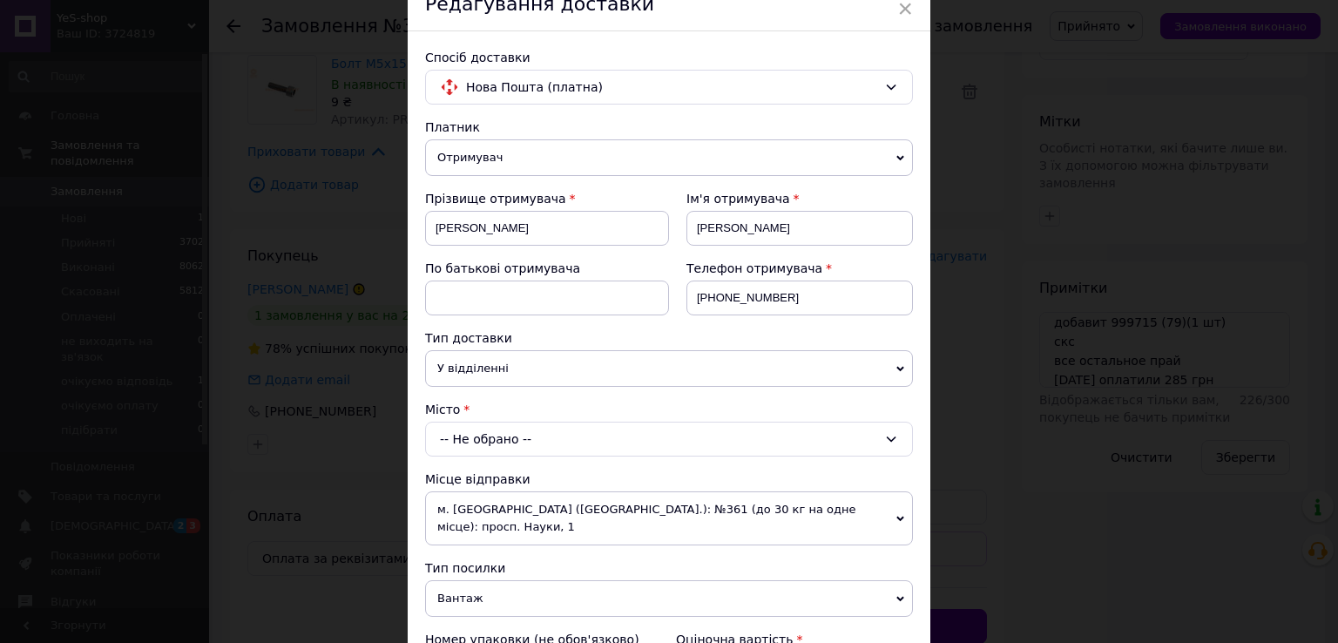
scroll to position [174, 0]
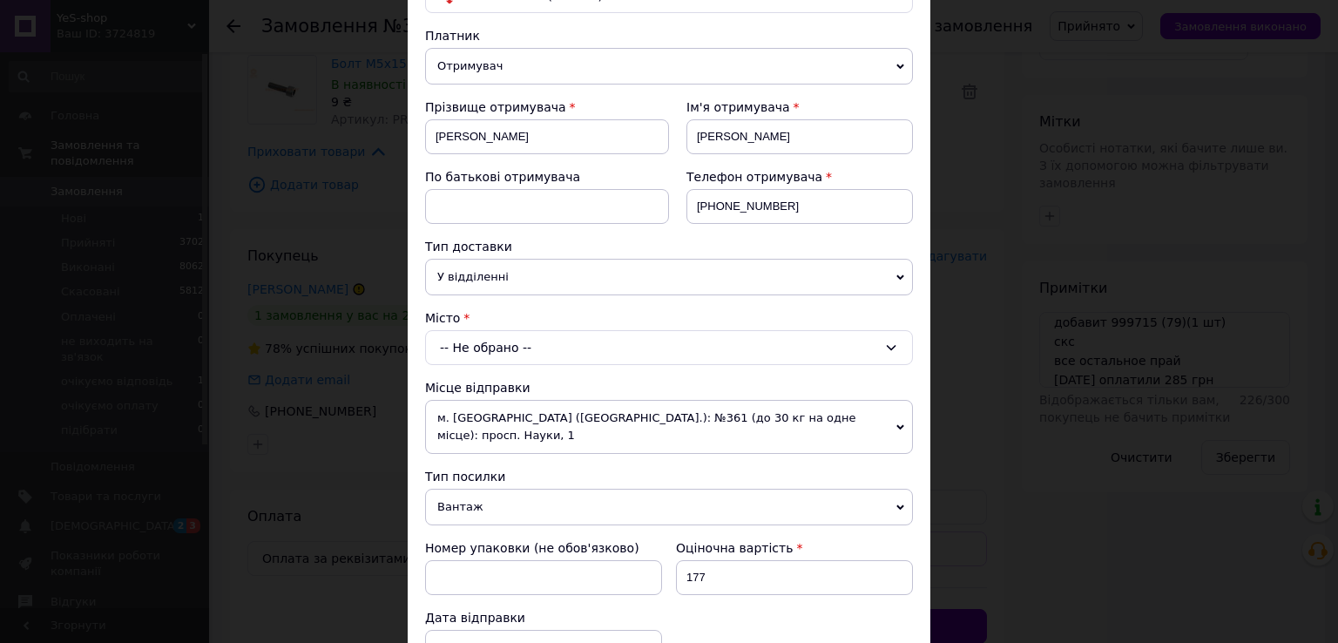
click at [499, 348] on div "-- Не обрано --" at bounding box center [669, 347] width 488 height 35
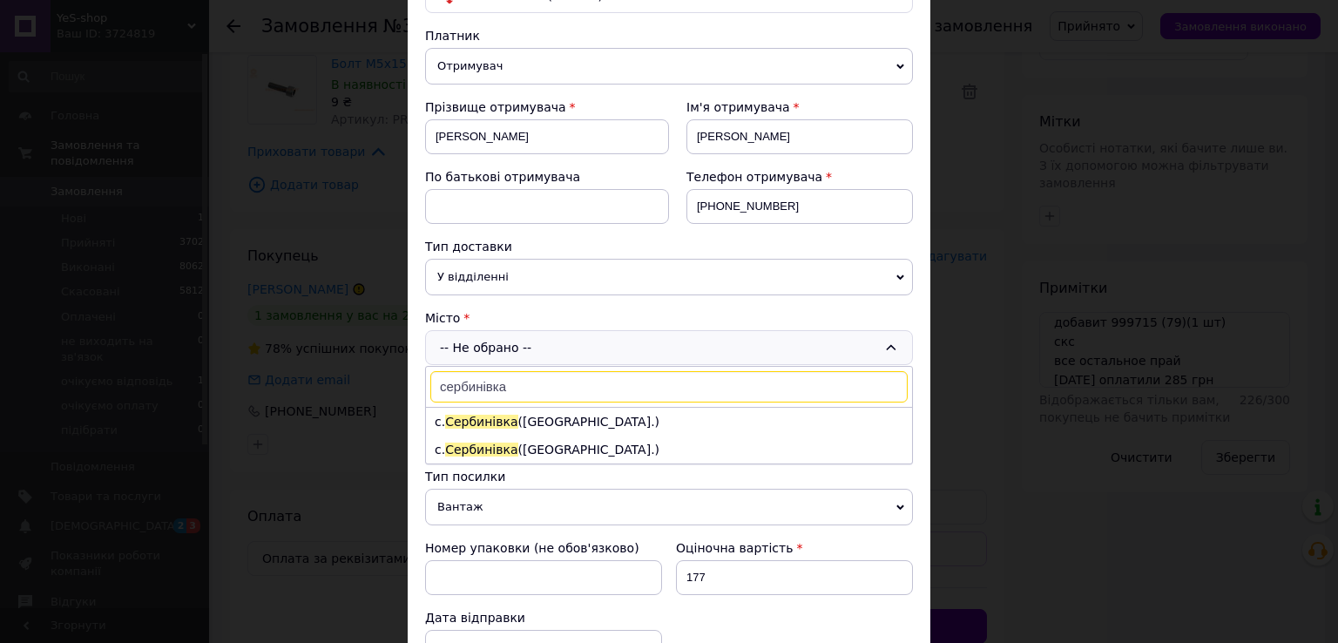
type input "сербинівка"
click at [530, 444] on li "с. Сербинівка (Полтавська обл.)" at bounding box center [669, 450] width 486 height 28
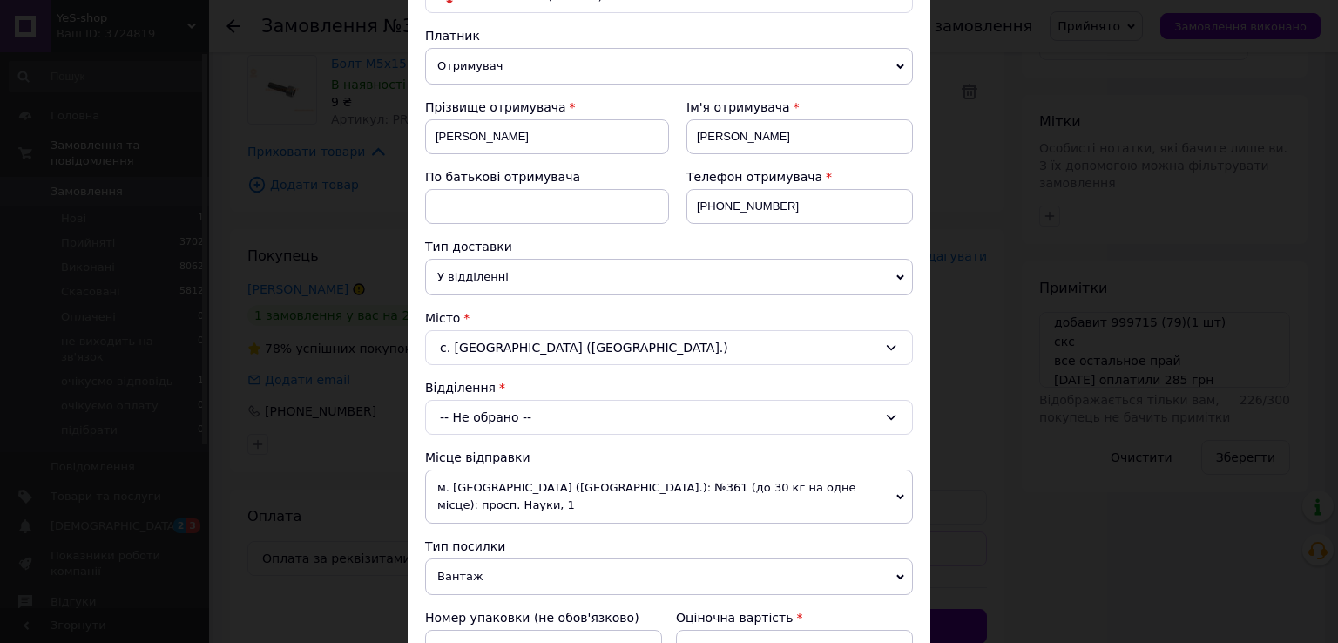
click at [521, 415] on div "-- Не обрано --" at bounding box center [669, 417] width 488 height 35
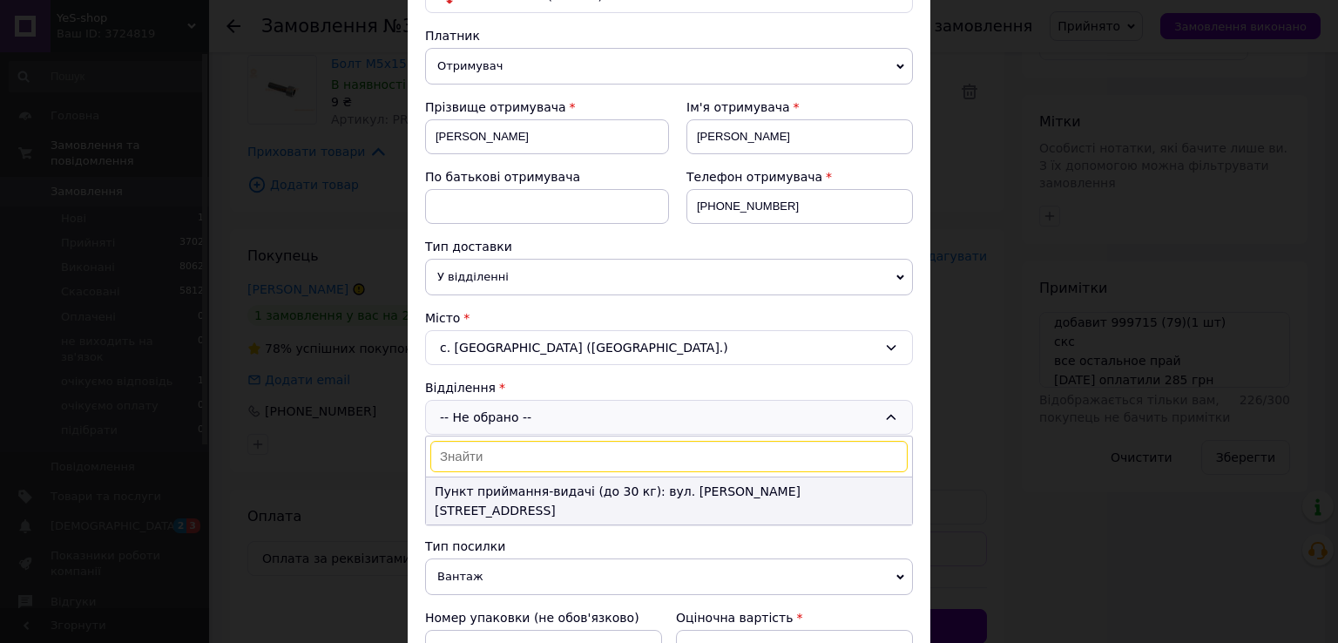
click at [527, 492] on li "Пункт приймання-видачі (до 30 кг): вул. Вишнева, 1" at bounding box center [669, 500] width 486 height 47
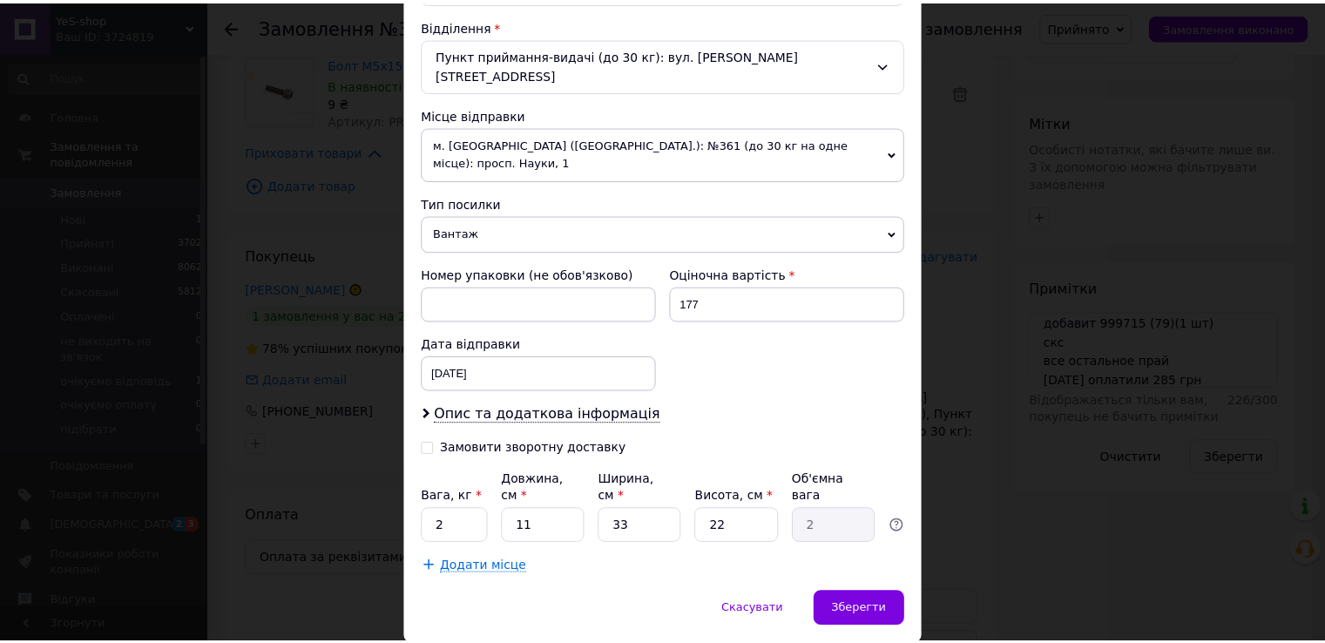
scroll to position [540, 0]
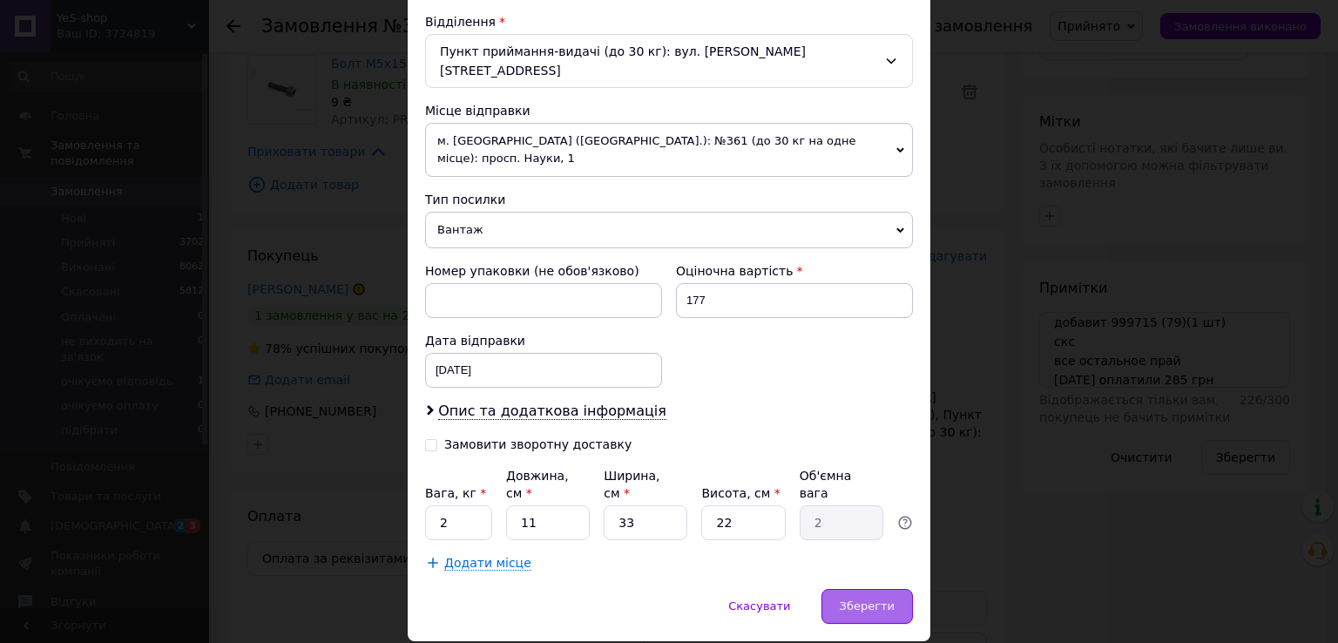
click at [854, 599] on span "Зберегти" at bounding box center [867, 605] width 55 height 13
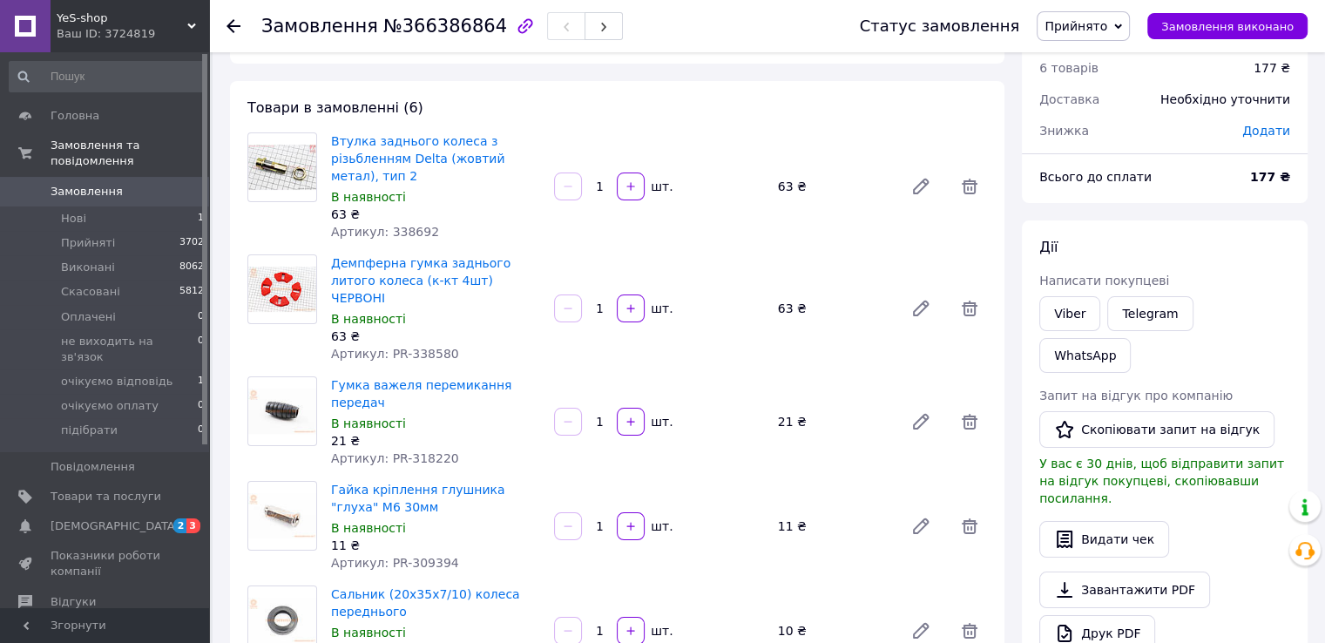
scroll to position [261, 0]
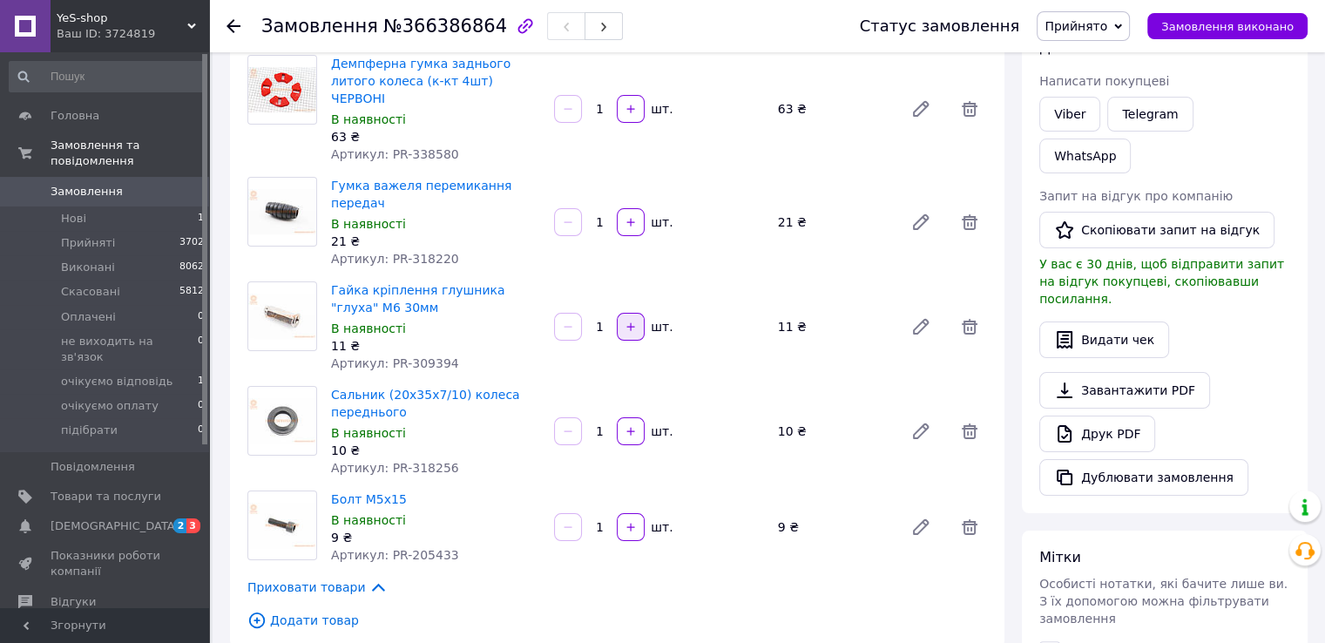
click at [636, 321] on icon "button" at bounding box center [631, 327] width 12 height 12
type input "2"
click at [629, 521] on icon "button" at bounding box center [631, 527] width 12 height 12
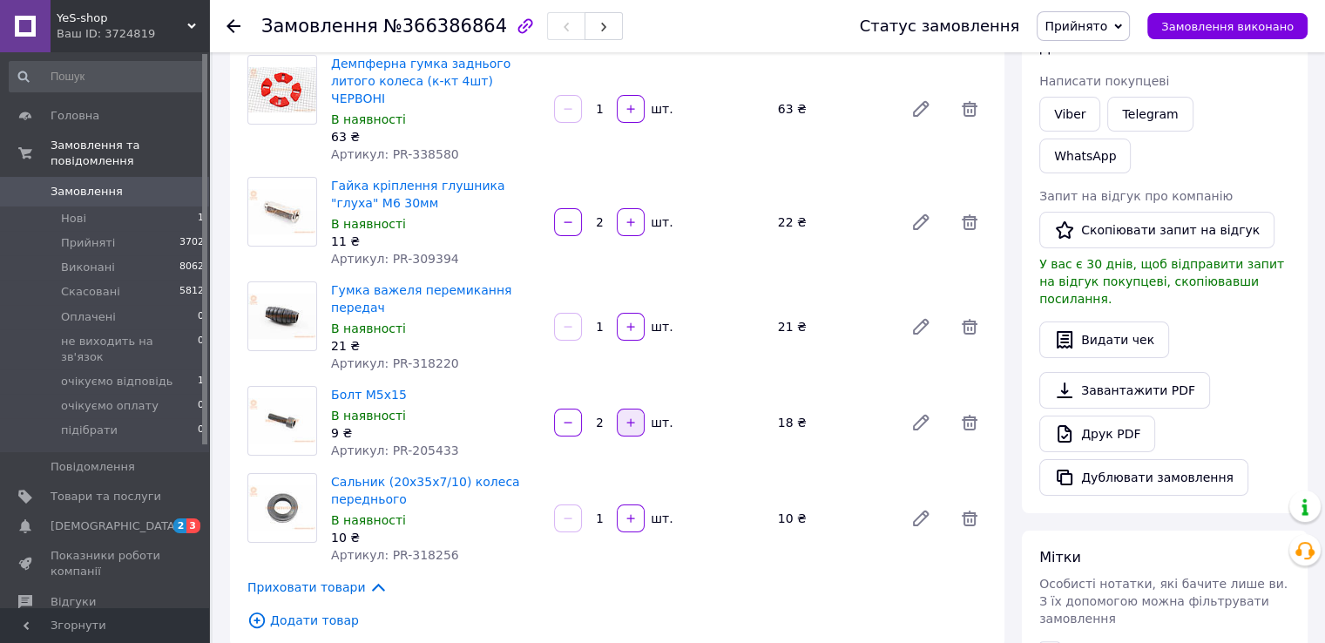
click at [632, 416] on icon "button" at bounding box center [631, 422] width 12 height 12
type input "3"
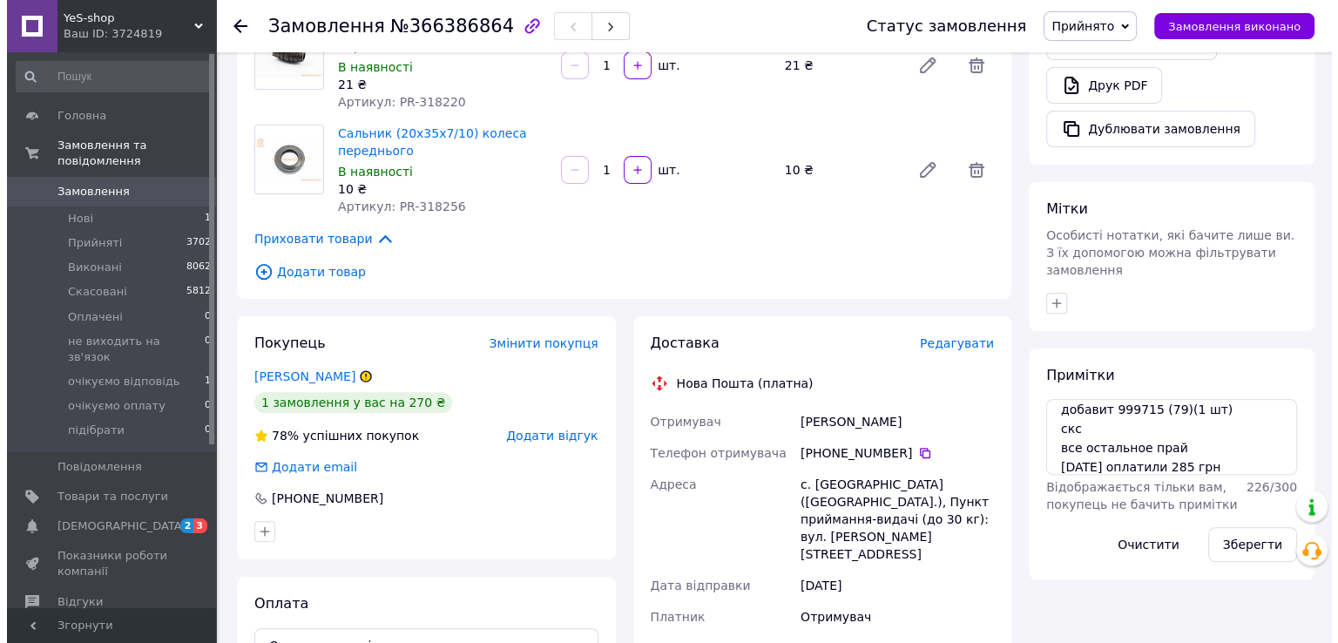
scroll to position [697, 0]
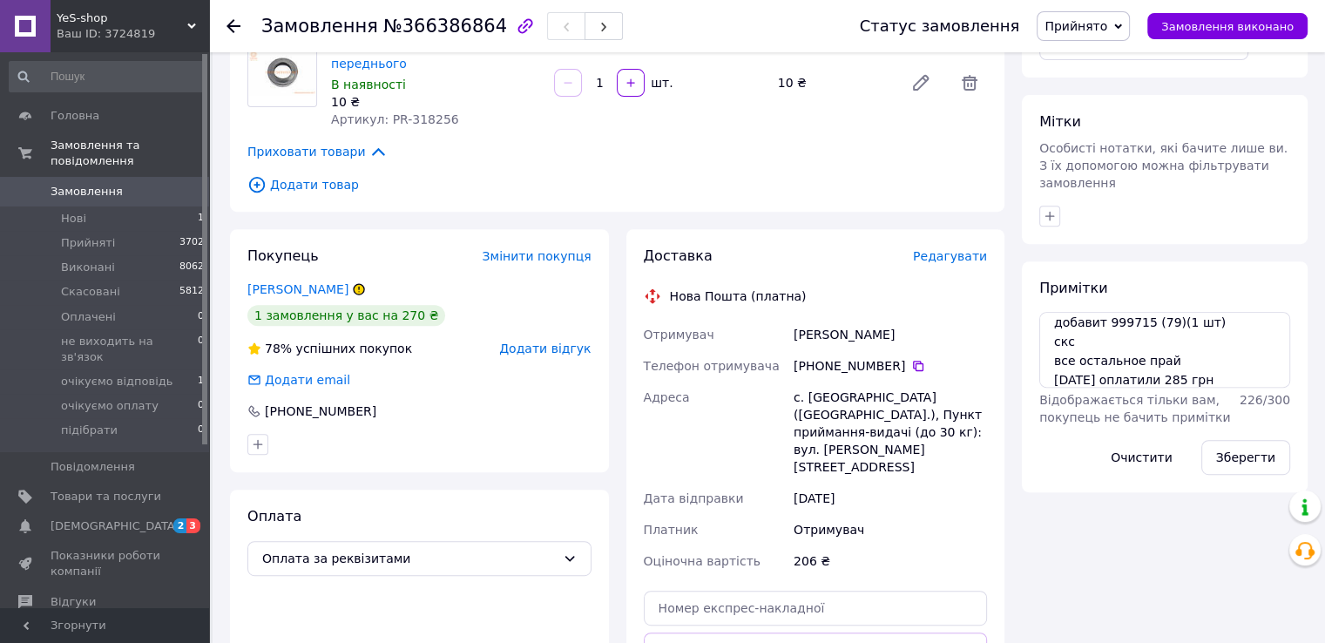
click at [956, 249] on span "Редагувати" at bounding box center [950, 256] width 74 height 14
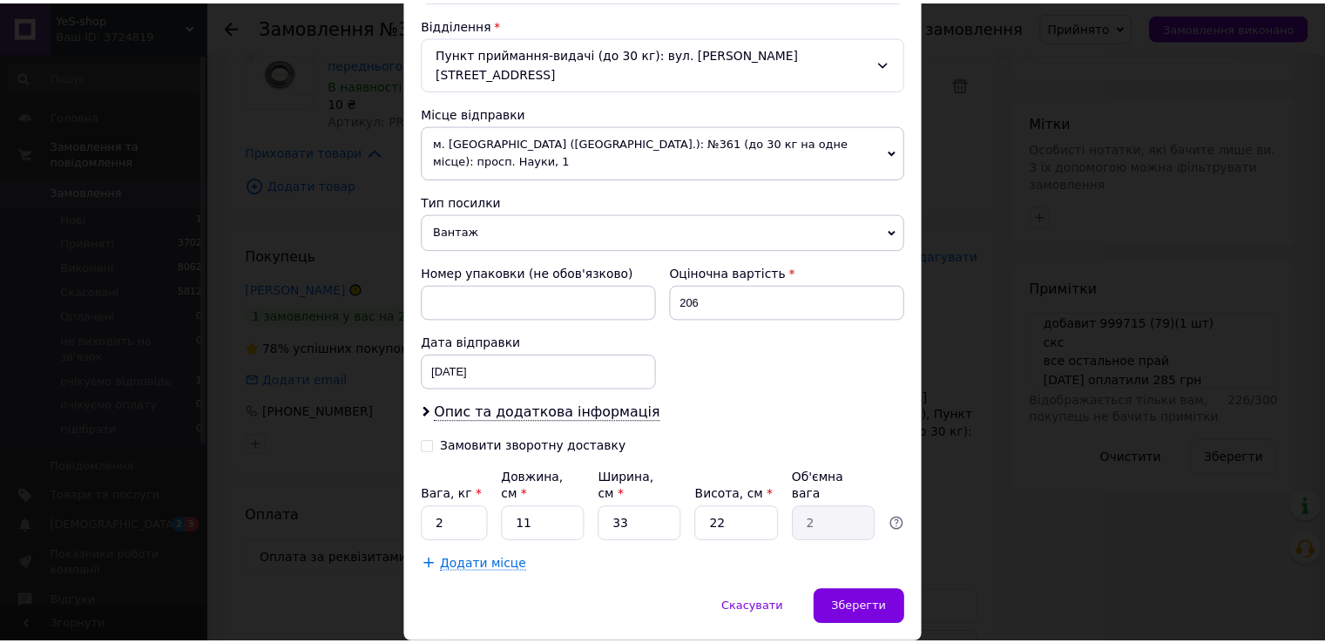
scroll to position [540, 0]
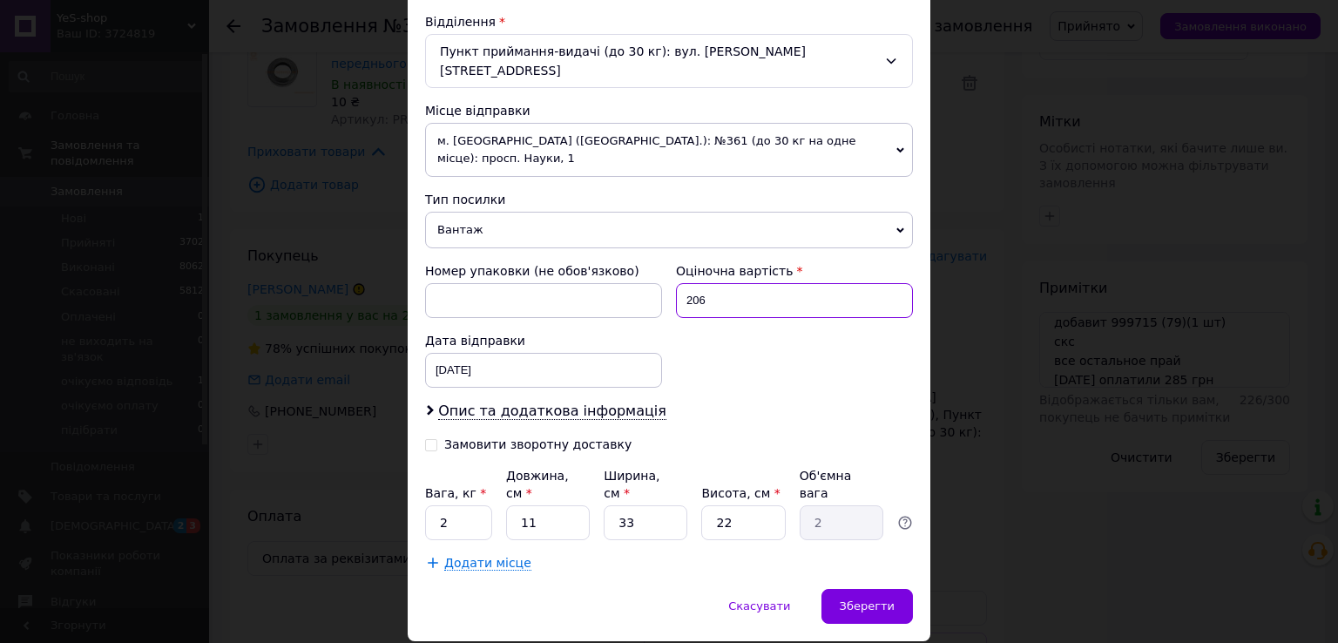
click at [730, 283] on input "206" at bounding box center [794, 300] width 237 height 35
type input "2"
type input "285"
click at [885, 599] on span "Зберегти" at bounding box center [867, 605] width 55 height 13
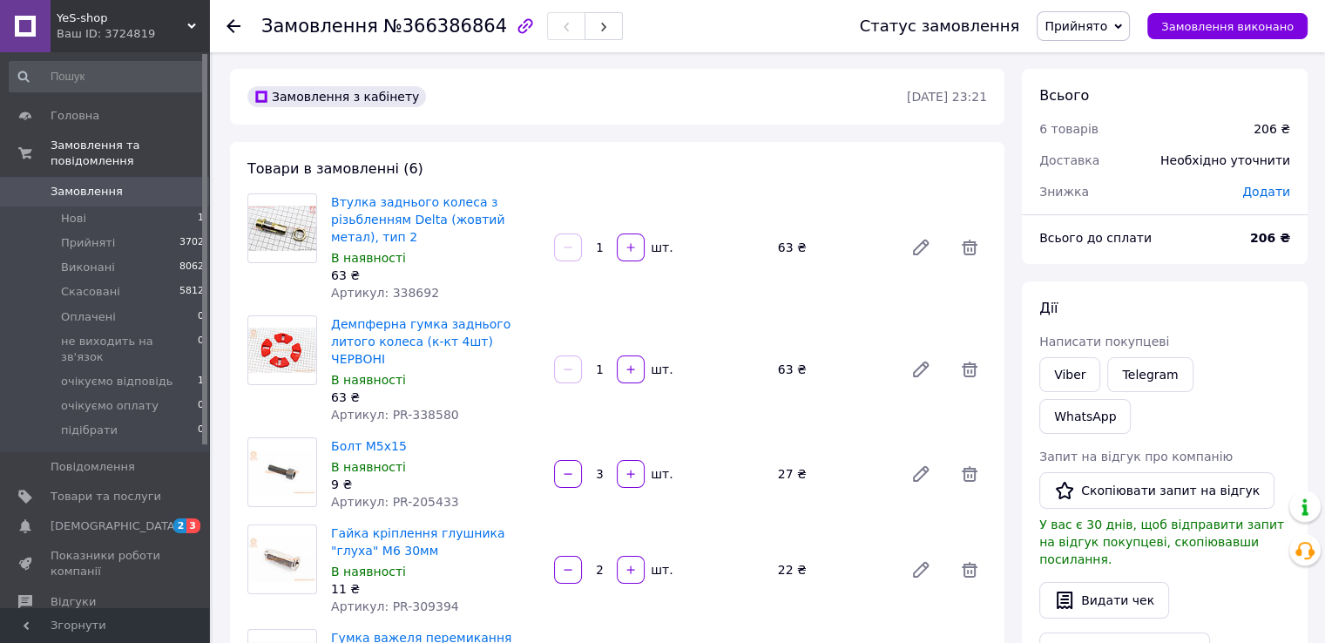
scroll to position [174, 0]
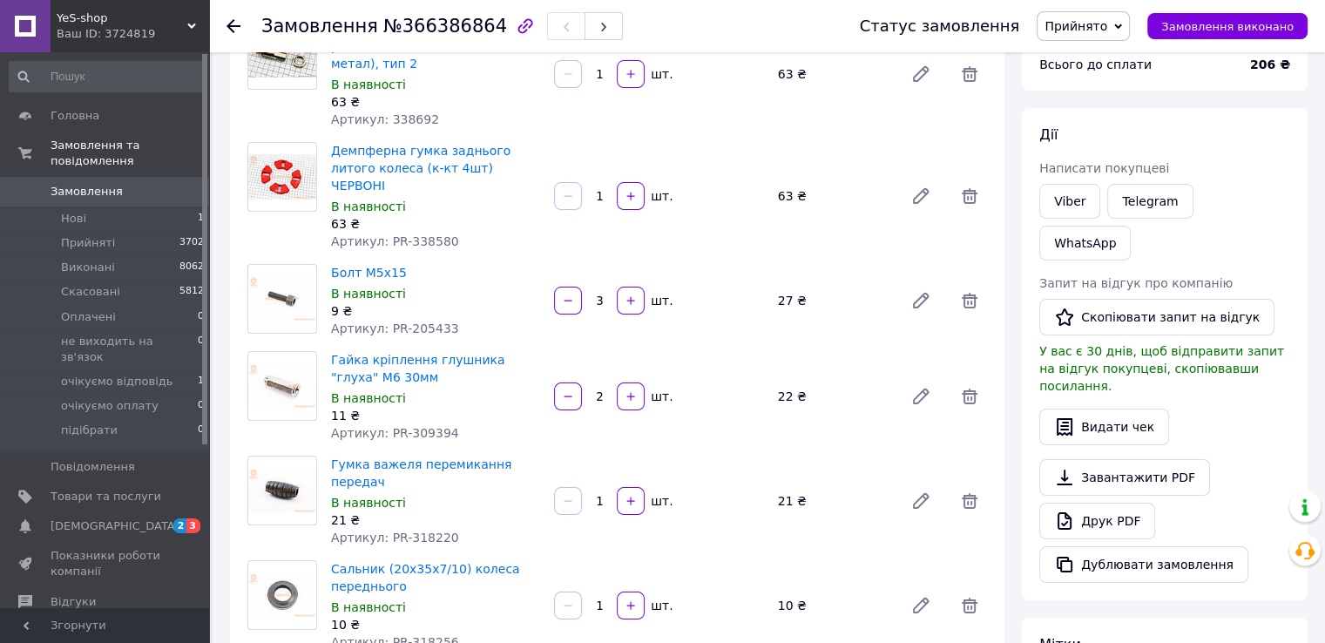
click at [429, 426] on span "Артикул: PR-309394" at bounding box center [395, 433] width 128 height 14
click at [422, 321] on span "Артикул: PR-205433" at bounding box center [395, 328] width 128 height 14
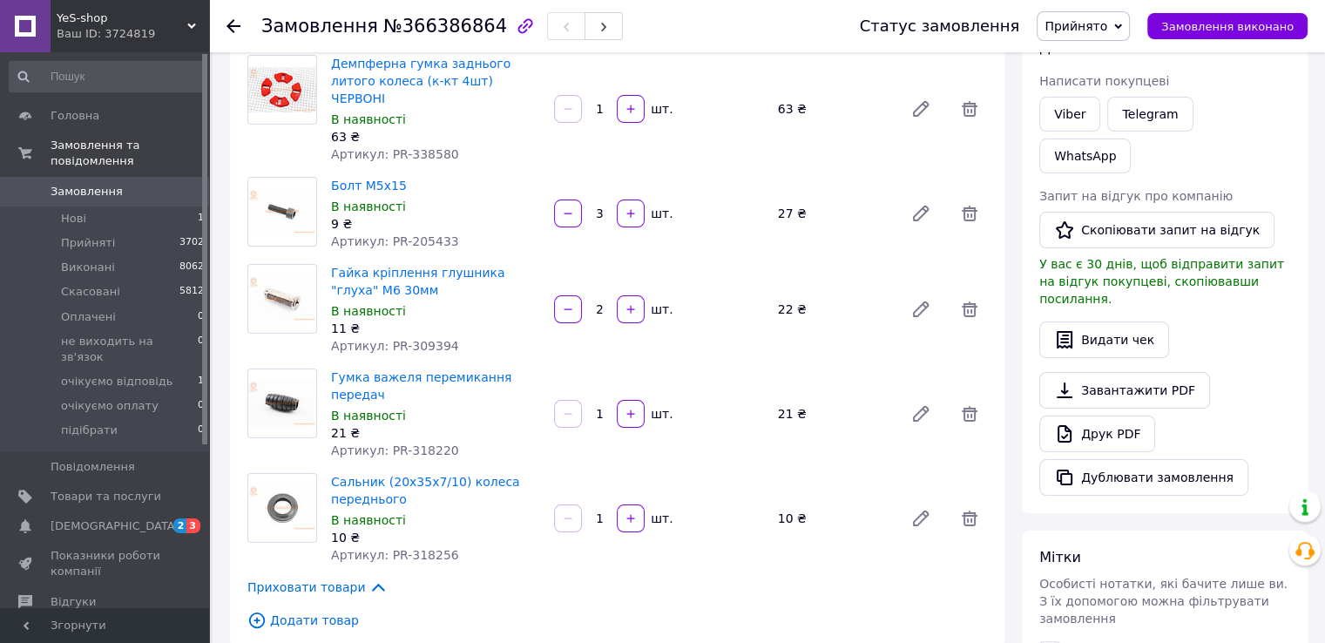
click at [422, 548] on span "Артикул: PR-318256" at bounding box center [395, 555] width 128 height 14
click at [435, 443] on span "Артикул: PR-318220" at bounding box center [395, 450] width 128 height 14
click at [429, 147] on span "Артикул: PR-338580" at bounding box center [395, 154] width 128 height 14
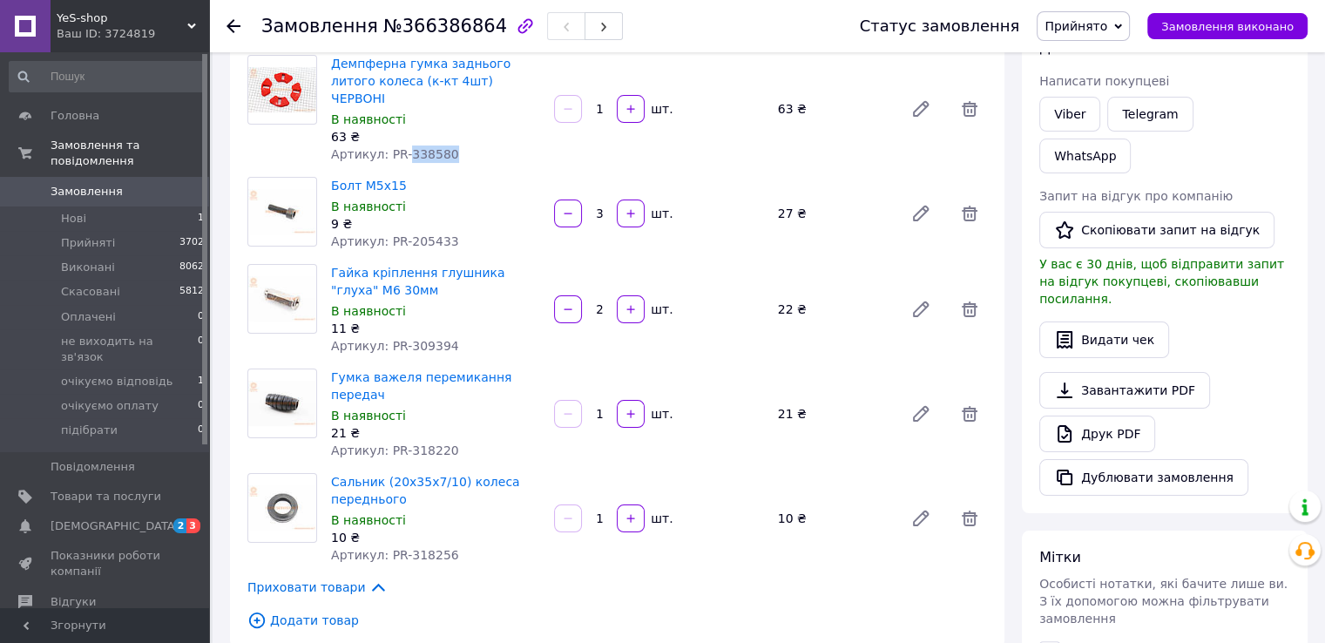
click at [429, 147] on span "Артикул: PR-338580" at bounding box center [395, 154] width 128 height 14
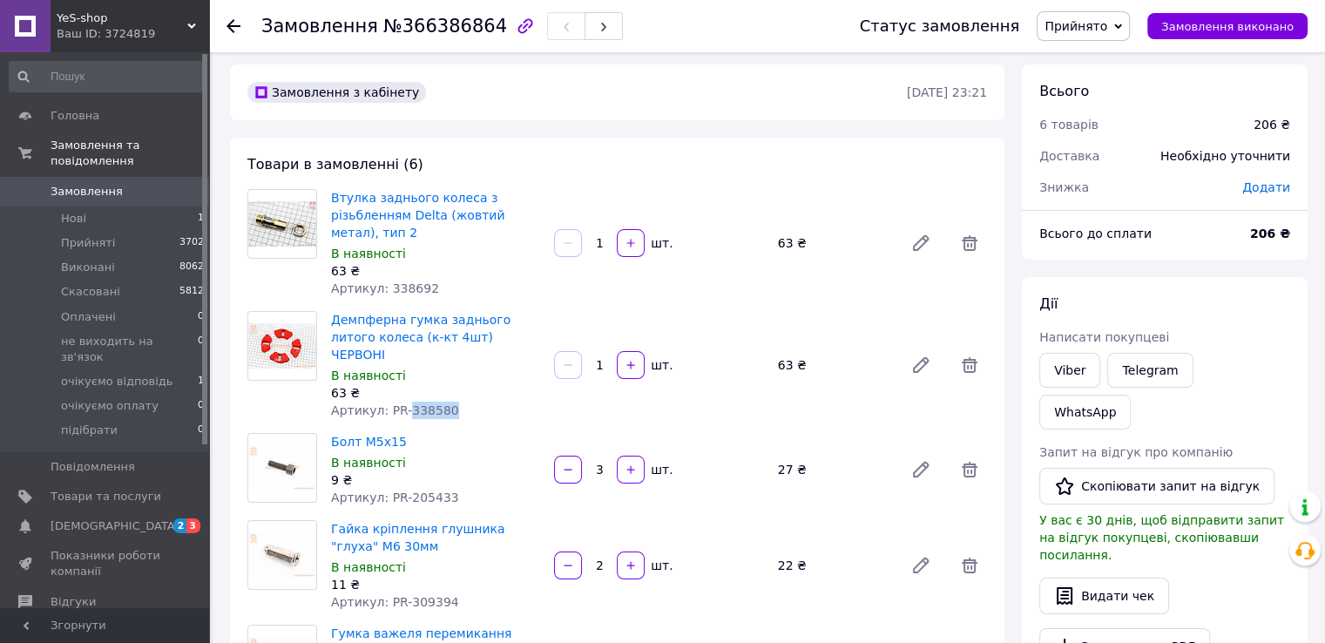
scroll to position [0, 0]
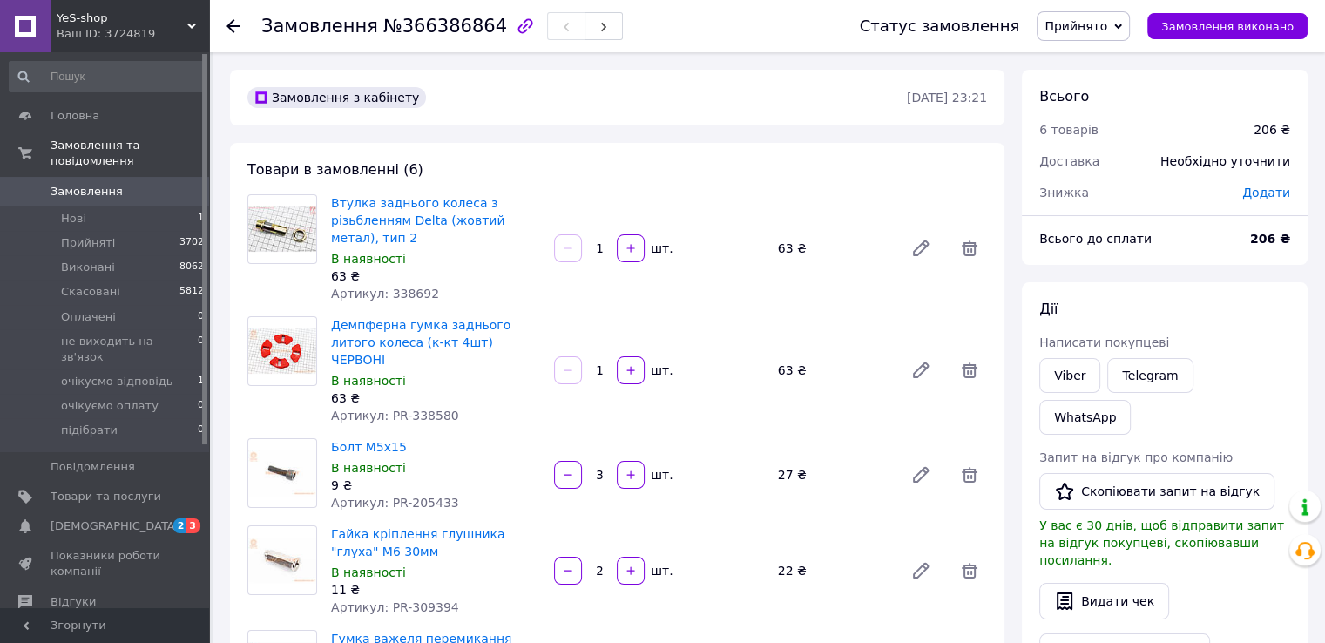
click at [413, 294] on span "Артикул: 338692" at bounding box center [385, 294] width 108 height 14
click at [415, 295] on span "Артикул: 338692" at bounding box center [385, 294] width 108 height 14
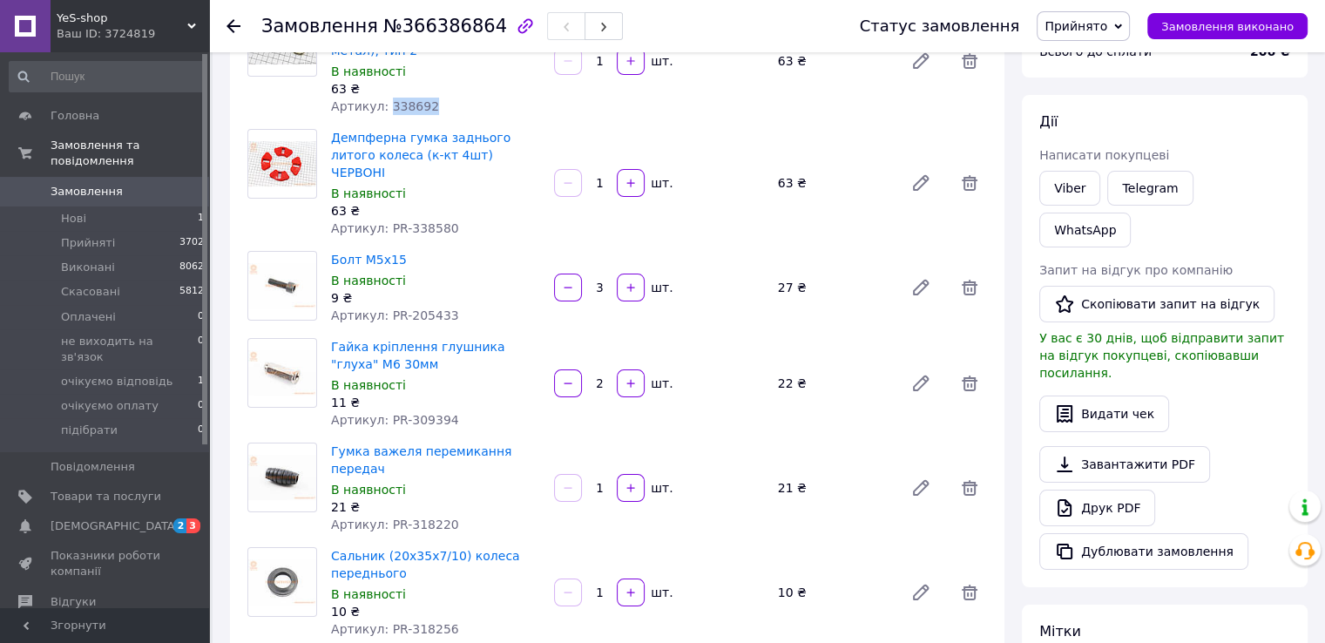
scroll to position [87, 0]
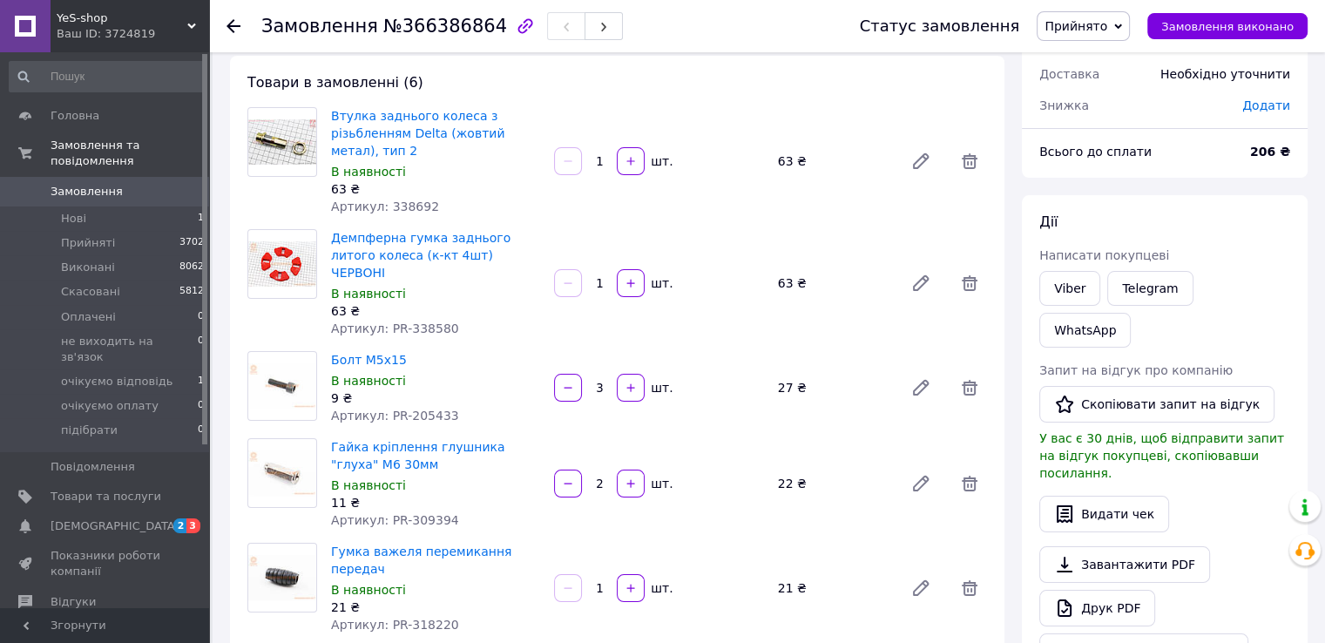
click at [696, 64] on div "Товари в замовленні (6) Втулка заднього колеса з різьбленням Delta (жовтий мета…" at bounding box center [617, 439] width 774 height 766
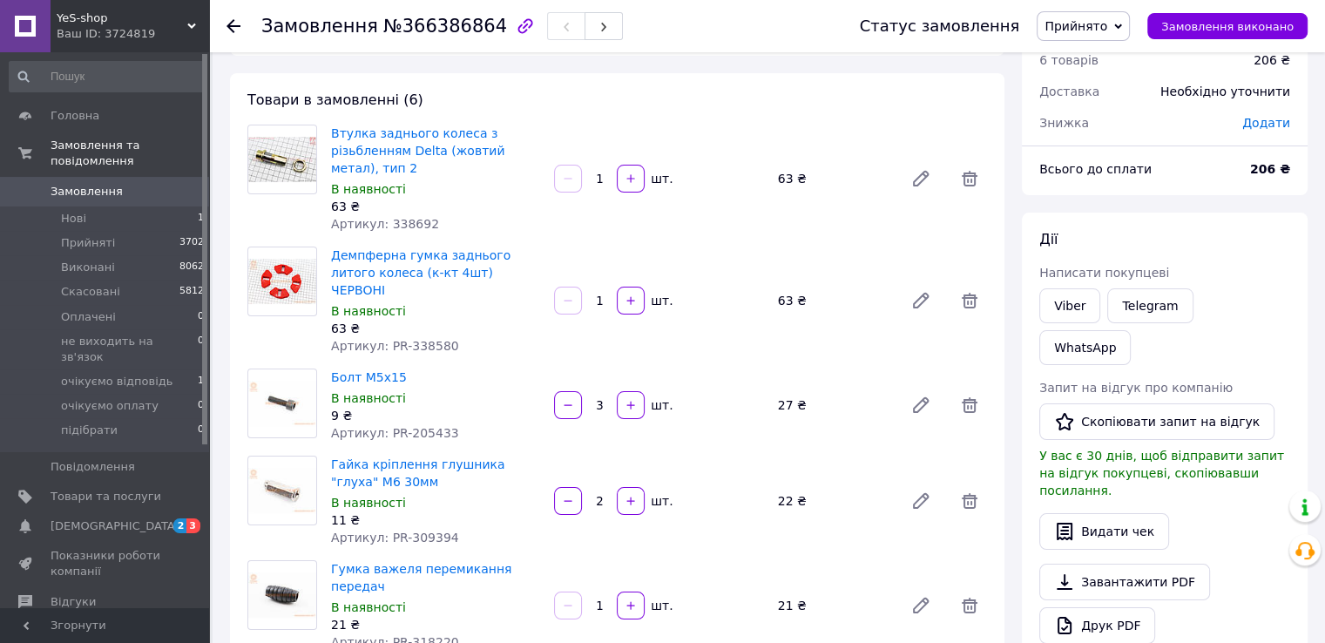
scroll to position [0, 0]
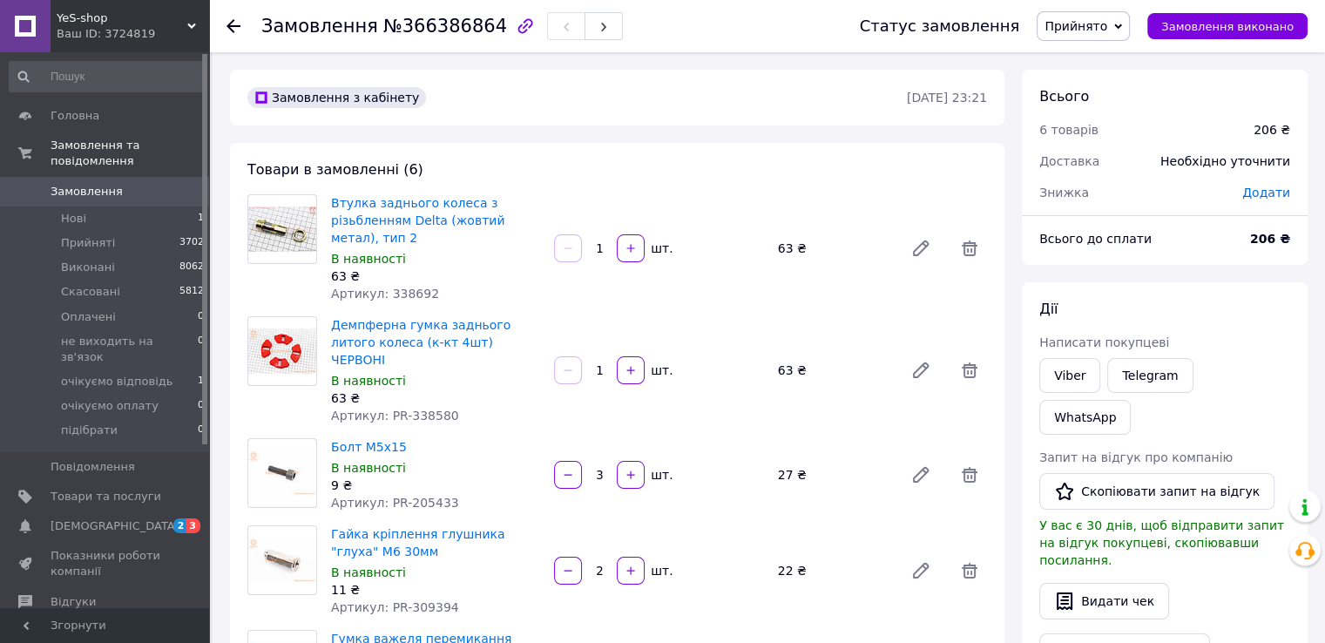
click at [404, 290] on span "Артикул: 338692" at bounding box center [385, 294] width 108 height 14
click at [406, 290] on span "Артикул: 338692" at bounding box center [385, 294] width 108 height 14
click at [419, 409] on span "Артикул: PR-338580" at bounding box center [395, 416] width 128 height 14
drag, startPoint x: 419, startPoint y: 397, endPoint x: 484, endPoint y: 451, distance: 84.8
click at [436, 411] on div "Товари в замовленні (6) Втулка заднього колеса з різьбленням Delta (жовтий мета…" at bounding box center [617, 526] width 774 height 766
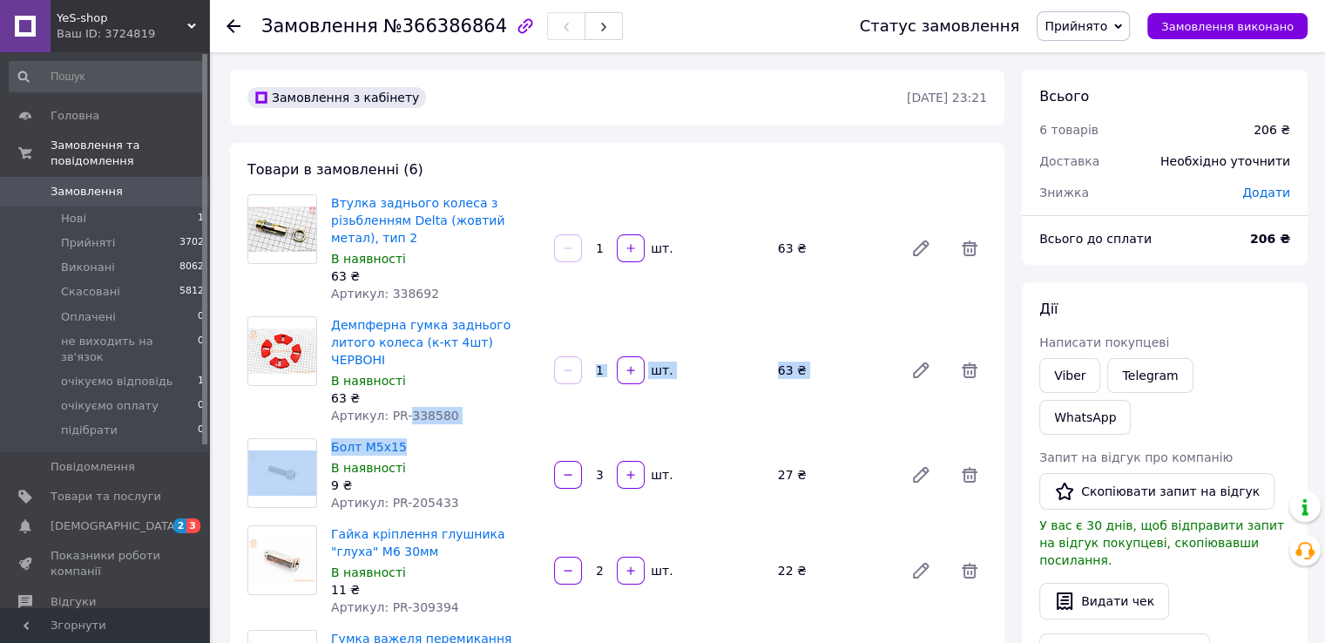
click at [411, 409] on span "Артикул: PR-338580" at bounding box center [395, 416] width 128 height 14
drag, startPoint x: 411, startPoint y: 391, endPoint x: 470, endPoint y: 455, distance: 86.9
click at [412, 409] on span "Артикул: PR-338580" at bounding box center [395, 416] width 128 height 14
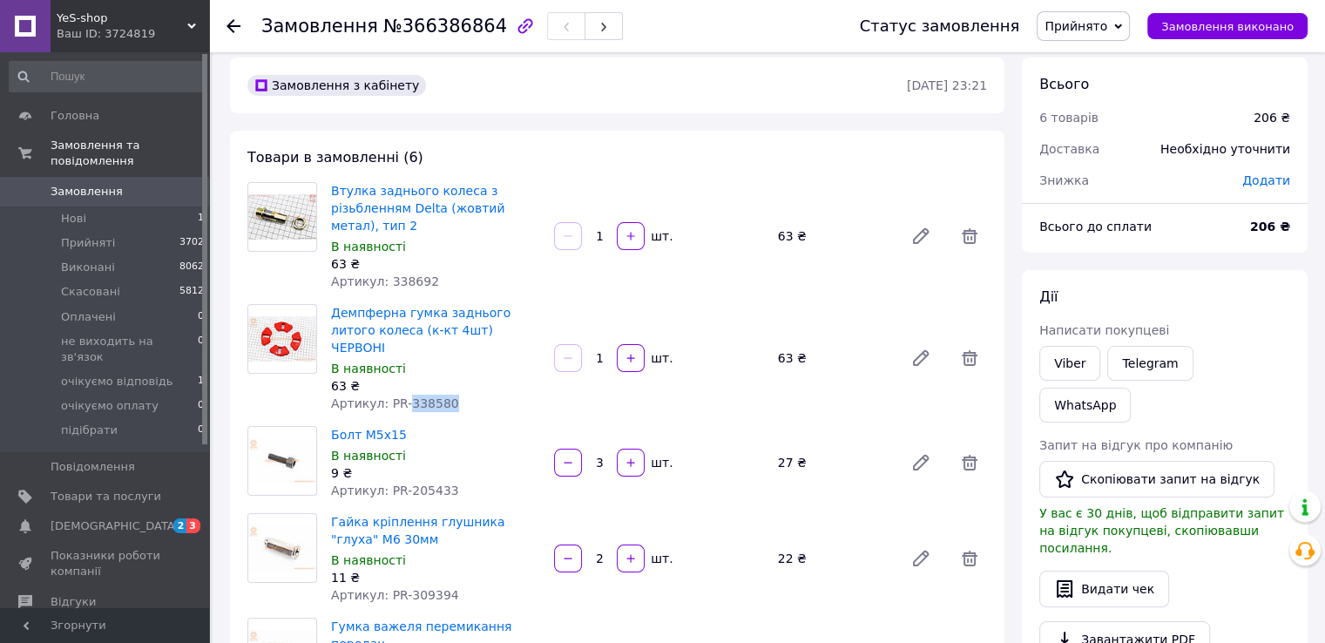
scroll to position [174, 0]
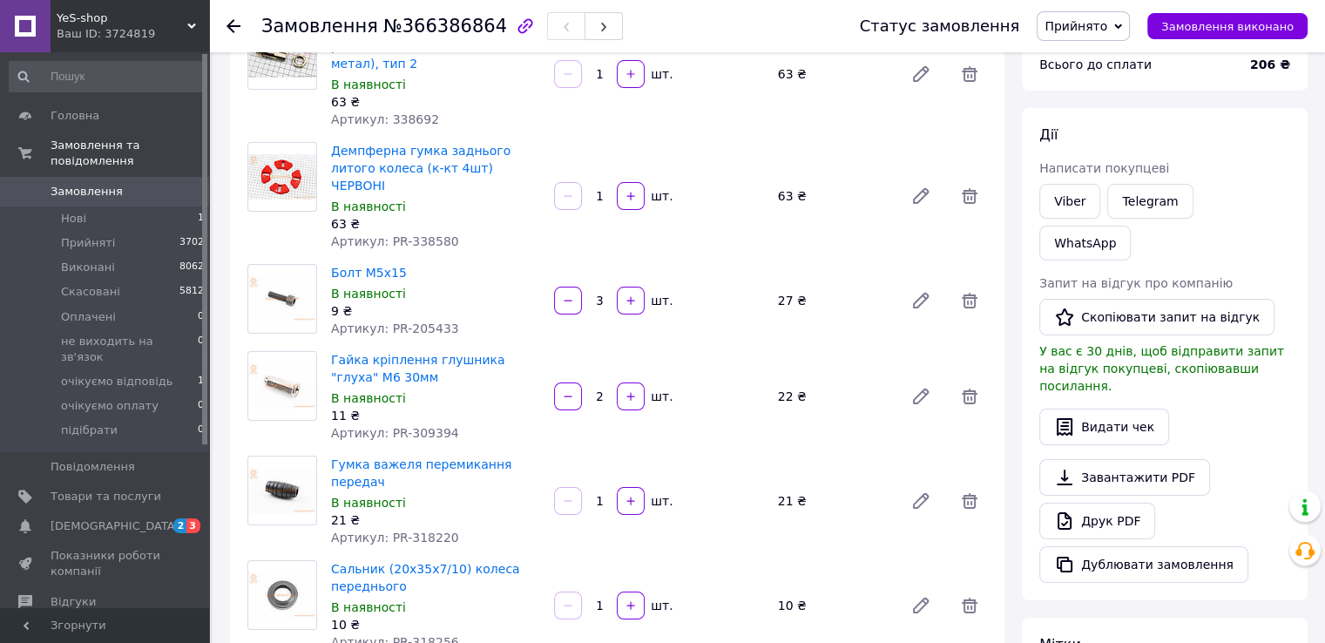
click at [426, 321] on span "Артикул: PR-205433" at bounding box center [395, 328] width 128 height 14
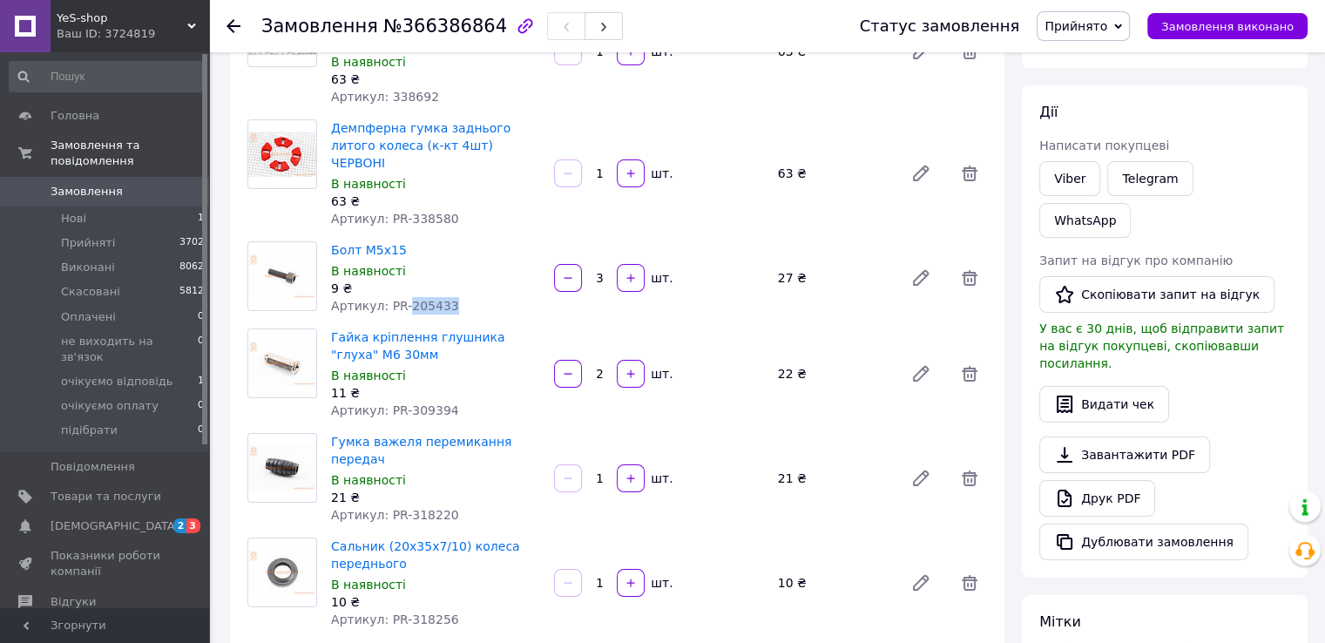
scroll to position [436, 0]
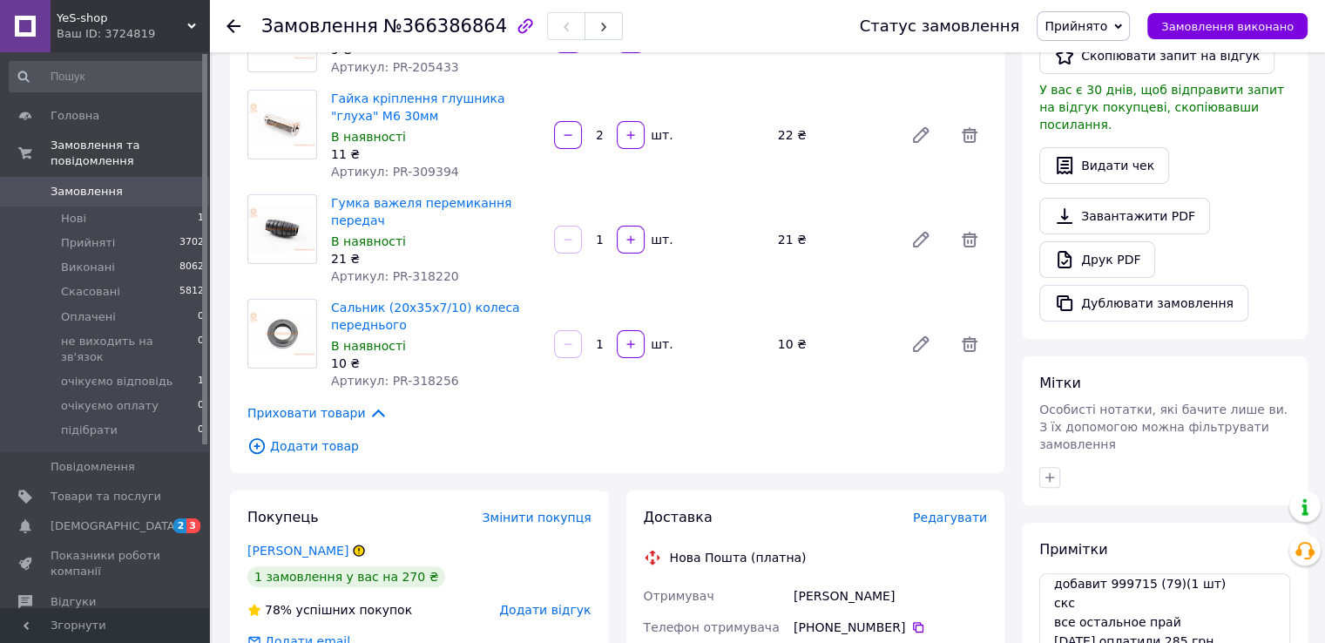
click at [418, 165] on span "Артикул: PR-309394" at bounding box center [395, 172] width 128 height 14
click at [422, 269] on span "Артикул: PR-318220" at bounding box center [395, 276] width 128 height 14
click at [412, 374] on span "Артикул: PR-318256" at bounding box center [395, 381] width 128 height 14
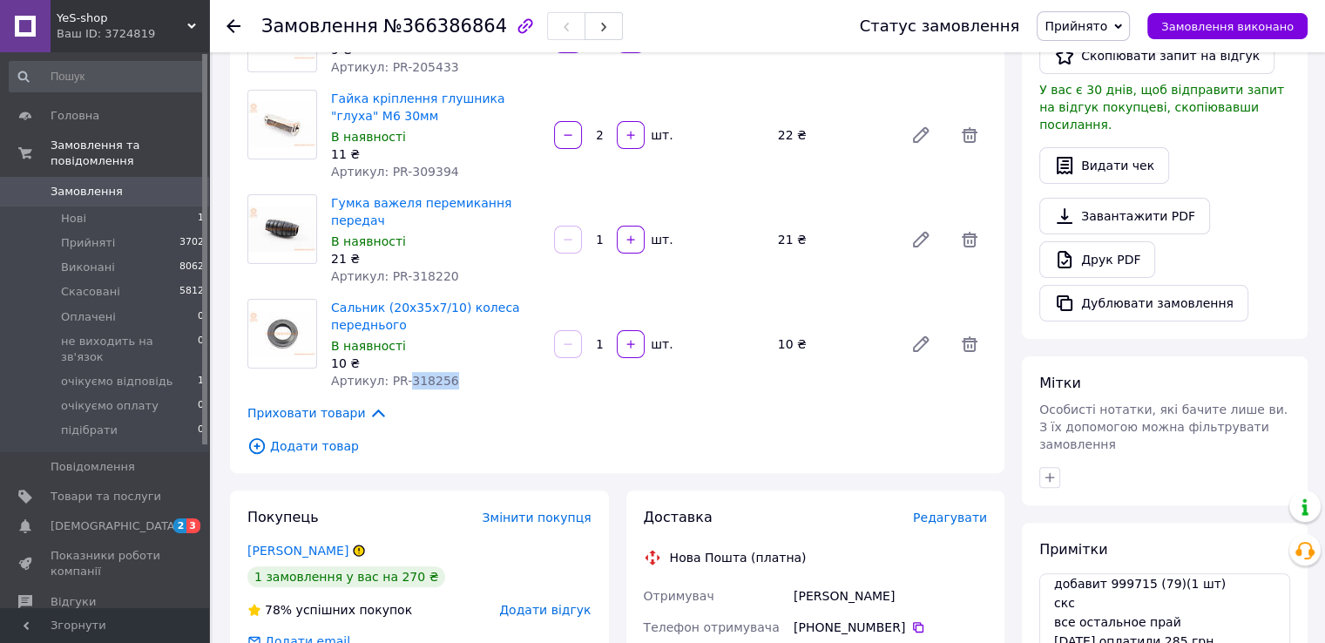
click at [412, 374] on span "Артикул: PR-318256" at bounding box center [395, 381] width 128 height 14
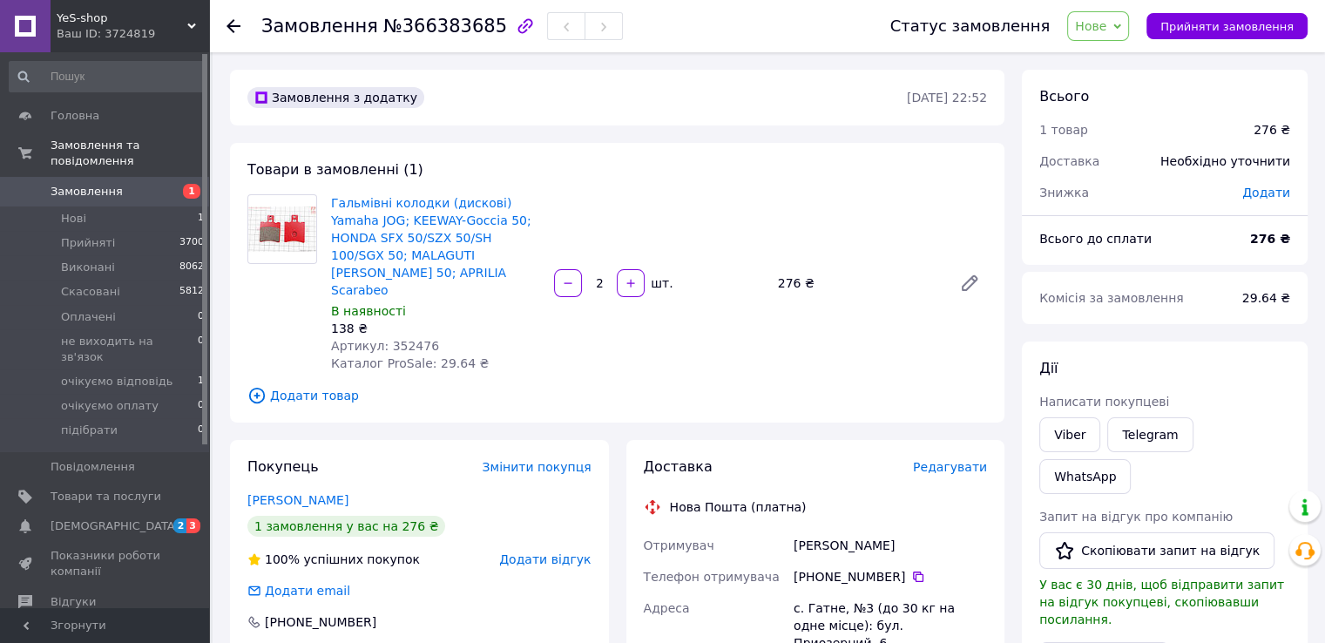
click at [1106, 26] on span "Нове" at bounding box center [1090, 26] width 31 height 14
click at [1120, 55] on li "Прийнято" at bounding box center [1145, 61] width 155 height 26
click at [407, 339] on span "Артикул: 352476" at bounding box center [385, 346] width 108 height 14
copy span "352476"
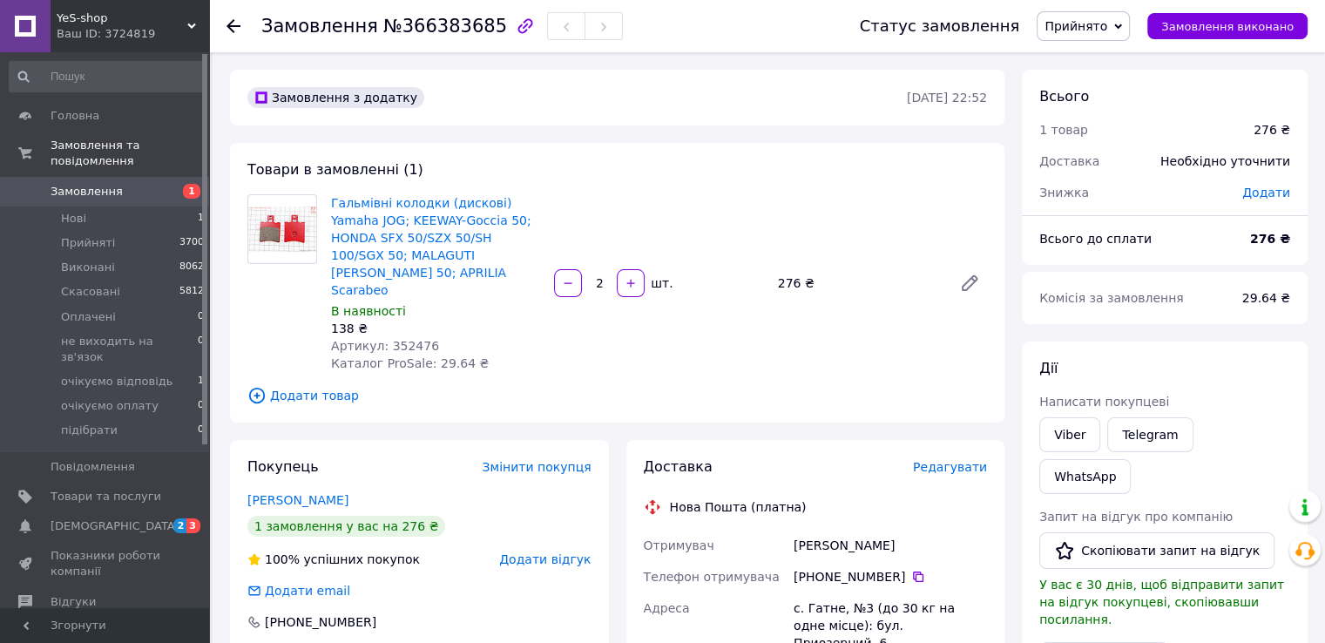
click at [822, 172] on div "Товари в замовленні (1) Гальмівні колодки (дискові) Yamaha JOG; KEEWAY-Goccia 5…" at bounding box center [617, 283] width 774 height 280
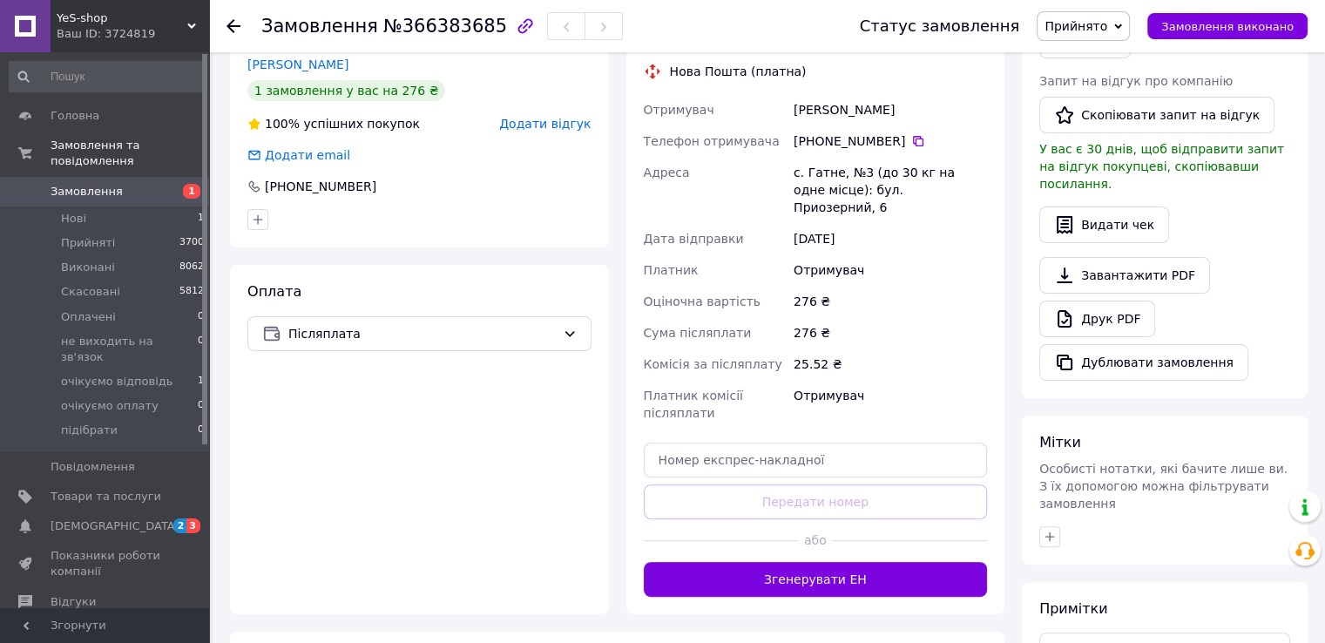
scroll to position [523, 0]
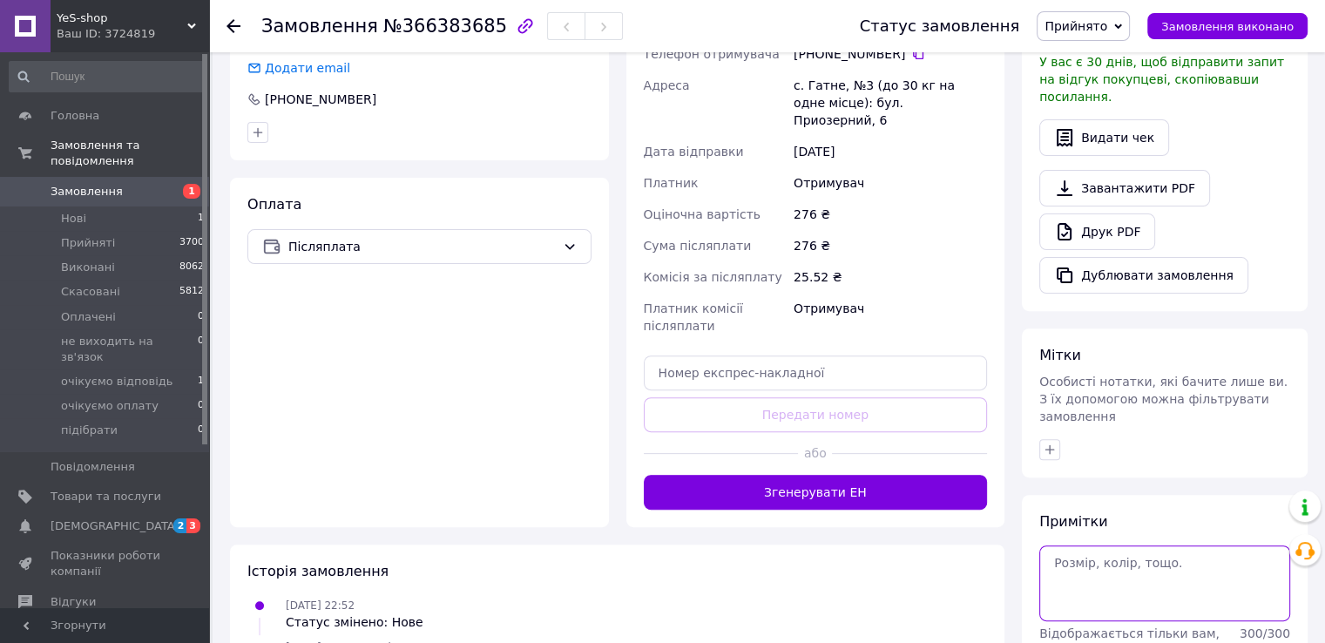
click at [1108, 545] on textarea at bounding box center [1164, 582] width 251 height 75
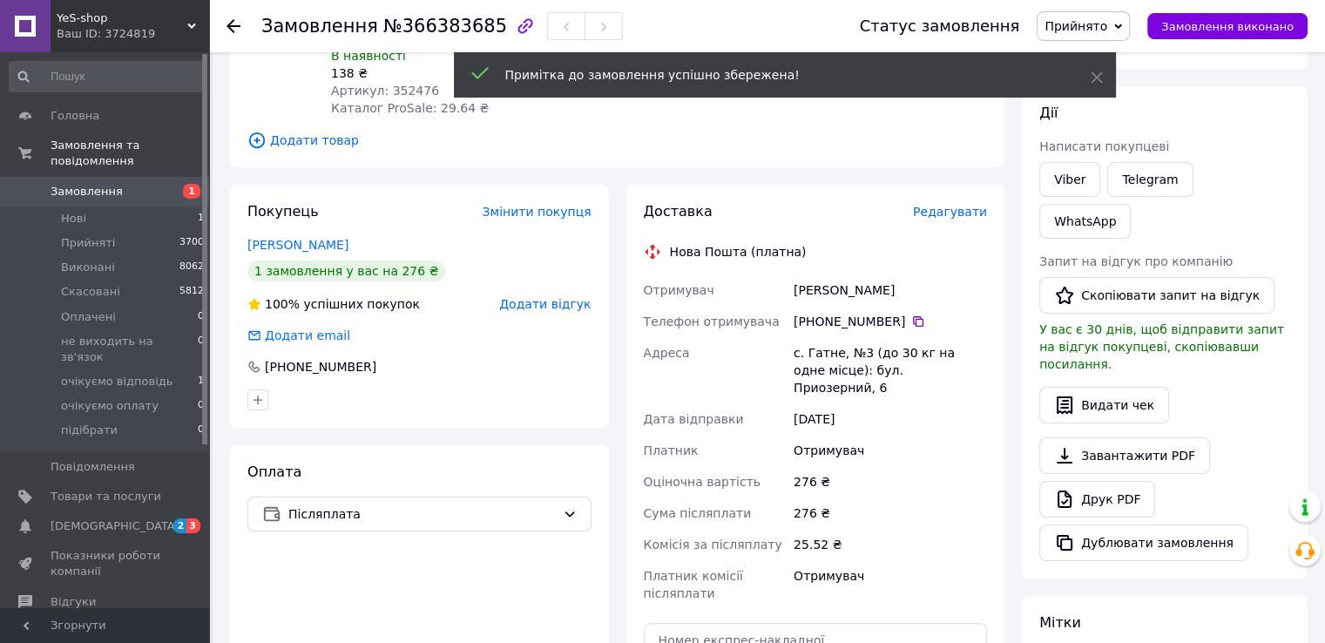
scroll to position [174, 0]
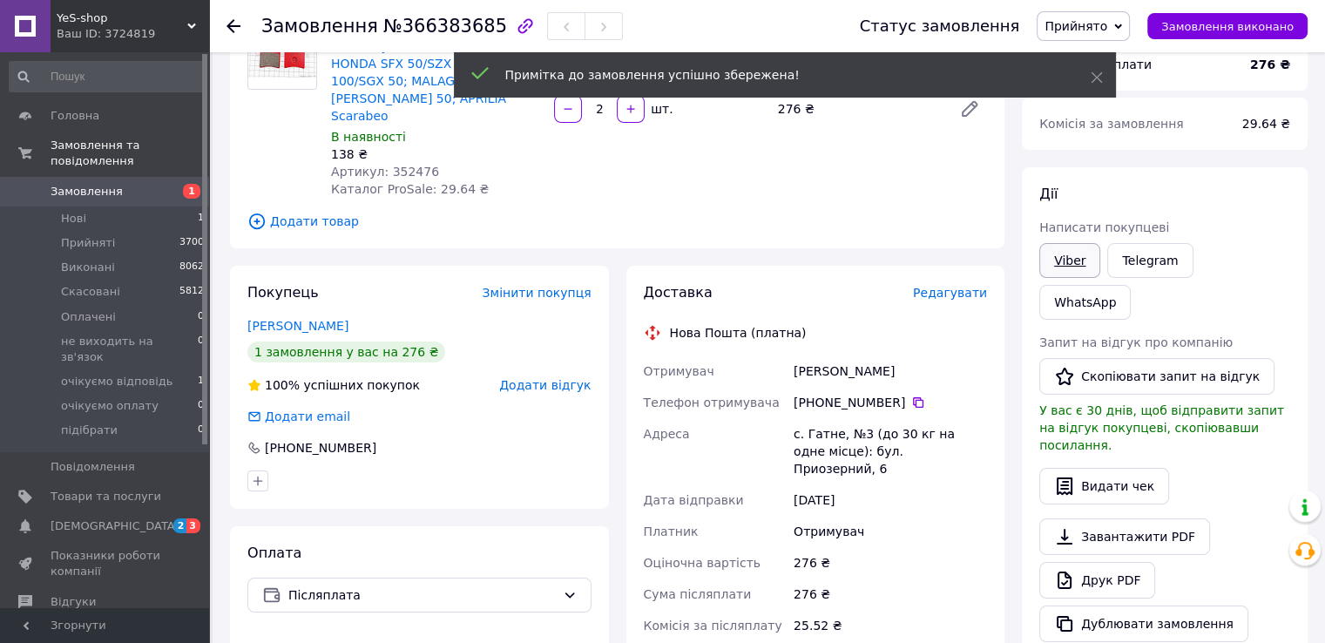
click at [1078, 262] on link "Viber" at bounding box center [1069, 260] width 61 height 35
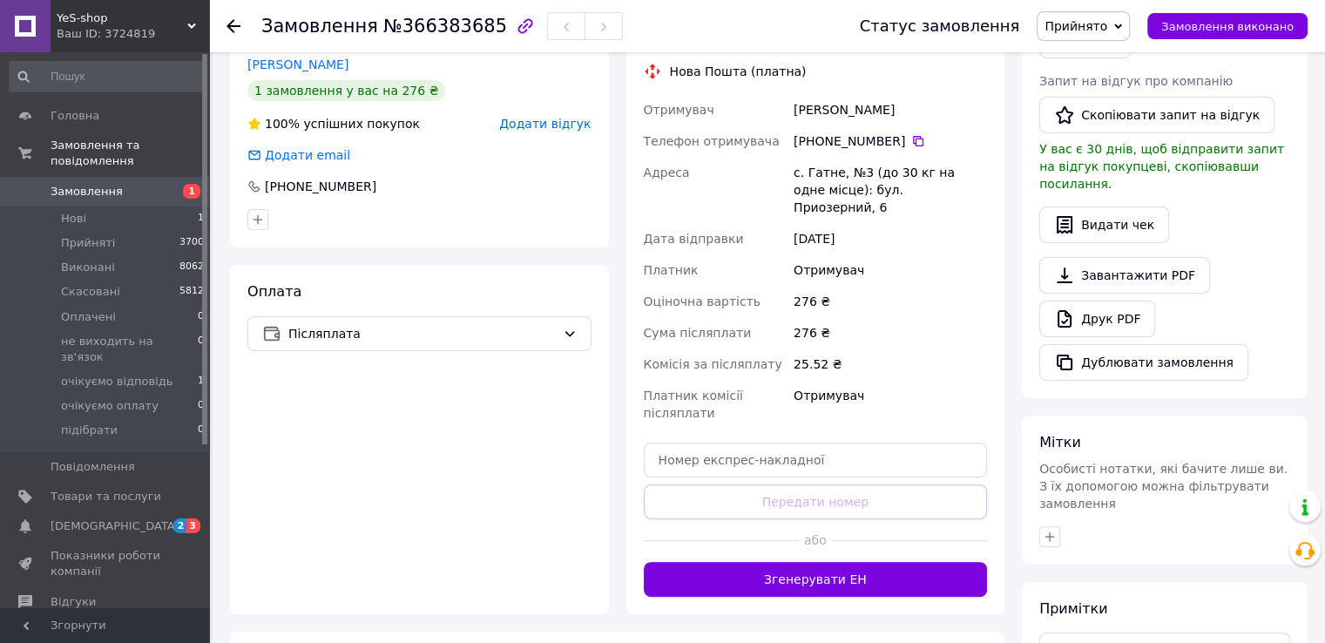
scroll to position [577, 0]
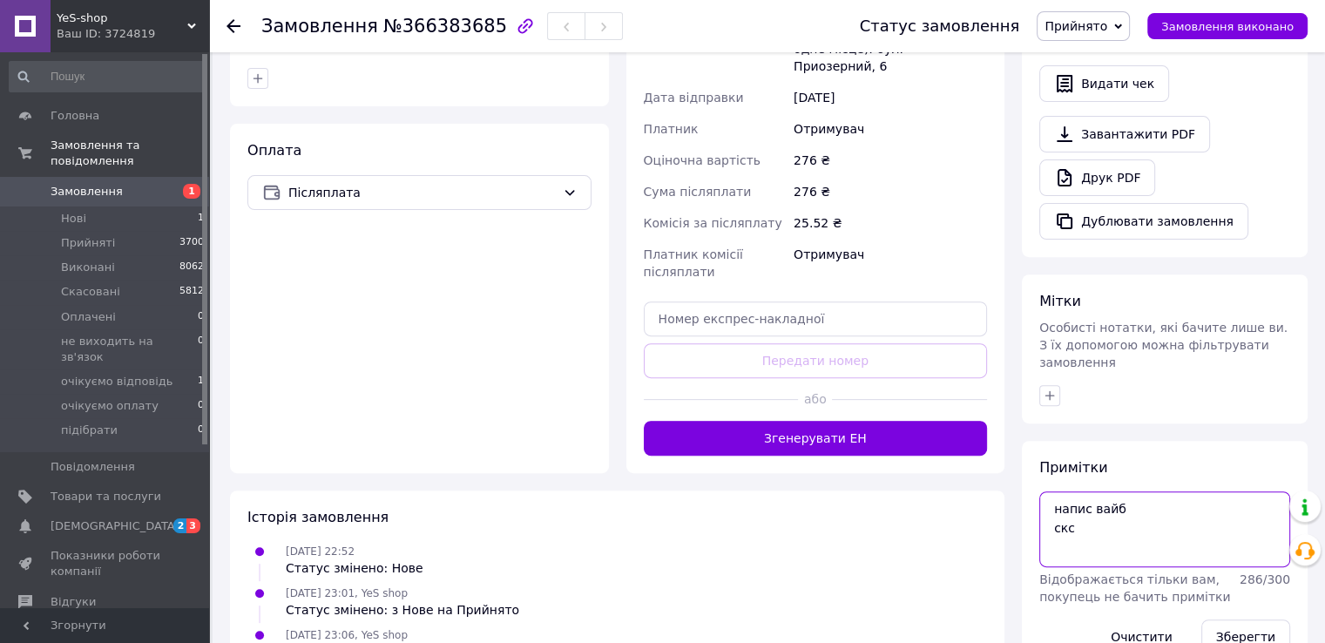
click at [1055, 491] on textarea "напис вайб скс" at bounding box center [1164, 528] width 251 height 75
type textarea "вайб/телег нет (напис вотсап) скс"
click at [1244, 619] on button "Зберегти" at bounding box center [1245, 636] width 89 height 35
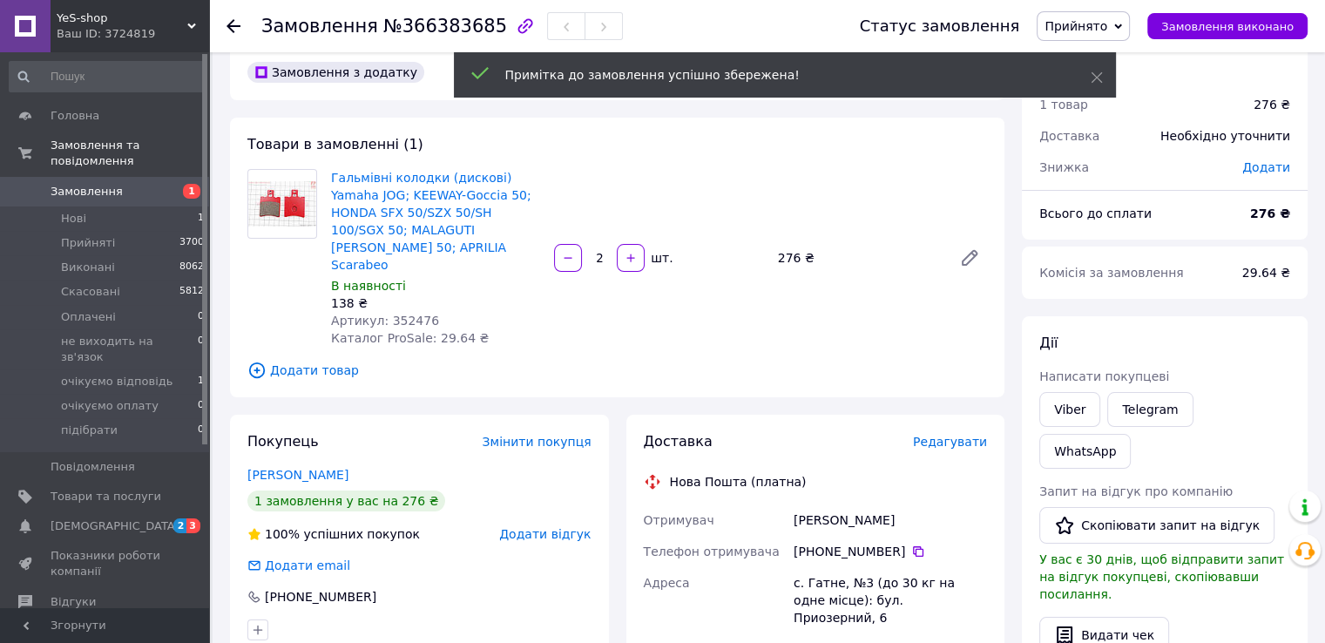
scroll to position [0, 0]
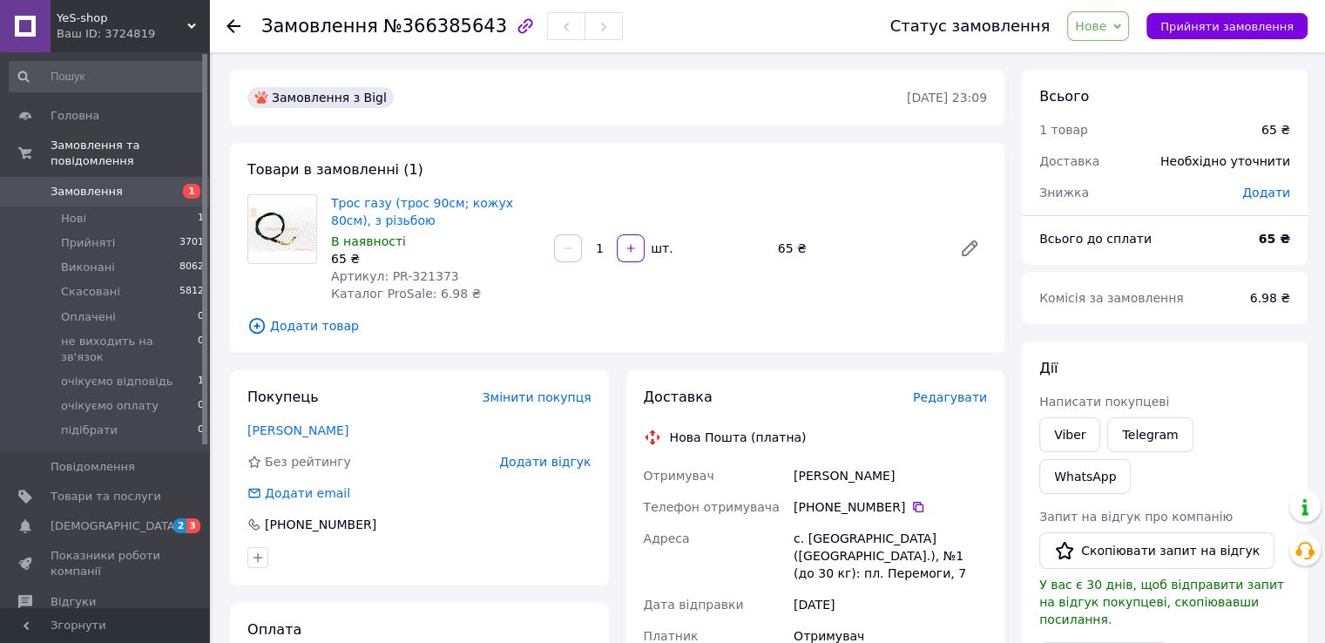
drag, startPoint x: 1091, startPoint y: 27, endPoint x: 1094, endPoint y: 39, distance: 12.7
click at [1091, 26] on span "Нове" at bounding box center [1098, 26] width 62 height 30
drag, startPoint x: 1101, startPoint y: 57, endPoint x: 752, endPoint y: 182, distance: 371.1
click at [1101, 58] on li "Прийнято" at bounding box center [1145, 61] width 155 height 26
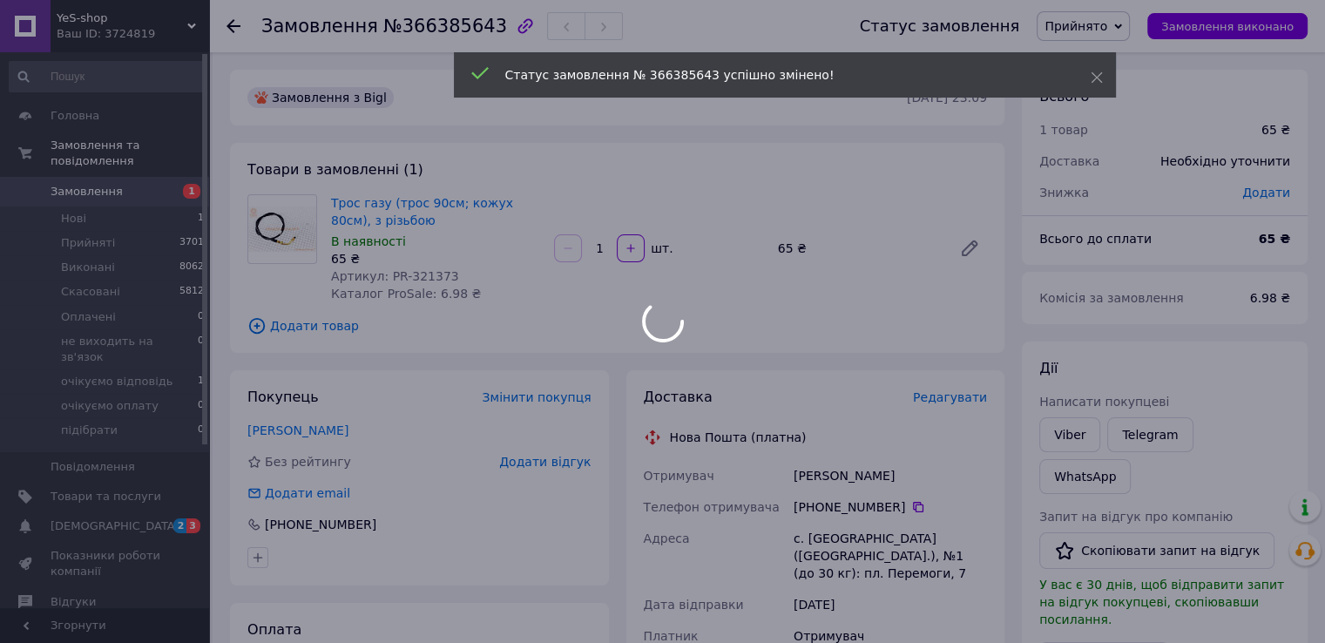
click at [417, 272] on div at bounding box center [662, 321] width 1325 height 643
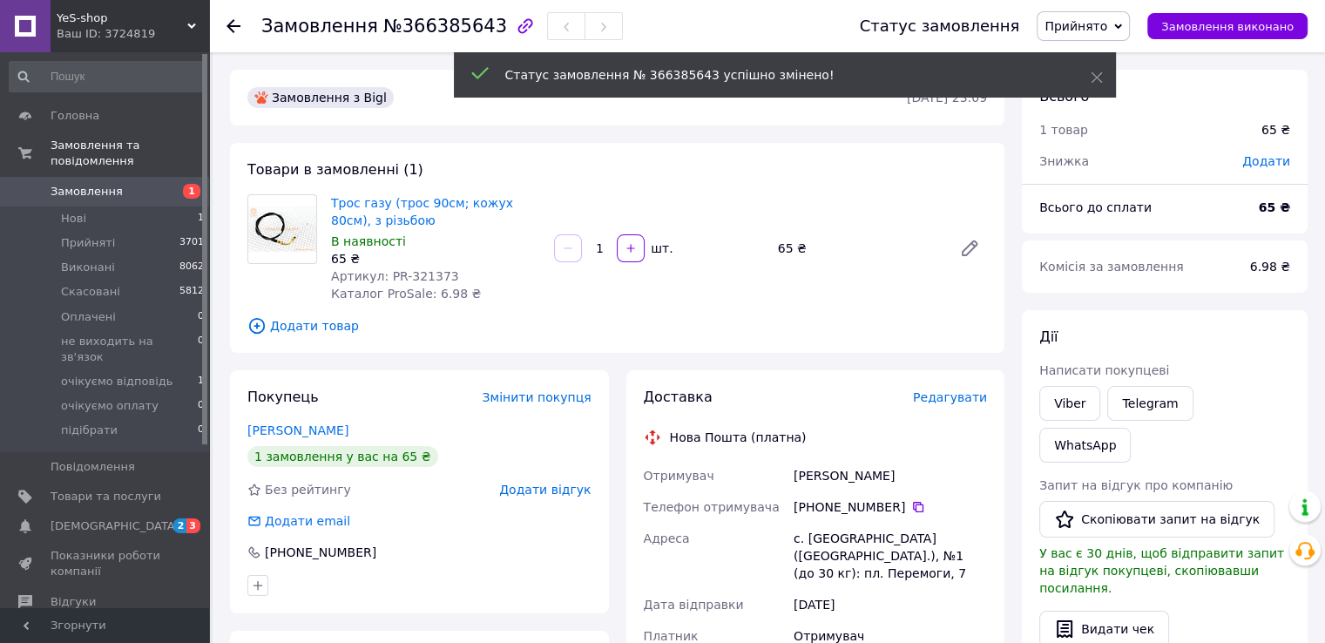
click at [417, 272] on body "YeS-shop Ваш ID: 3724819 Сайт YeS-shop Кабінет покупця Перевірити стан системи …" at bounding box center [662, 617] width 1325 height 1234
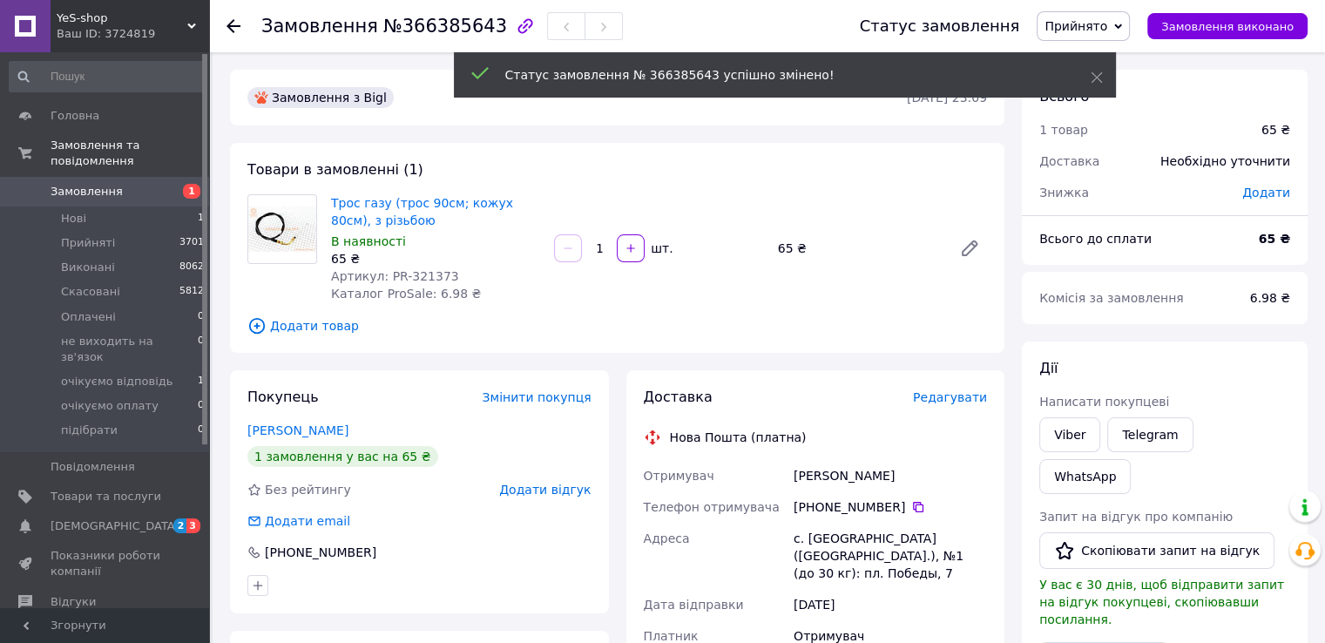
click at [417, 272] on span "Артикул: PR-321373" at bounding box center [395, 276] width 128 height 14
copy span "321373"
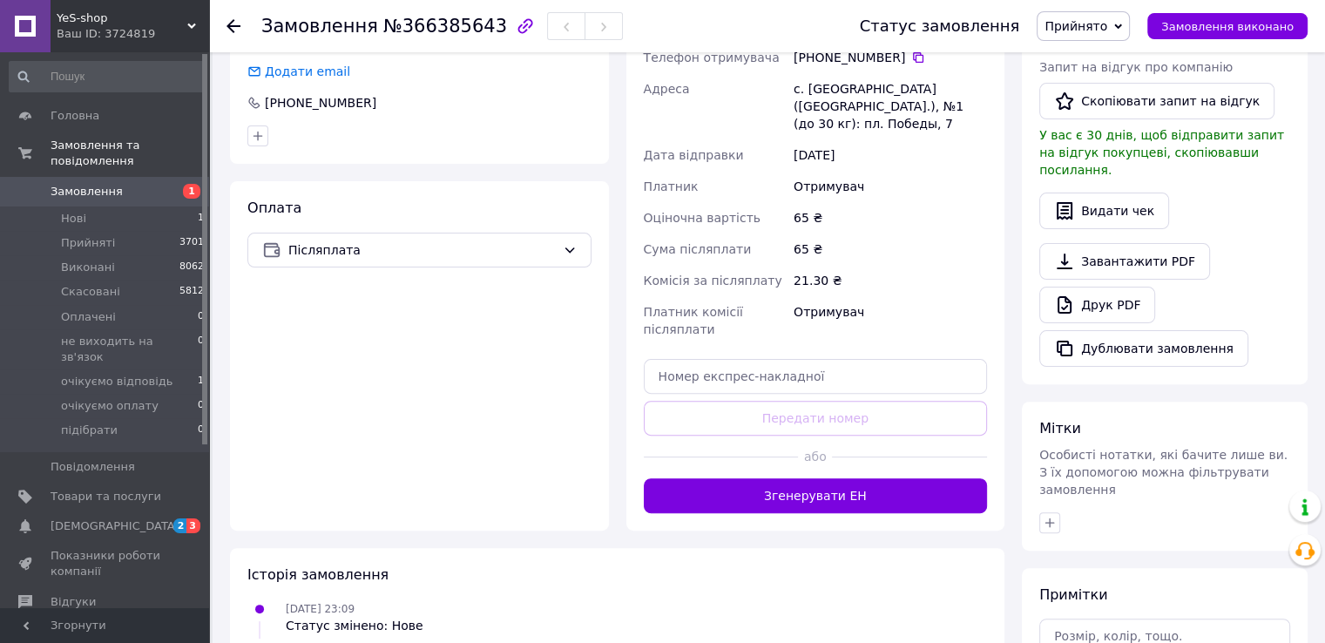
scroll to position [544, 0]
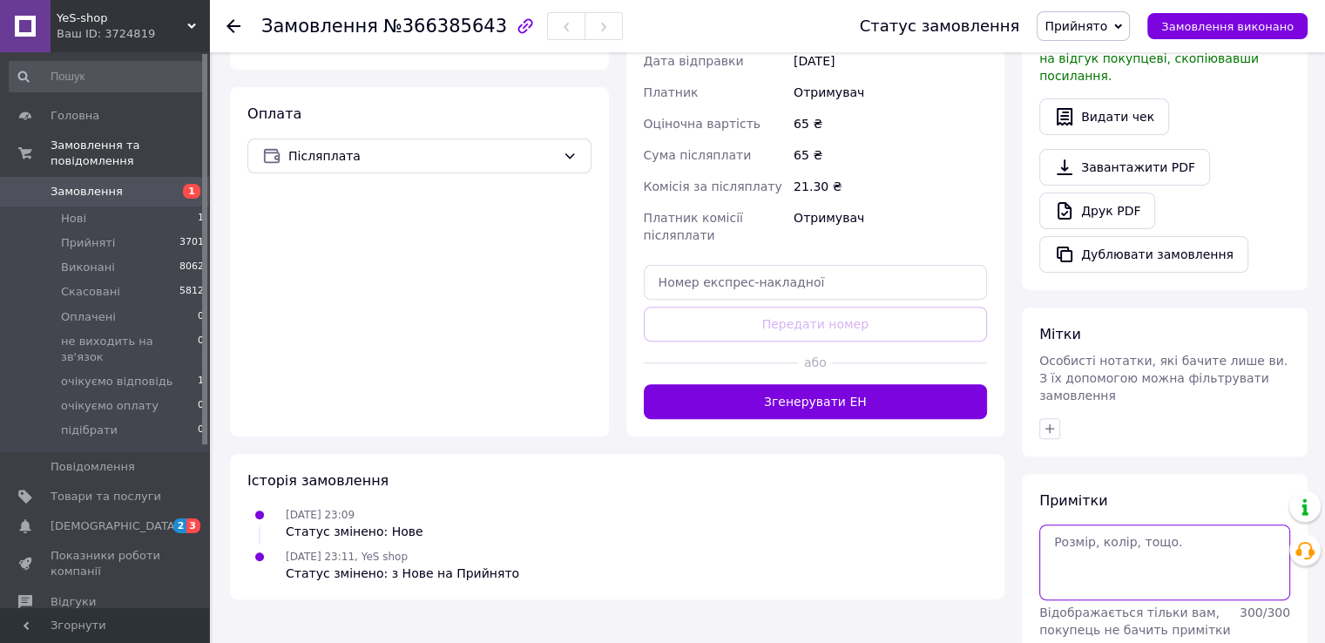
click at [1094, 524] on textarea at bounding box center [1164, 561] width 251 height 75
type textarea "скс"
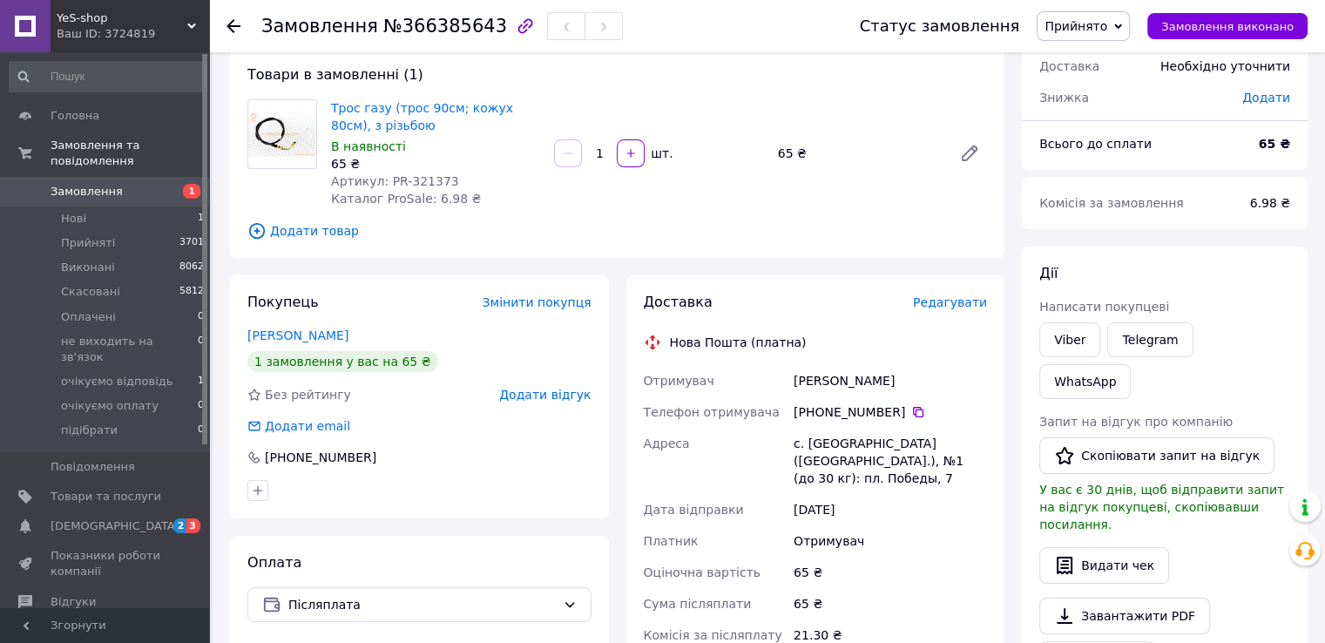
scroll to position [0, 0]
